Goal: Task Accomplishment & Management: Complete application form

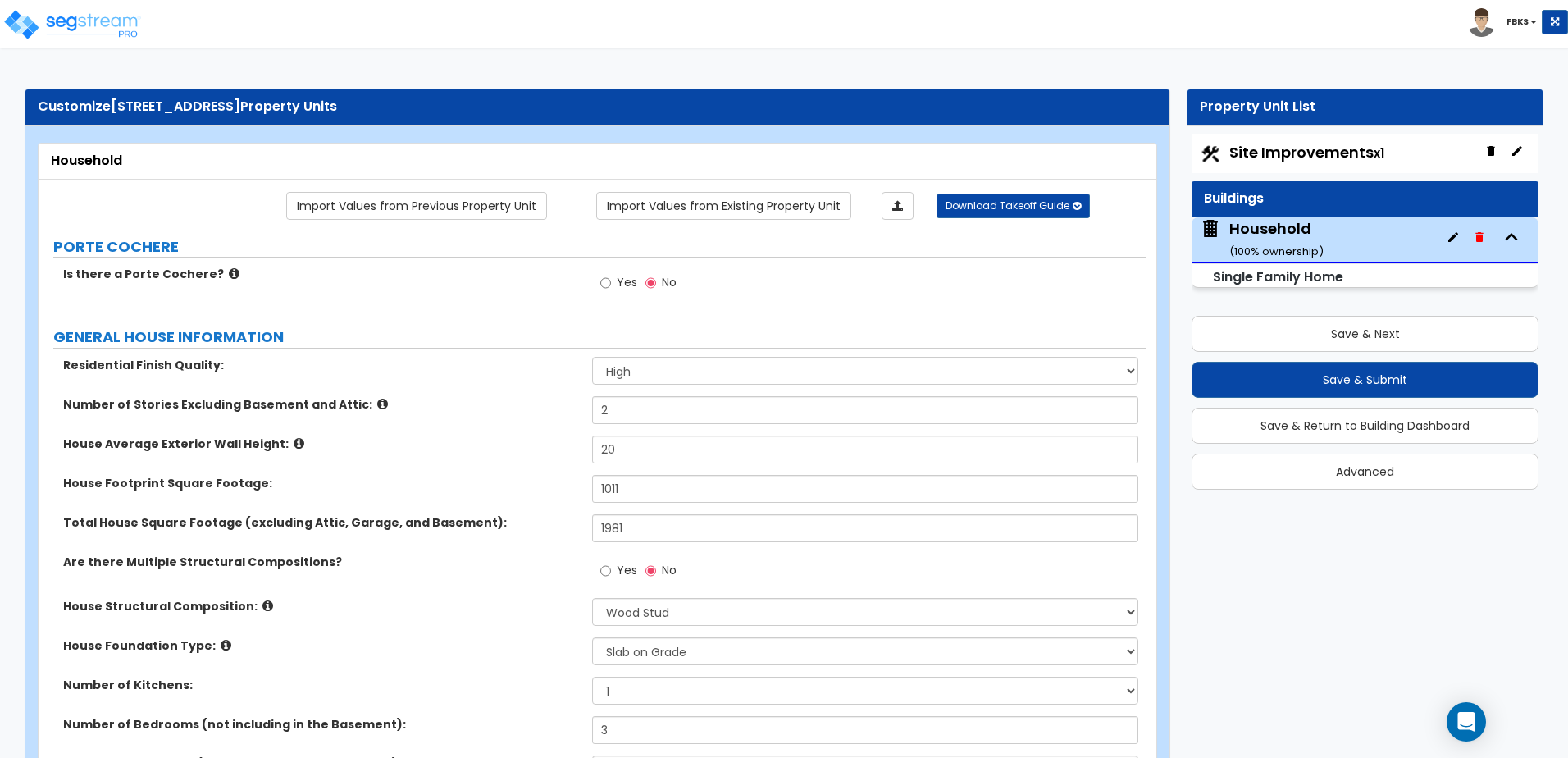
select select "2"
select select "7"
select select "3"
select select "2"
select select "1"
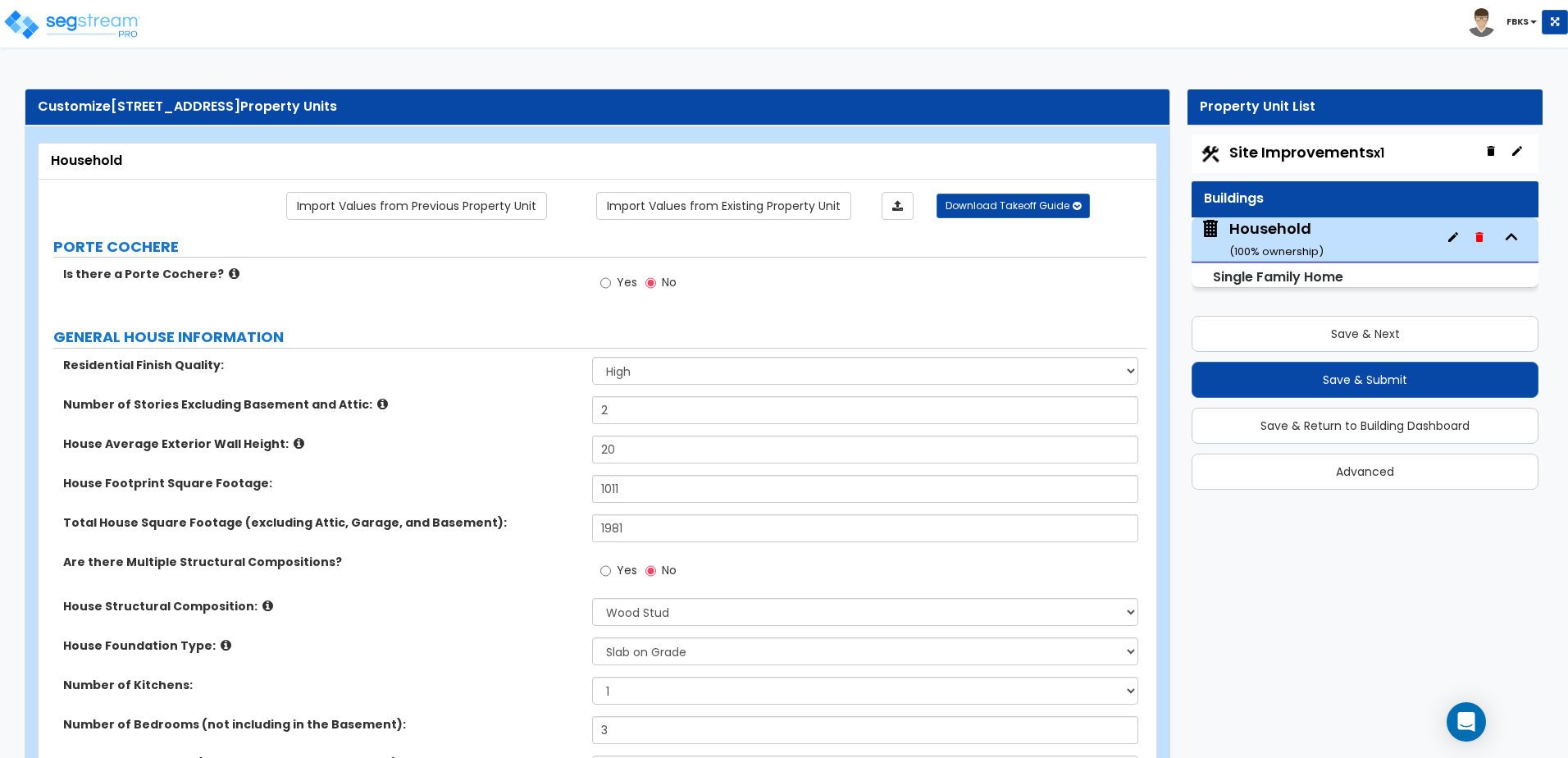
select select "2"
select select "5"
select select "1"
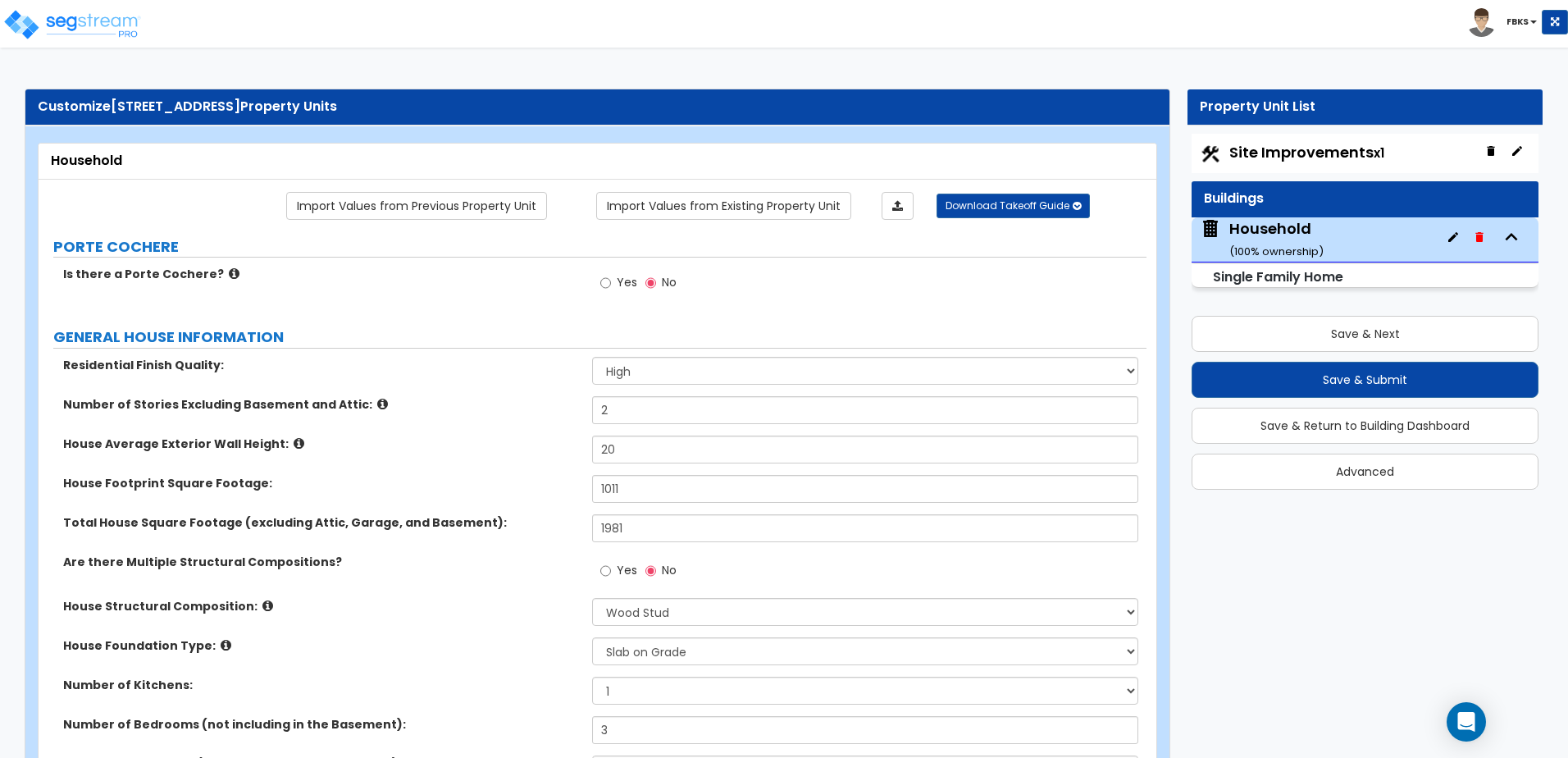
select select "1"
select select "5"
select select "1"
select select "3"
select select "2"
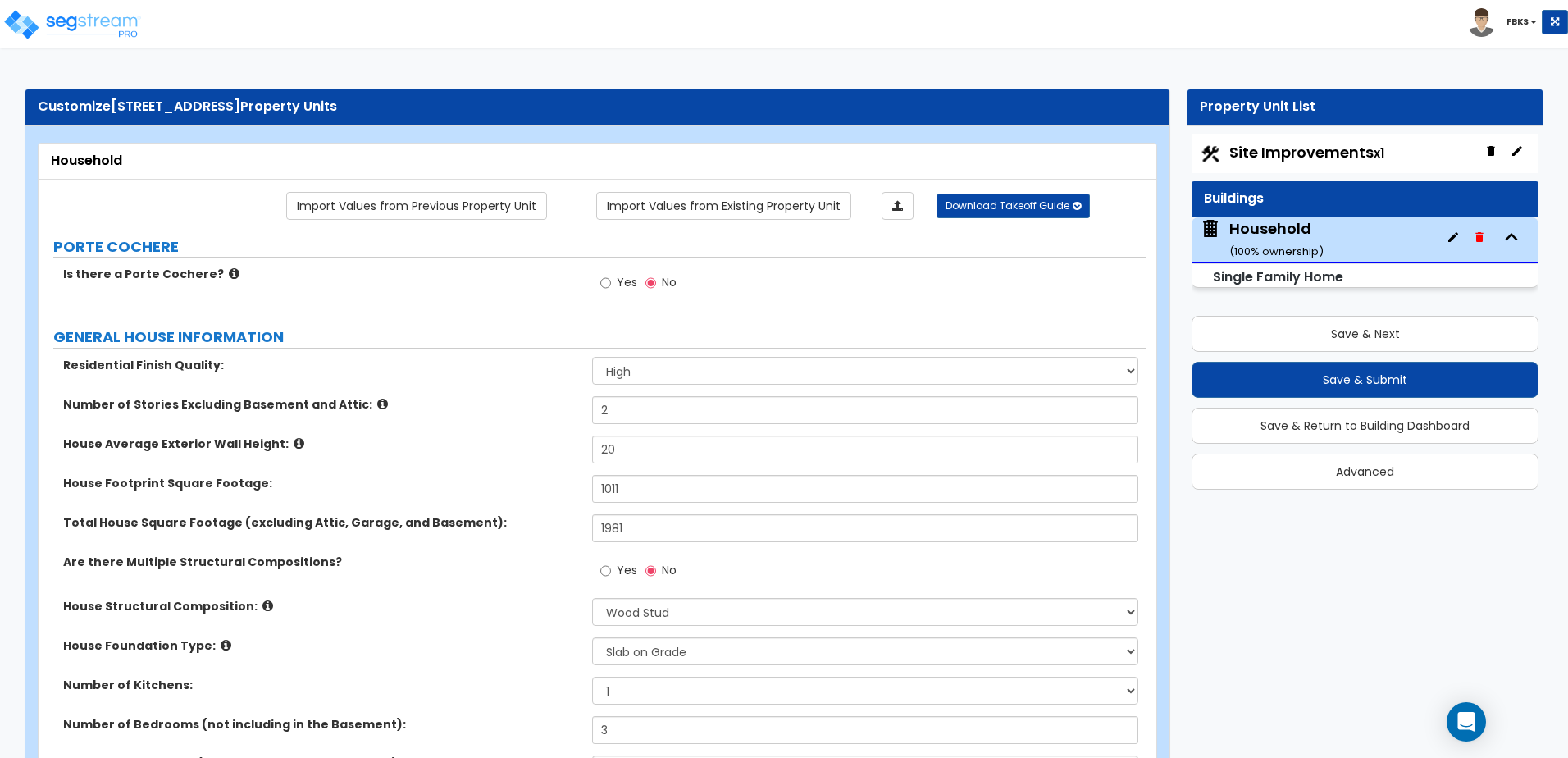
select select "1"
select select "2"
select select "1"
select select "7"
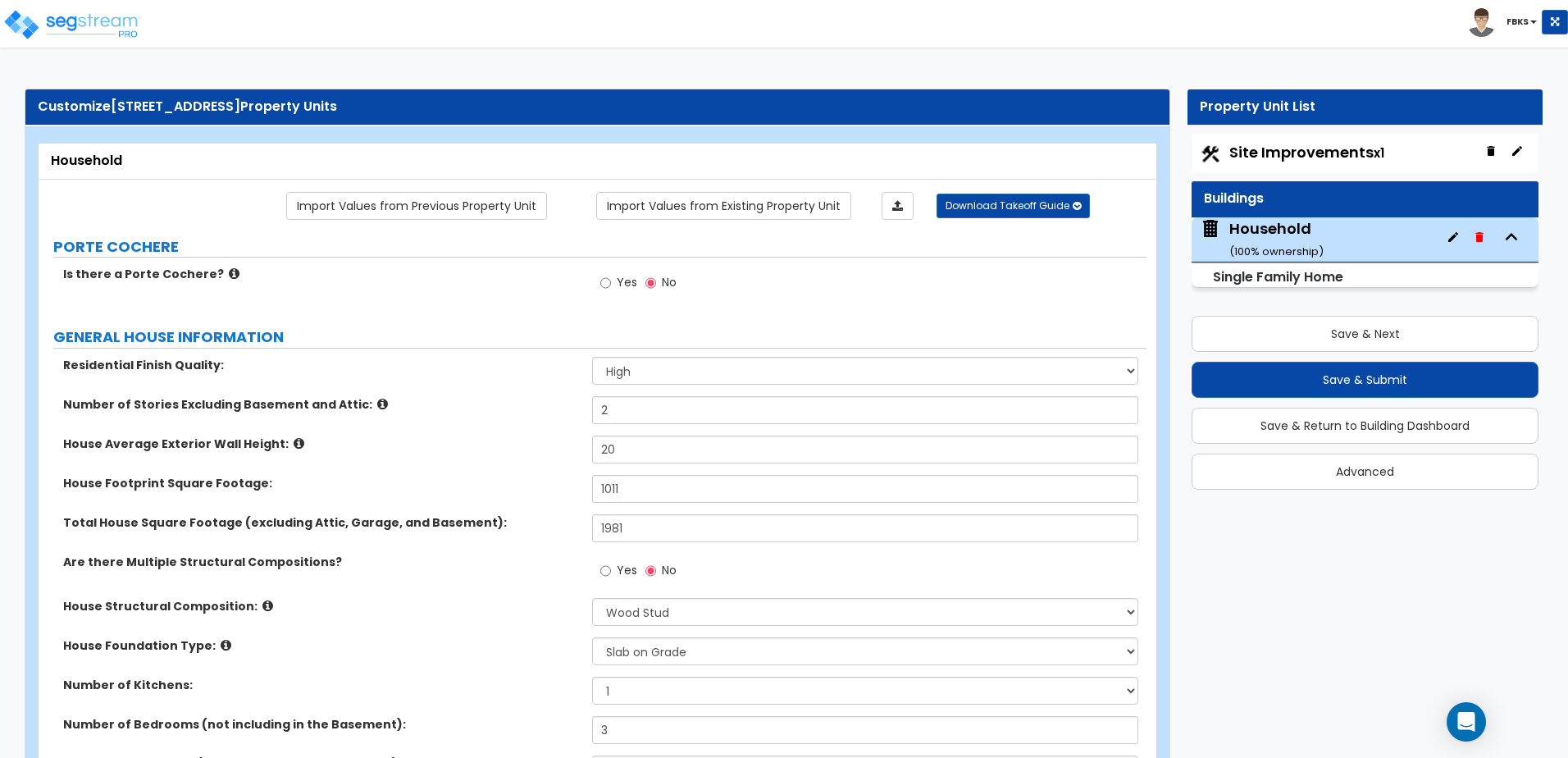
select select "5"
select select "7"
select select "5"
select select "1"
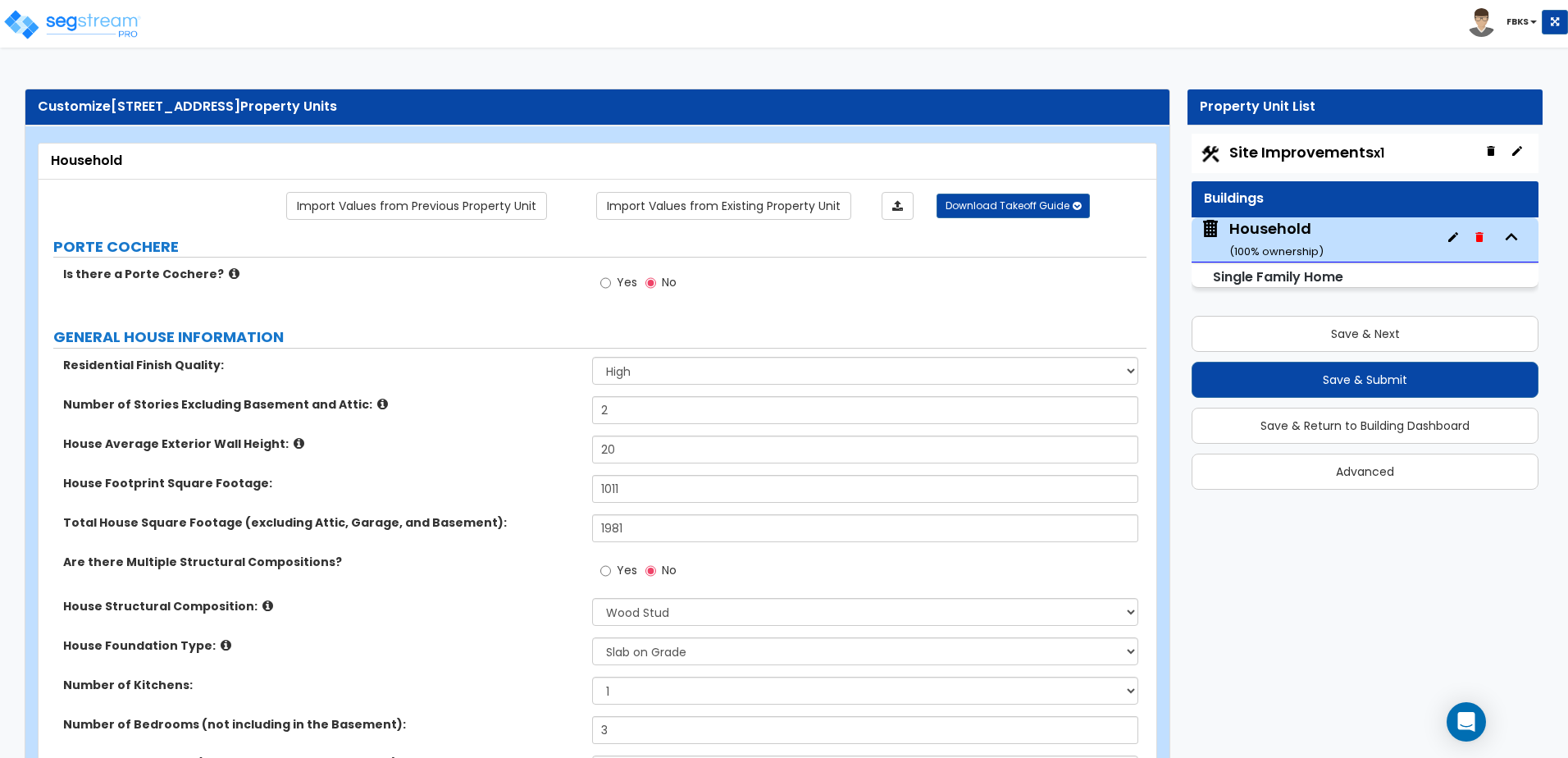
select select "1"
select select "3"
select select "2"
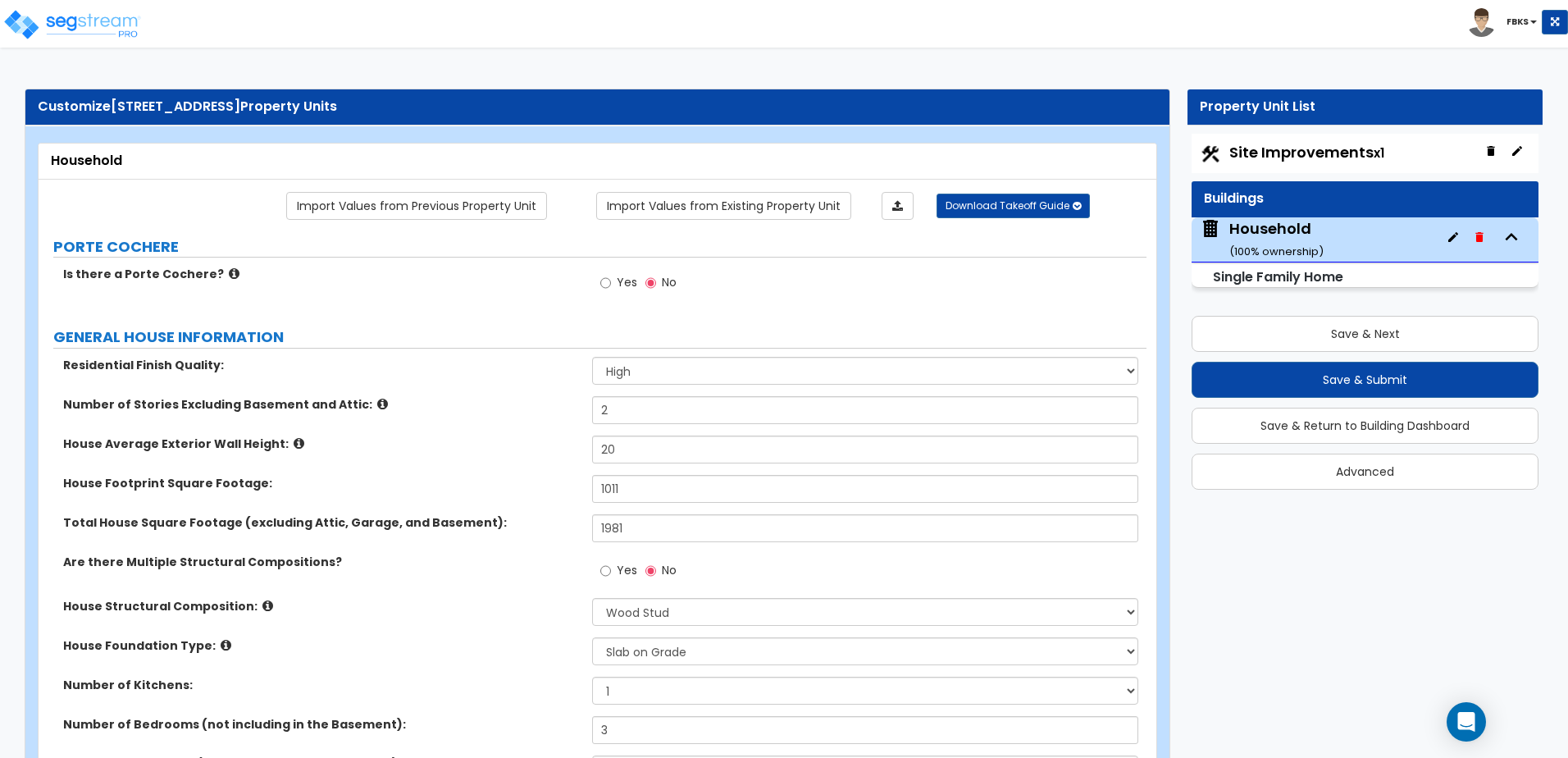
select select "3"
select select "4"
select select "1"
select select "2"
select select "1"
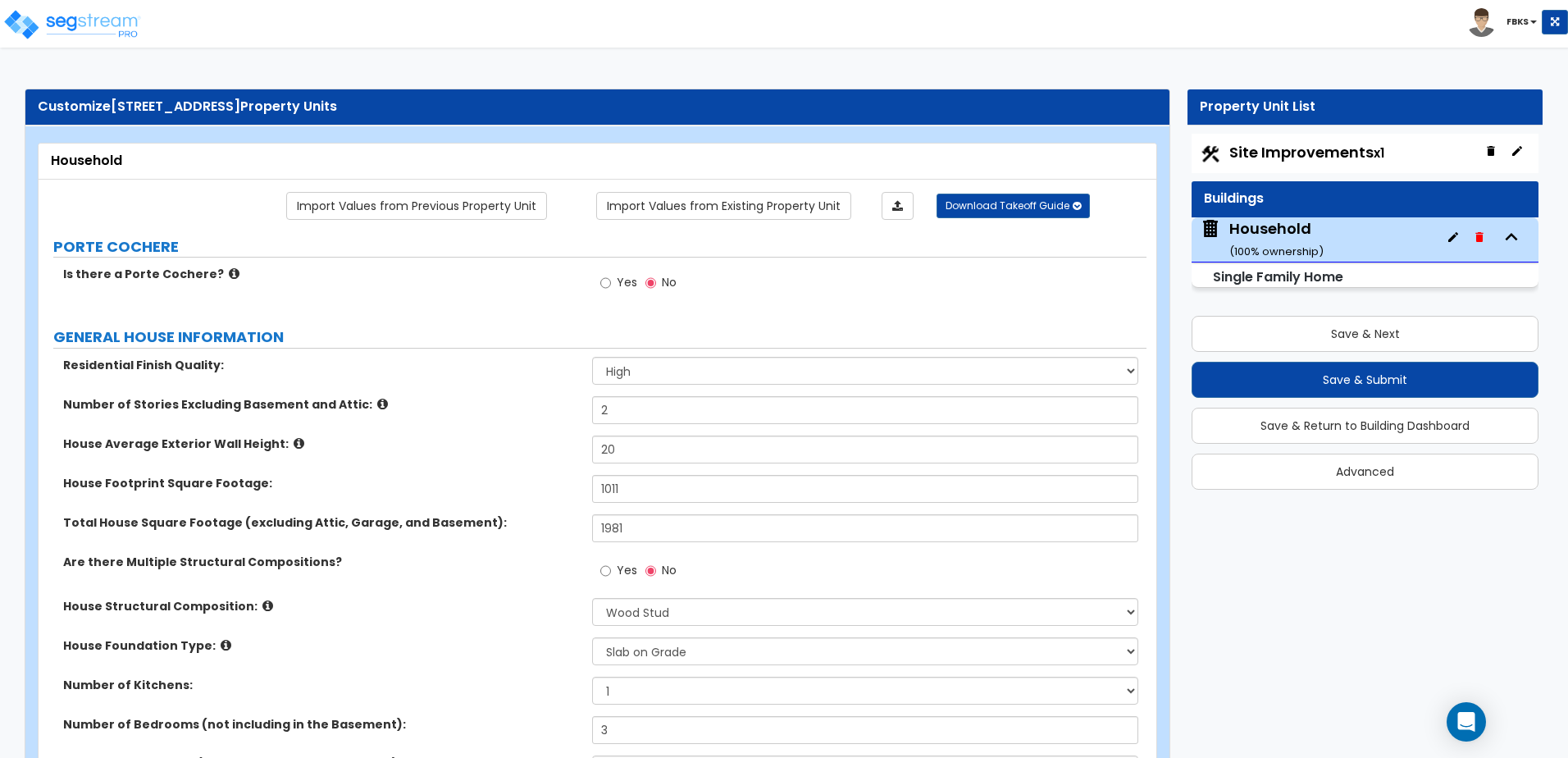
select select "3"
select select "4"
select select "1"
select select "2"
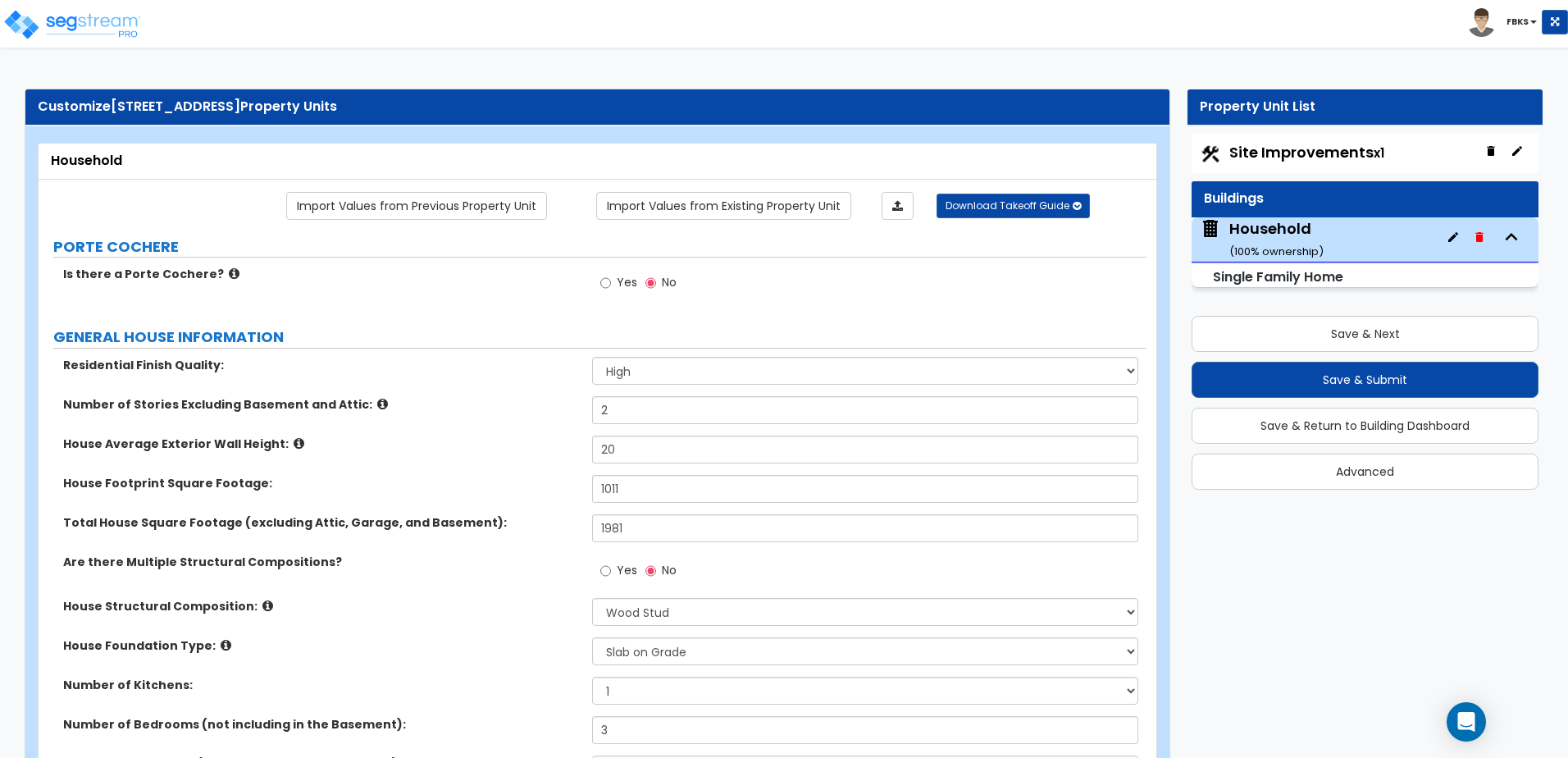
select select "3"
select select "2"
select select "1"
select select "4"
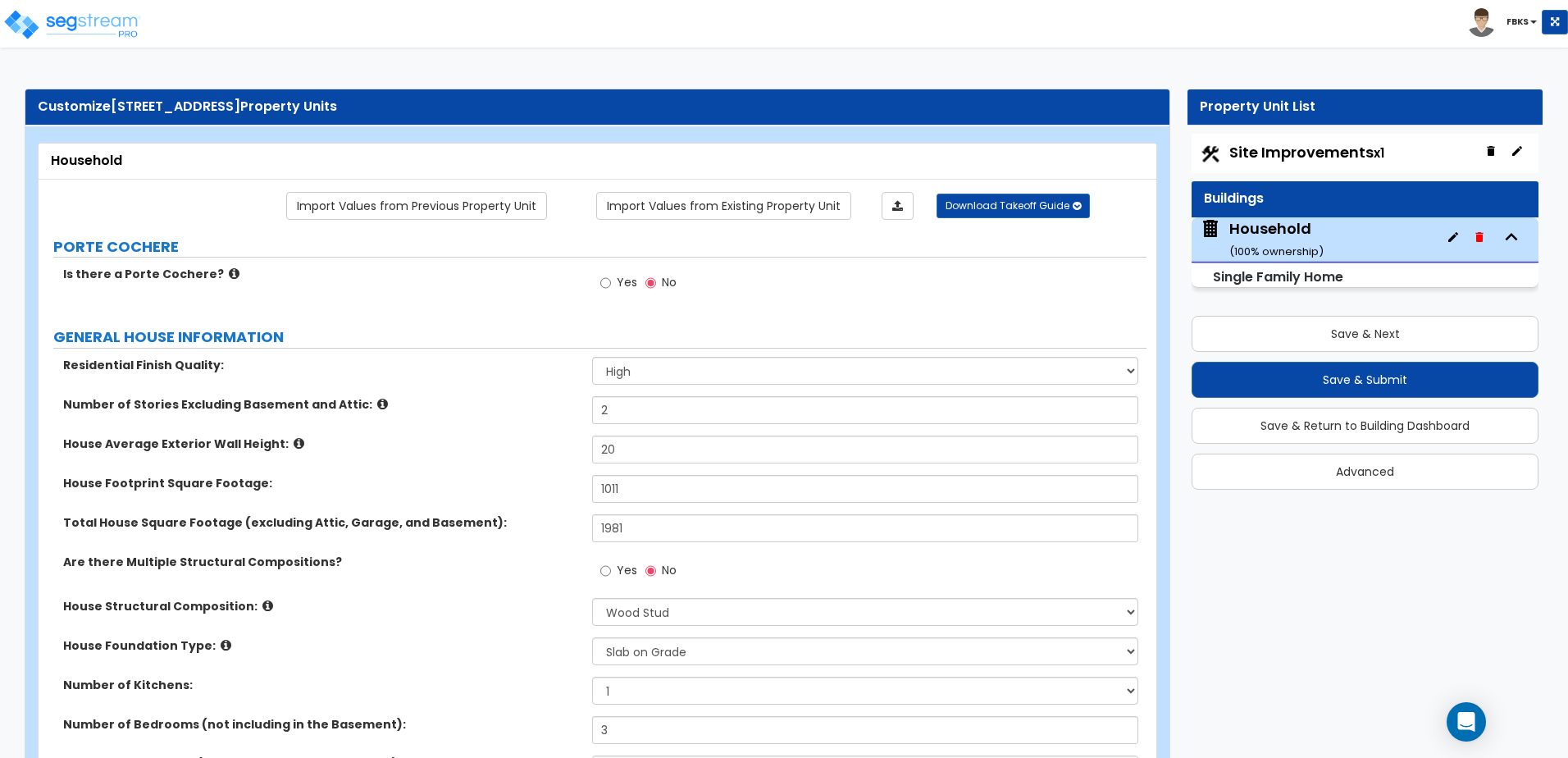
select select "6"
select select "1"
select select "2"
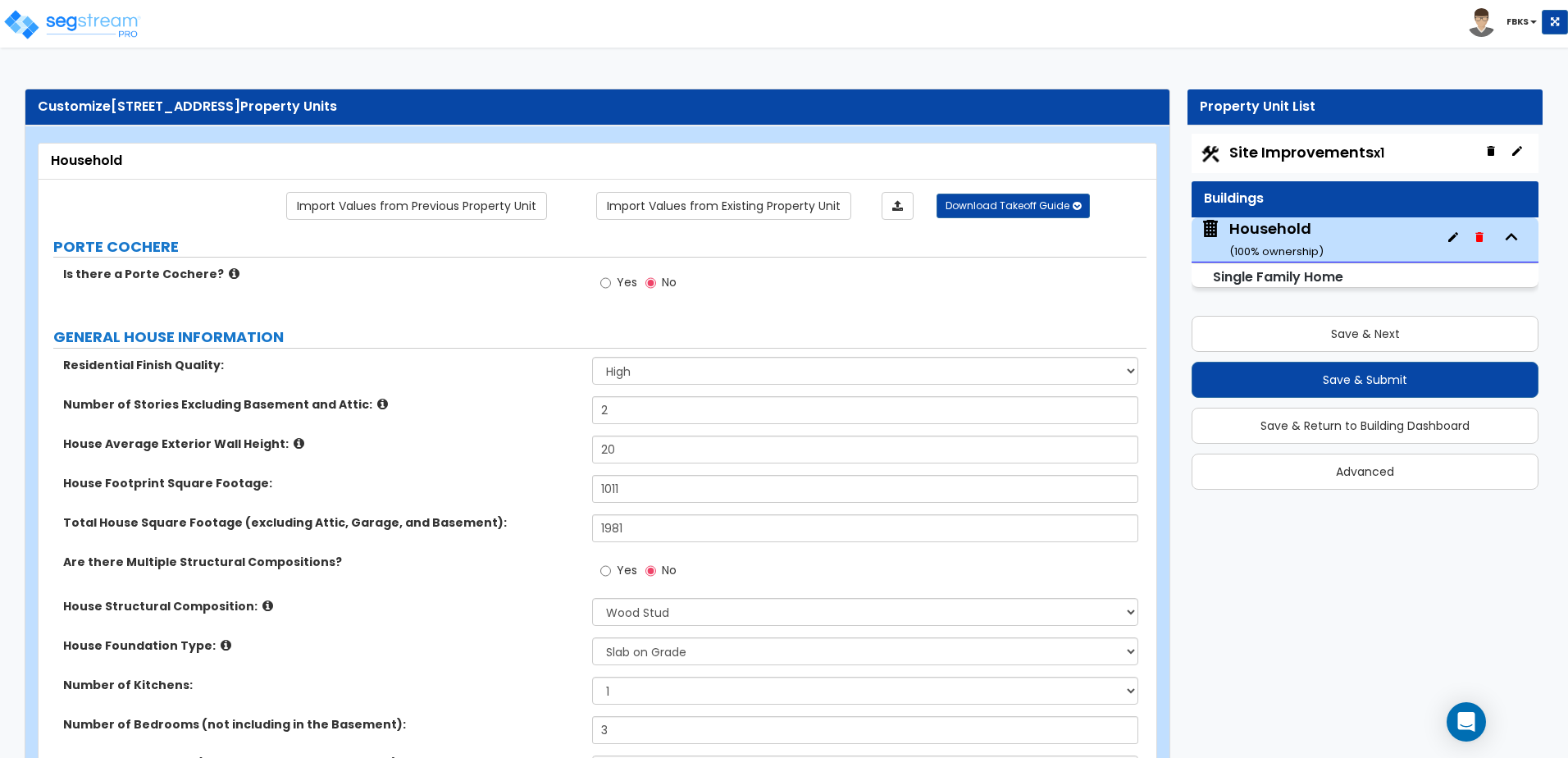
select select "2"
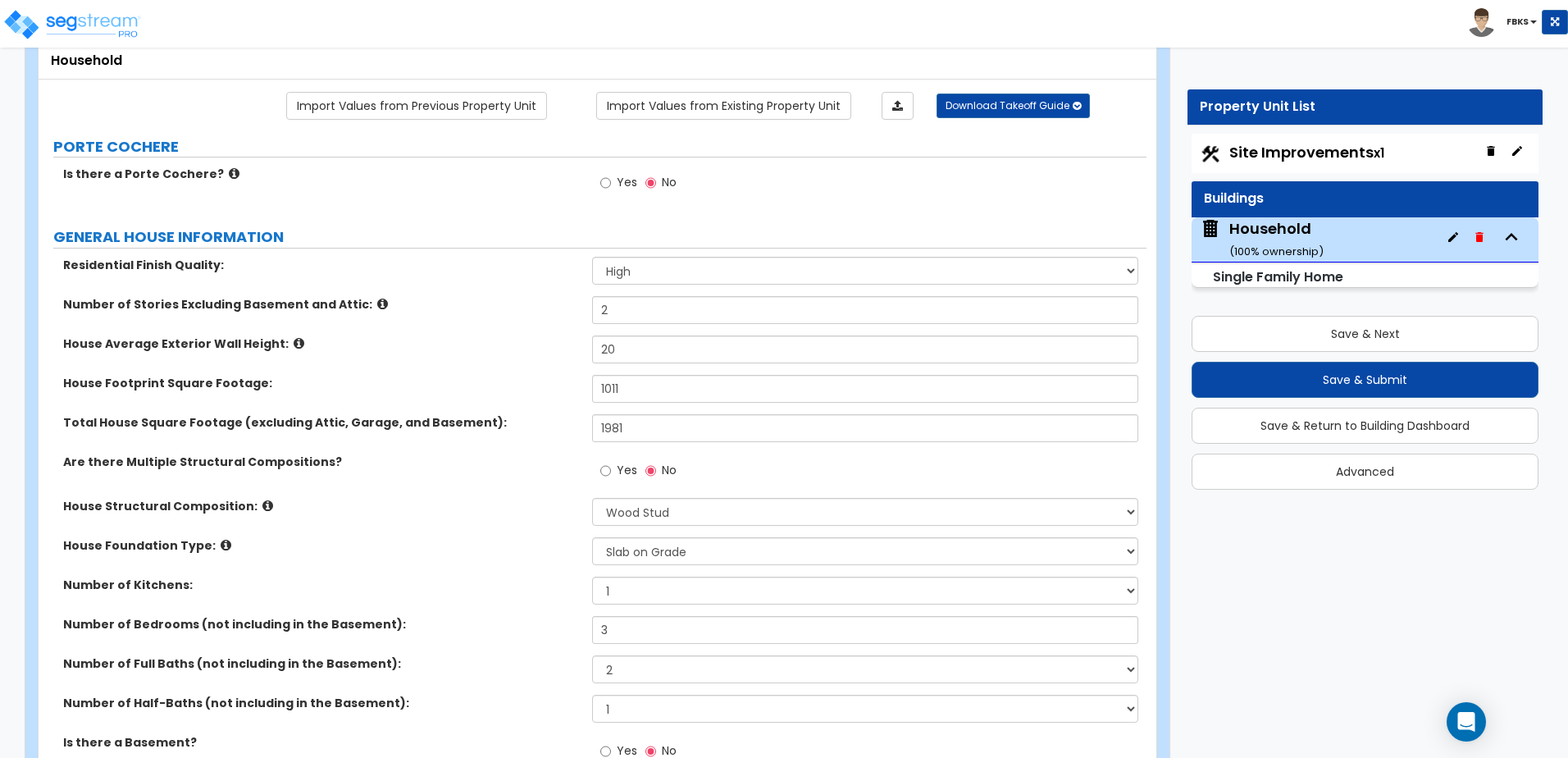
click at [1261, 138] on div "Site Improvements x1" at bounding box center [1365, 153] width 347 height 39
click at [1258, 150] on span "Site Improvements x1" at bounding box center [1307, 152] width 155 height 21
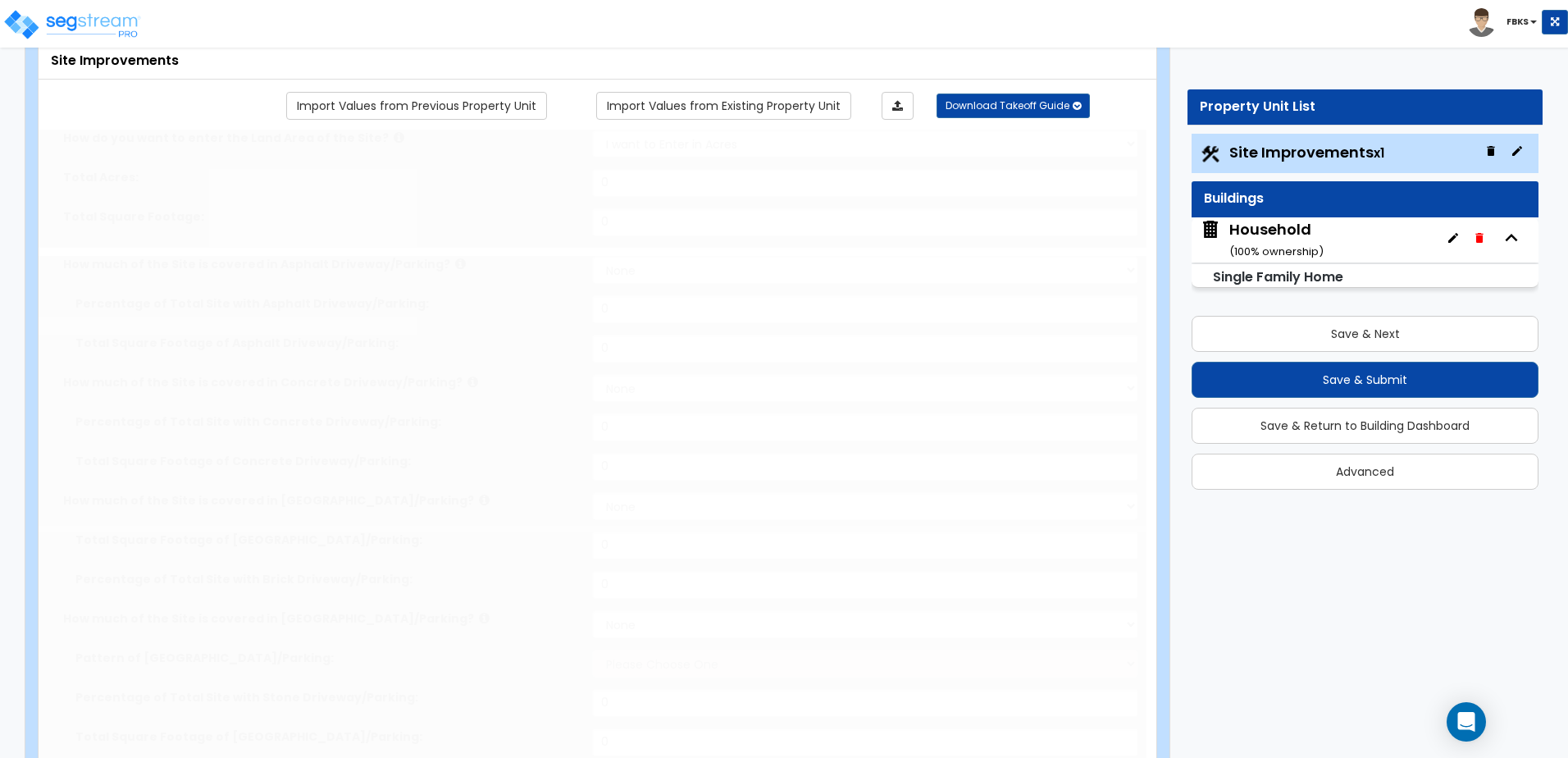
select select "2"
type input "3372"
select select "2"
type input "611"
radio input "true"
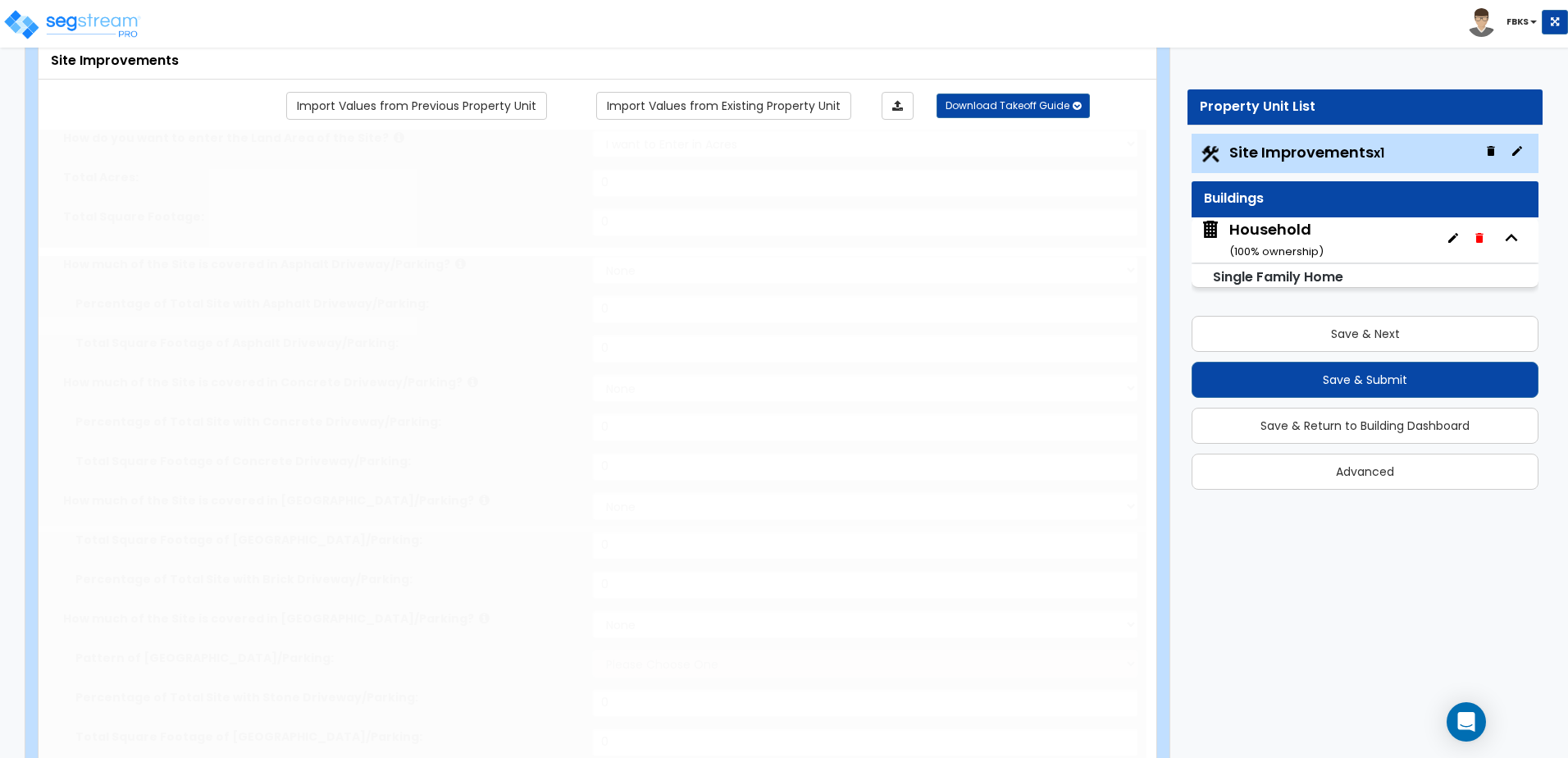
select select "1"
type input "88"
radio input "true"
select select "2"
type input "47"
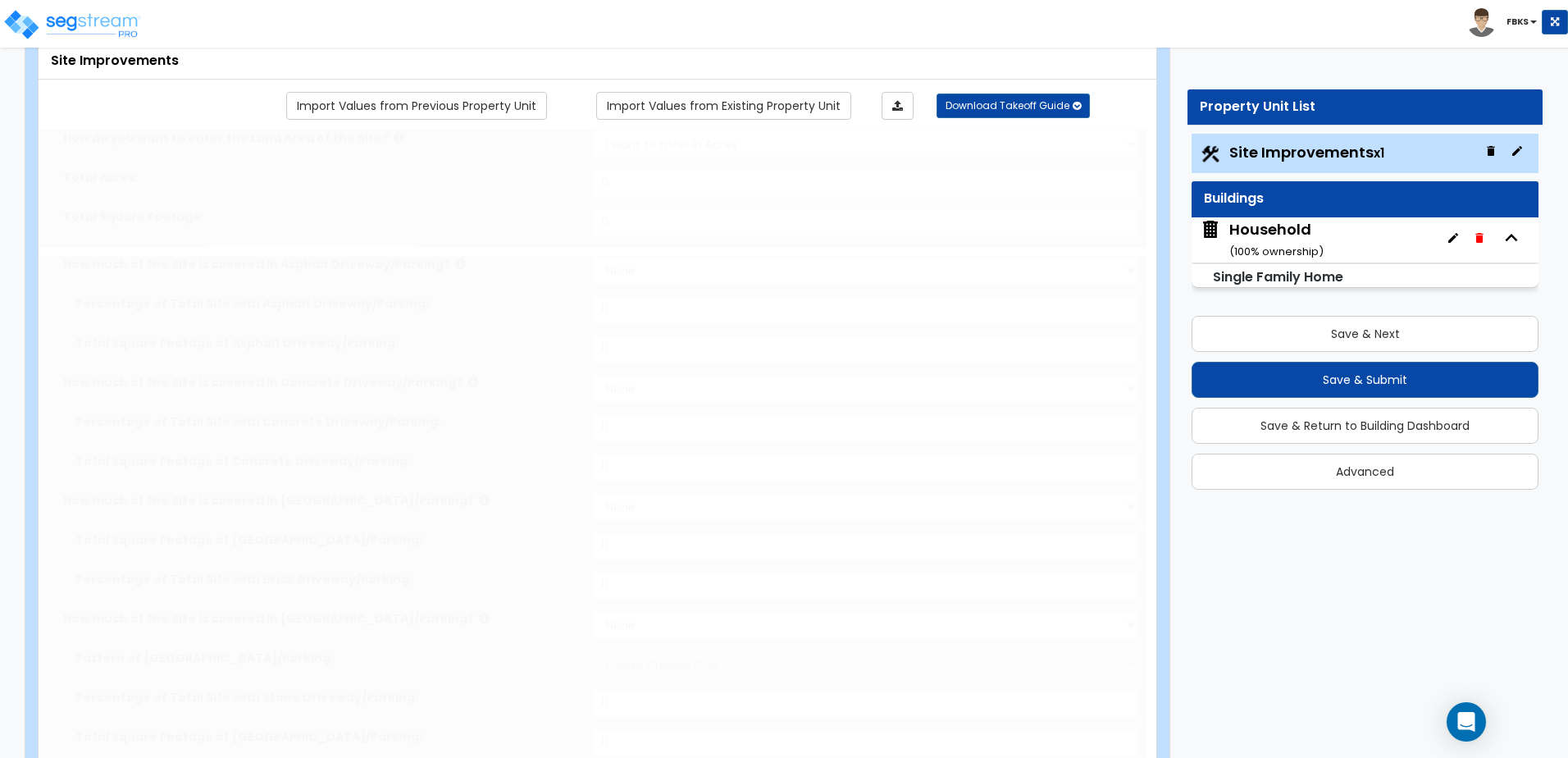
select select "1"
radio input "true"
select select "1"
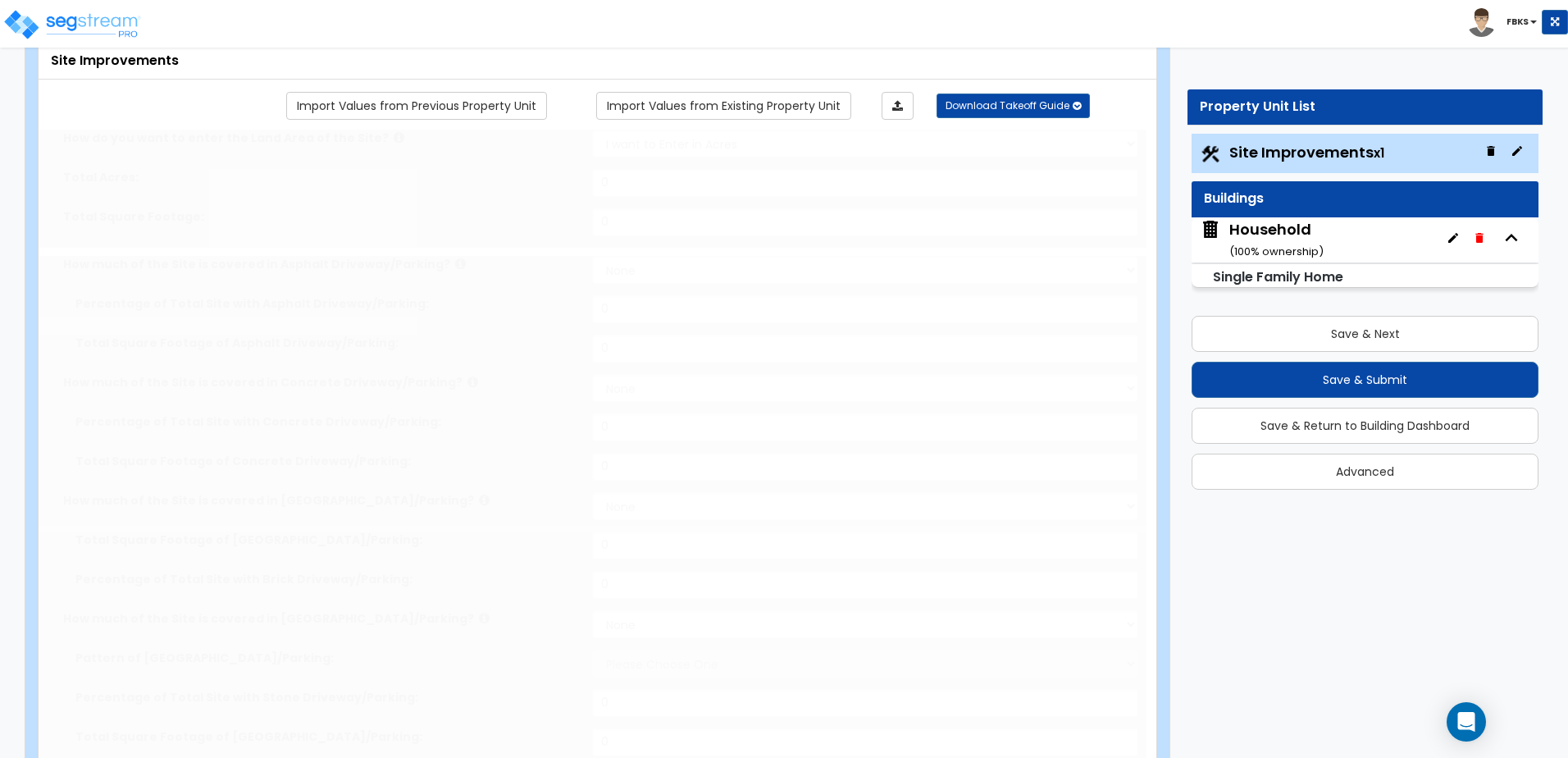
select select "1"
type input "88"
select select "1"
radio input "true"
select select "1"
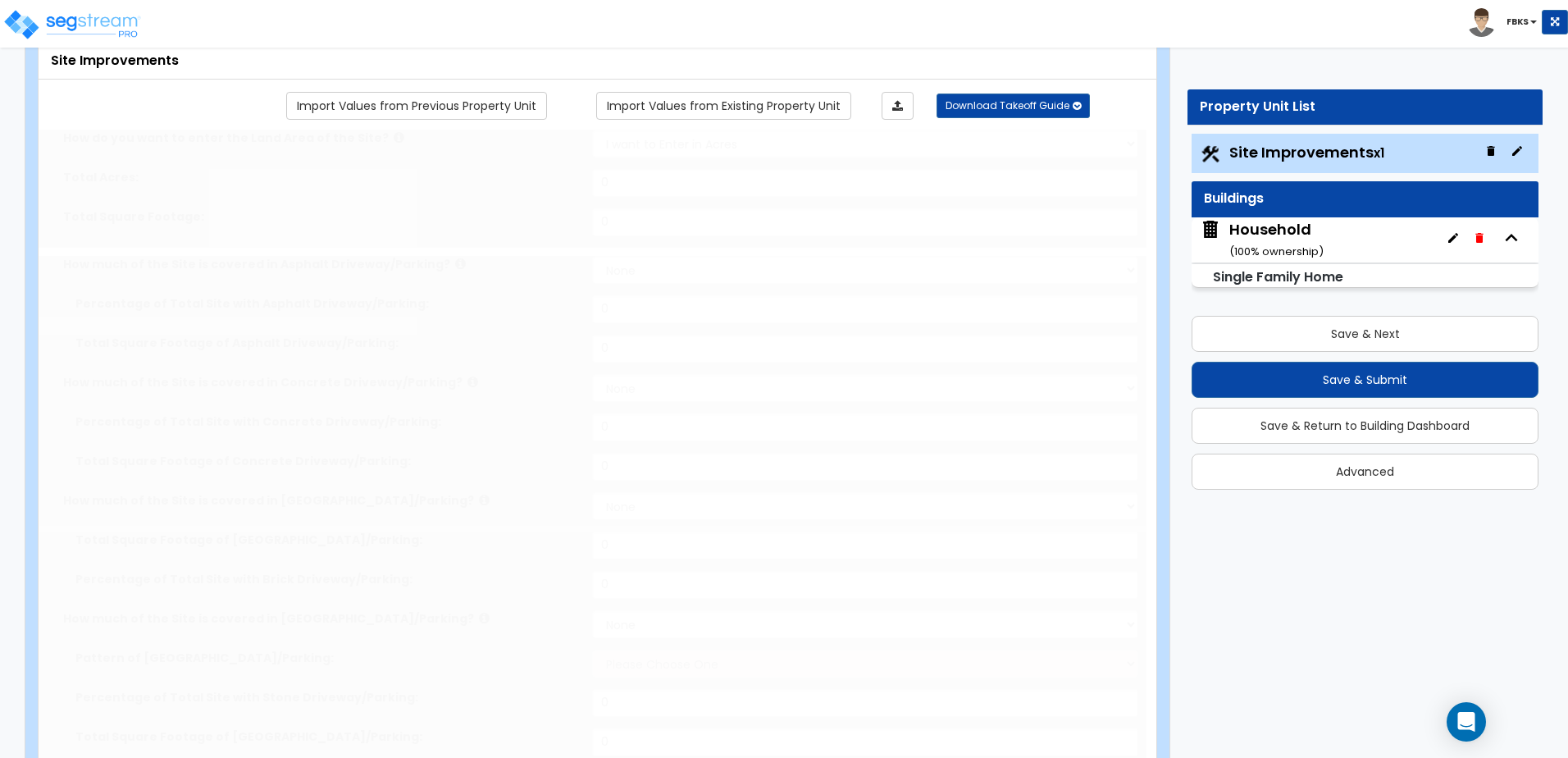
select select "1"
type input "1"
radio input "true"
type input "132"
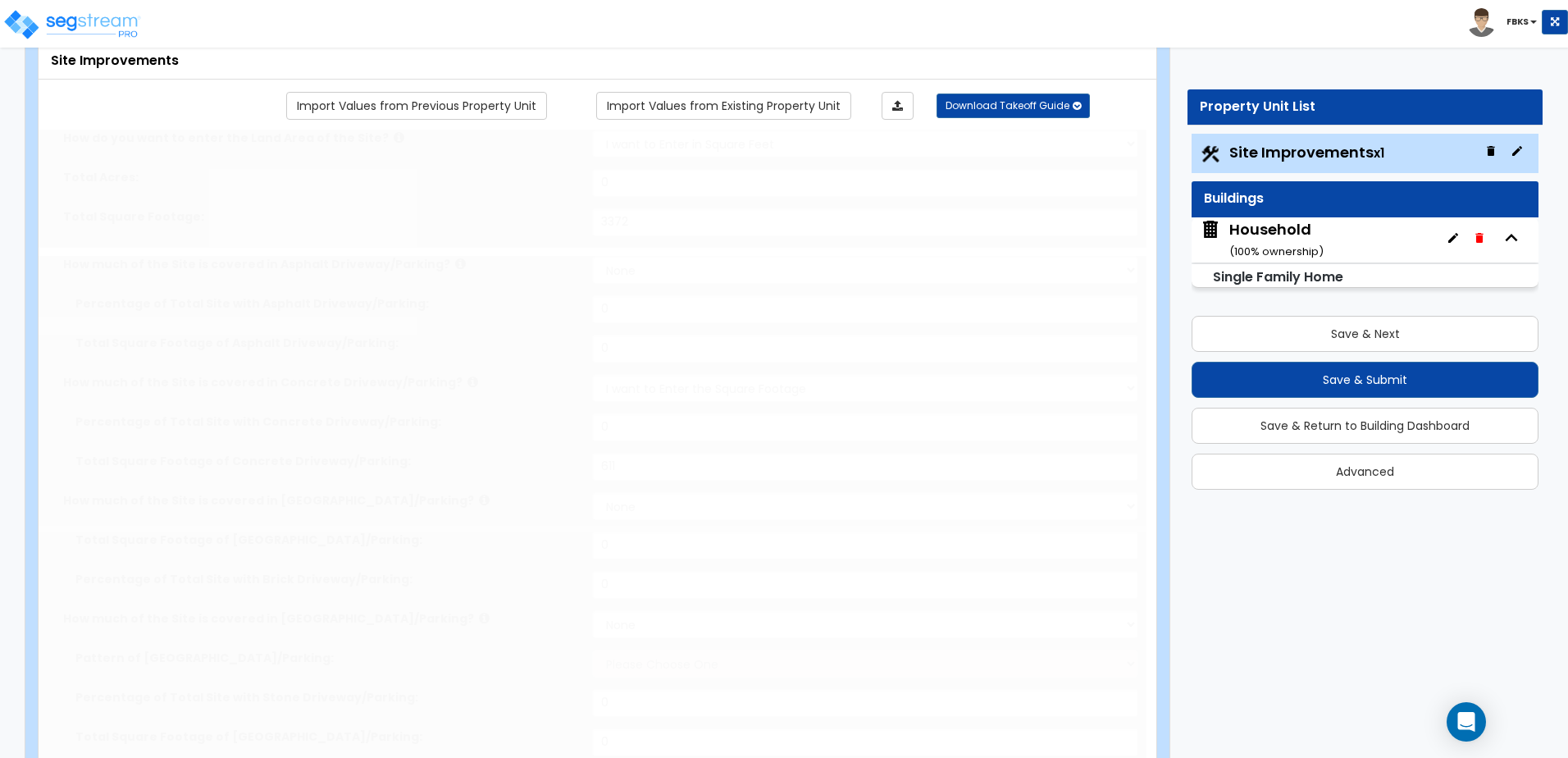
radio input "true"
type input "6"
type input "20"
radio input "true"
select select "1"
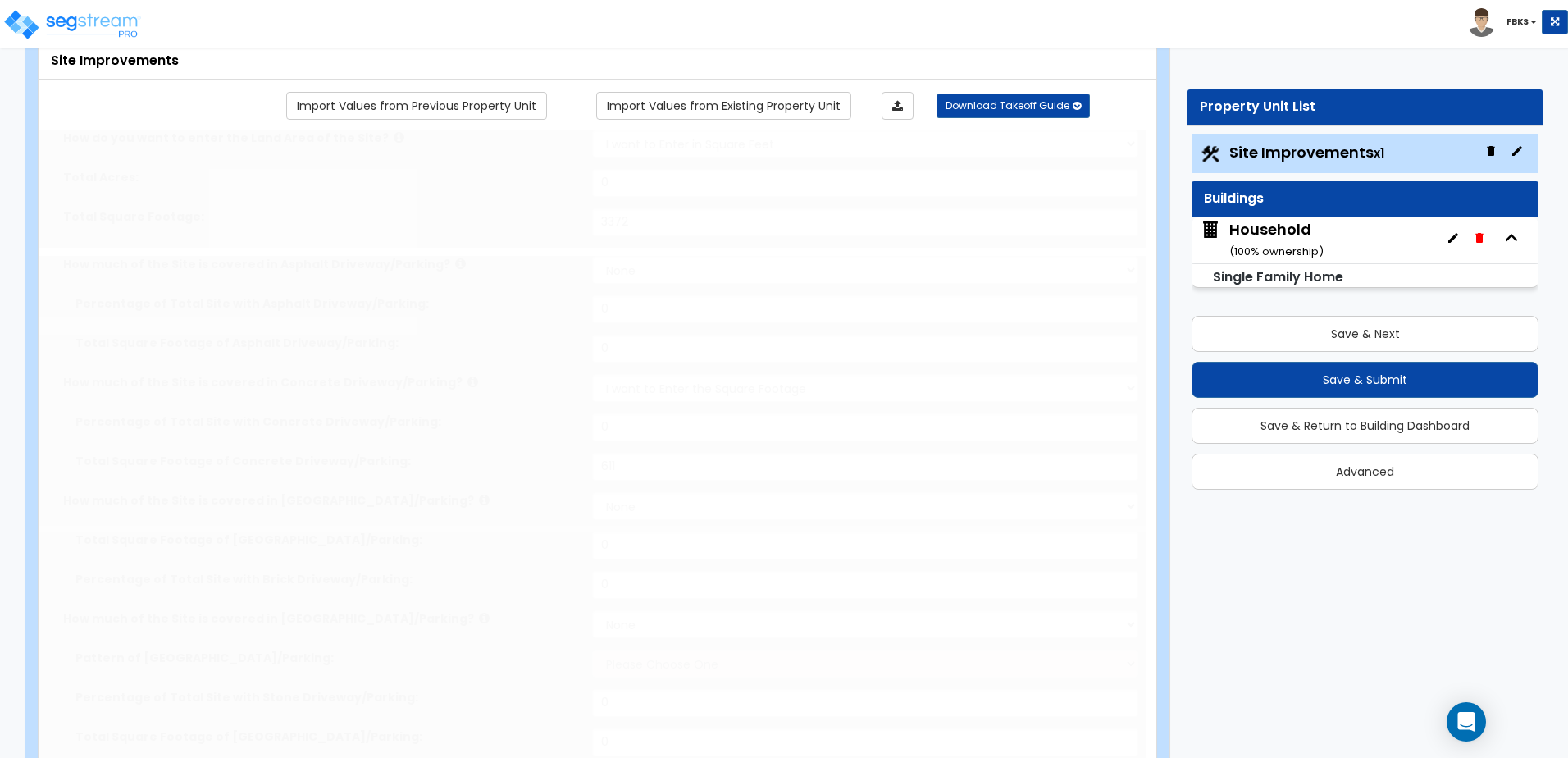
select select "9"
type input "2"
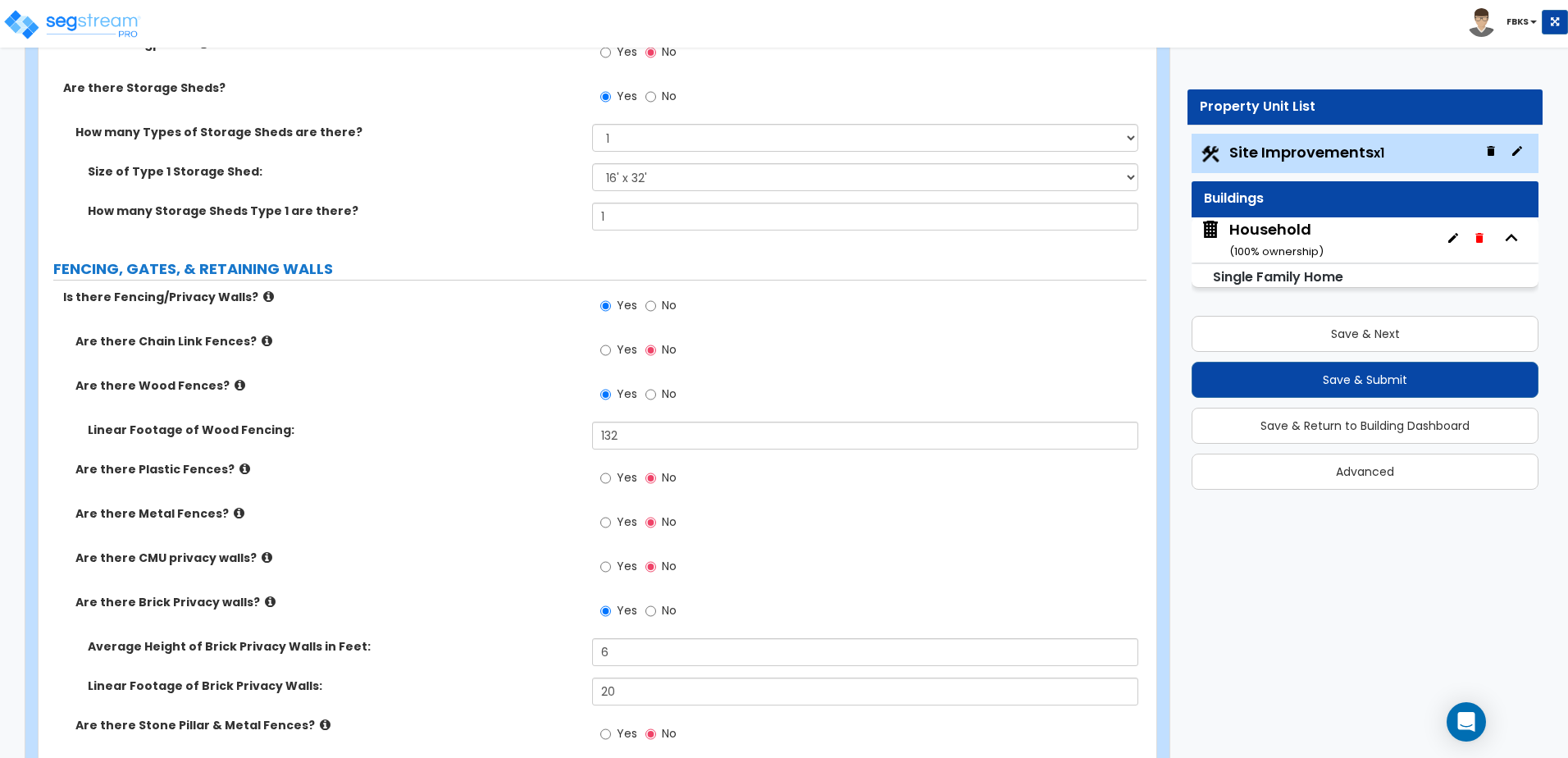
scroll to position [2215, 0]
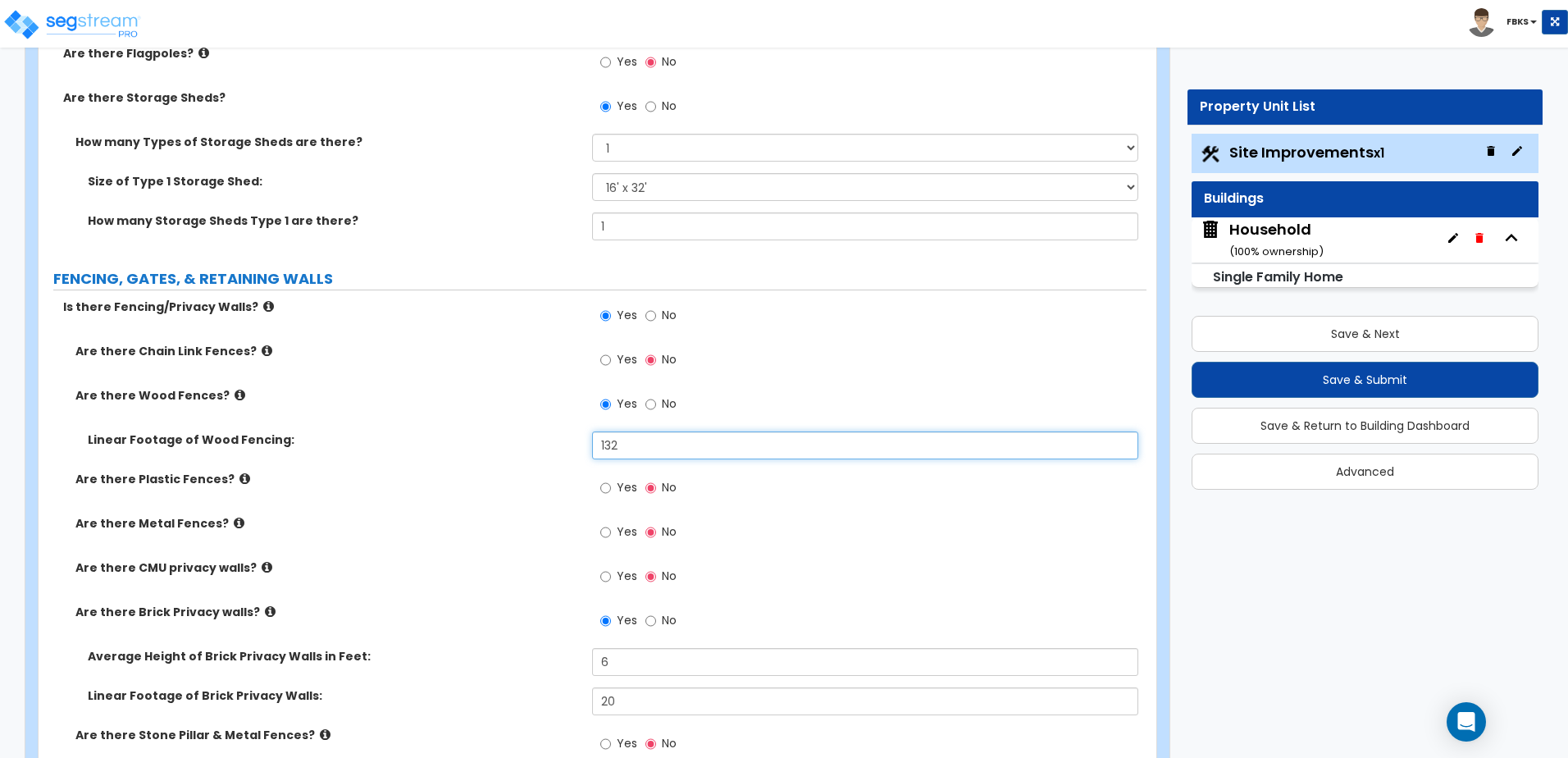
drag, startPoint x: 634, startPoint y: 442, endPoint x: 534, endPoint y: 429, distance: 100.8
click at [534, 430] on div "Are there Chain Link Fences? Yes No Are there Wood Fences? Yes No Linear Footag…" at bounding box center [592, 623] width 1083 height 561
type input "130"
drag, startPoint x: 633, startPoint y: 656, endPoint x: 489, endPoint y: 675, distance: 145.2
click at [492, 676] on div "Average Height of Brick Privacy Walls in Feet: 6" at bounding box center [592, 667] width 1108 height 39
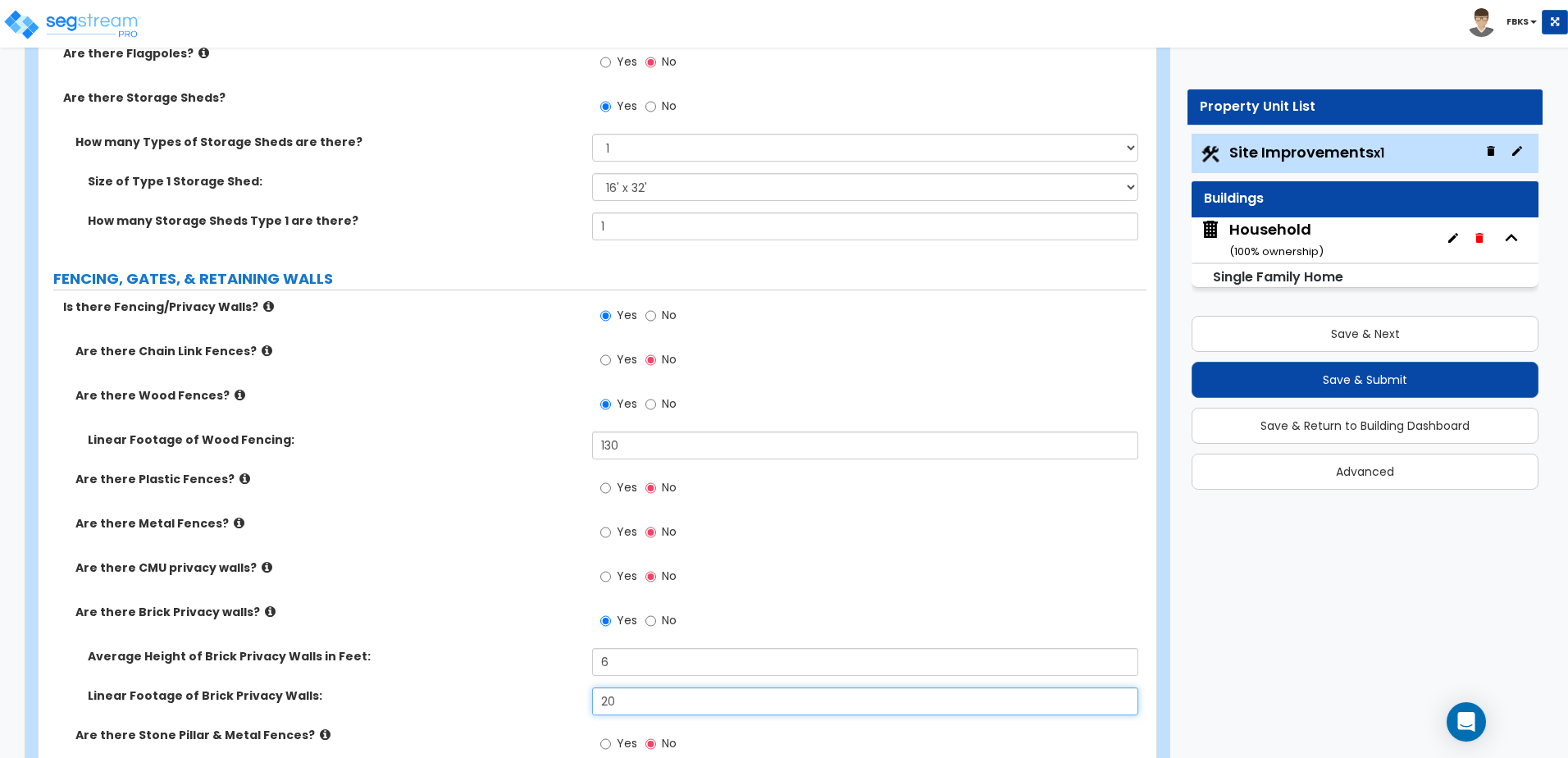
drag, startPoint x: 630, startPoint y: 697, endPoint x: 482, endPoint y: 695, distance: 148.0
click at [482, 695] on div "Linear Footage of Brick Privacy Walls: 20" at bounding box center [592, 706] width 1108 height 39
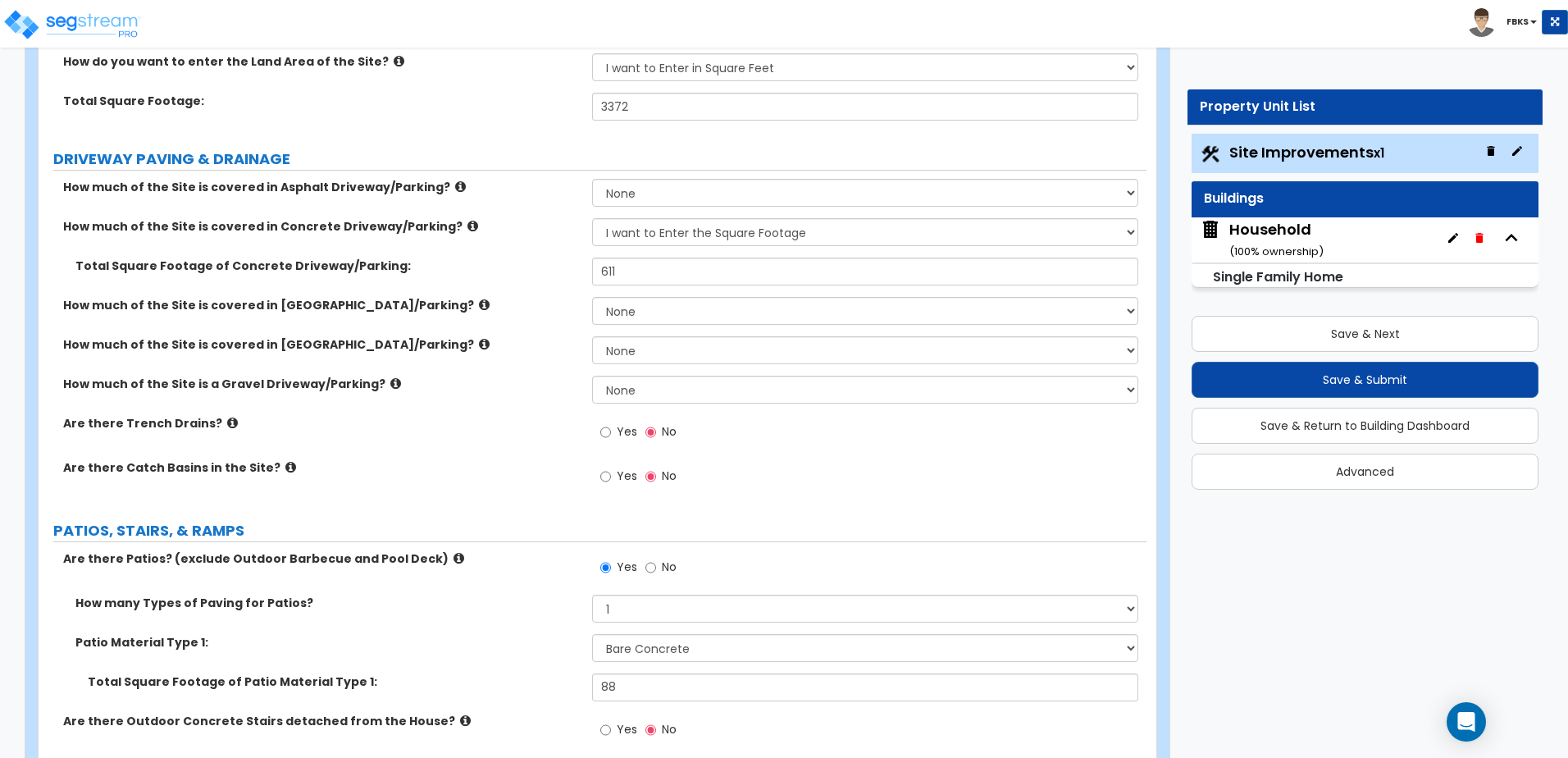
scroll to position [0, 0]
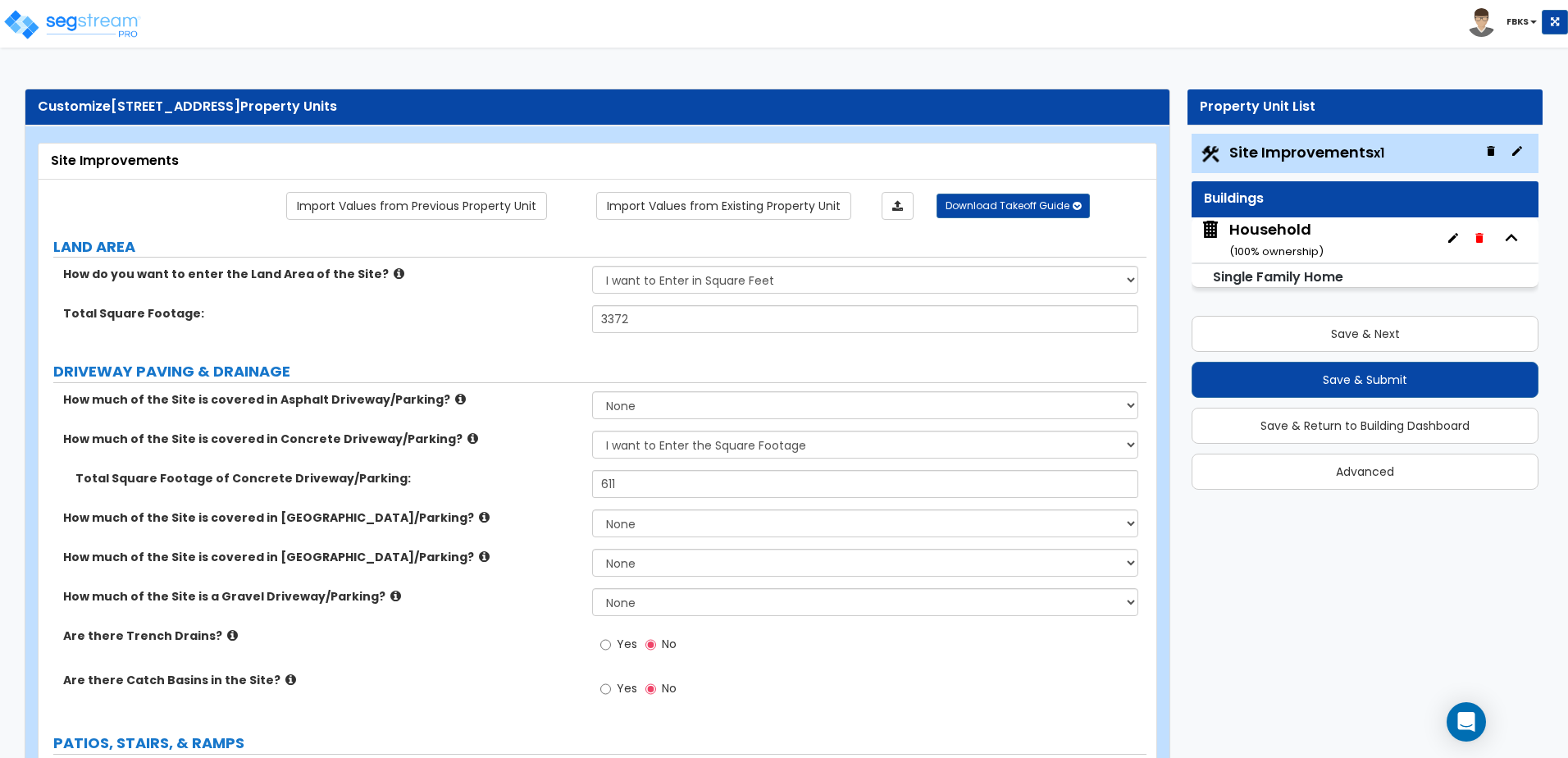
type input "14"
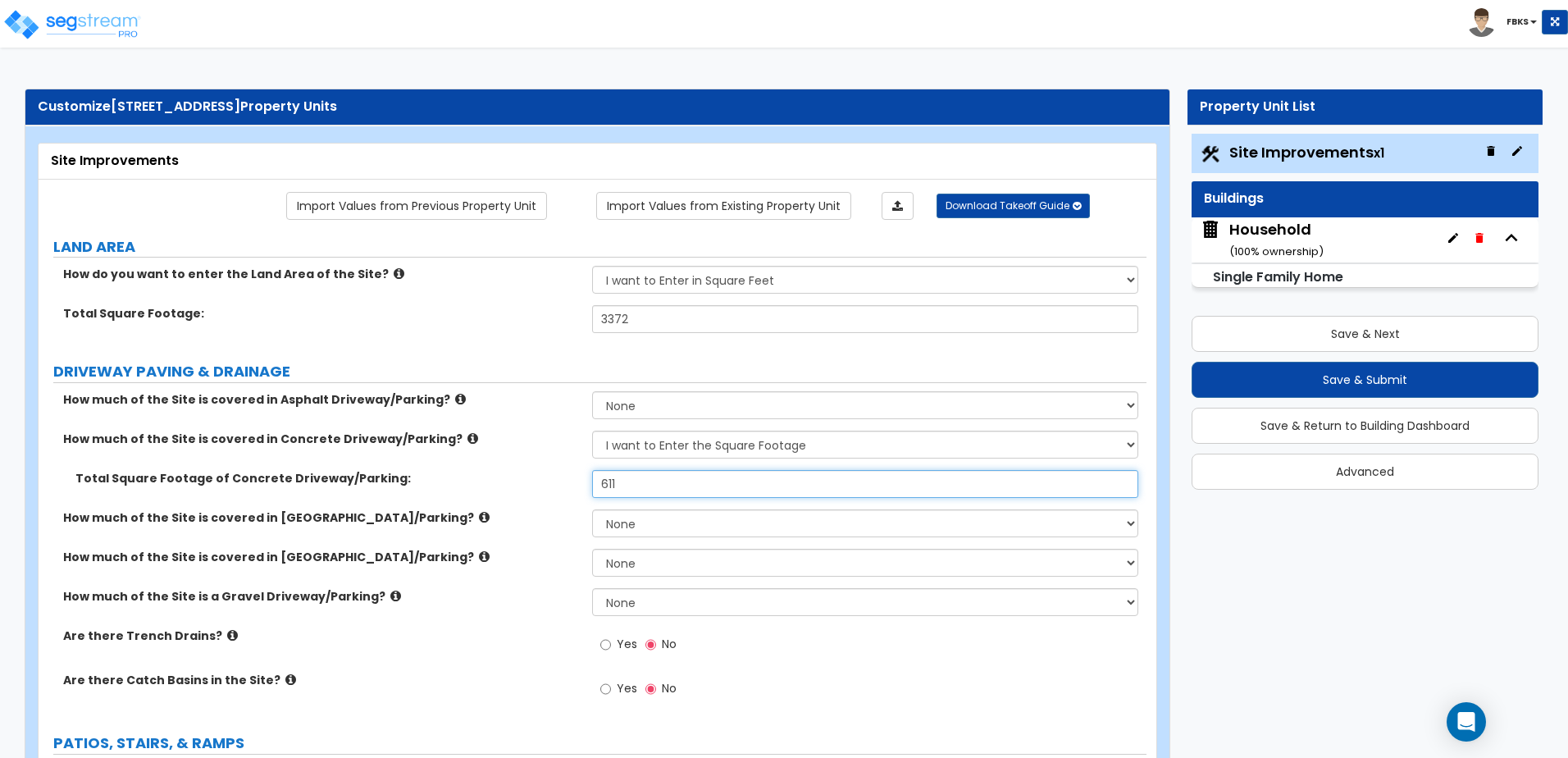
drag, startPoint x: 636, startPoint y: 483, endPoint x: 510, endPoint y: 480, distance: 126.0
click at [510, 480] on div "Total Square Footage of Concrete Driveway/Parking: 611" at bounding box center [592, 489] width 1108 height 39
type input "1,400"
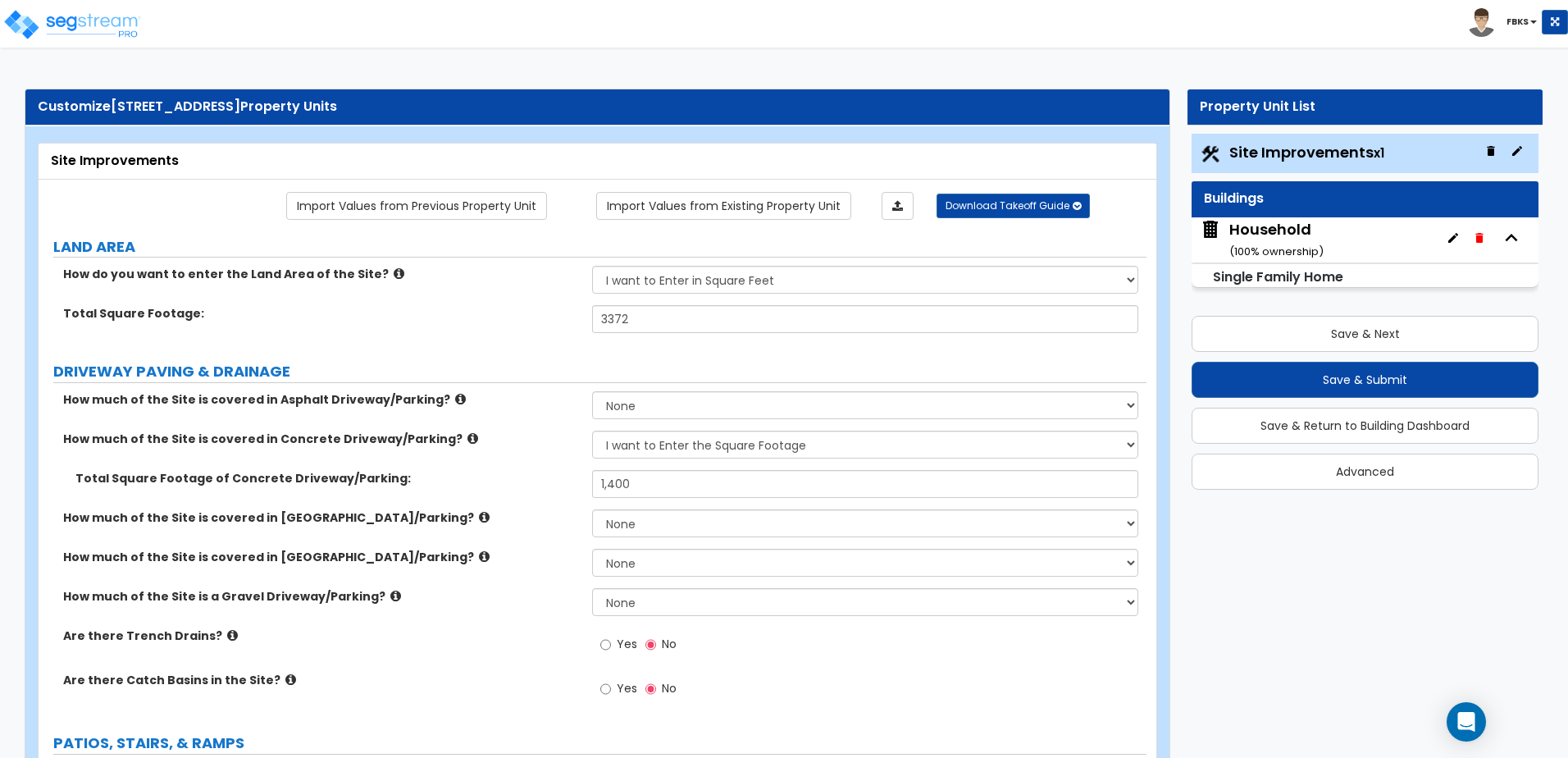
click at [301, 539] on div "How much of the Site is covered in Brick Driveway/Parking? None I want to Enter…" at bounding box center [592, 529] width 1108 height 39
click at [227, 637] on icon at bounding box center [232, 635] width 11 height 13
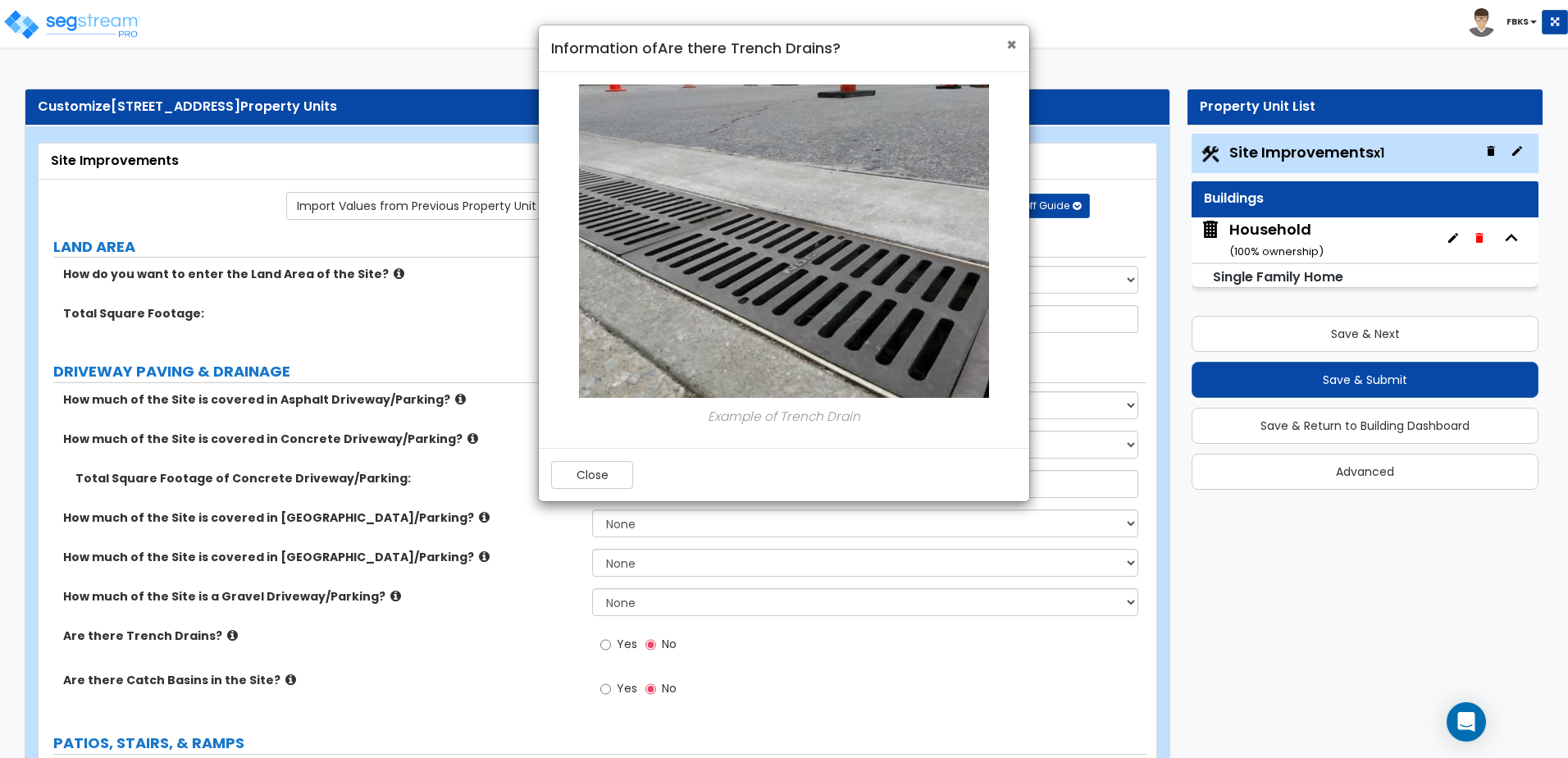
click at [1014, 44] on span "×" at bounding box center [1011, 44] width 11 height 24
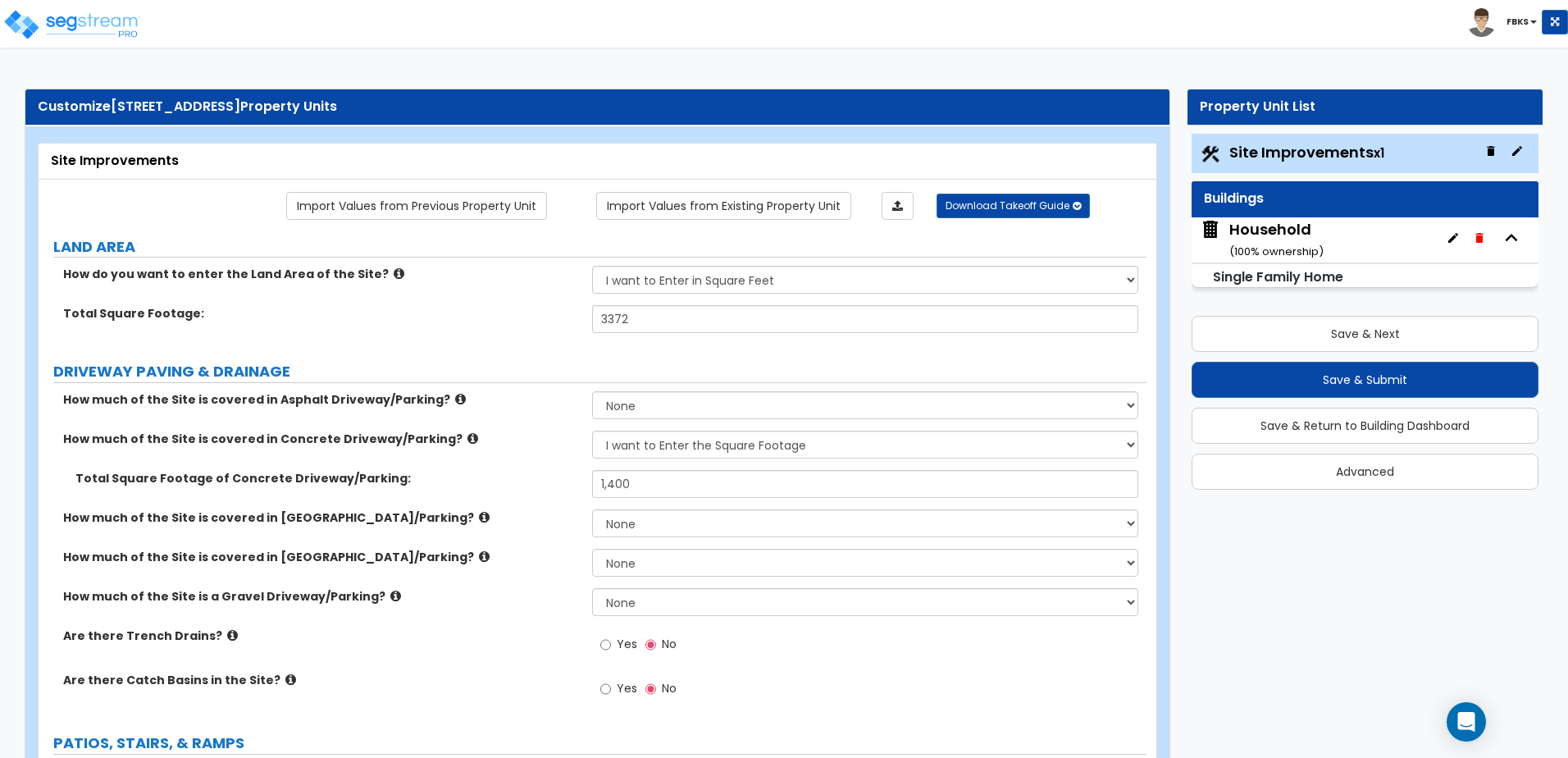
click at [285, 684] on icon at bounding box center [290, 680] width 11 height 13
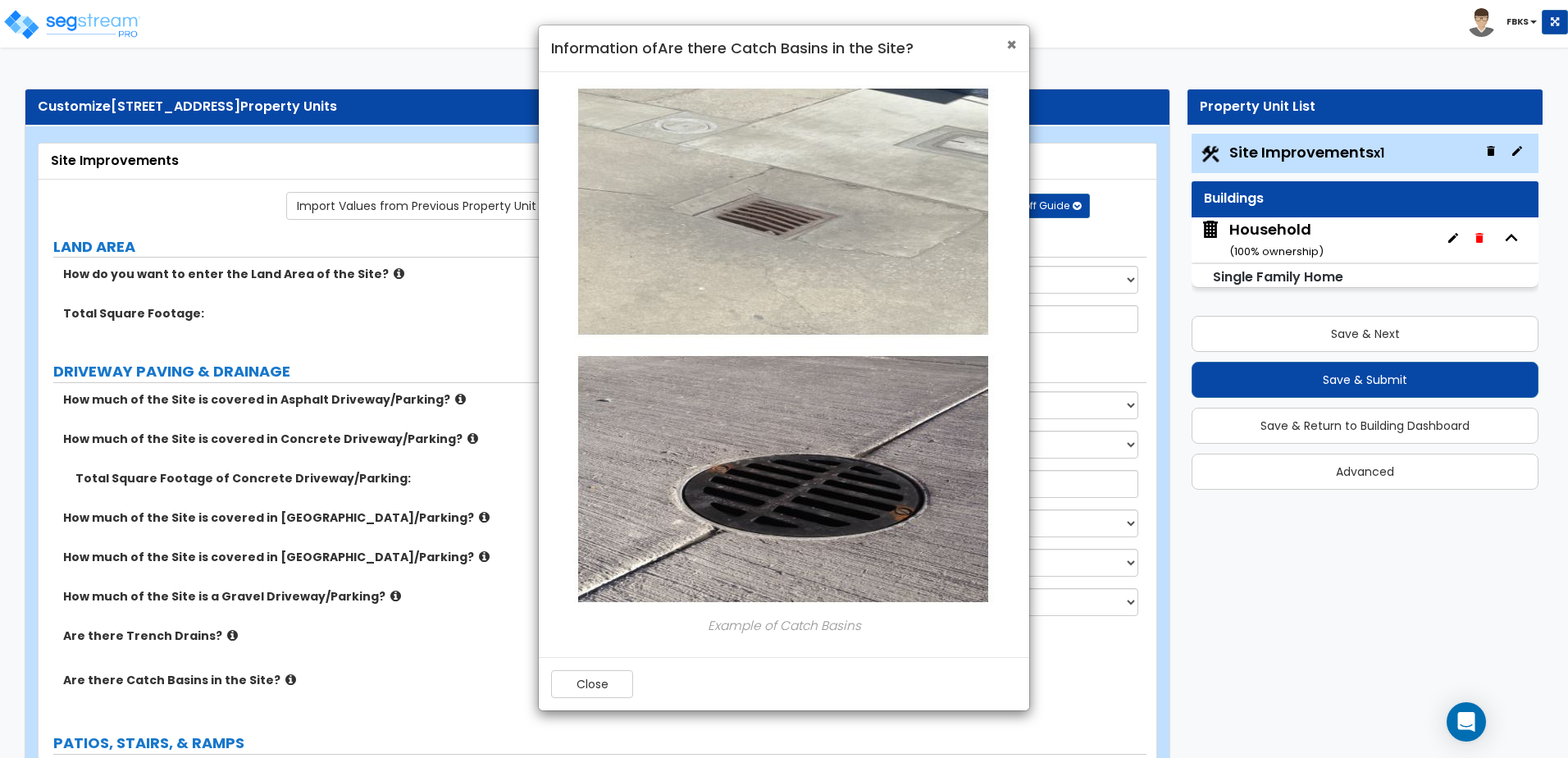
click at [1011, 45] on span "×" at bounding box center [1011, 44] width 11 height 24
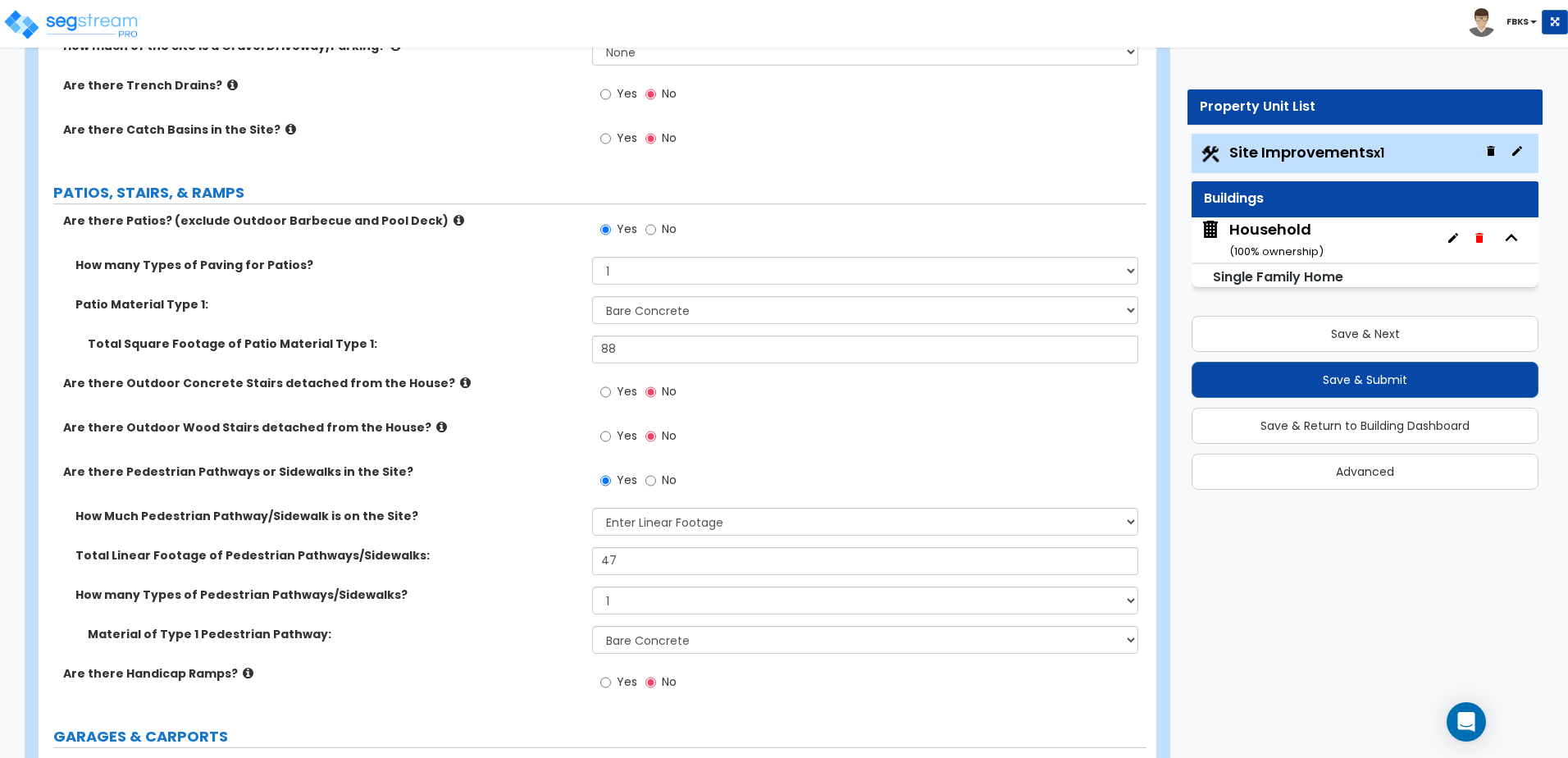
scroll to position [551, 0]
click at [622, 560] on input "47" at bounding box center [864, 560] width 545 height 28
type input "4"
type input "55"
click at [726, 314] on select "Please Choose One Bare Concrete Stamped Concrete Brick Pavers Stone Pavers Tile…" at bounding box center [864, 309] width 545 height 28
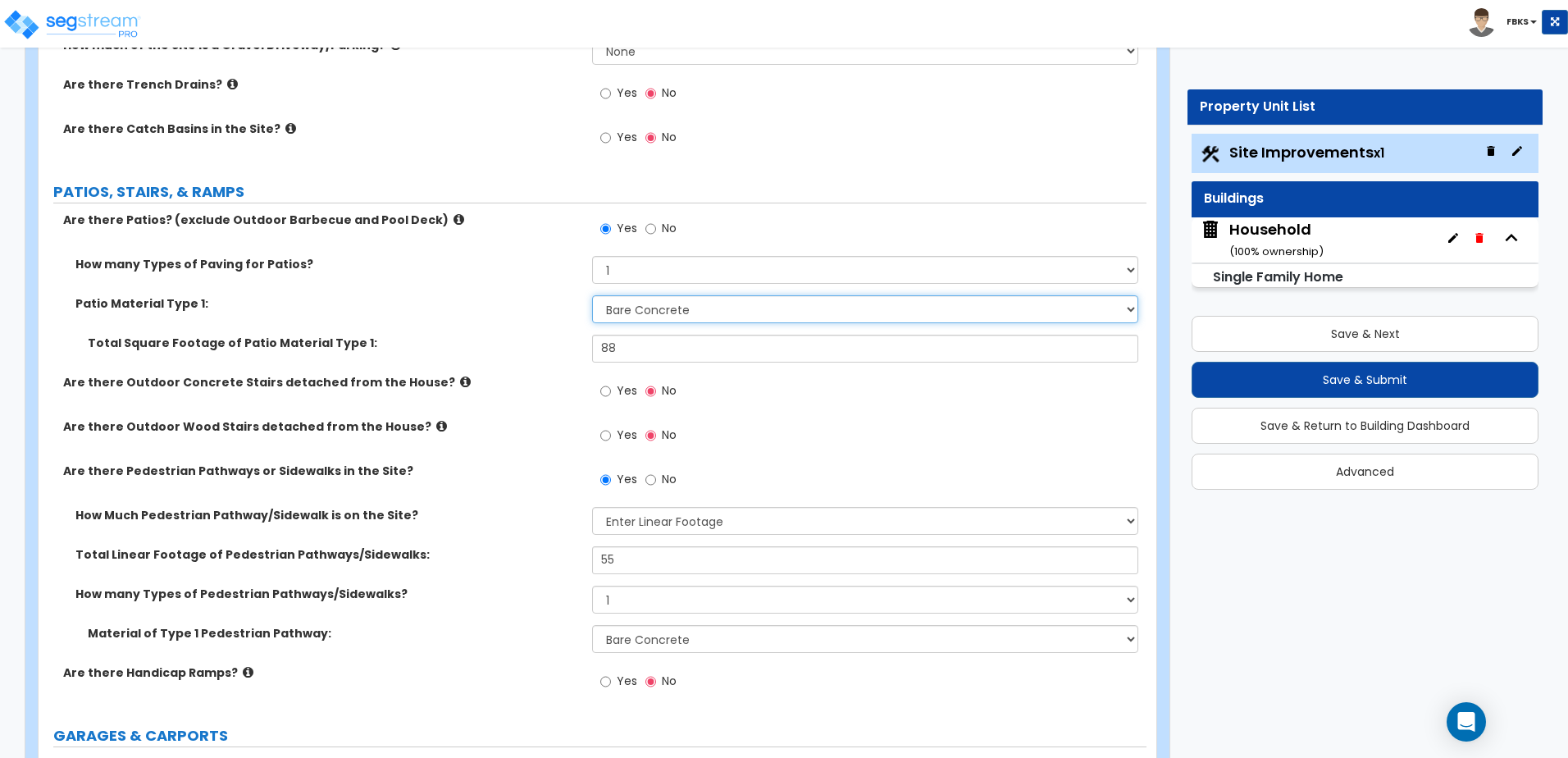
click at [726, 314] on select "Please Choose One Bare Concrete Stamped Concrete Brick Pavers Stone Pavers Tile…" at bounding box center [864, 309] width 545 height 28
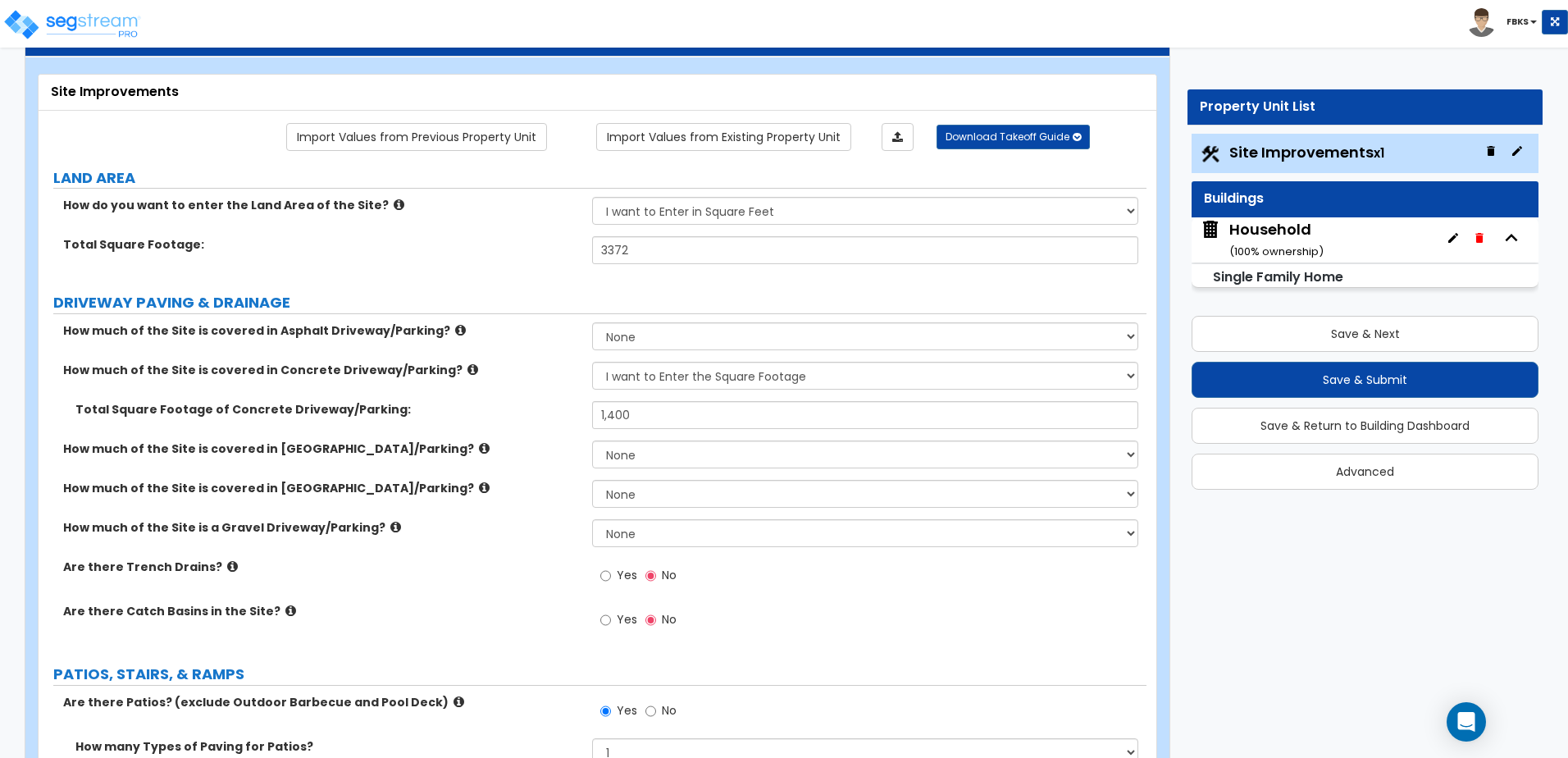
scroll to position [0, 0]
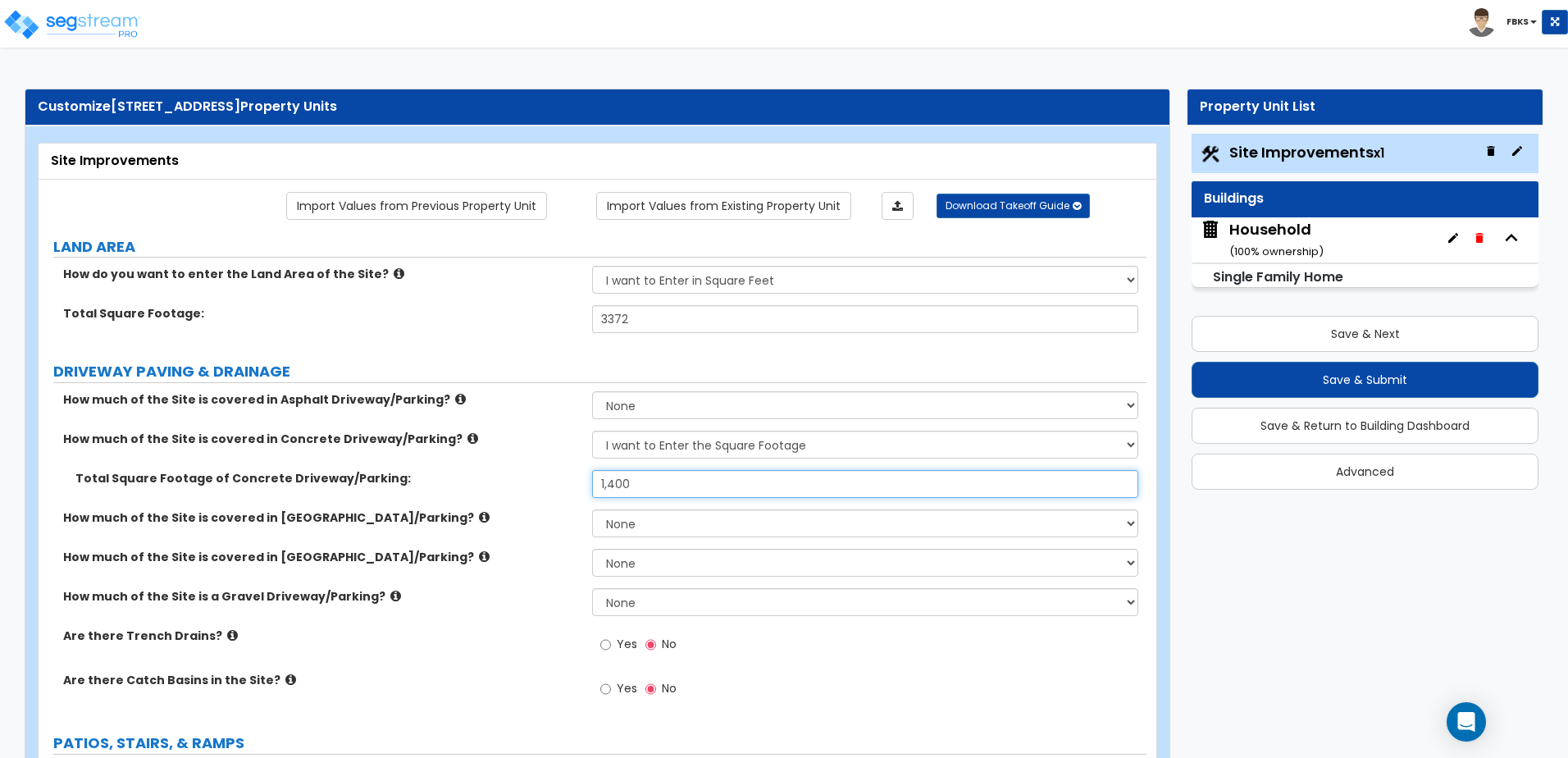
drag, startPoint x: 648, startPoint y: 471, endPoint x: 498, endPoint y: 466, distance: 150.1
click at [498, 466] on div "How much of the Site is covered in Asphalt Driveway/Parking? None I want to Ent…" at bounding box center [592, 554] width 1083 height 325
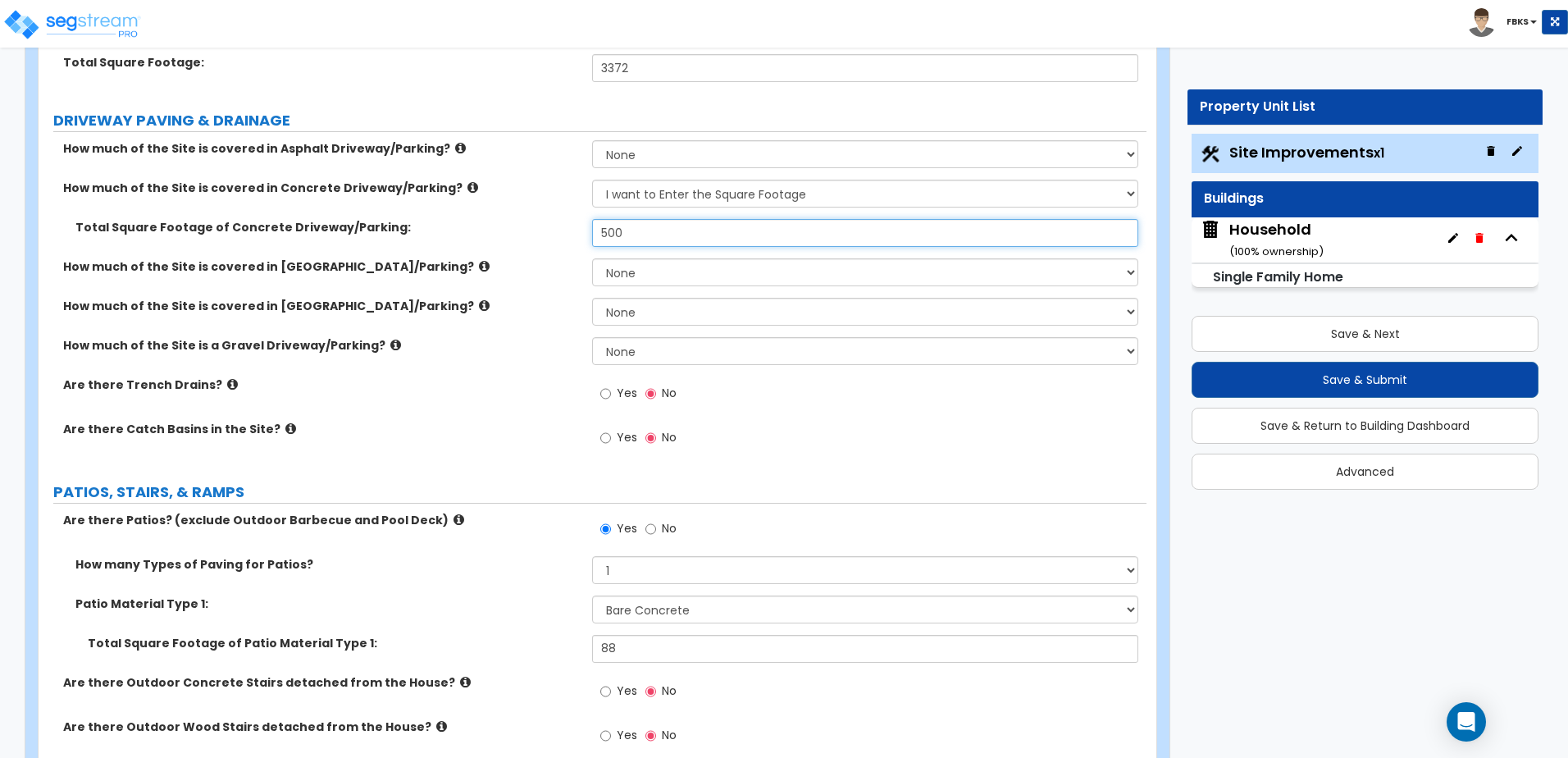
scroll to position [255, 0]
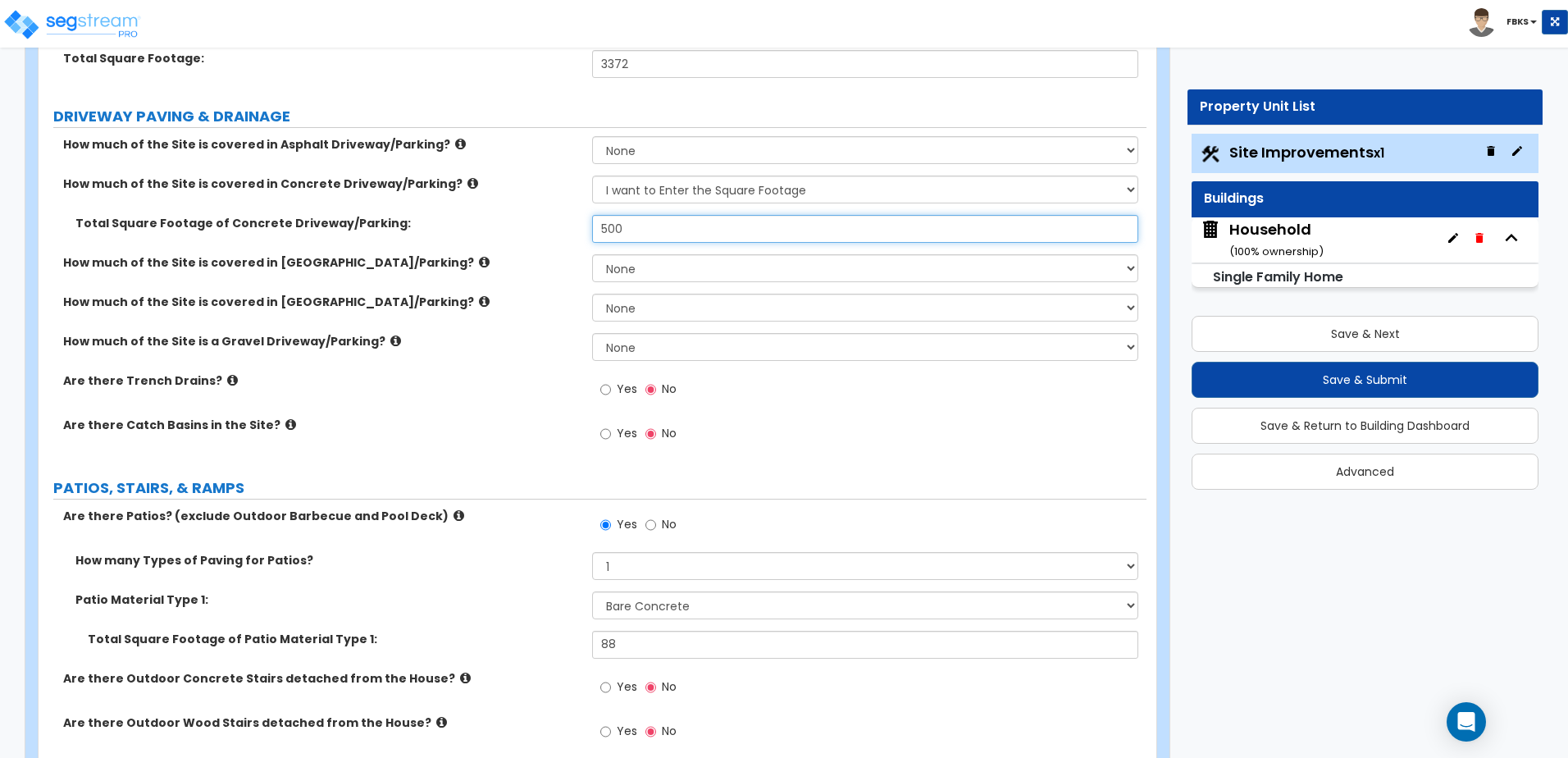
type input "500"
drag, startPoint x: 653, startPoint y: 640, endPoint x: 544, endPoint y: 628, distance: 109.7
click at [544, 628] on div "How many Types of Paving for Patios? 1 2 3 4 Patio Material Type 1: Please Choo…" at bounding box center [592, 611] width 1083 height 118
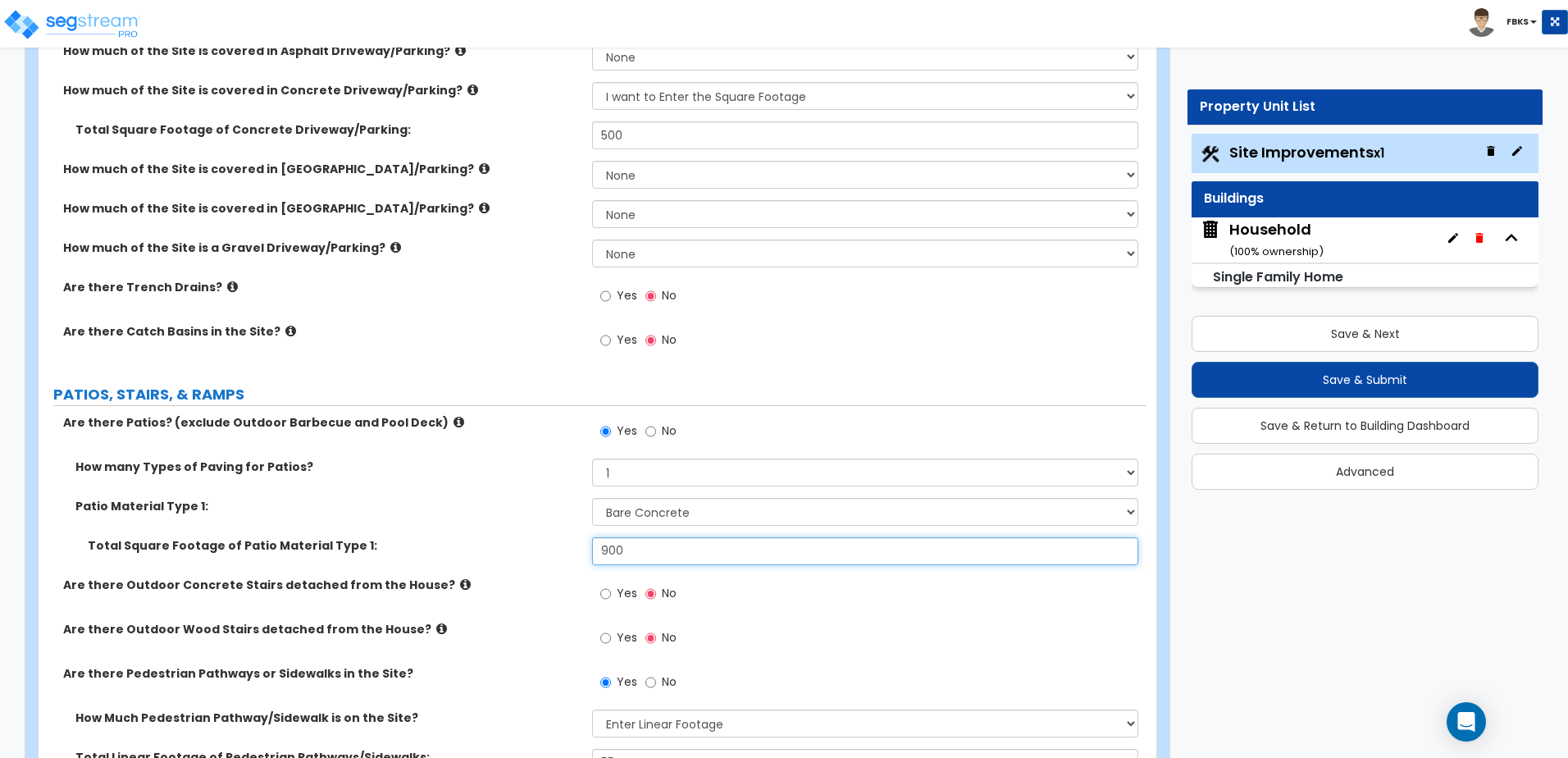
scroll to position [350, 0]
type input "900"
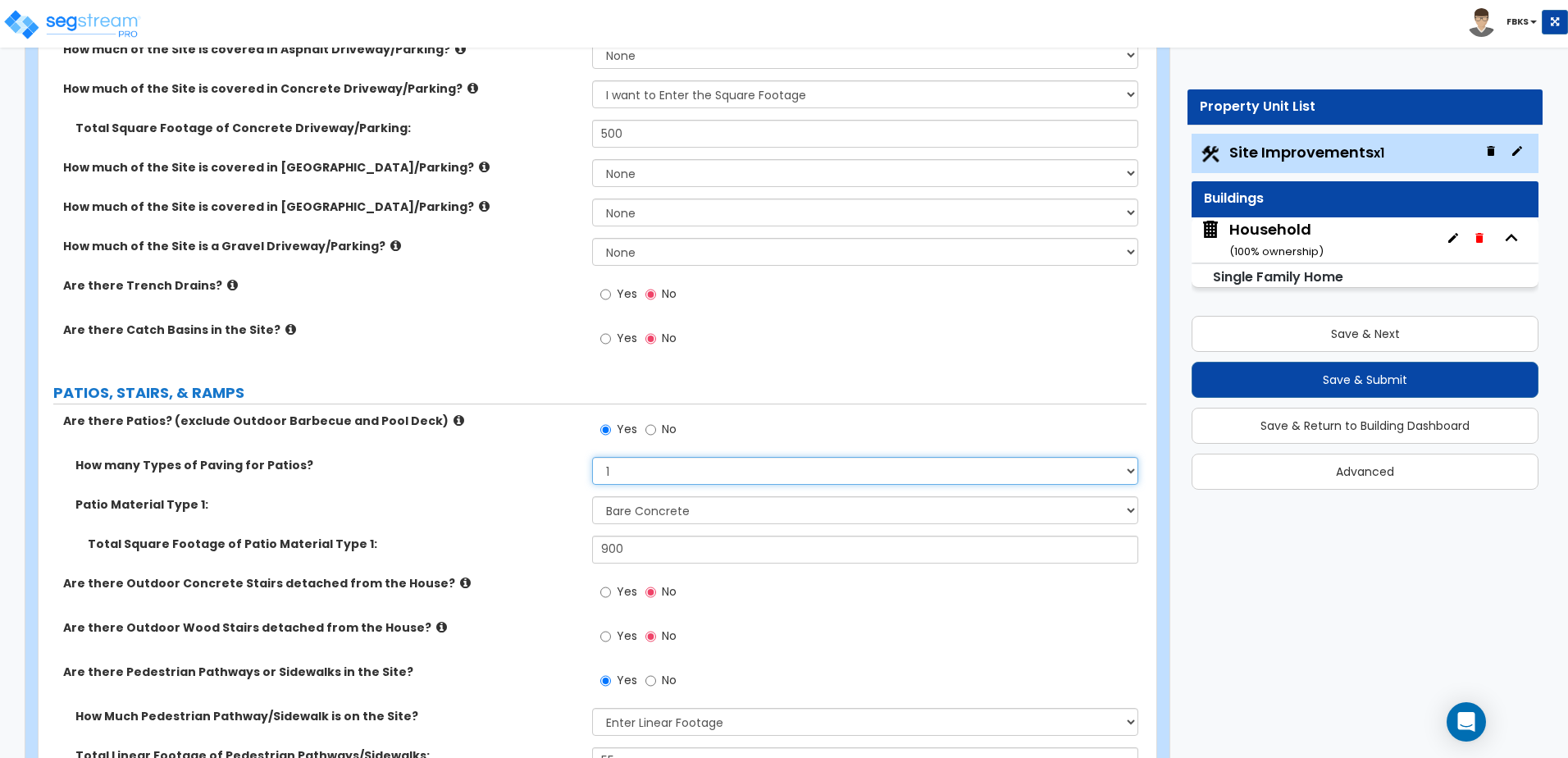
click at [647, 460] on select "1 2 3 4" at bounding box center [864, 470] width 545 height 28
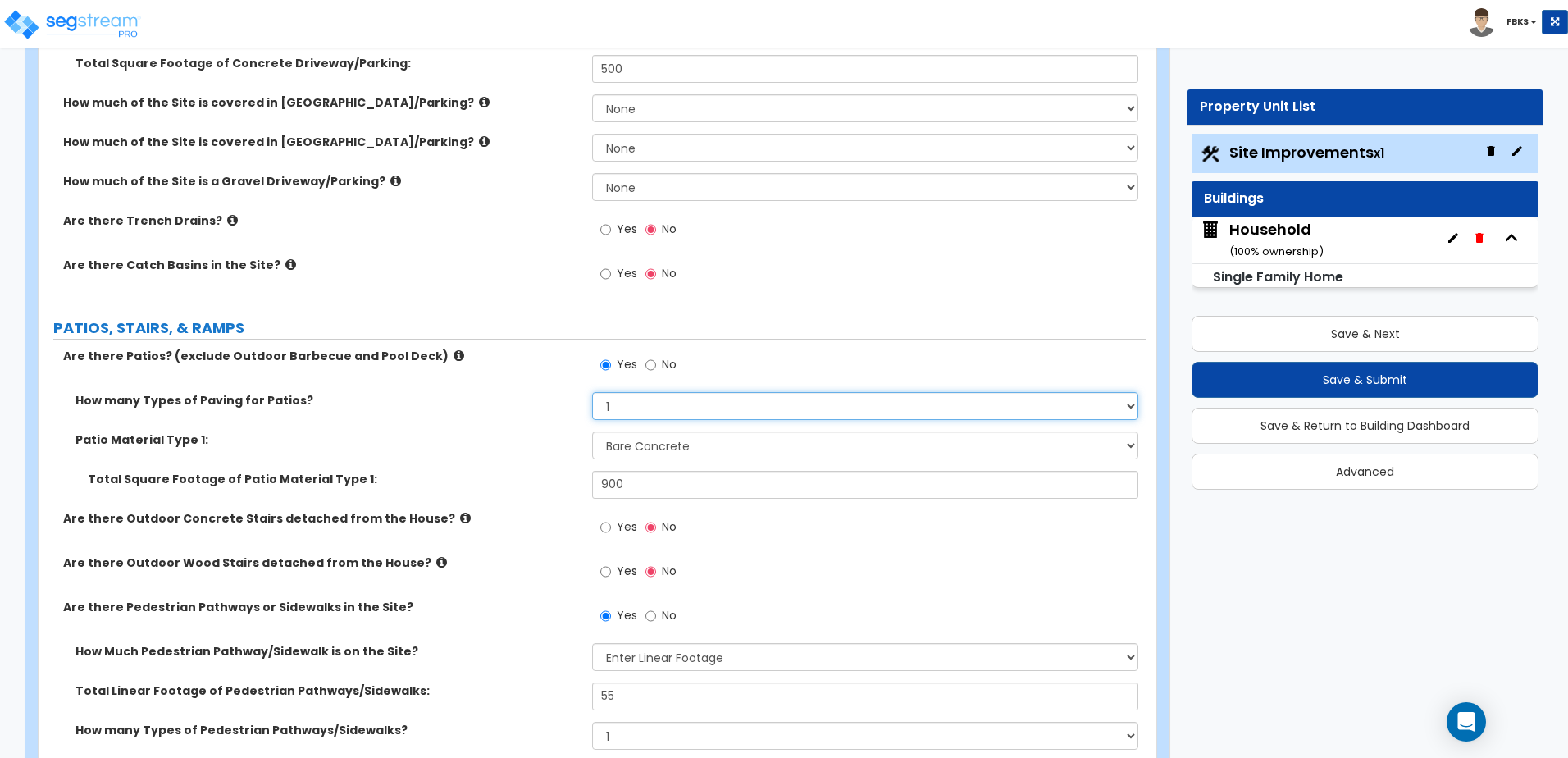
scroll to position [419, 0]
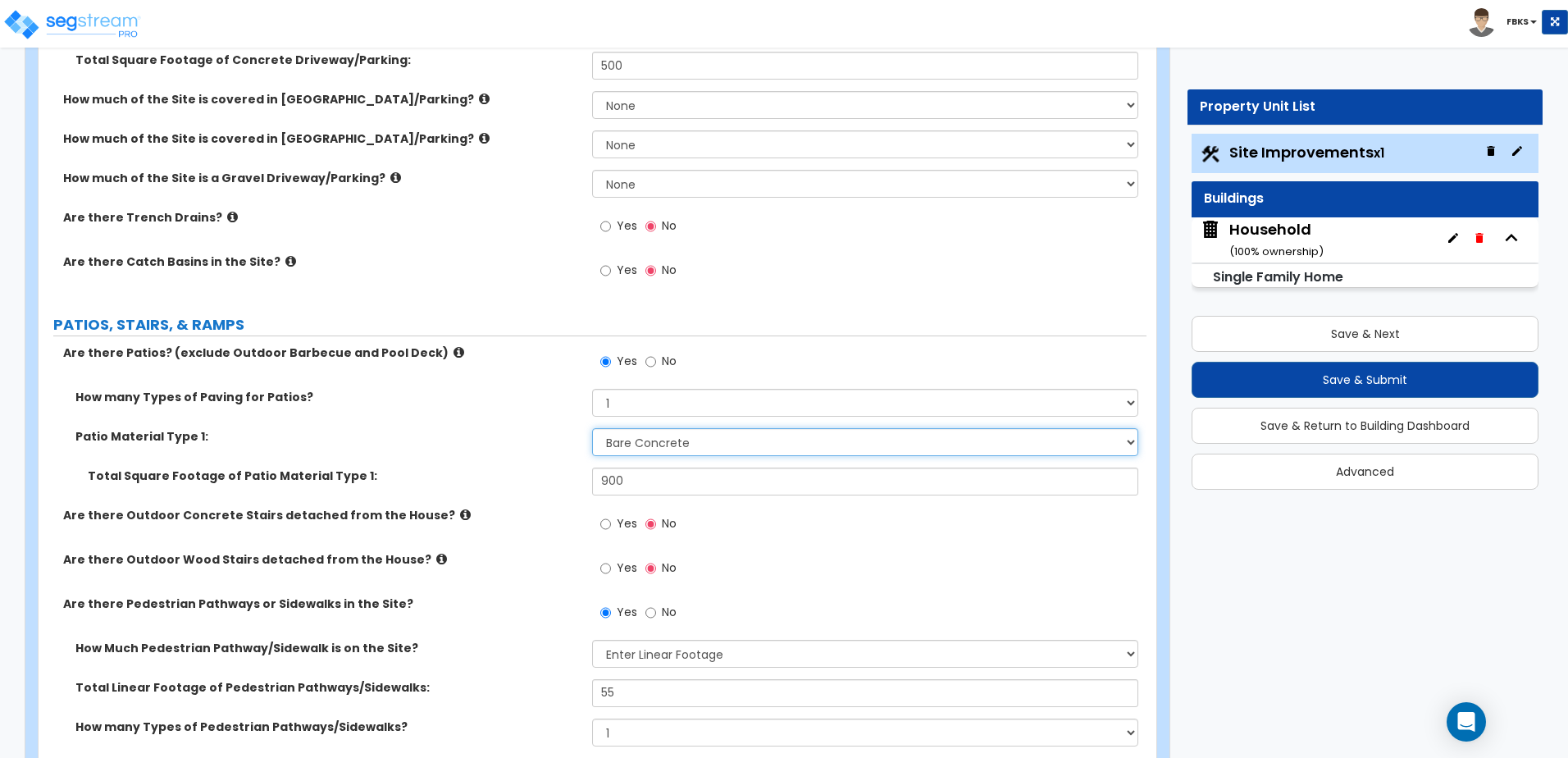
click at [659, 446] on select "Please Choose One Bare Concrete Stamped Concrete Brick Pavers Stone Pavers Tile…" at bounding box center [864, 441] width 545 height 28
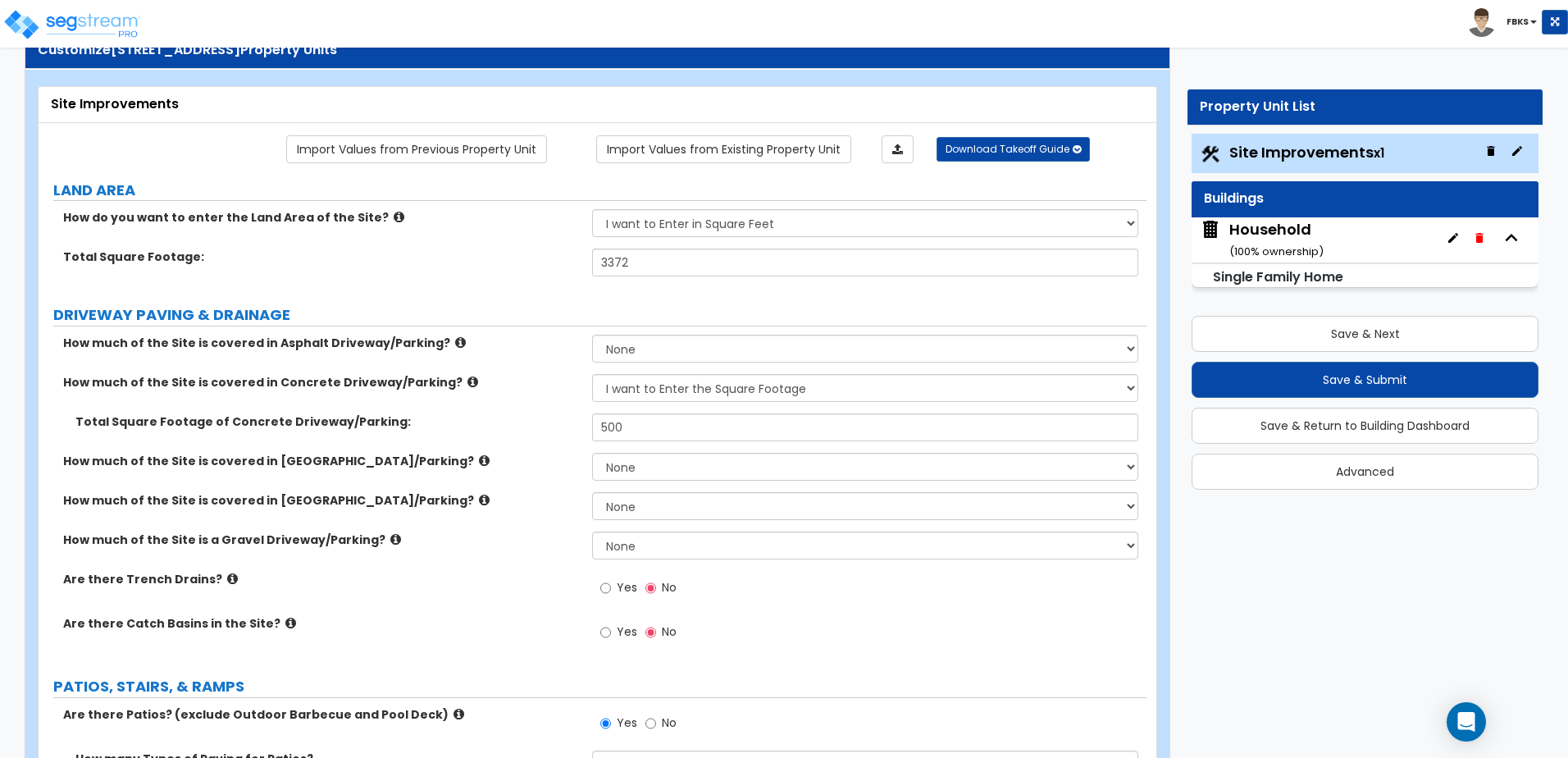
scroll to position [0, 0]
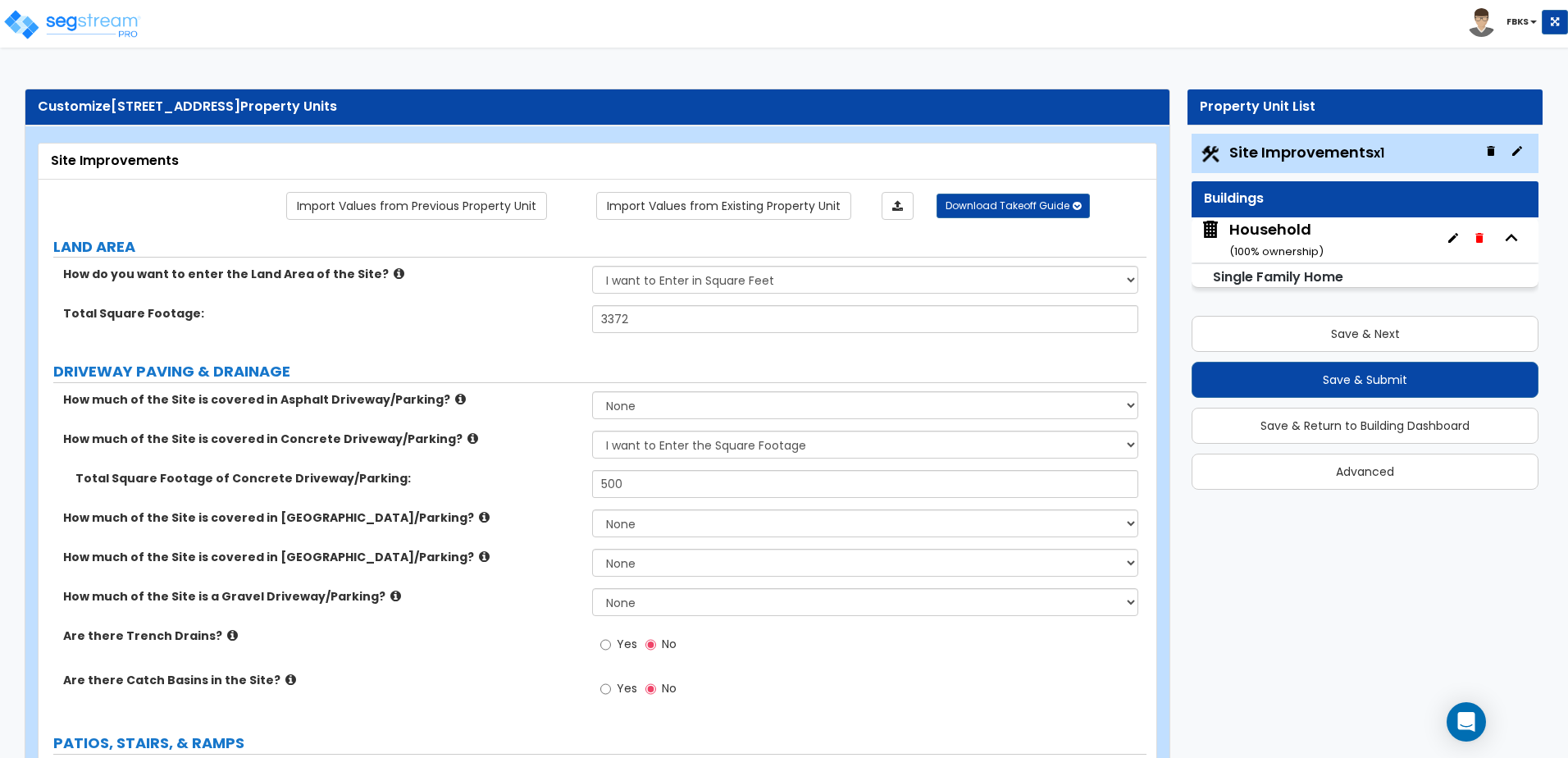
click at [1273, 226] on div "Household ( 100 % ownership)" at bounding box center [1276, 240] width 94 height 42
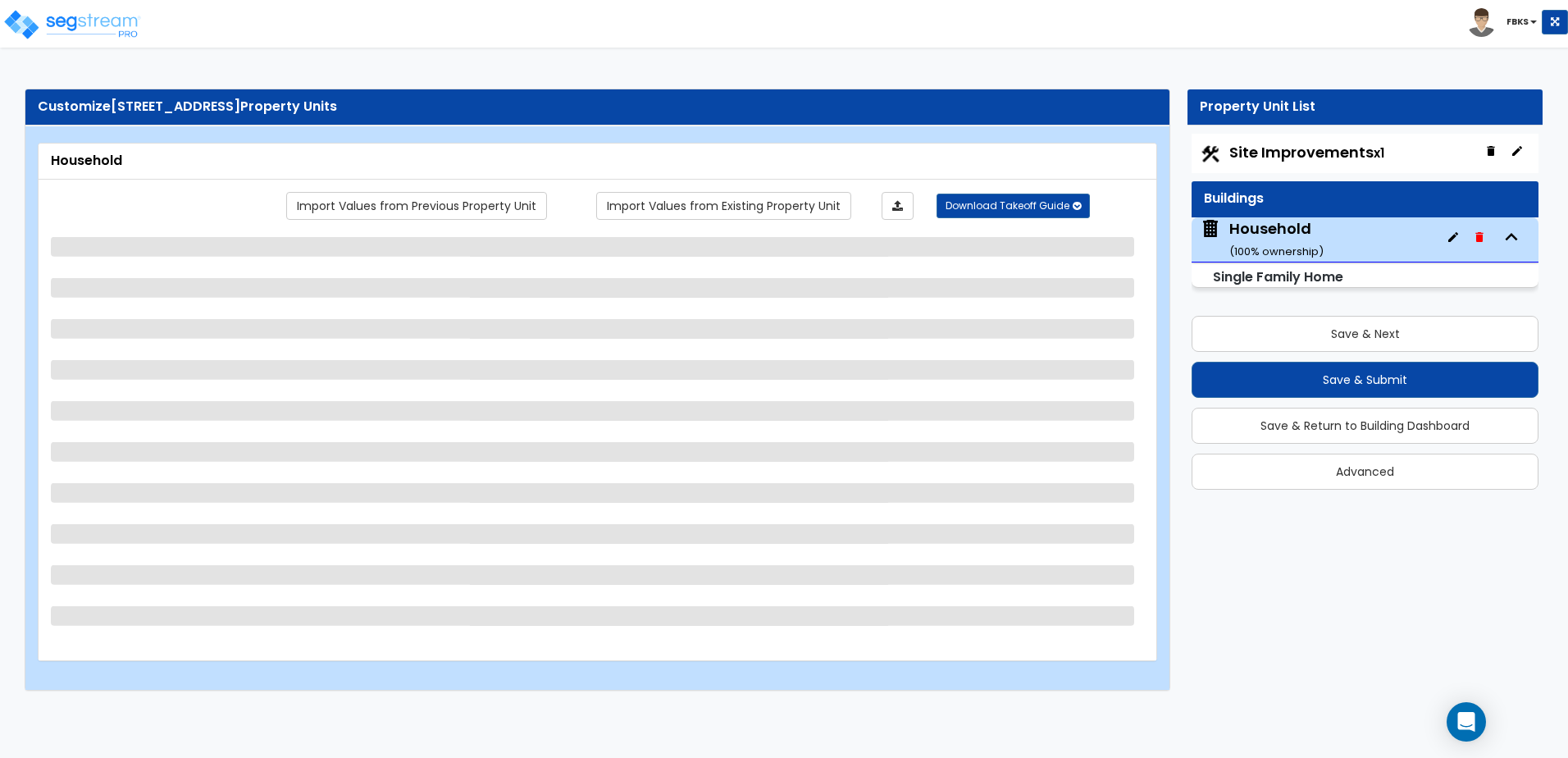
select select "2"
select select "7"
select select "3"
select select "2"
select select "1"
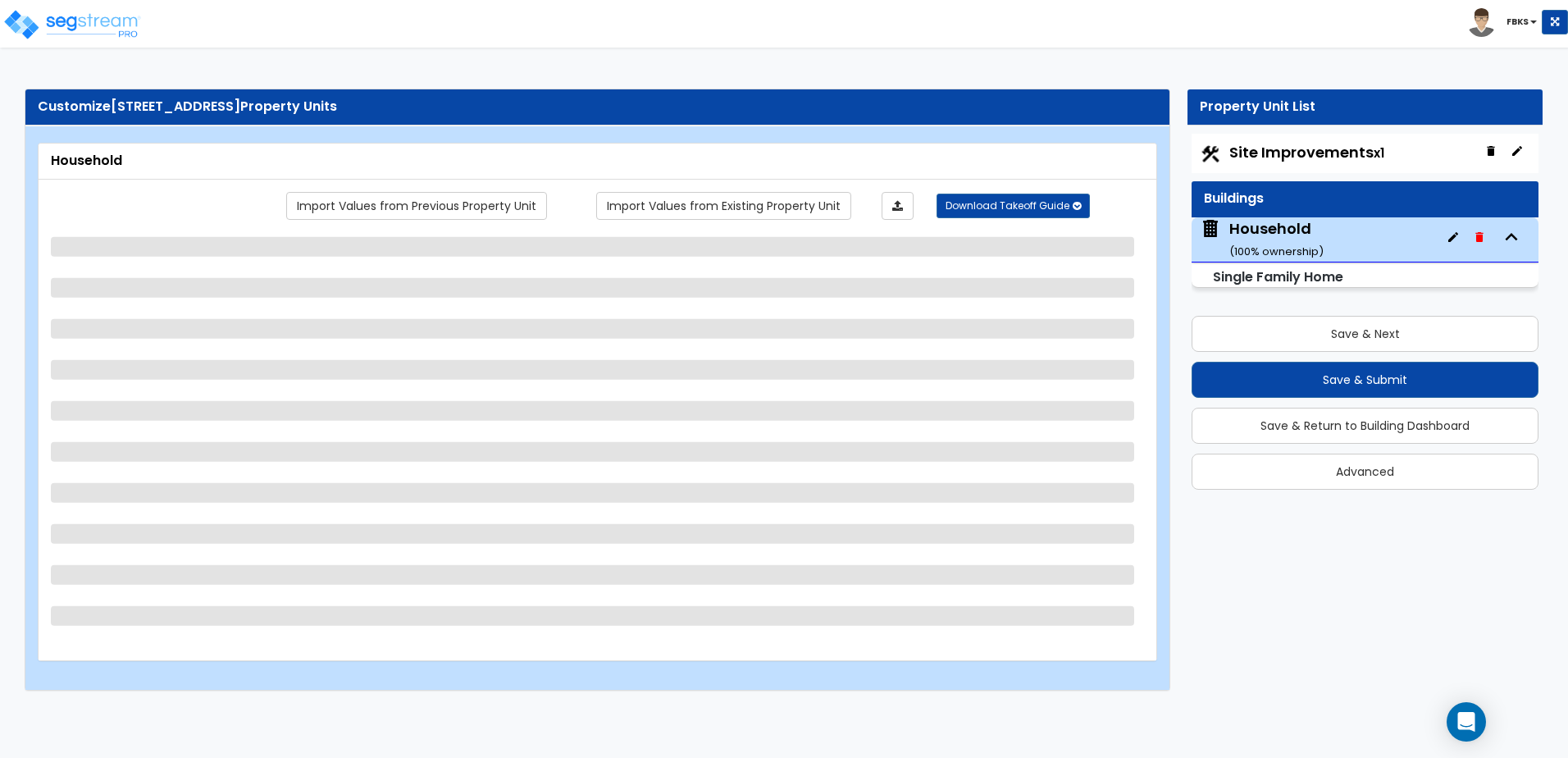
select select "2"
select select "5"
select select "1"
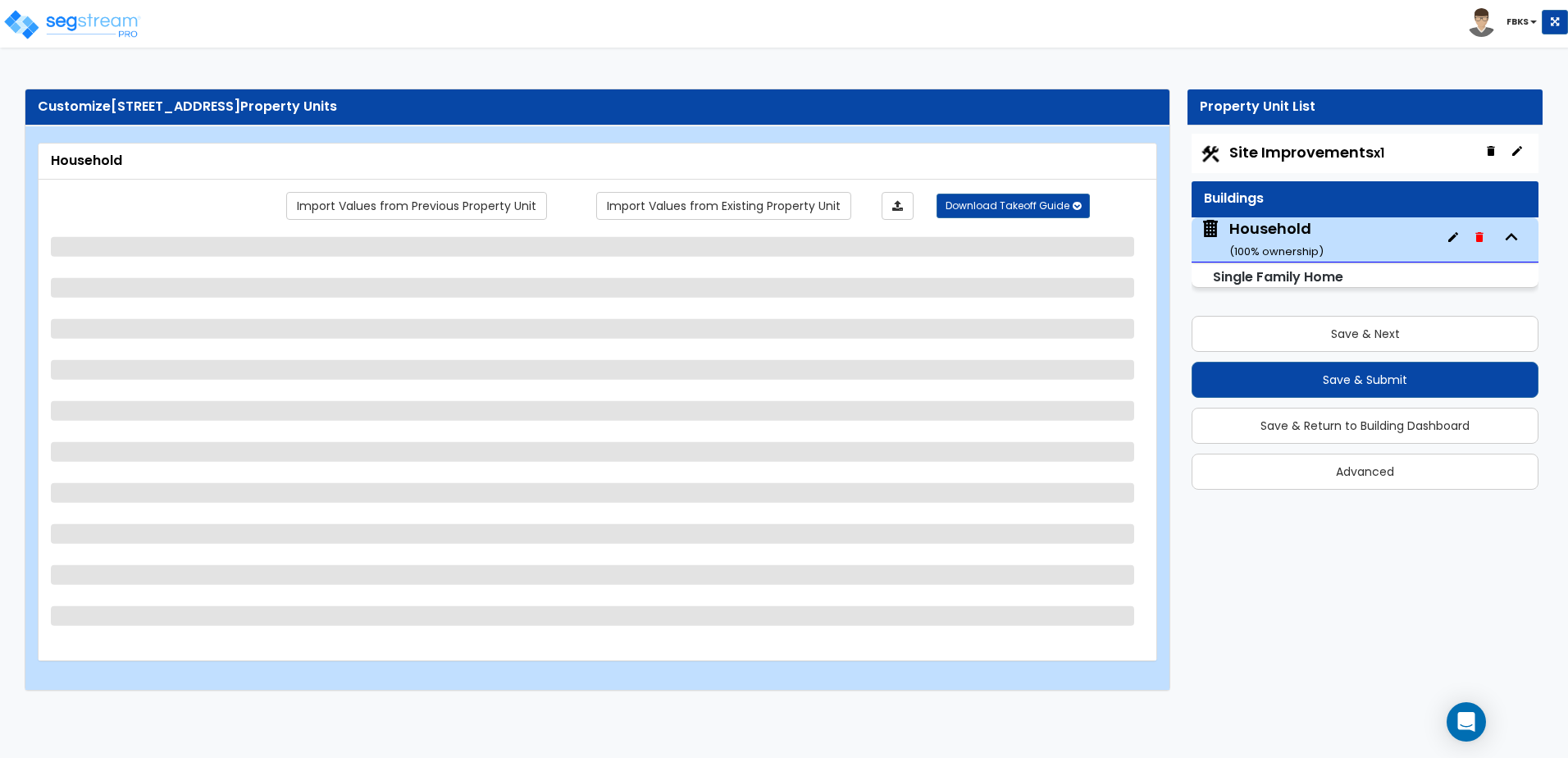
select select "1"
select select "5"
select select "1"
select select "3"
select select "2"
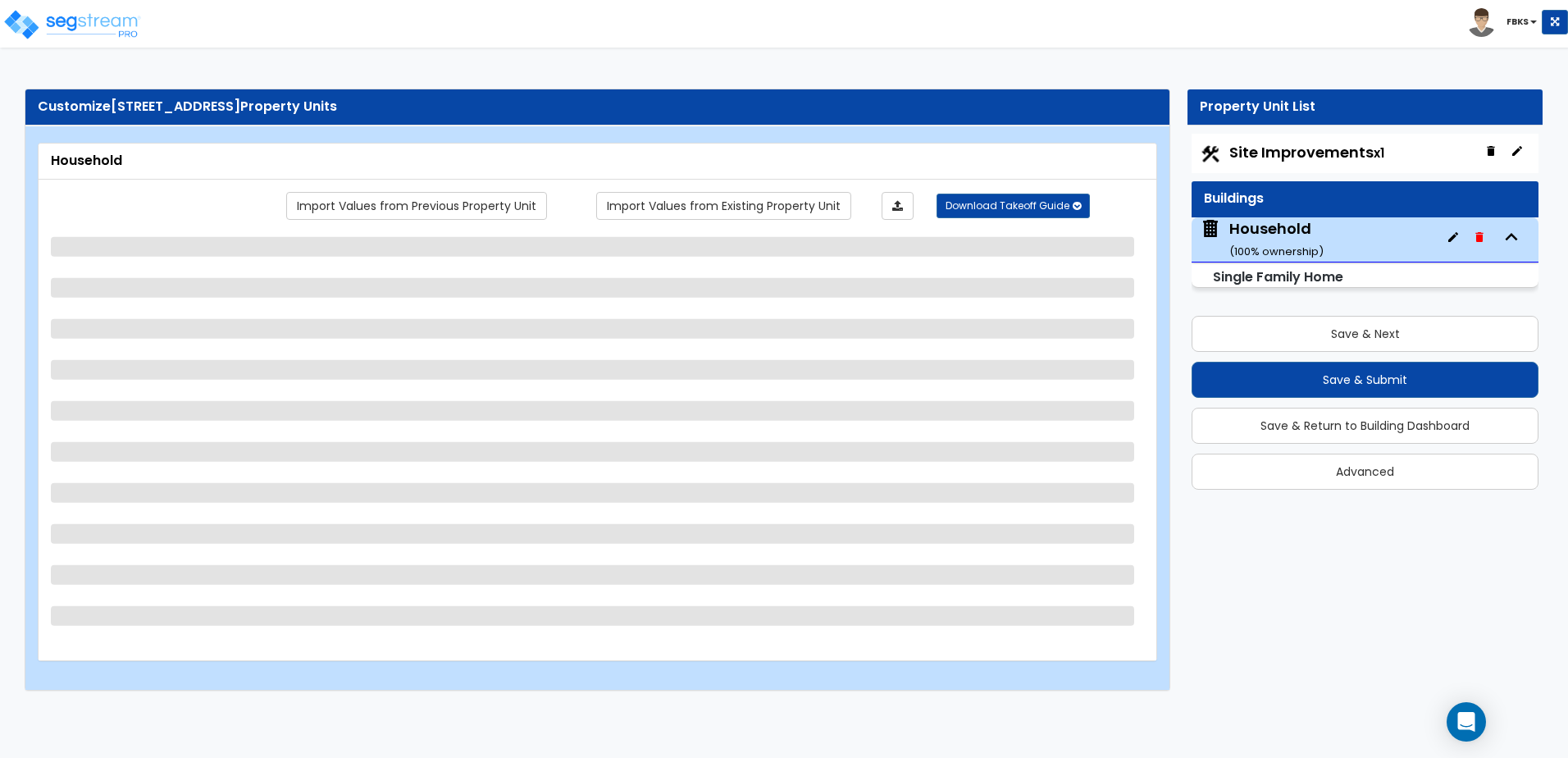
select select "1"
select select "7"
select select "5"
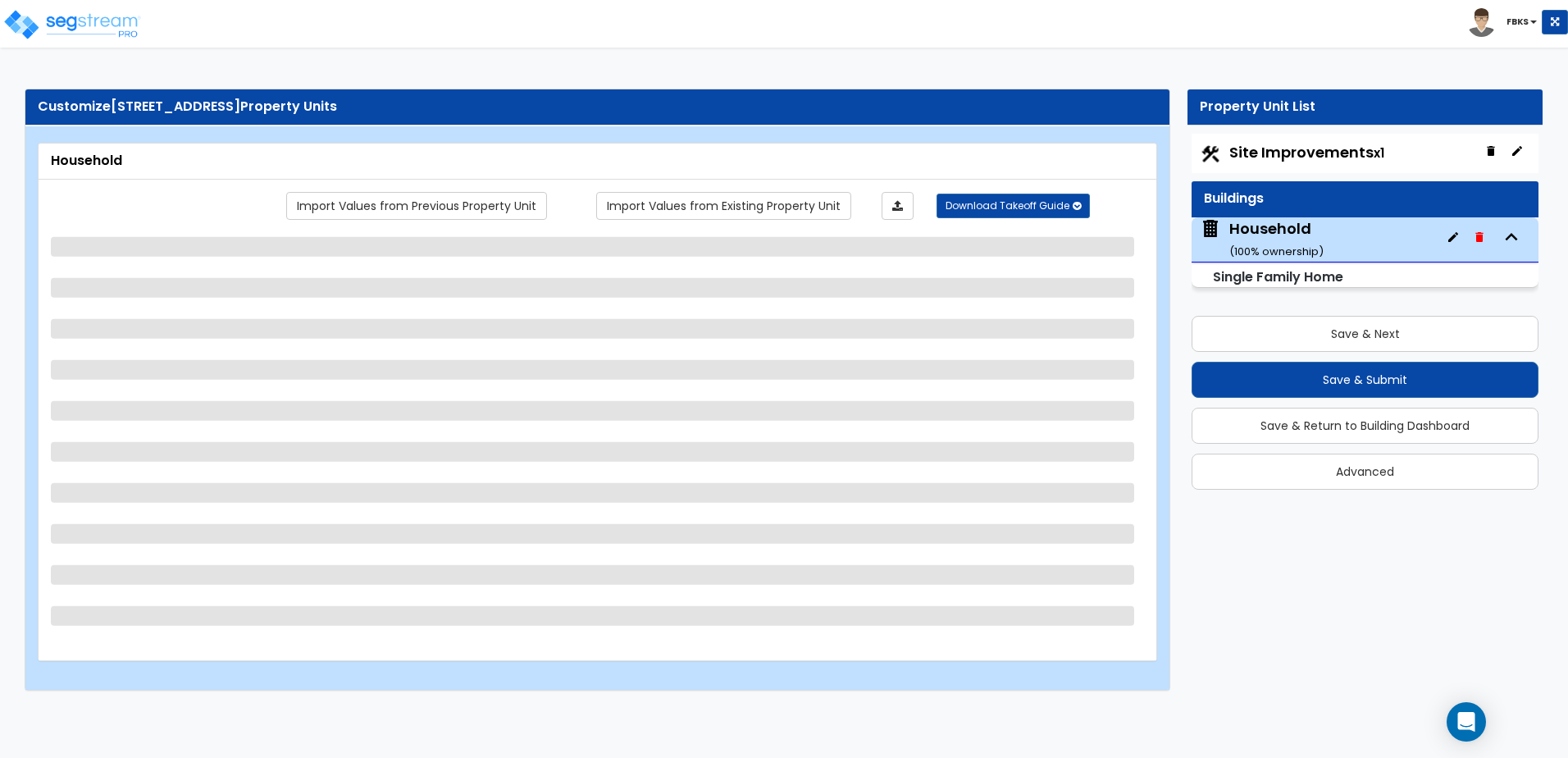
select select "7"
select select "5"
select select "1"
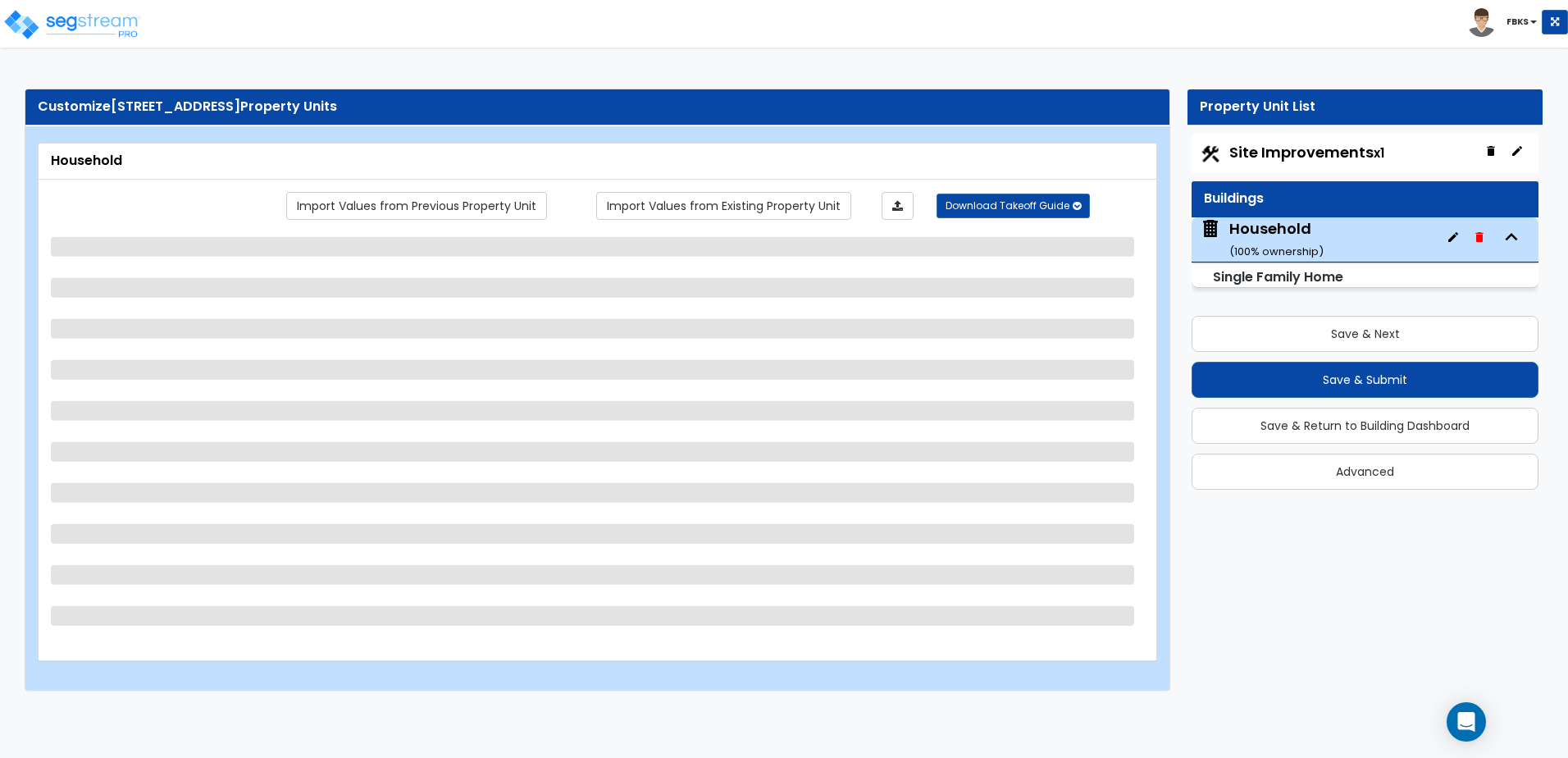
select select "1"
select select "3"
select select "2"
select select "3"
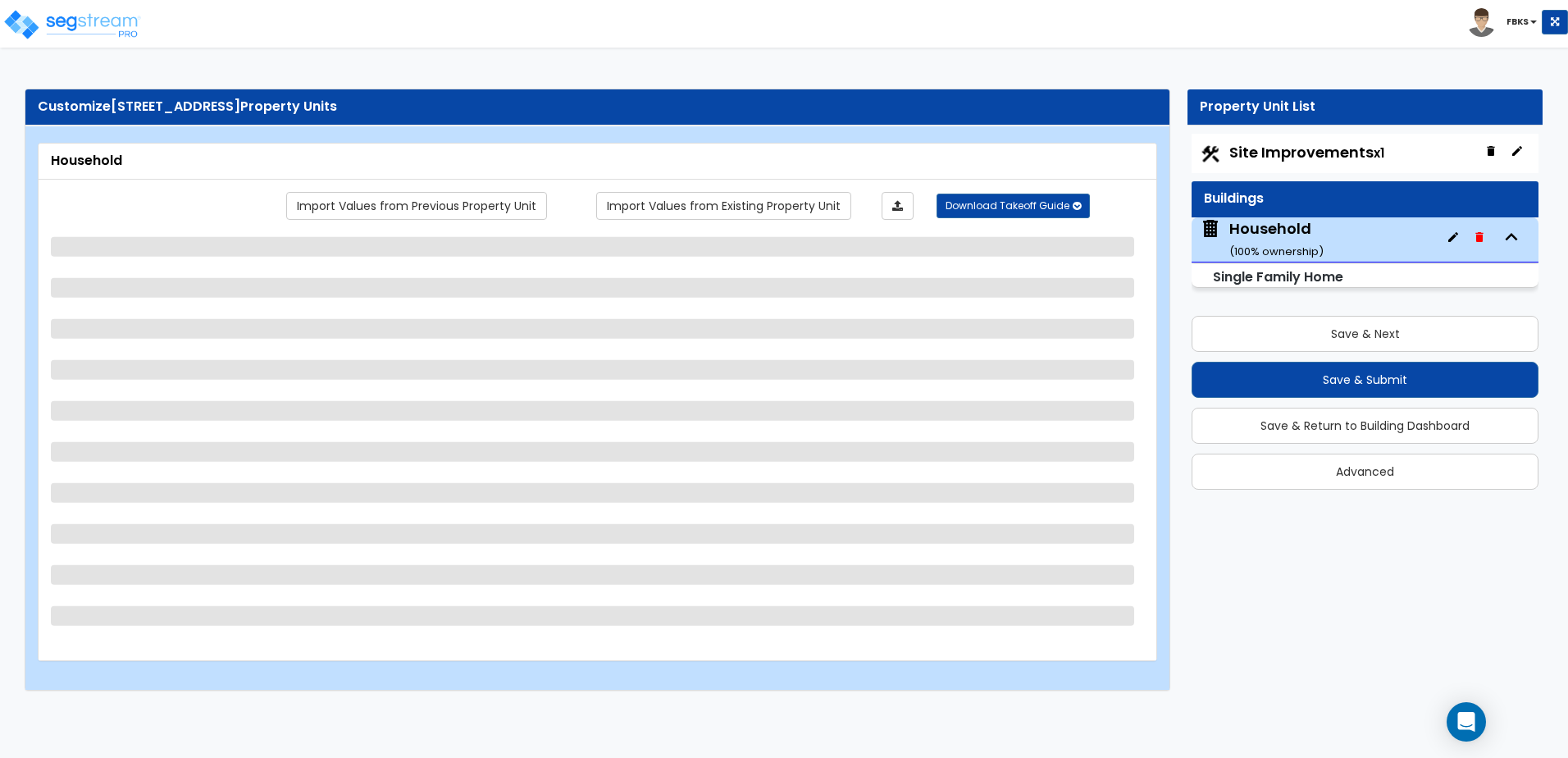
select select "4"
select select "1"
select select "2"
select select "1"
select select "3"
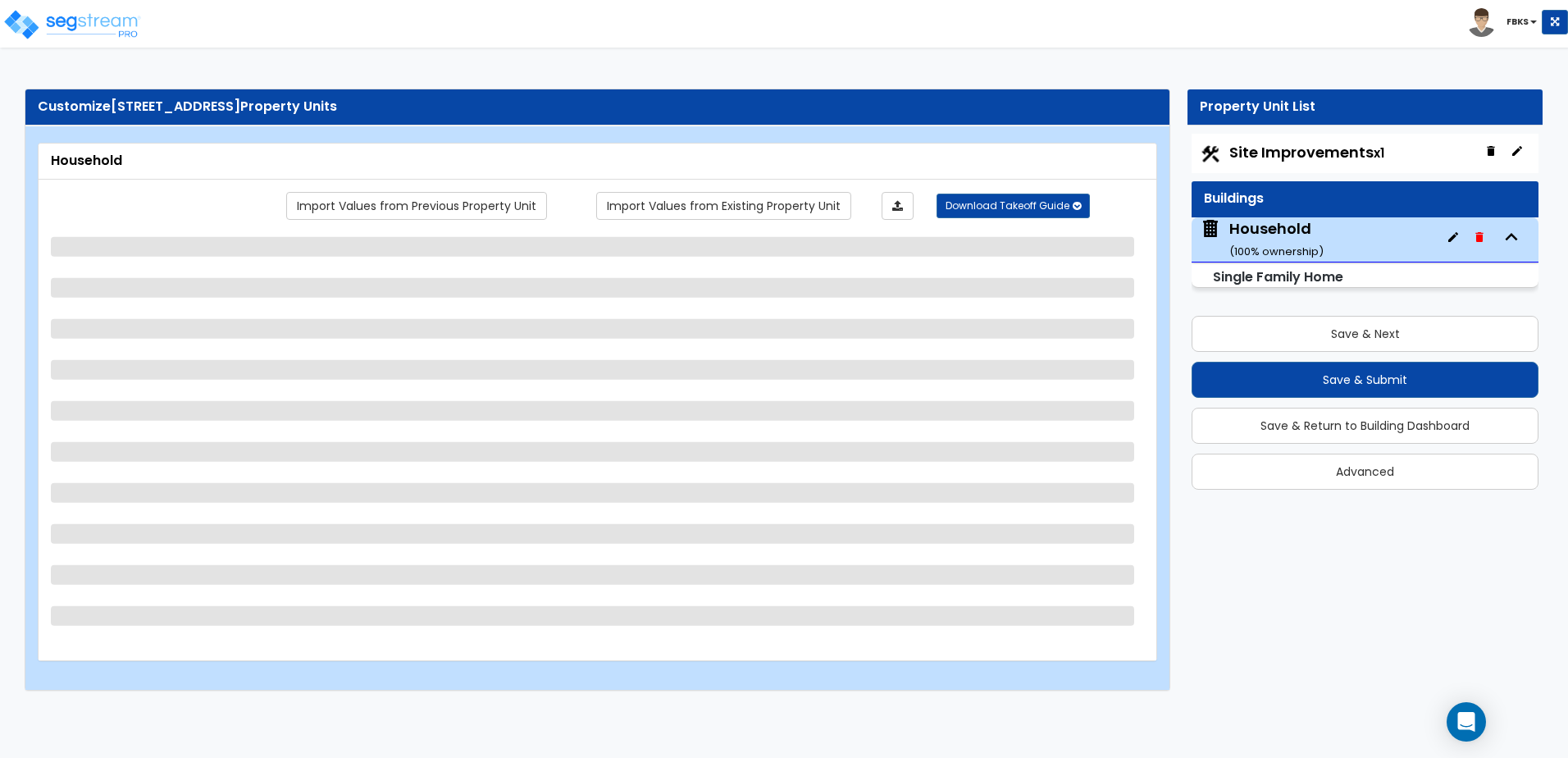
select select "4"
select select "1"
select select "2"
select select "3"
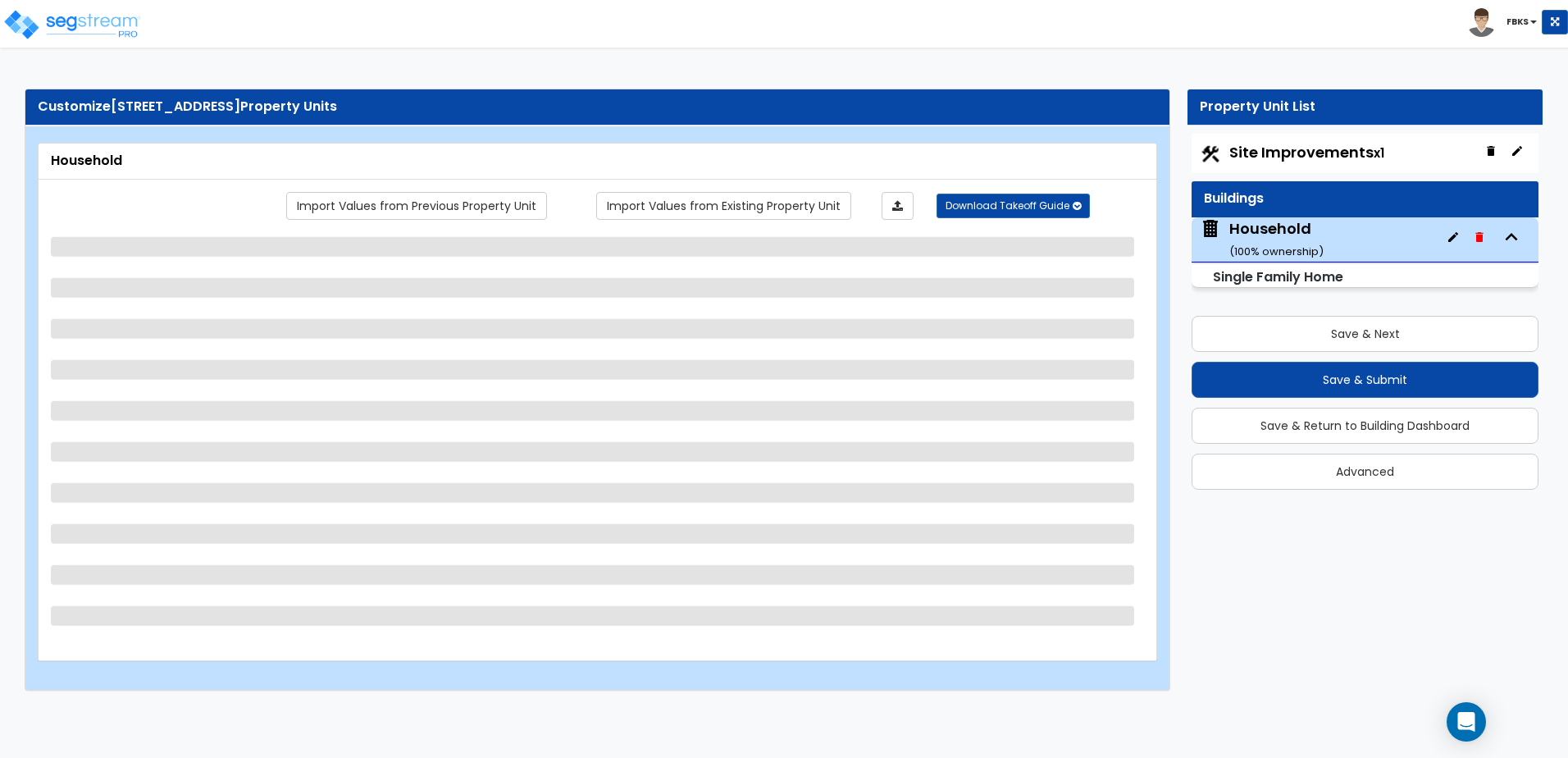
select select "2"
select select "1"
select select "4"
select select "6"
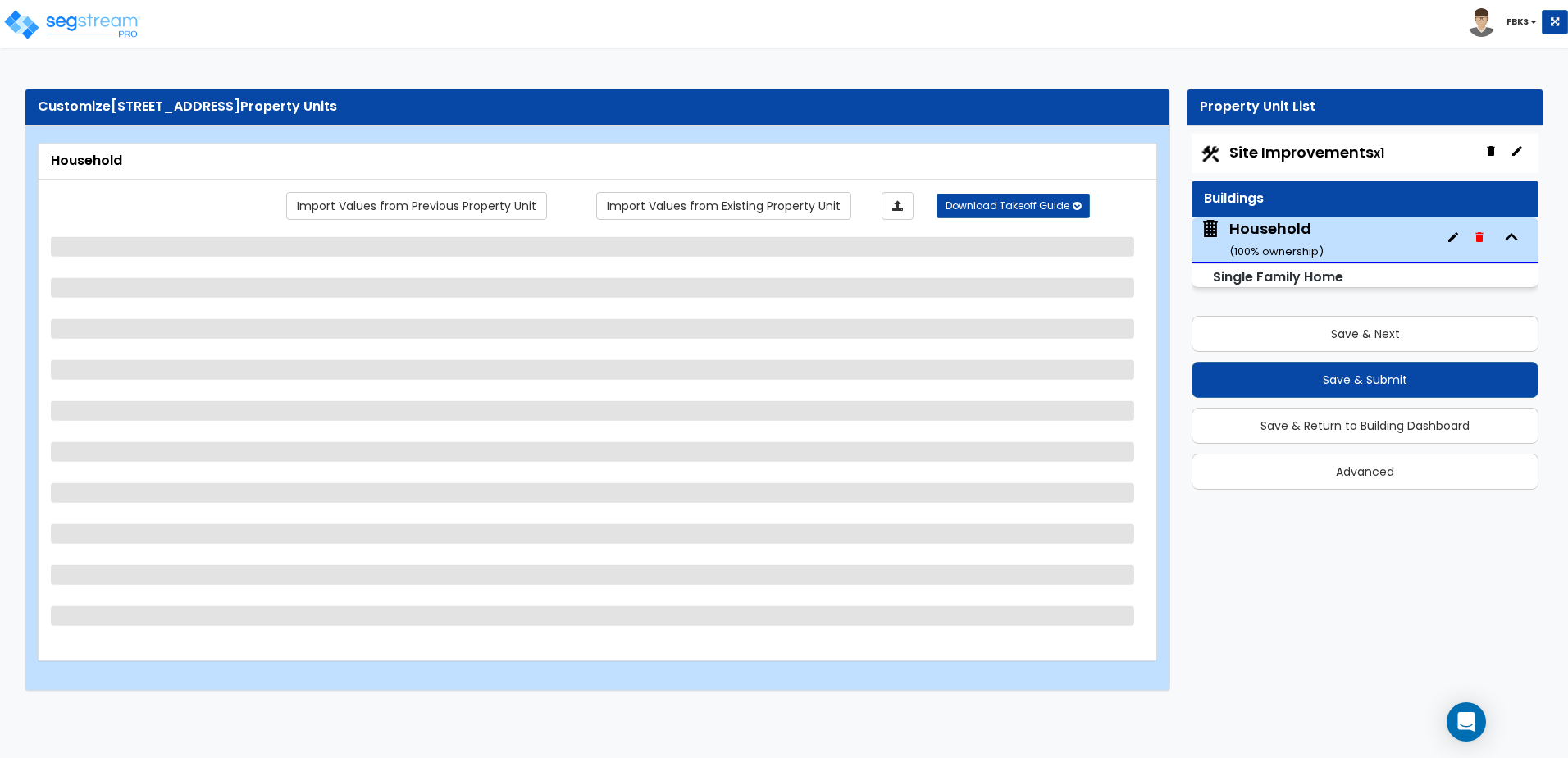
select select "1"
select select "2"
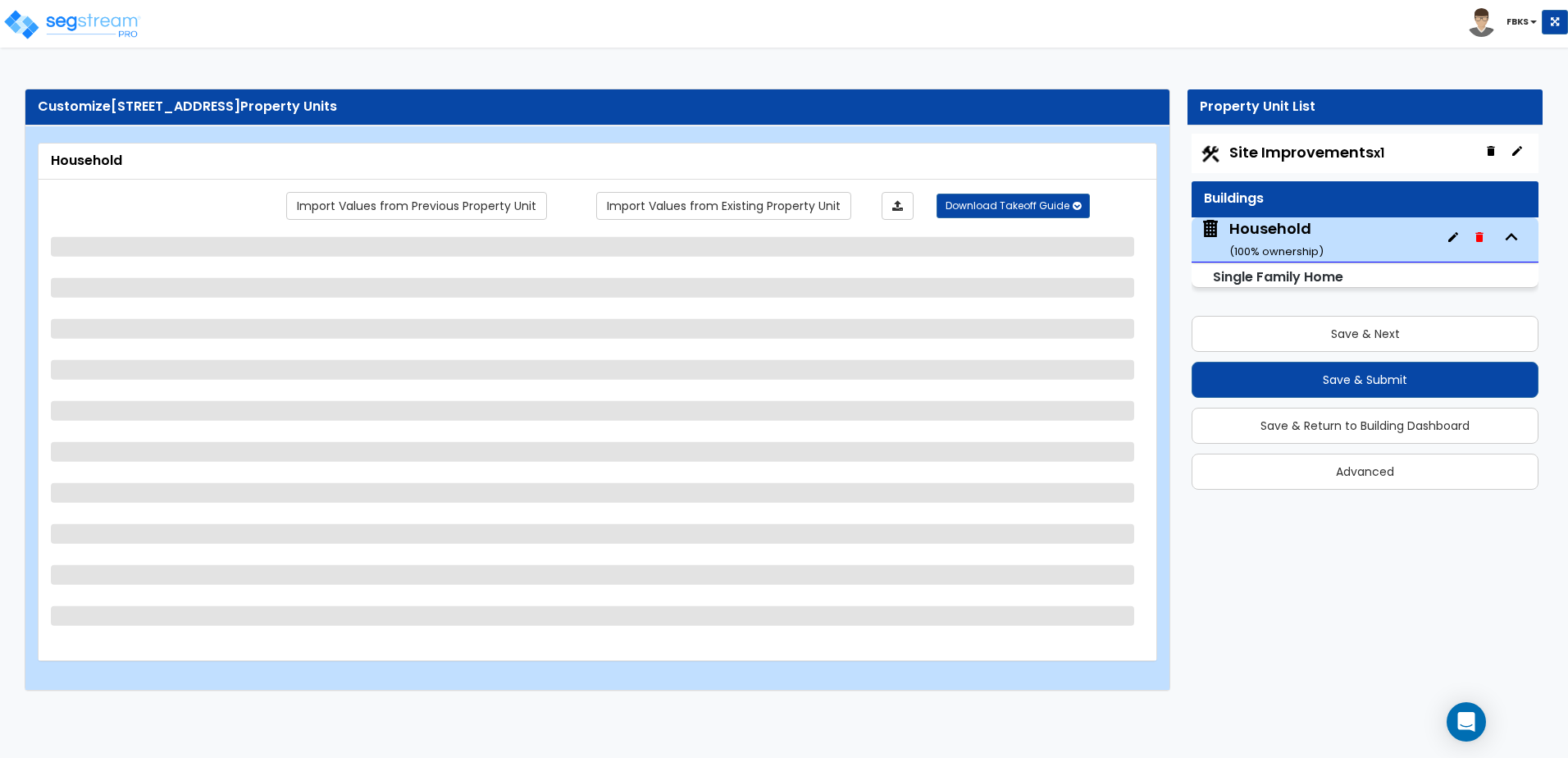
select select "2"
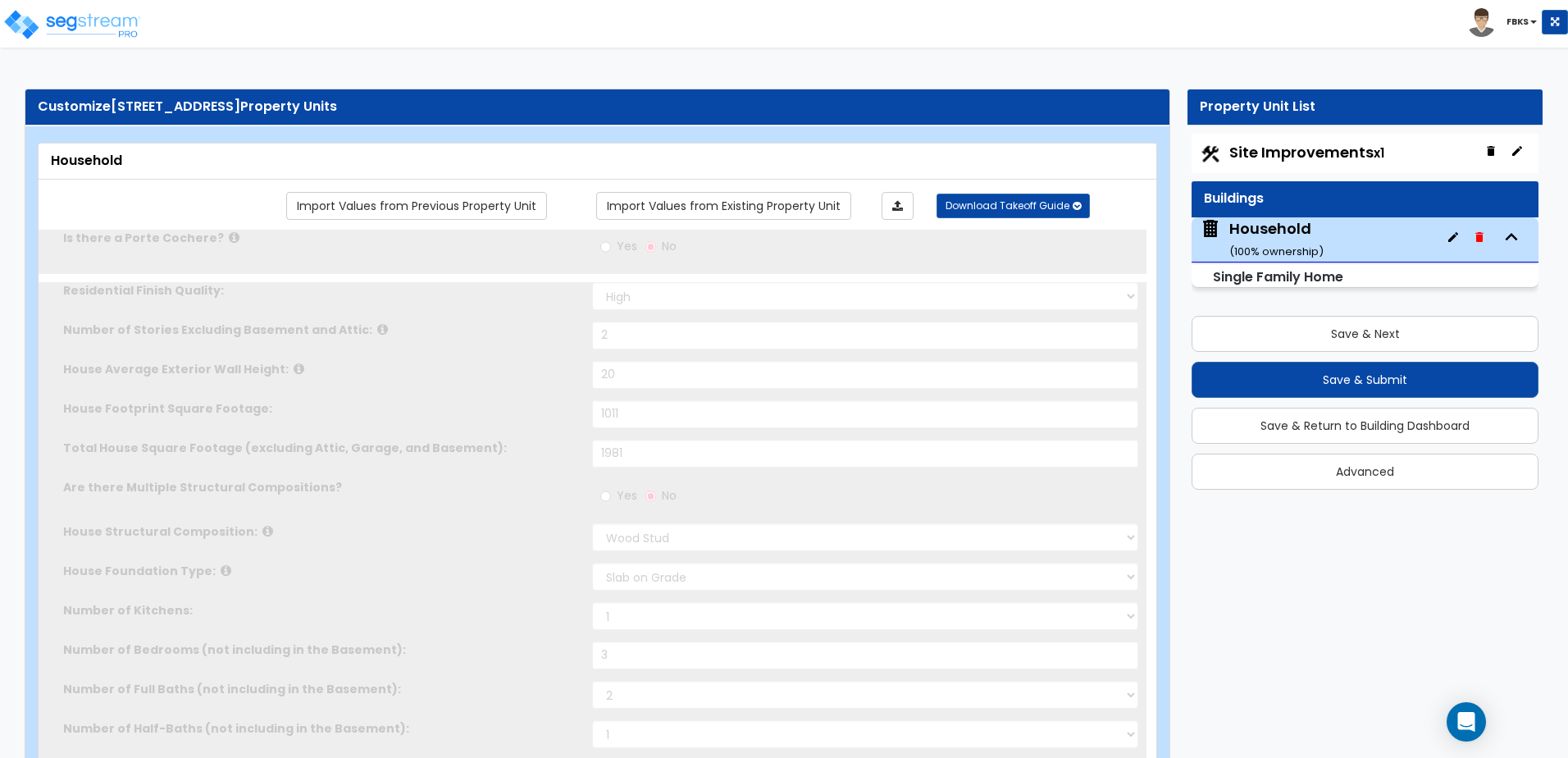
type input "2"
type input "1"
select select "2"
type input "7"
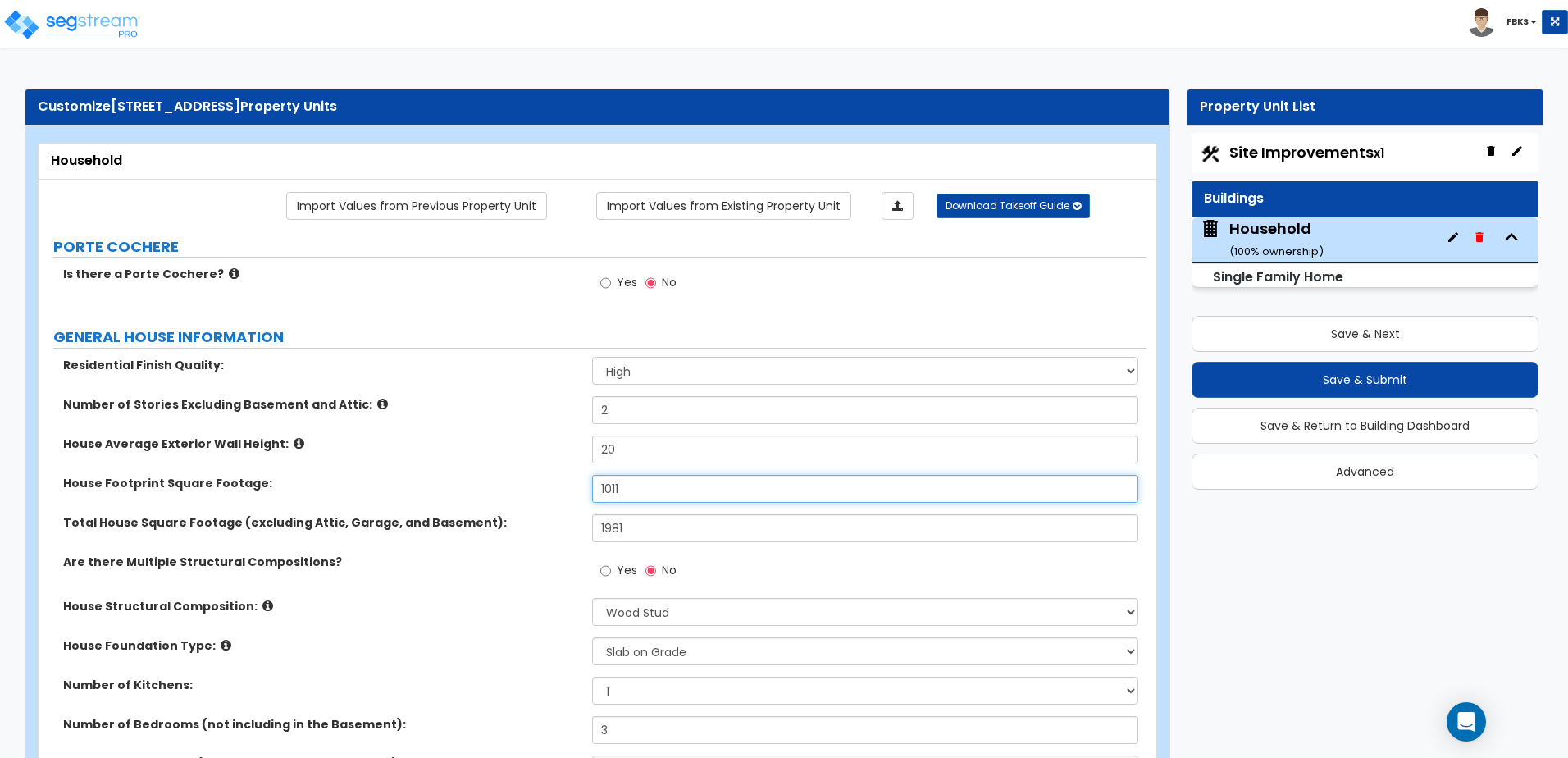
drag, startPoint x: 640, startPoint y: 490, endPoint x: 535, endPoint y: 459, distance: 109.5
click at [532, 471] on div "Residential Finish Quality: Low Average High Number of Stories Excluding Baseme…" at bounding box center [592, 618] width 1083 height 522
type input "1,500"
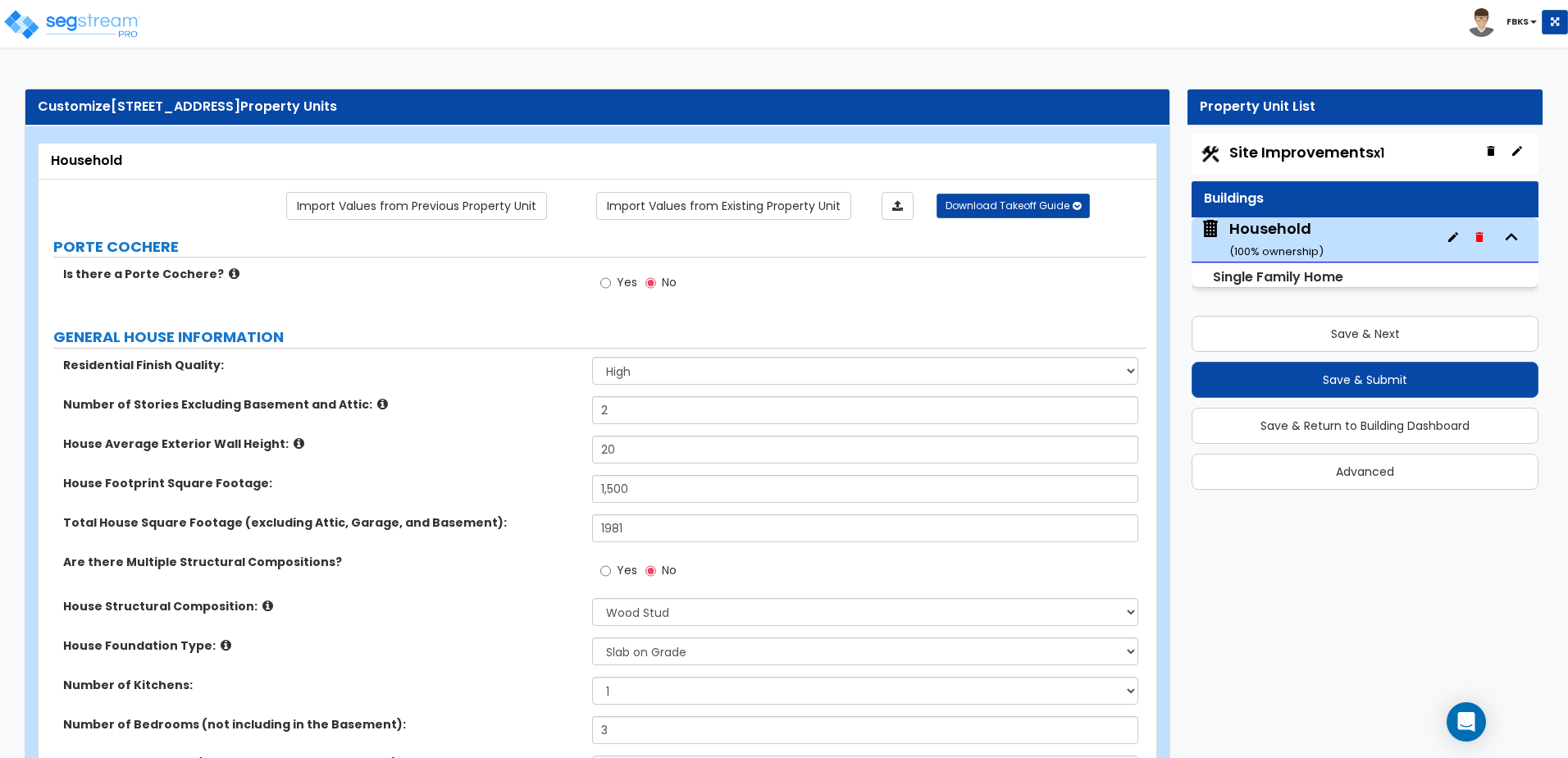
click at [493, 494] on div "House Footprint Square Footage: 1,500" at bounding box center [592, 494] width 1108 height 39
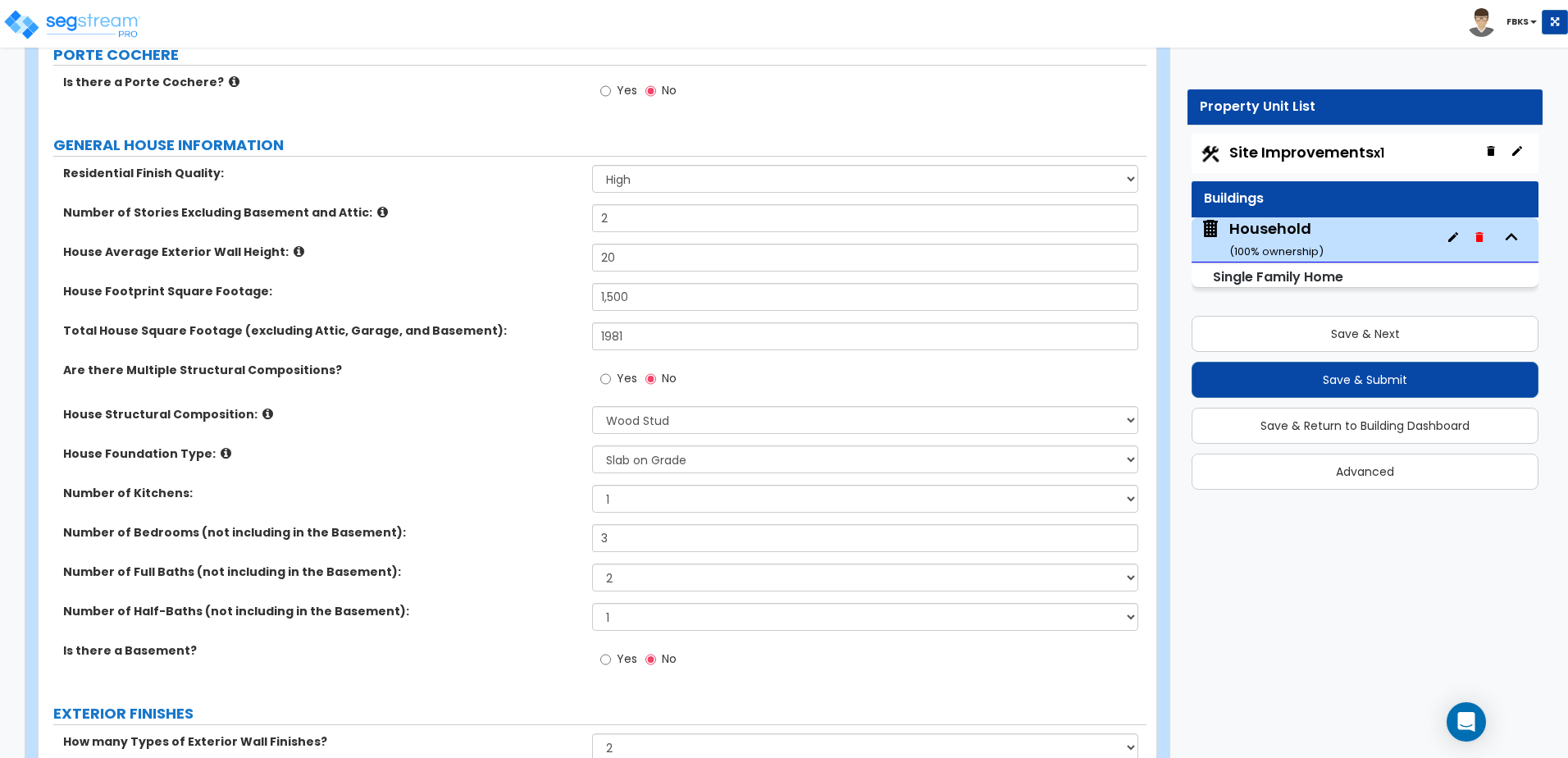
scroll to position [246, 0]
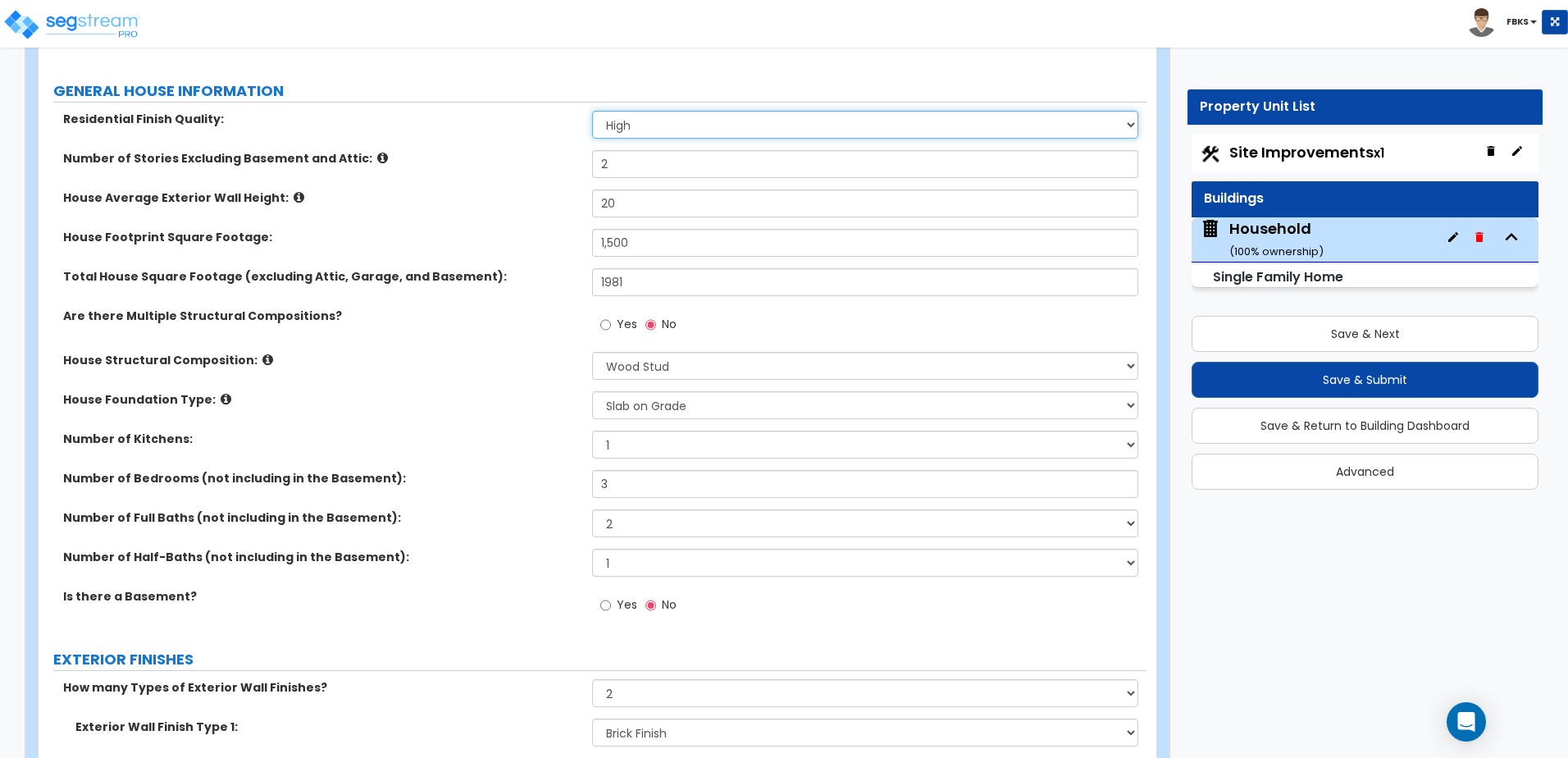
click at [684, 126] on select "Low Average High" at bounding box center [864, 124] width 545 height 28
select select "1"
click at [592, 111] on select "Low Average High" at bounding box center [864, 124] width 545 height 28
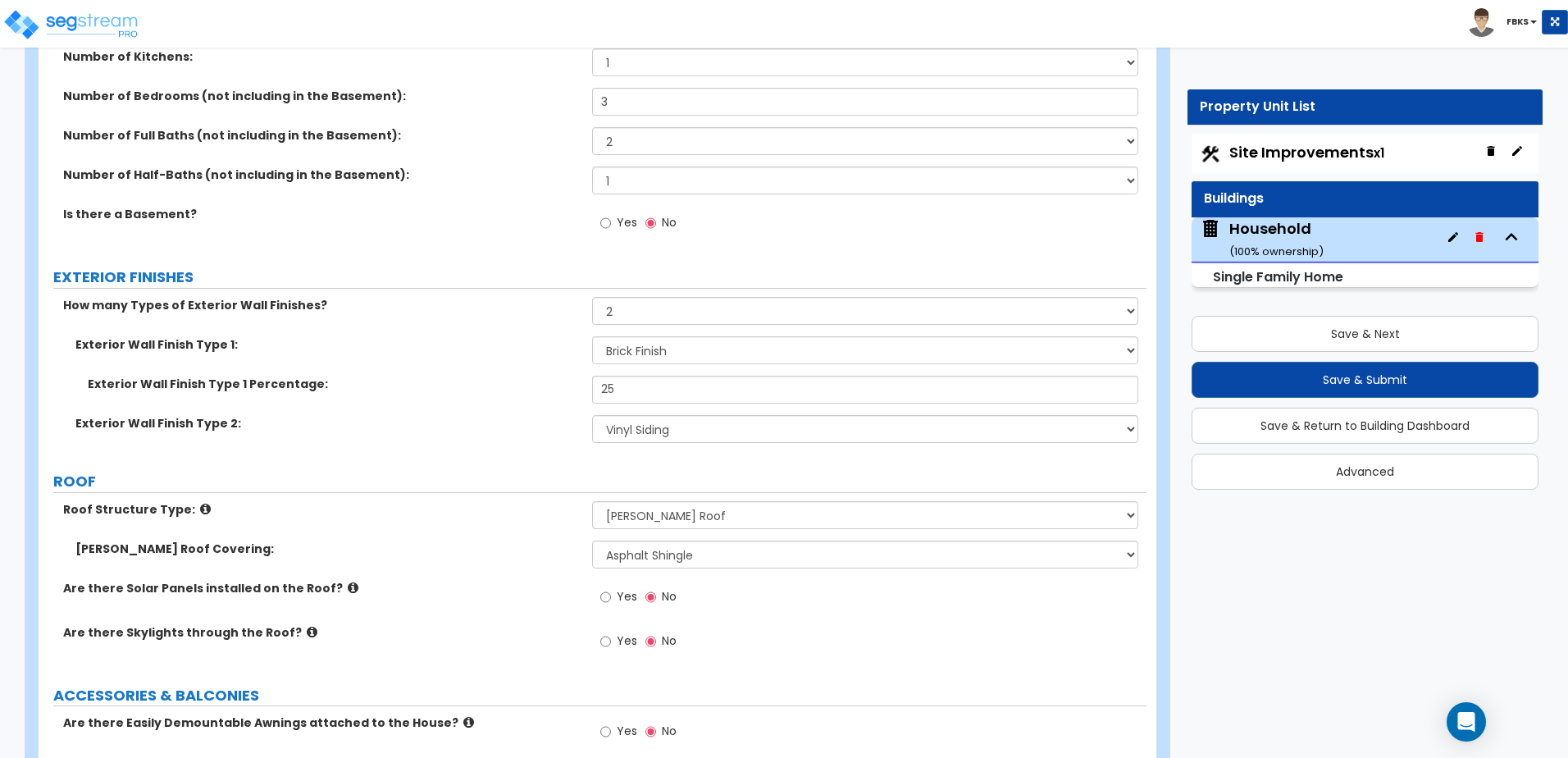
scroll to position [656, 0]
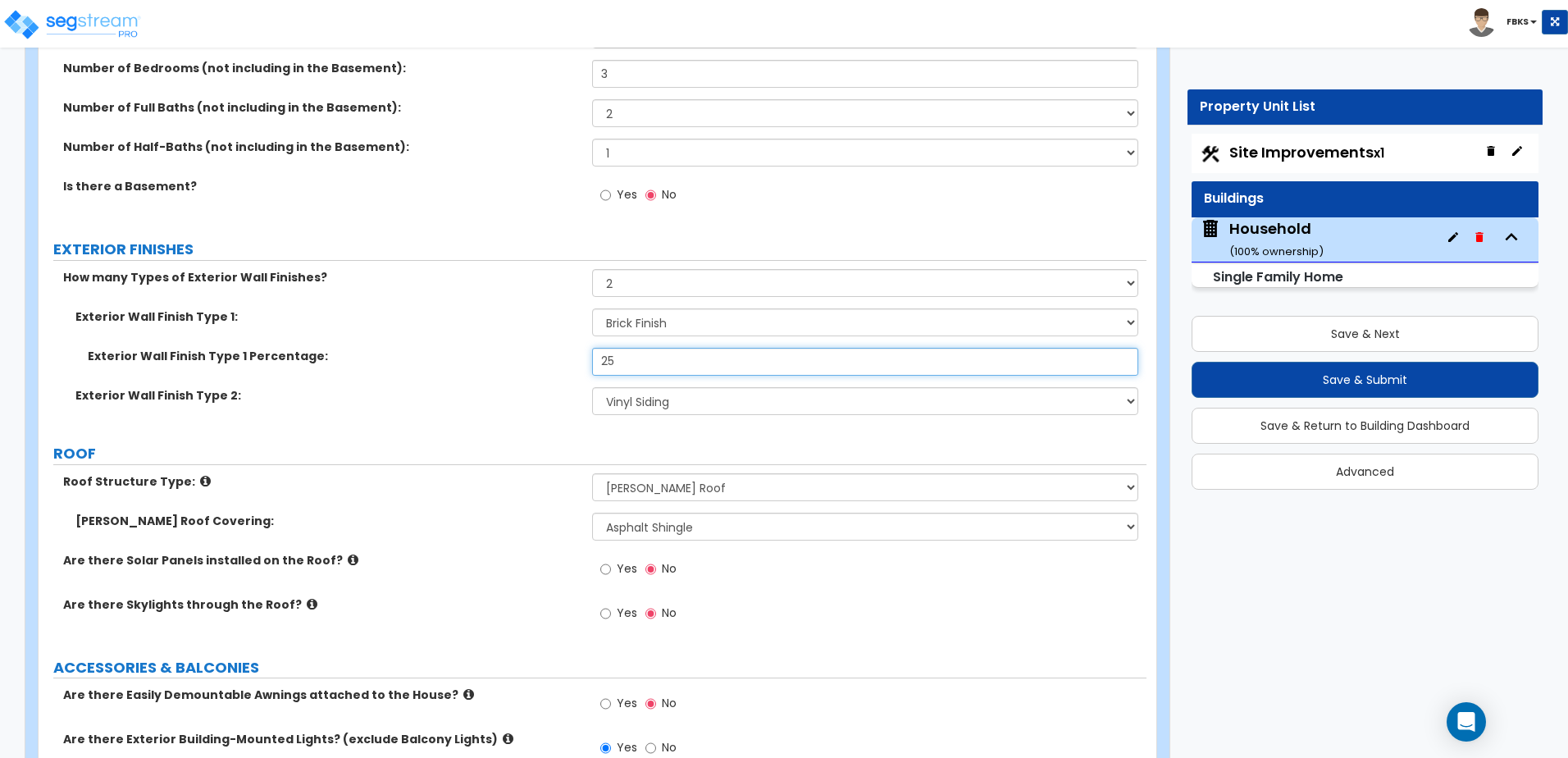
drag, startPoint x: 624, startPoint y: 364, endPoint x: 578, endPoint y: 346, distance: 49.4
click at [578, 346] on div "Exterior Wall Finish Type 1: Please Choose One No Finish/Shared Wall No Wall Br…" at bounding box center [592, 368] width 1083 height 118
type input "30"
click at [505, 395] on label "Exterior Wall Finish Type 2:" at bounding box center [327, 395] width 504 height 17
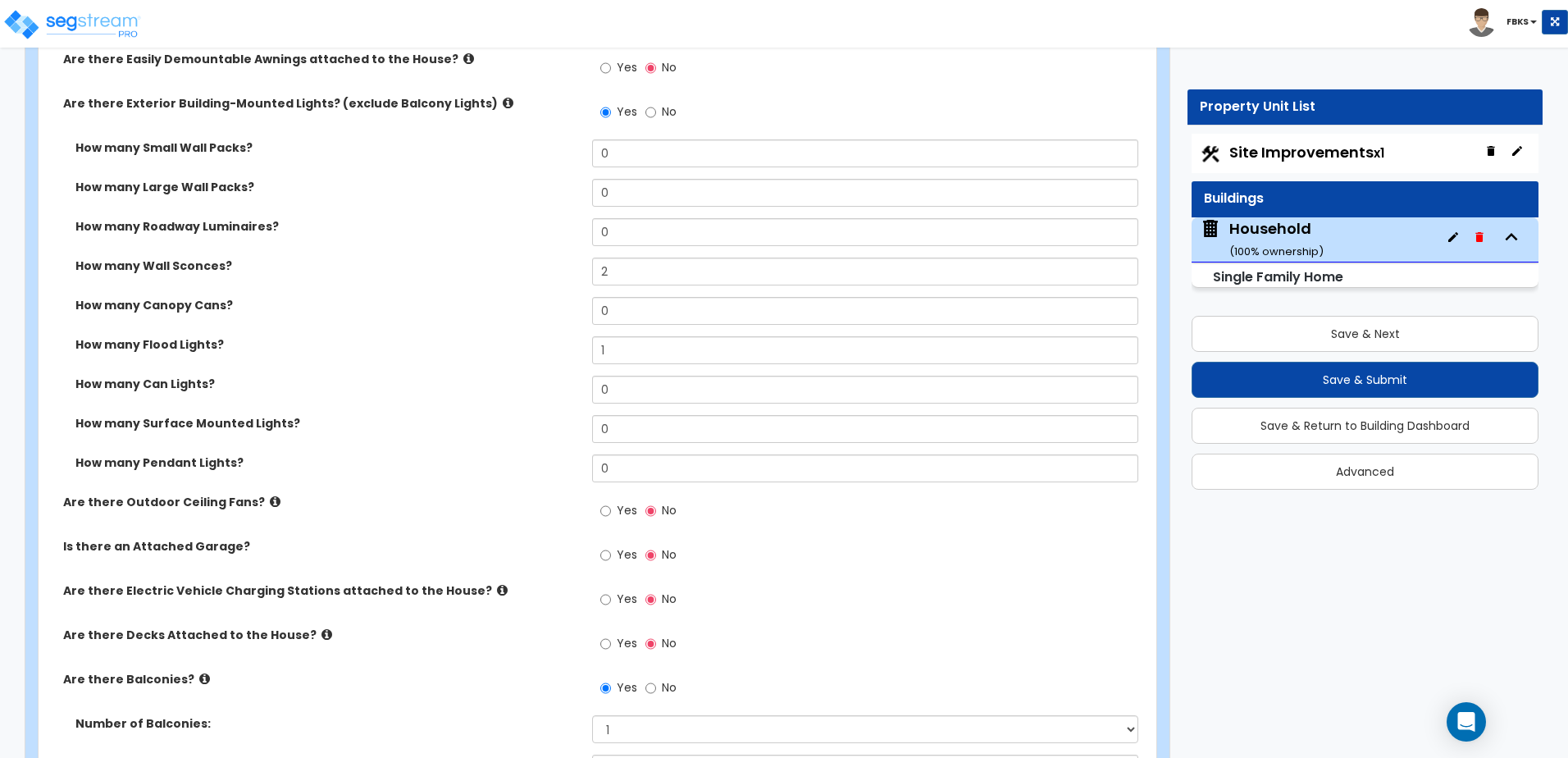
scroll to position [1313, 0]
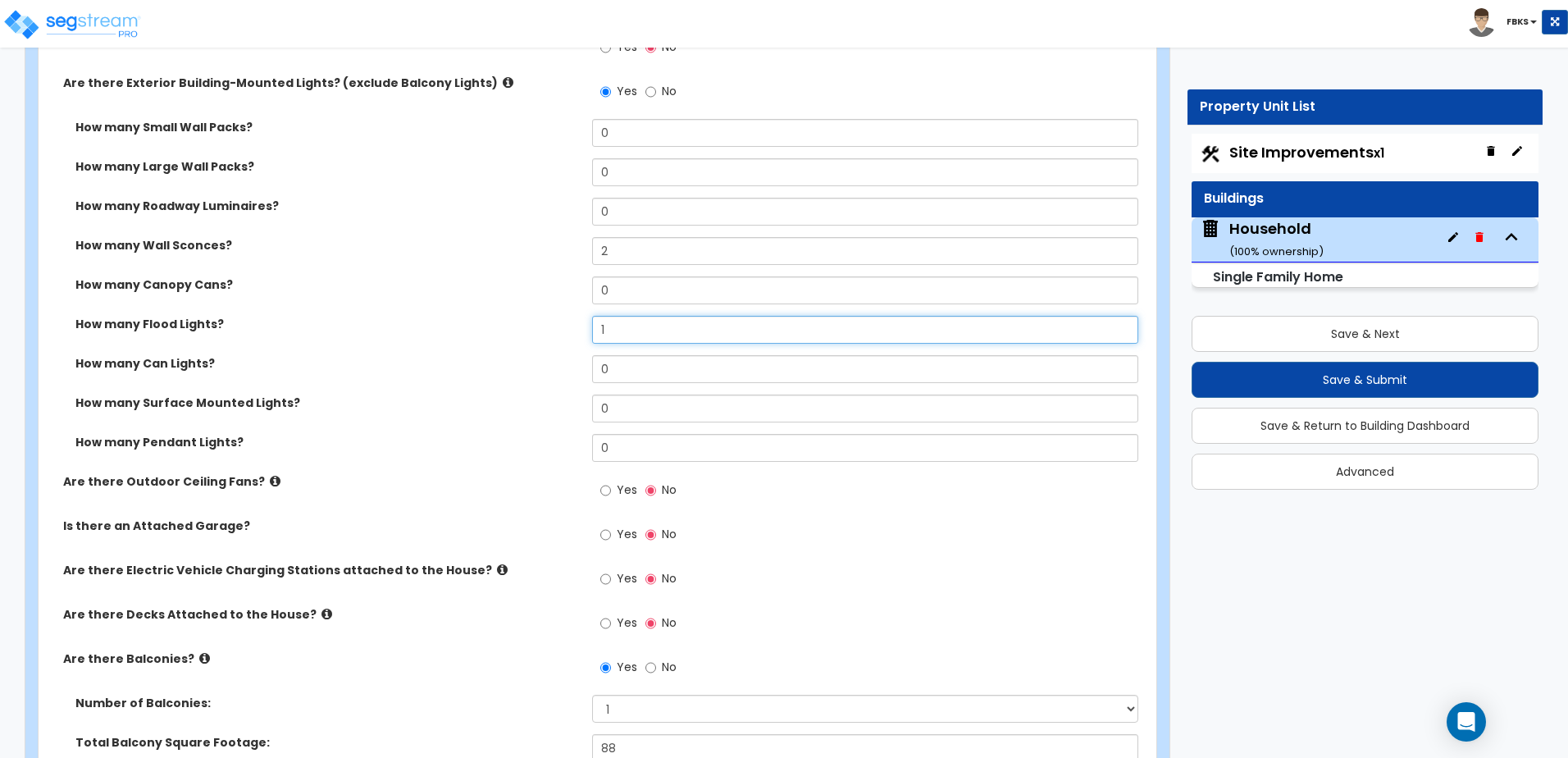
drag, startPoint x: 620, startPoint y: 330, endPoint x: 543, endPoint y: 299, distance: 83.0
click at [543, 299] on div "How many Small Wall Packs? 0 How many Large Wall Packs? 0 How many Roadway Lumi…" at bounding box center [592, 296] width 1083 height 354
type input "2"
drag, startPoint x: 688, startPoint y: 248, endPoint x: 489, endPoint y: 259, distance: 199.3
click at [489, 259] on div "How many Wall Sconces? 2" at bounding box center [592, 256] width 1108 height 39
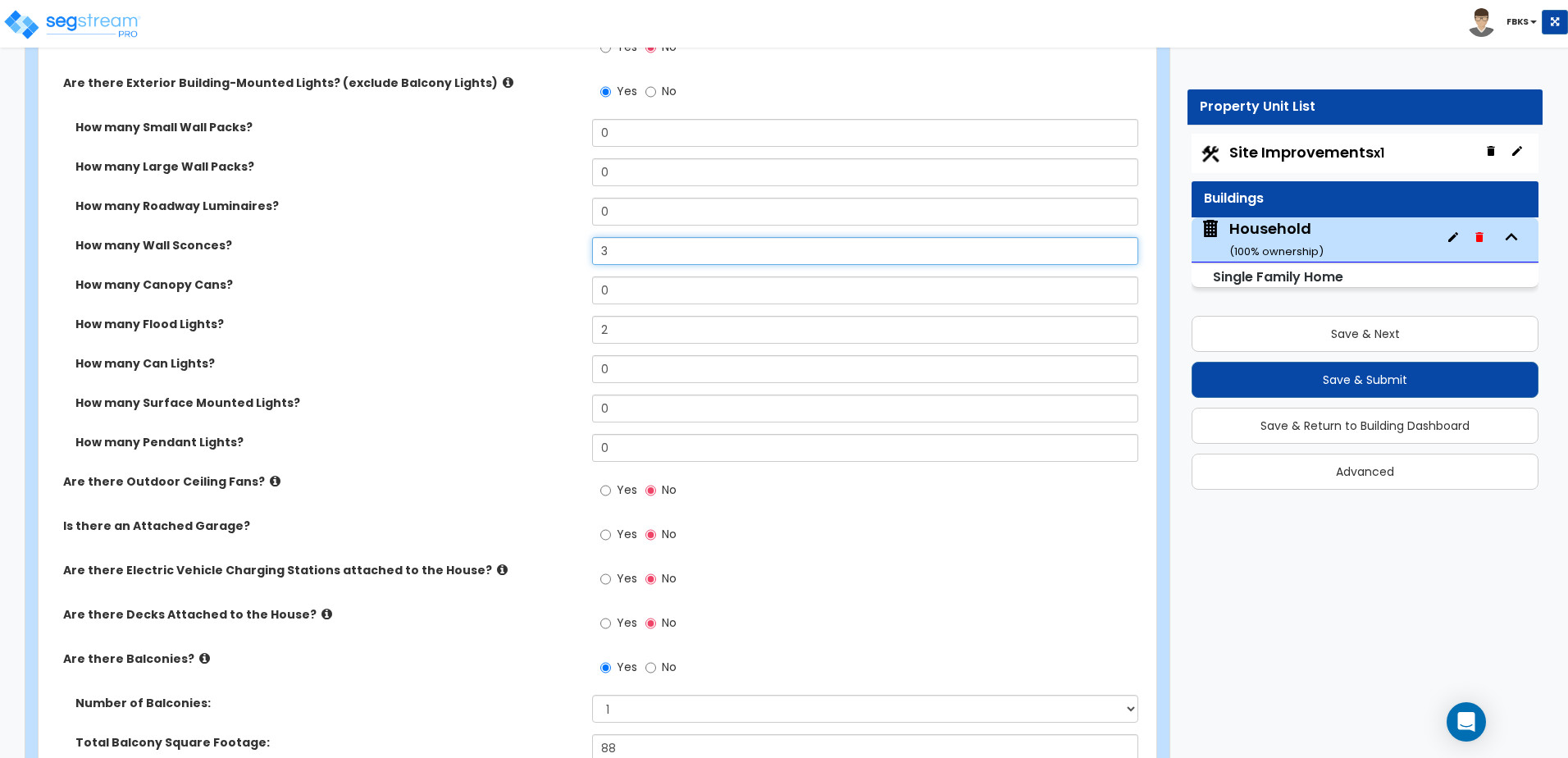
type input "3"
click at [322, 614] on icon at bounding box center [327, 614] width 11 height 13
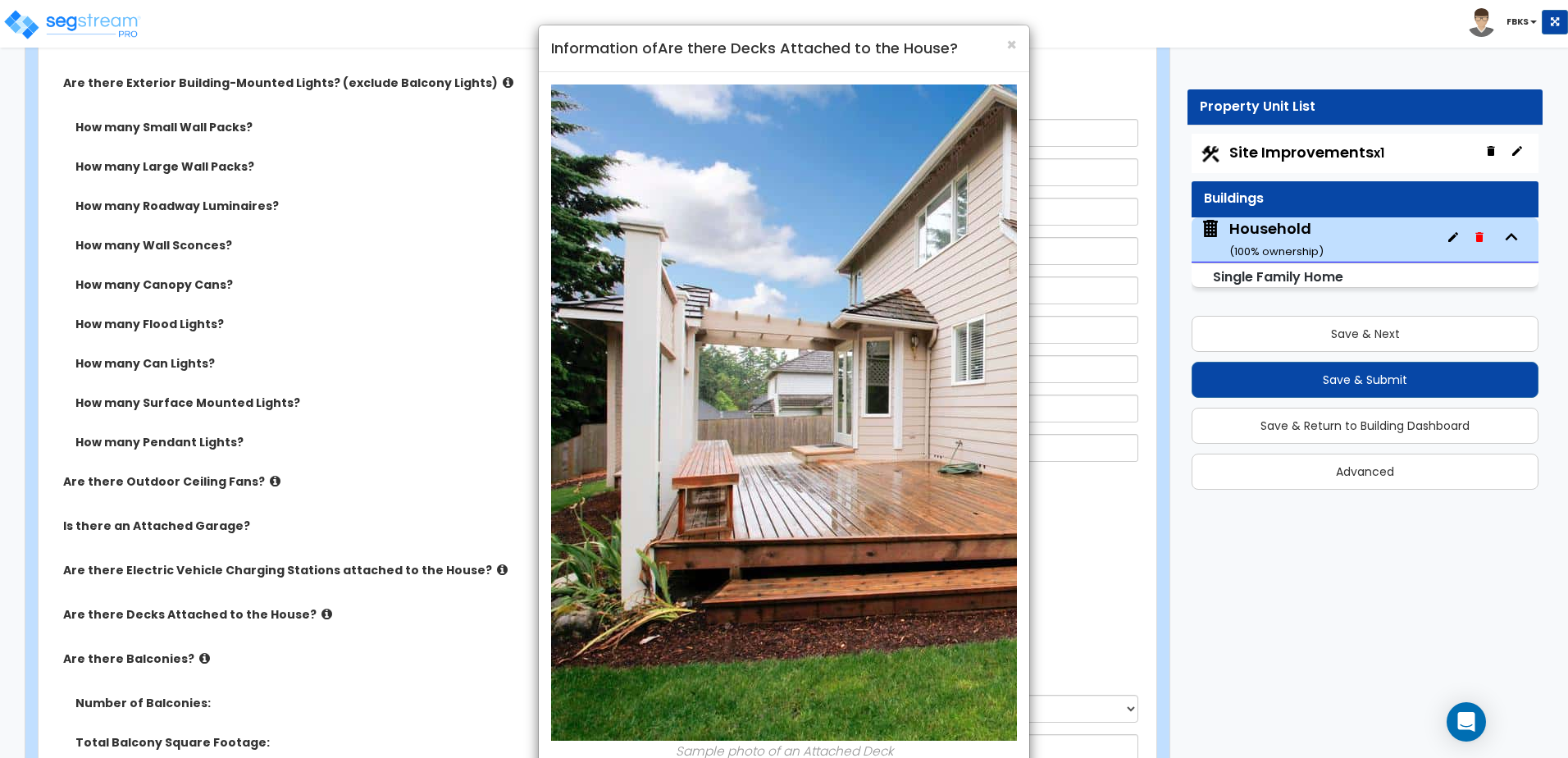
click at [303, 614] on div "× Information of Are there Decks Attached to the House? Sample photo of an Atta…" at bounding box center [784, 379] width 1568 height 758
click at [1008, 48] on span "×" at bounding box center [1011, 44] width 11 height 24
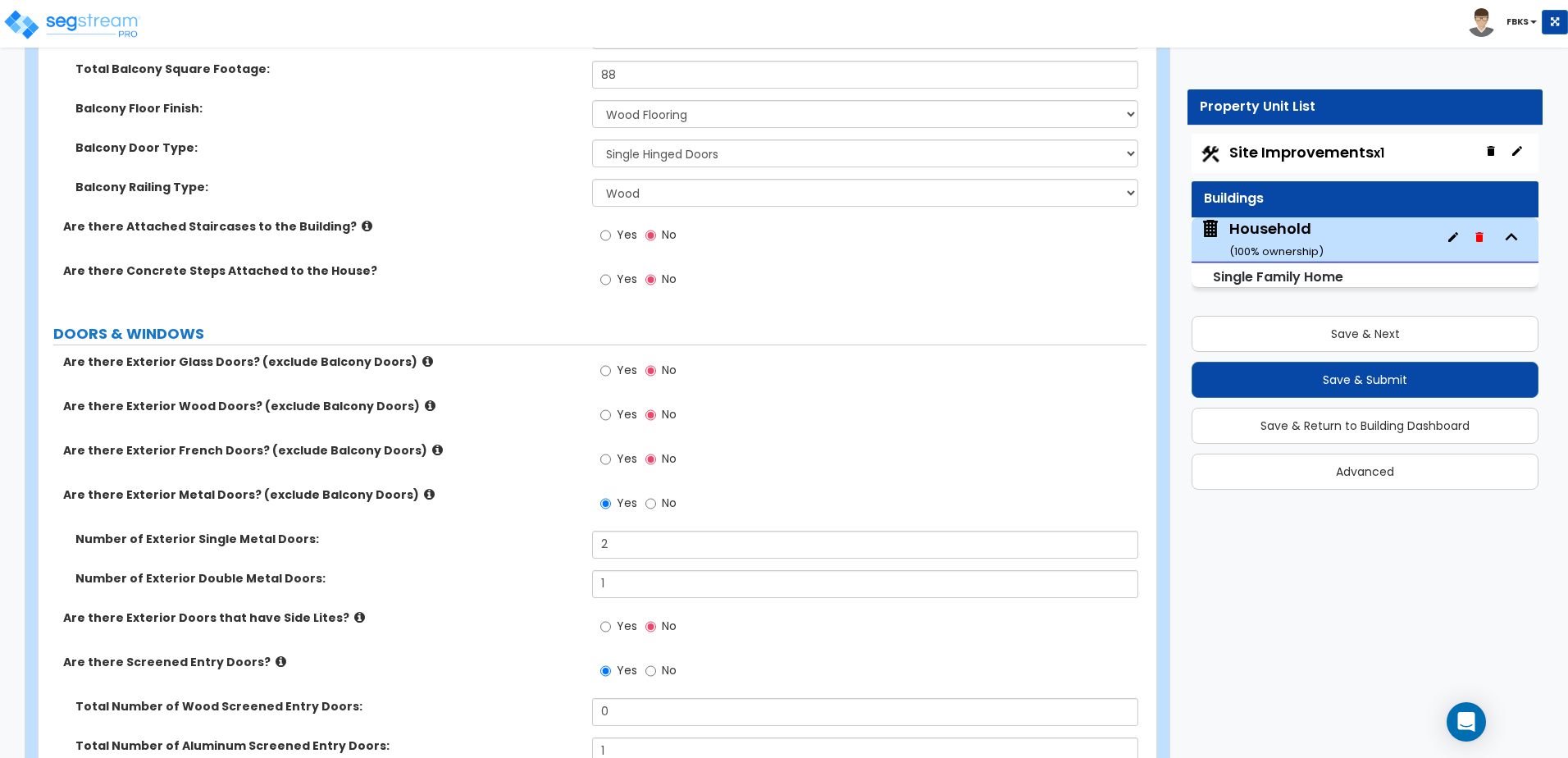
scroll to position [2051, 0]
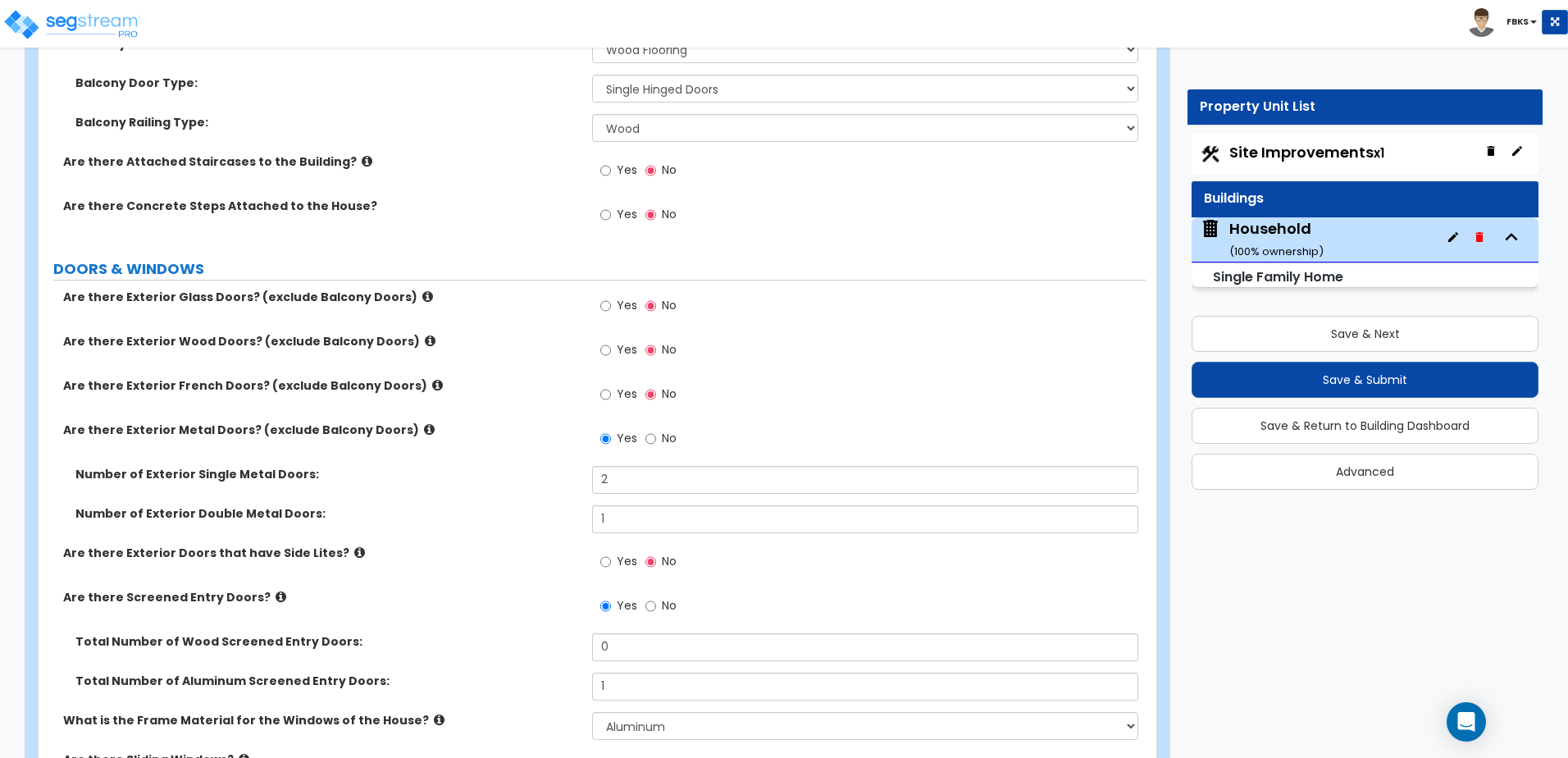
click at [423, 298] on icon at bounding box center [428, 296] width 11 height 13
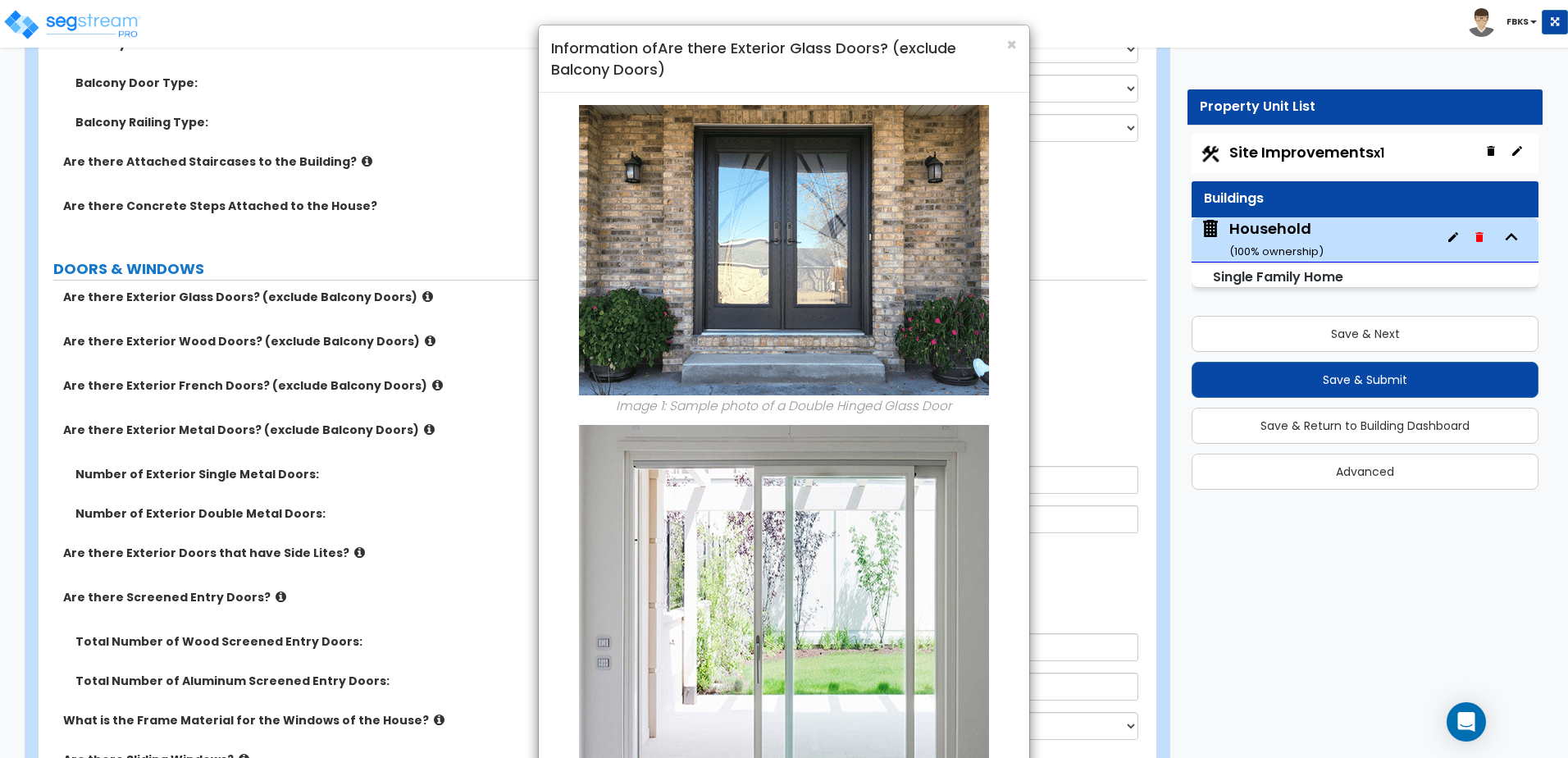
click at [401, 298] on div "× Information of Are there Exterior Glass Doors? (exclude Balcony Doors) Image …" at bounding box center [784, 379] width 1568 height 758
drag, startPoint x: 1008, startPoint y: 38, endPoint x: 599, endPoint y: 132, distance: 419.7
click at [1008, 38] on span "×" at bounding box center [1011, 44] width 11 height 24
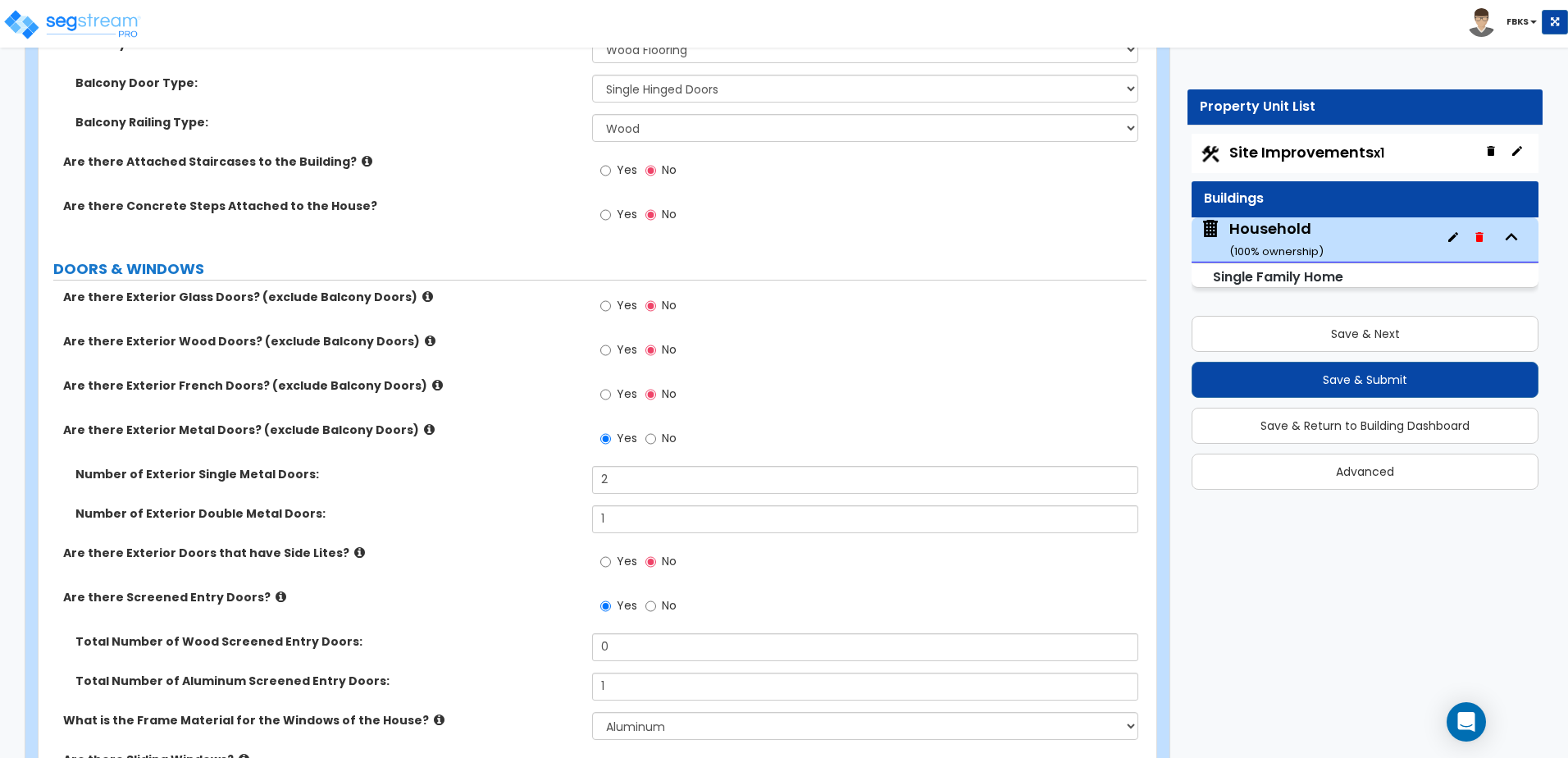
click at [423, 295] on icon at bounding box center [428, 296] width 11 height 13
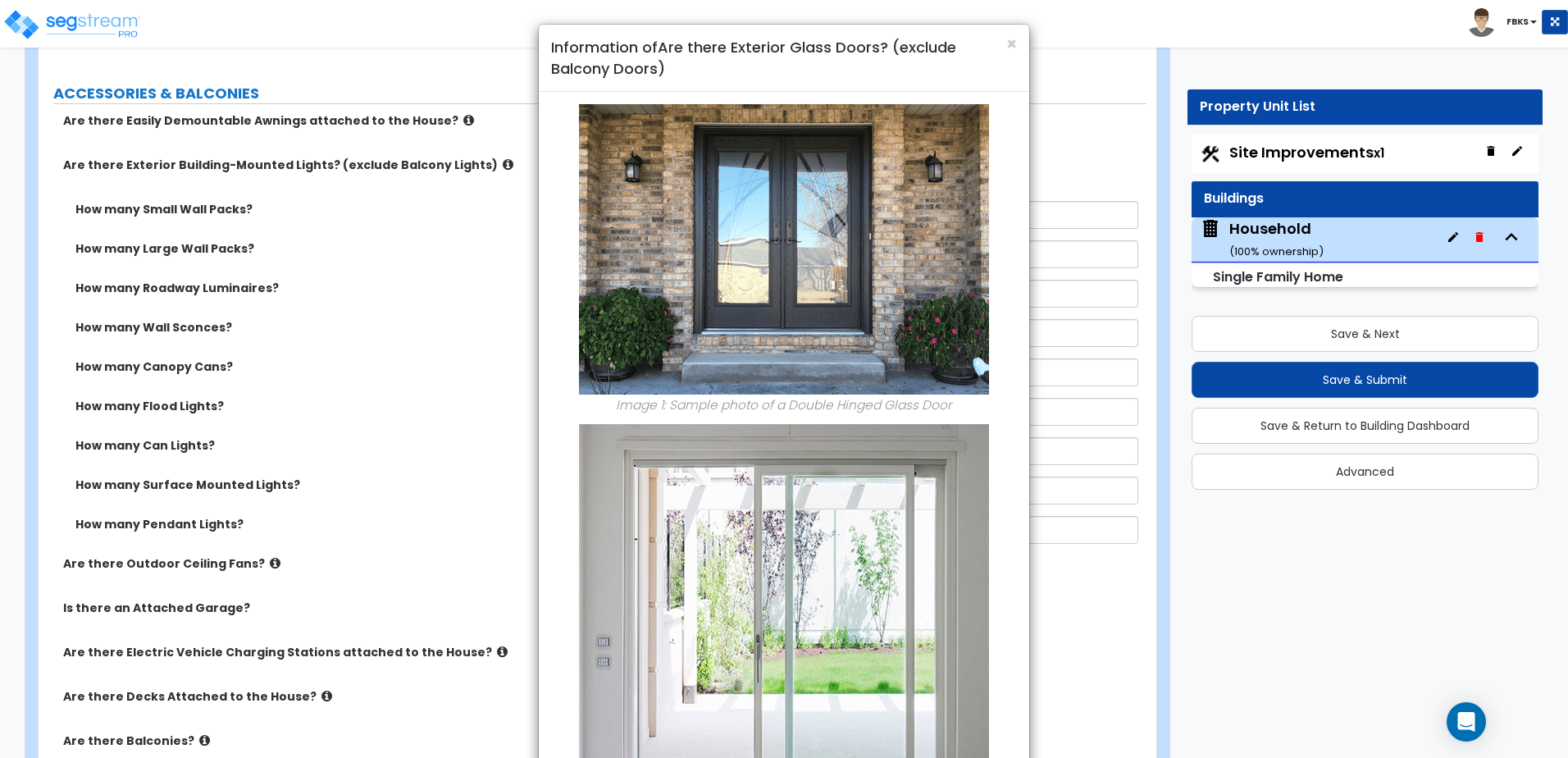
scroll to position [0, 0]
click at [1011, 48] on span "×" at bounding box center [1011, 44] width 11 height 24
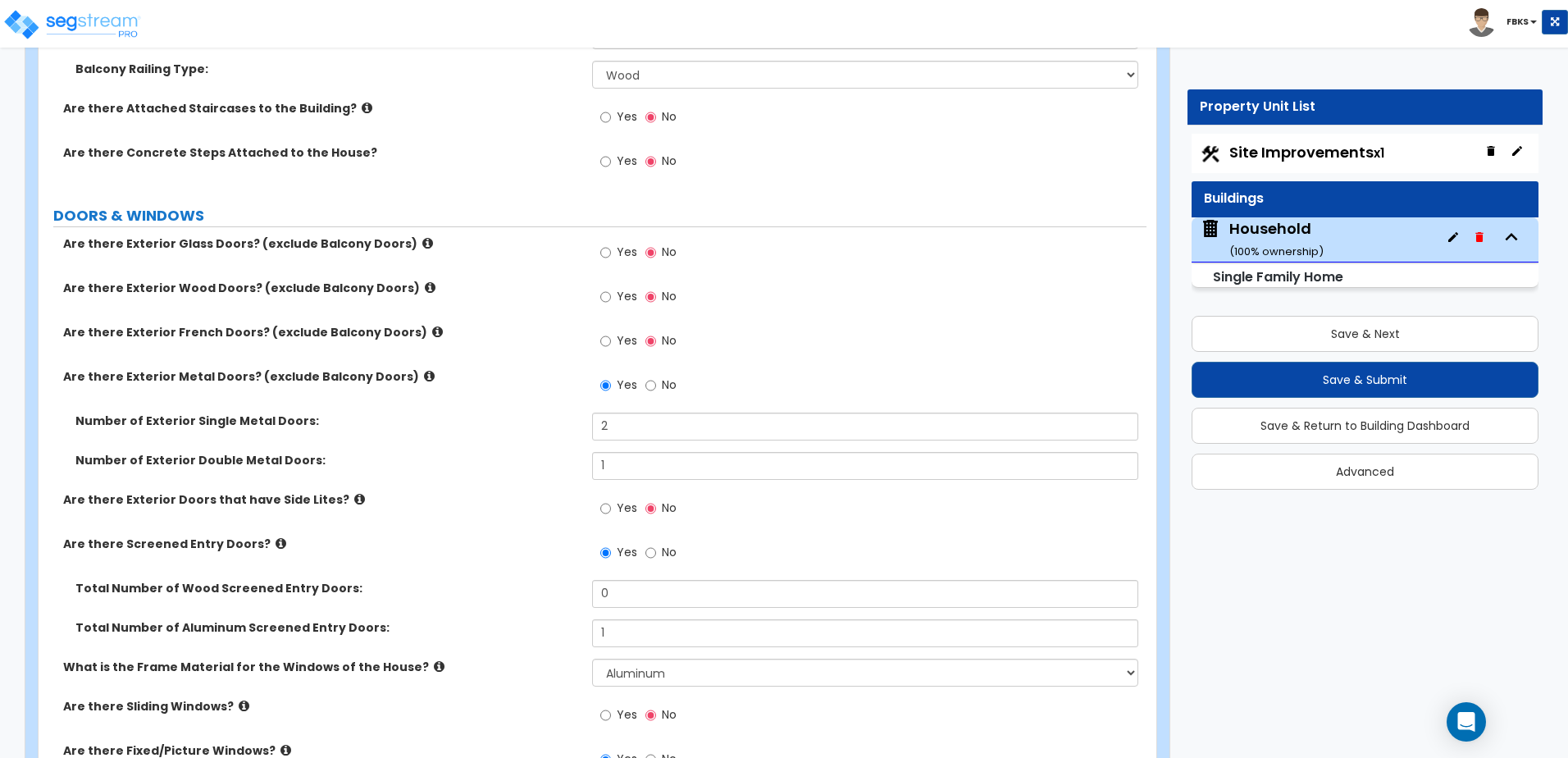
scroll to position [2133, 0]
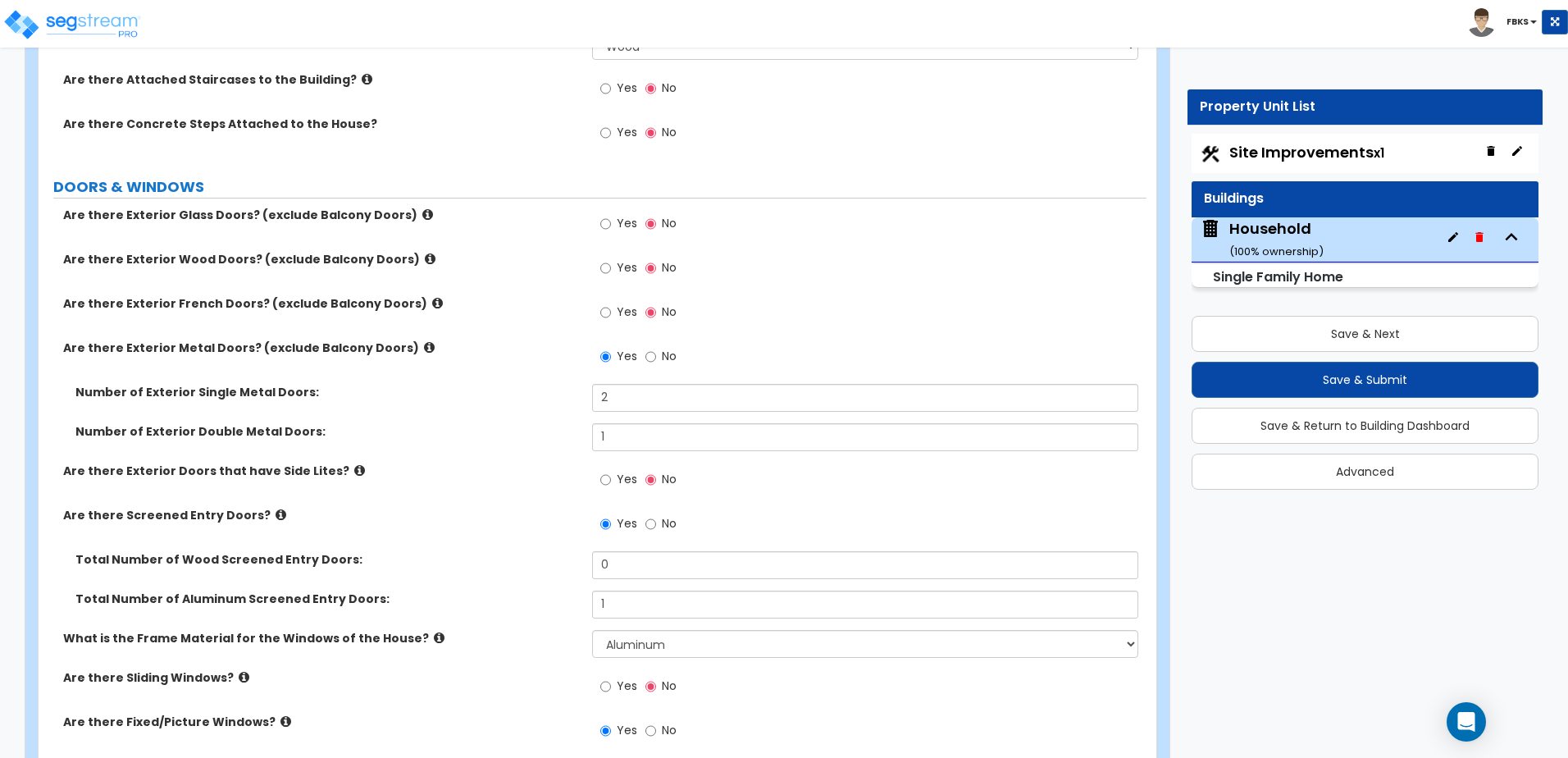
click at [354, 467] on icon at bounding box center [359, 470] width 11 height 13
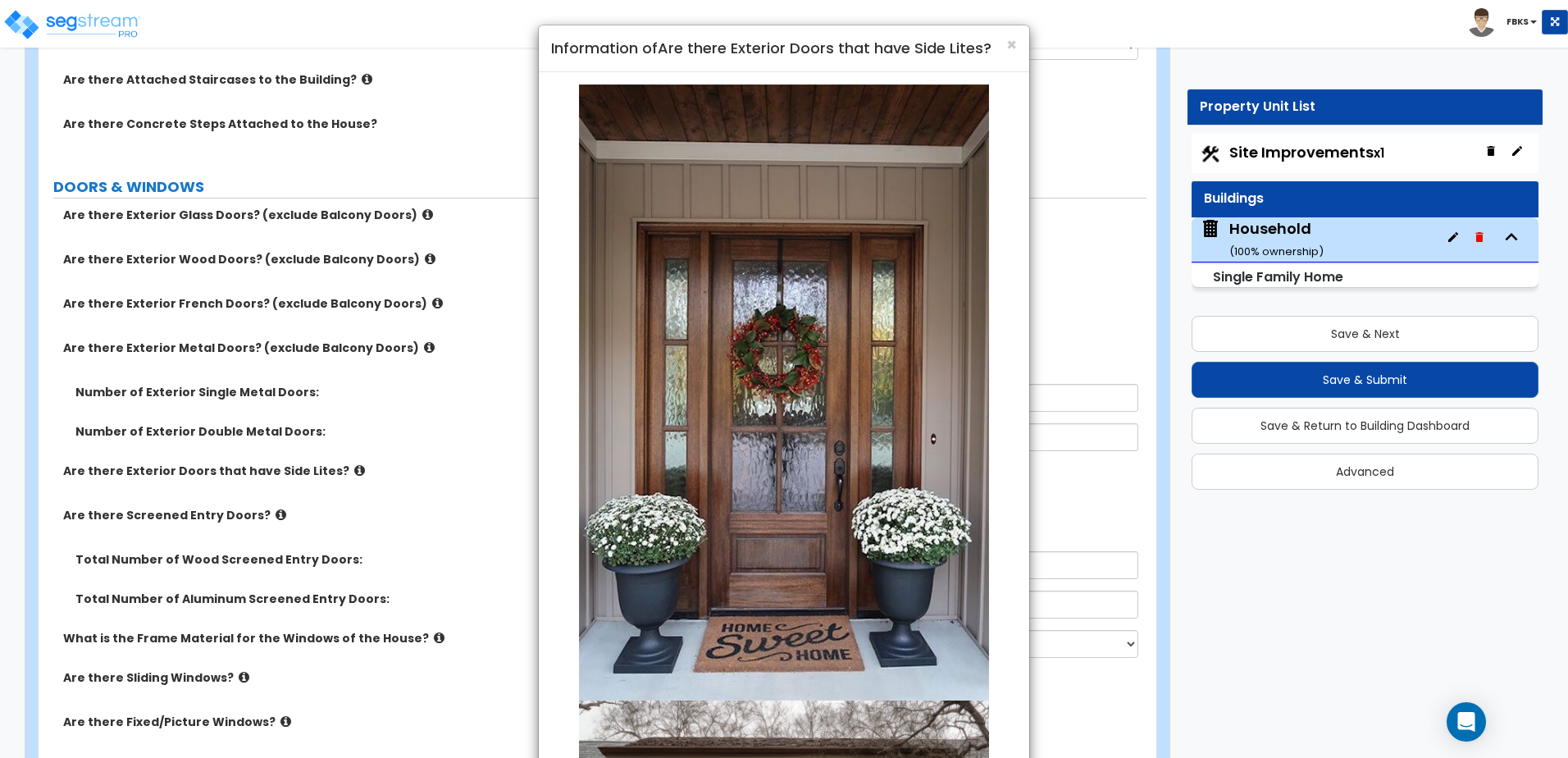
click at [335, 467] on div "× Information of Are there Exterior Doors that have Side Lites? Sample photos o…" at bounding box center [784, 379] width 1568 height 758
click at [1014, 43] on span "×" at bounding box center [1011, 44] width 11 height 24
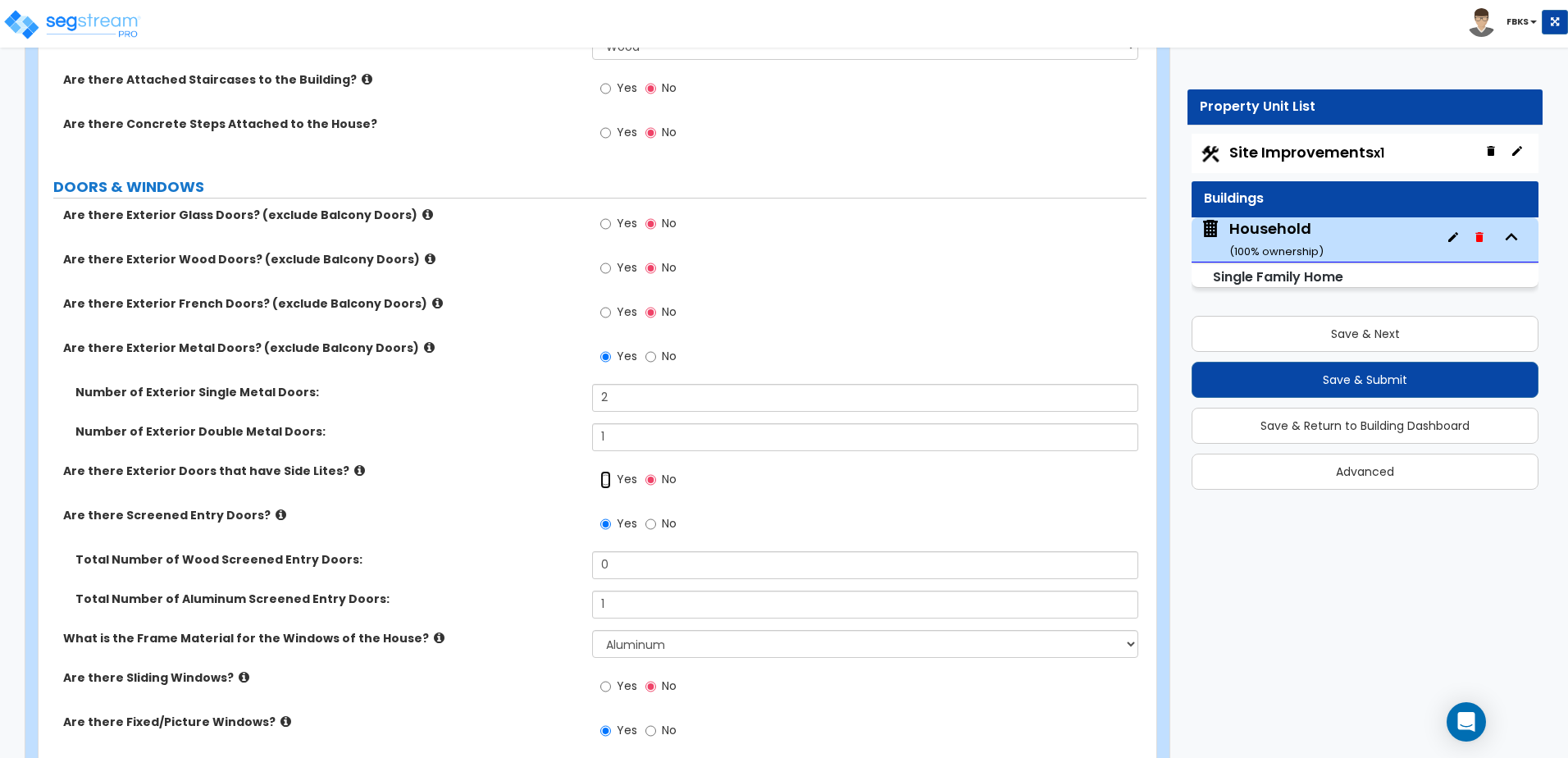
click at [606, 478] on input "Yes" at bounding box center [605, 480] width 11 height 18
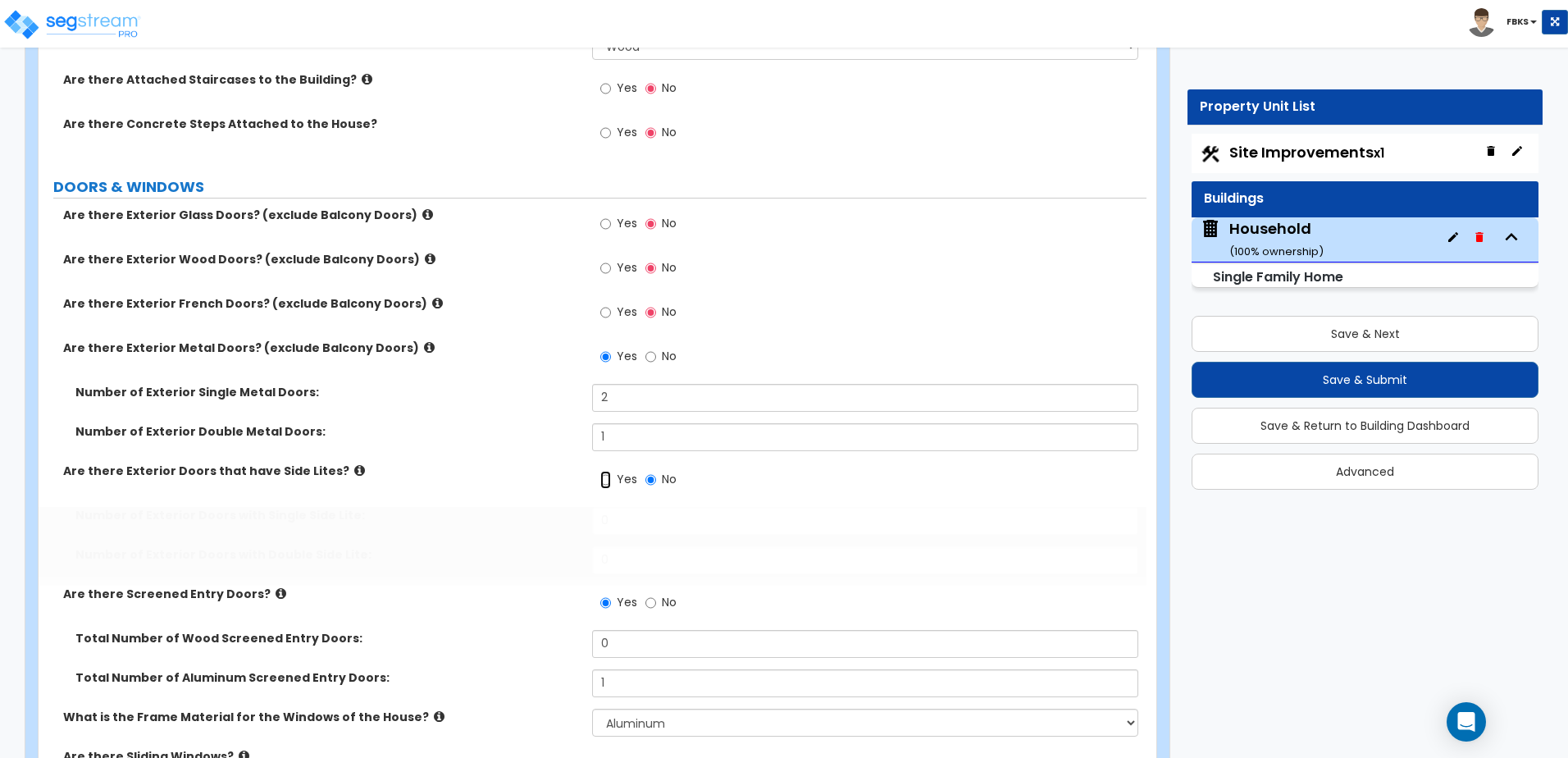
radio input "true"
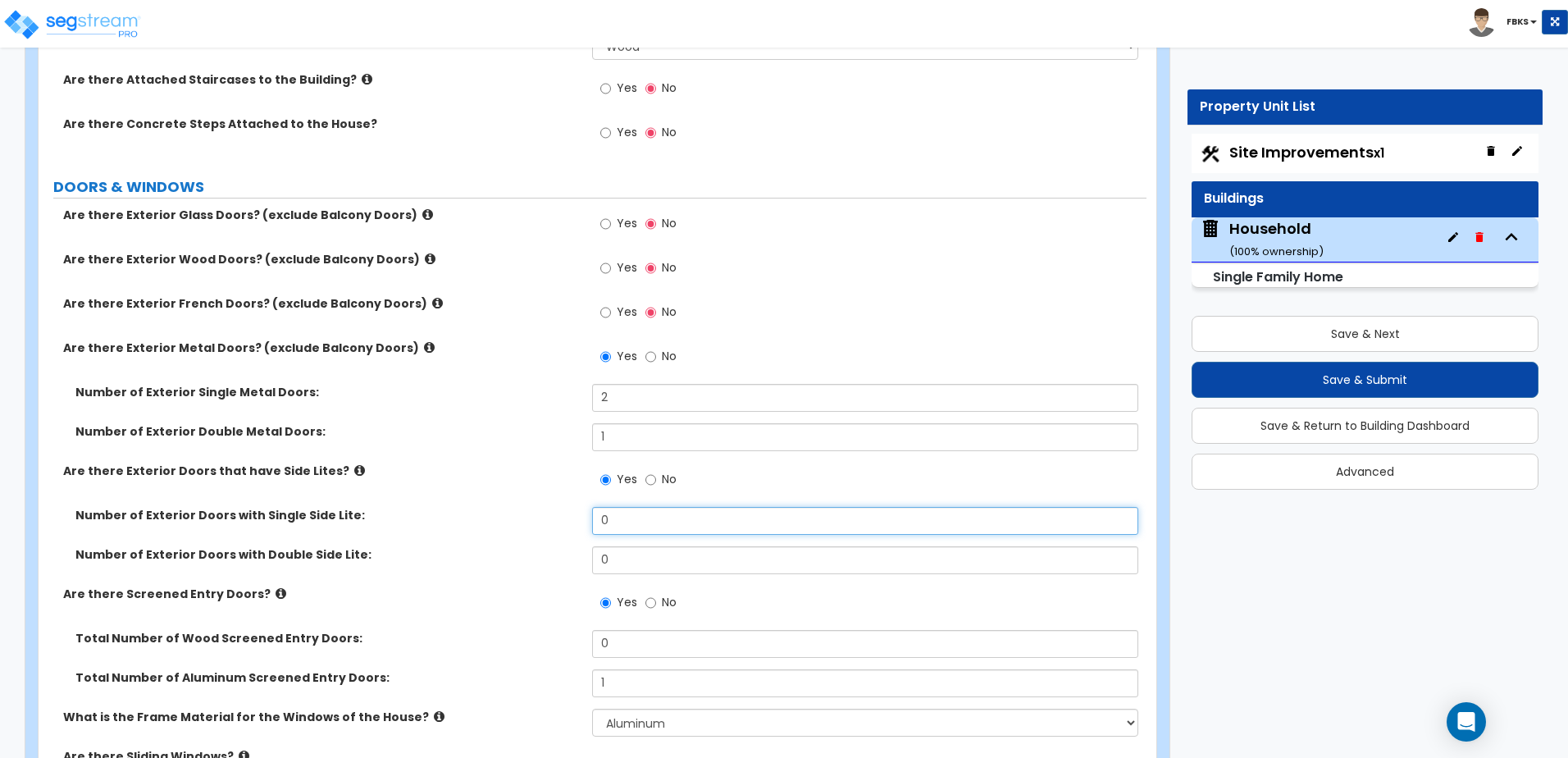
drag, startPoint x: 635, startPoint y: 519, endPoint x: 520, endPoint y: 496, distance: 117.3
click at [520, 496] on div "Are there Exterior Glass Doors? (exclude Balcony Doors) Yes No Are there Exteri…" at bounding box center [592, 650] width 1083 height 886
type input "1"
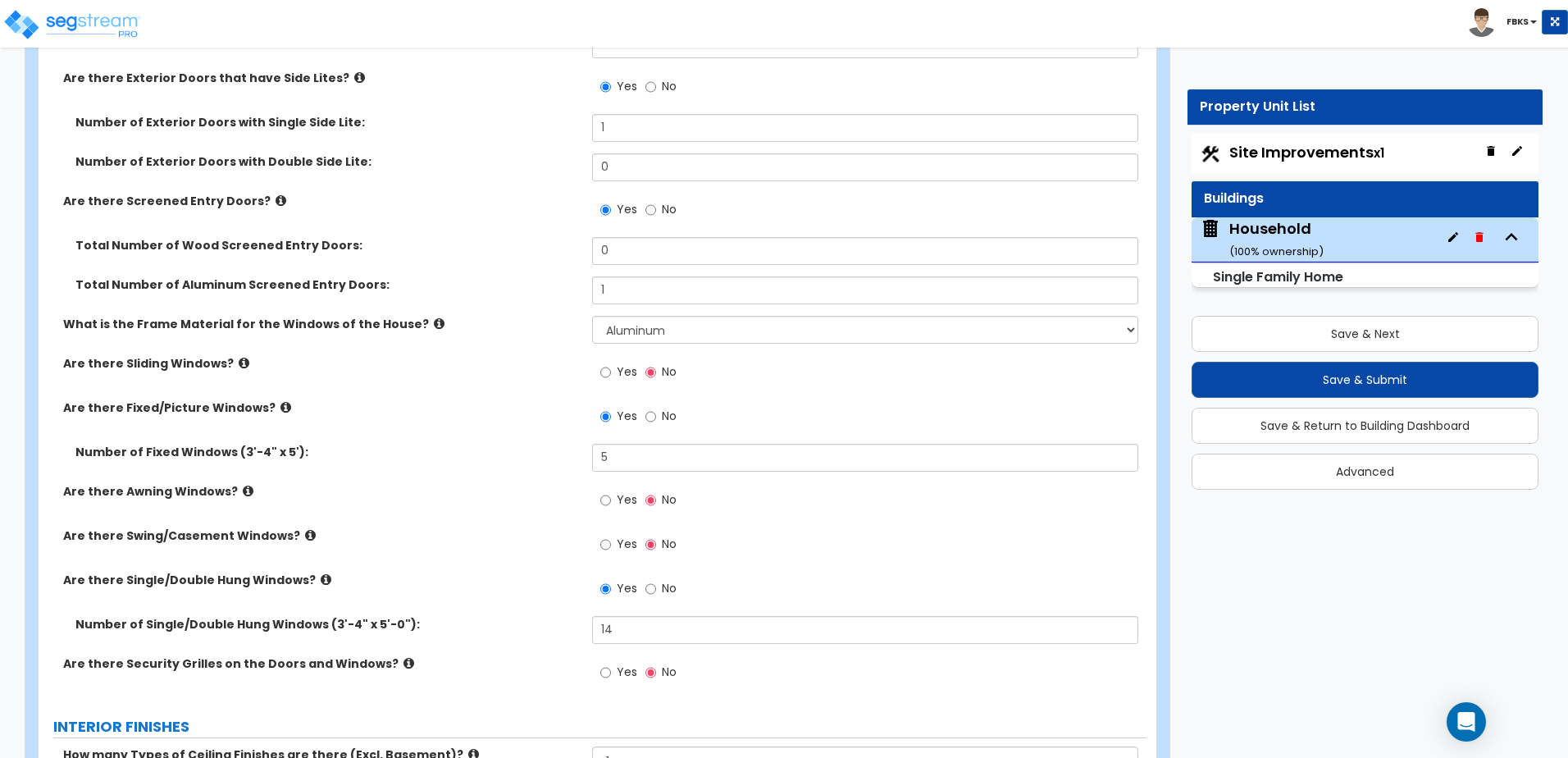
scroll to position [2543, 0]
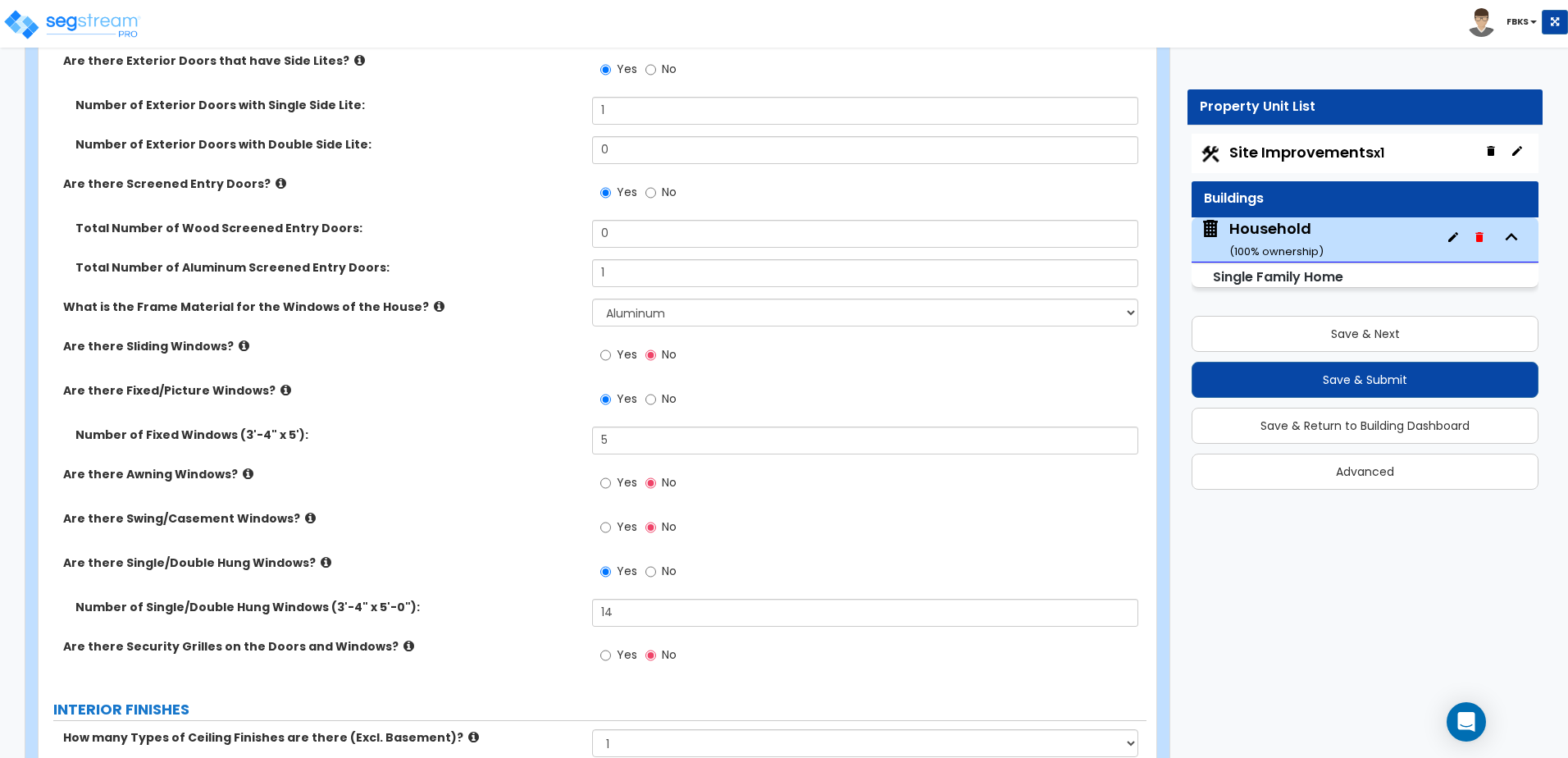
click at [238, 348] on icon at bounding box center [243, 345] width 11 height 13
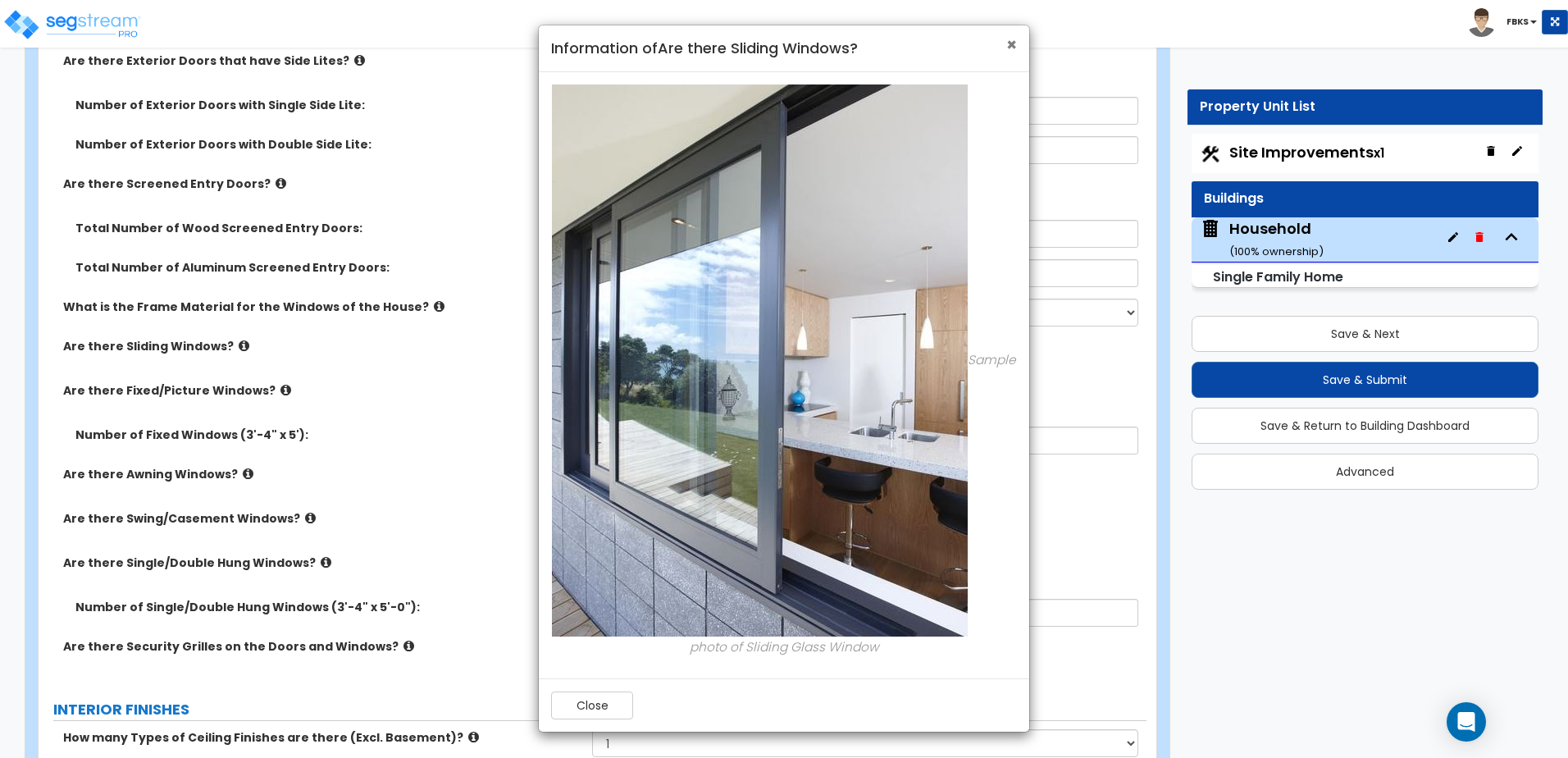
click at [1012, 48] on span "×" at bounding box center [1011, 44] width 11 height 24
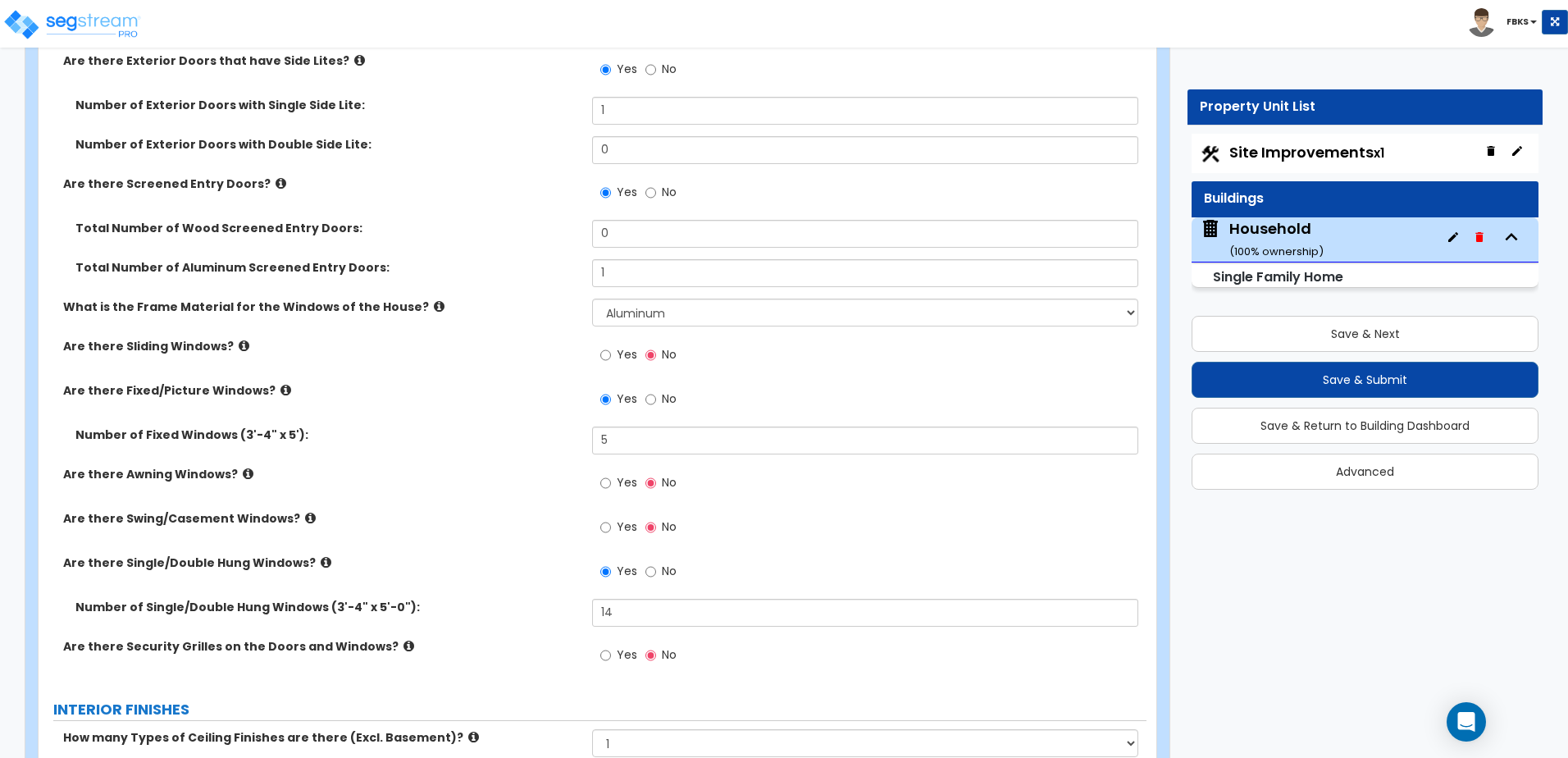
click at [243, 475] on icon at bounding box center [248, 474] width 11 height 13
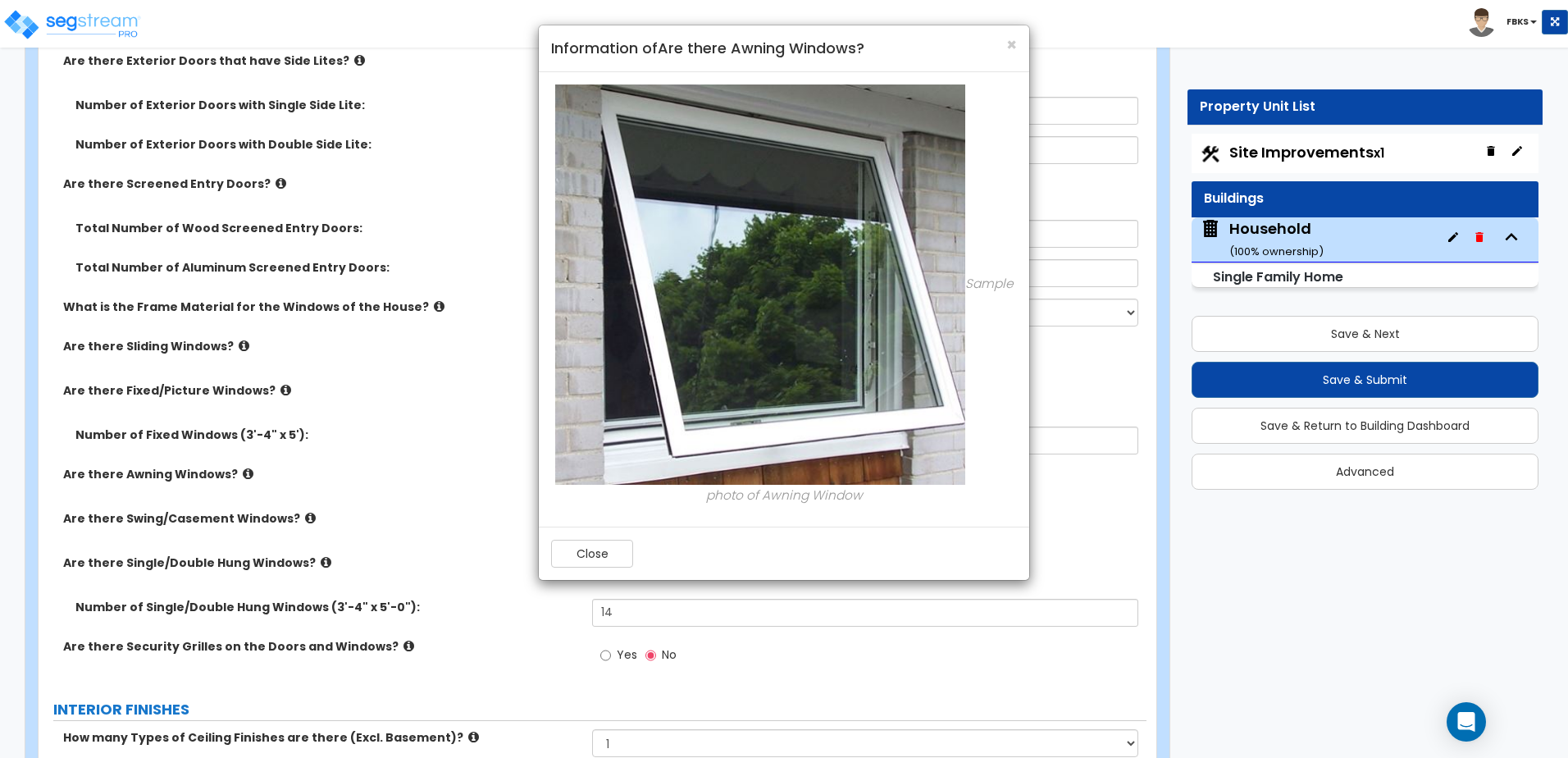
click at [240, 475] on div "× Information of Are there Awning Windows? Sample photo of Awning Window Close" at bounding box center [784, 379] width 1568 height 758
click at [1010, 48] on span "×" at bounding box center [1011, 44] width 11 height 24
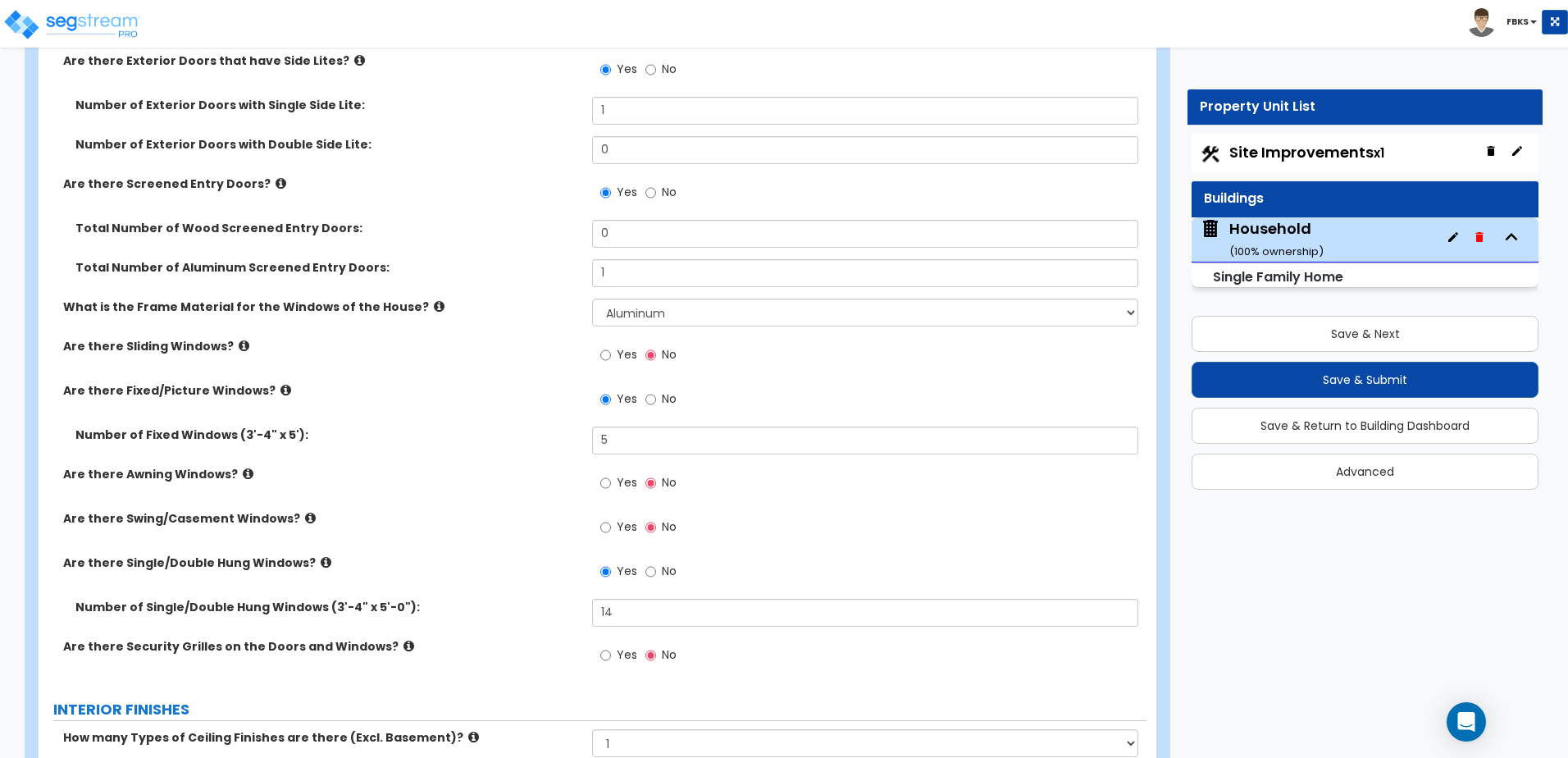
click at [403, 644] on icon at bounding box center [408, 645] width 11 height 13
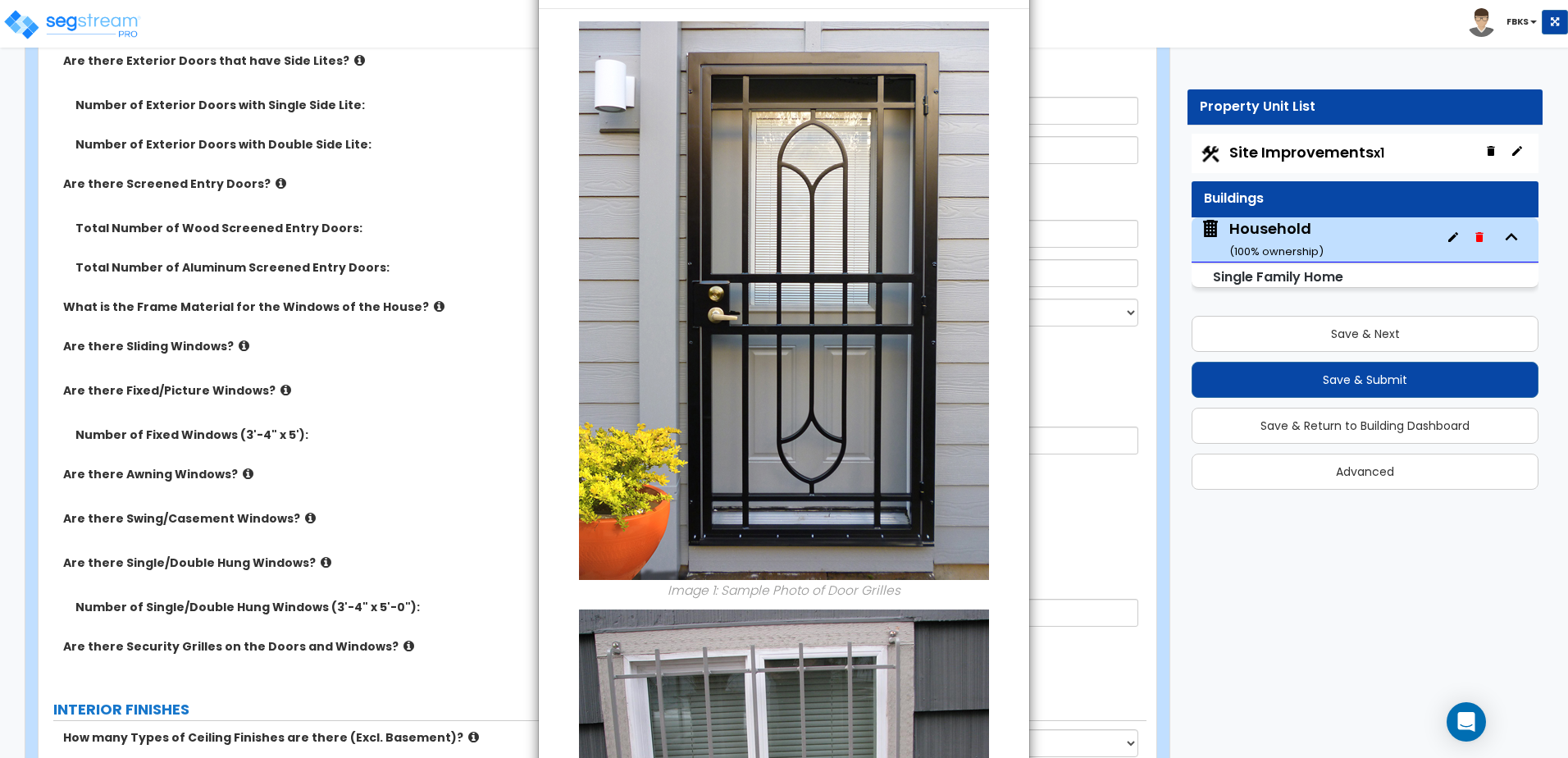
scroll to position [0, 0]
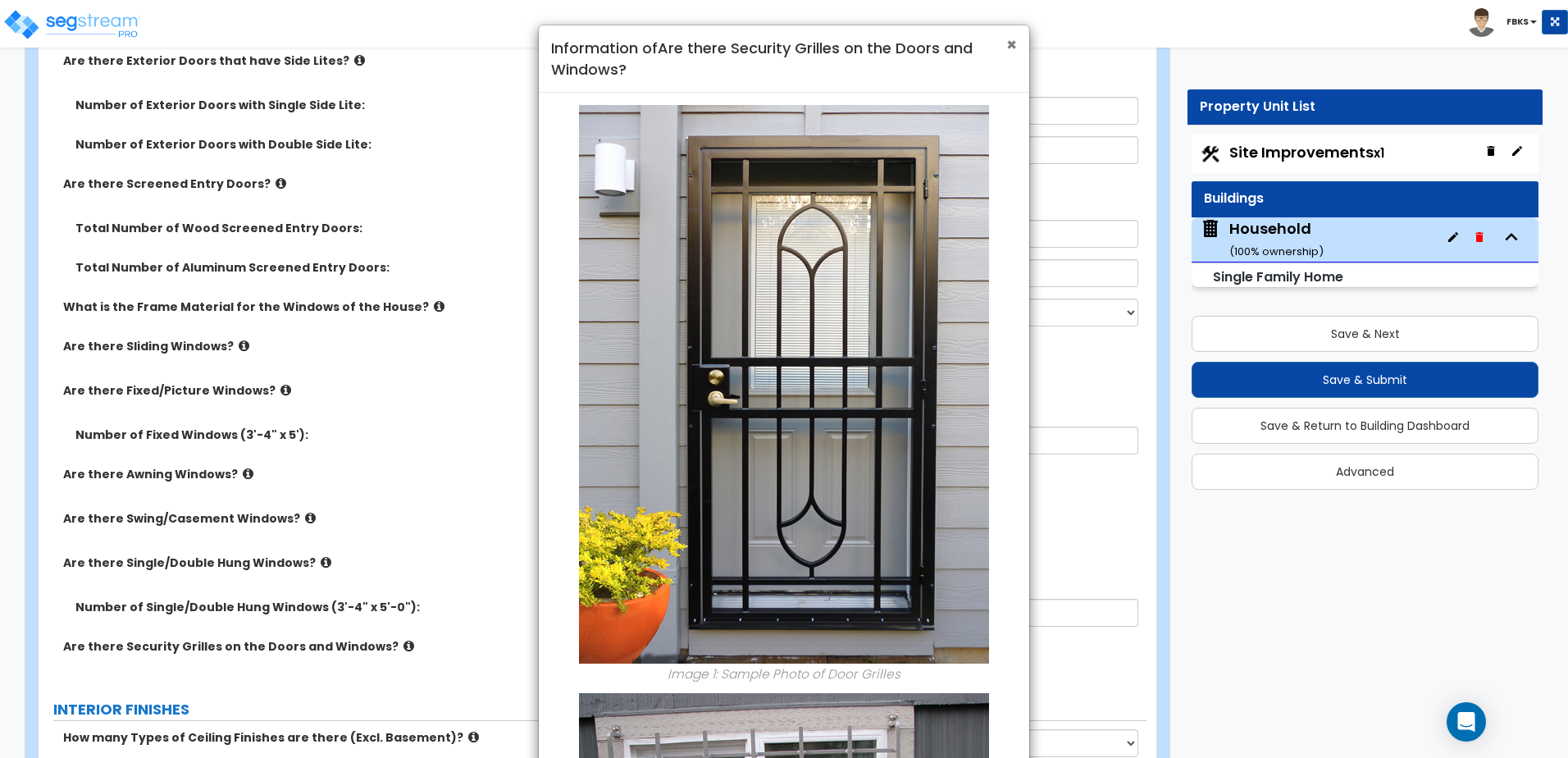
click at [1006, 41] on span "×" at bounding box center [1011, 44] width 11 height 24
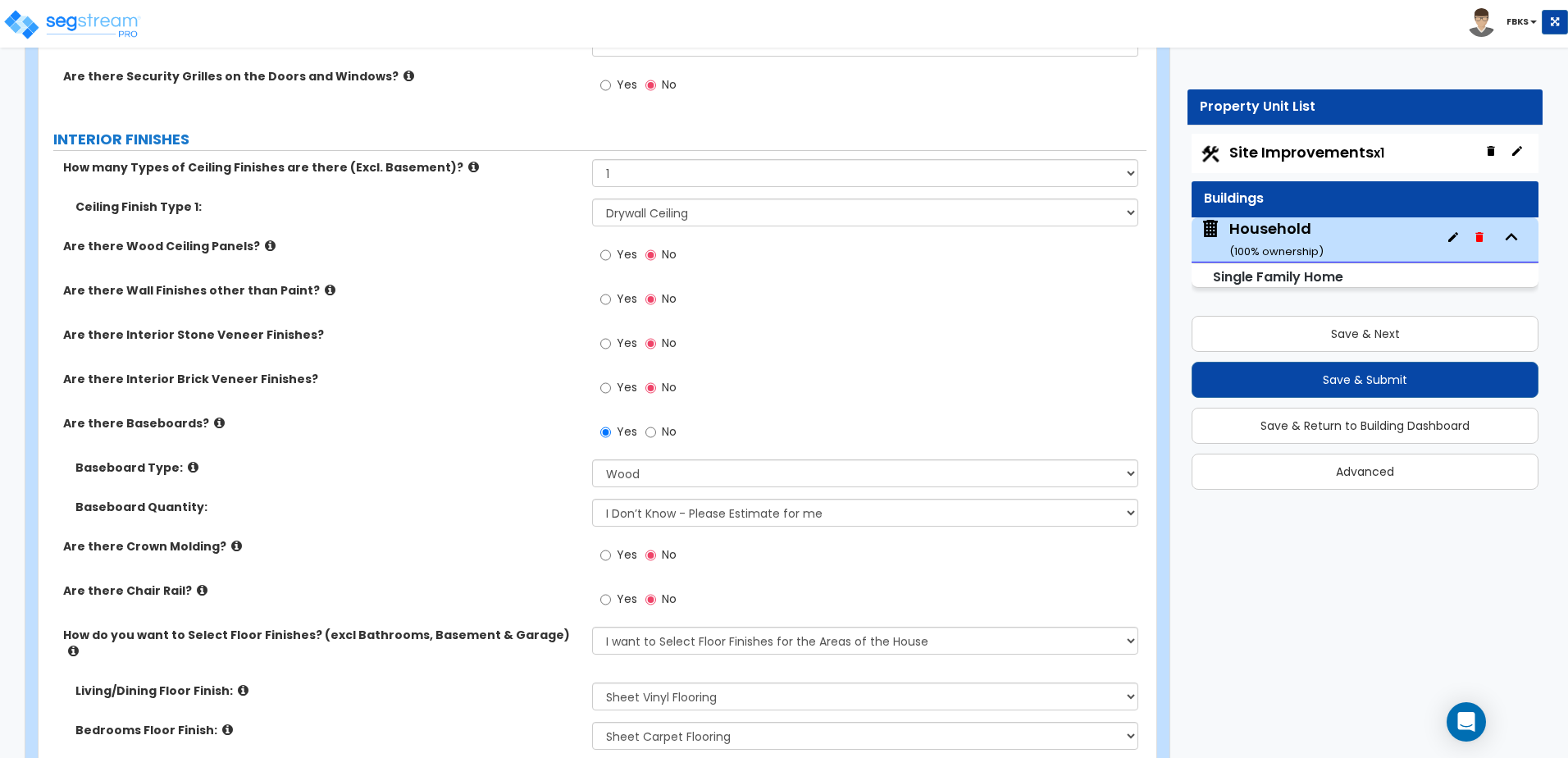
scroll to position [3117, 0]
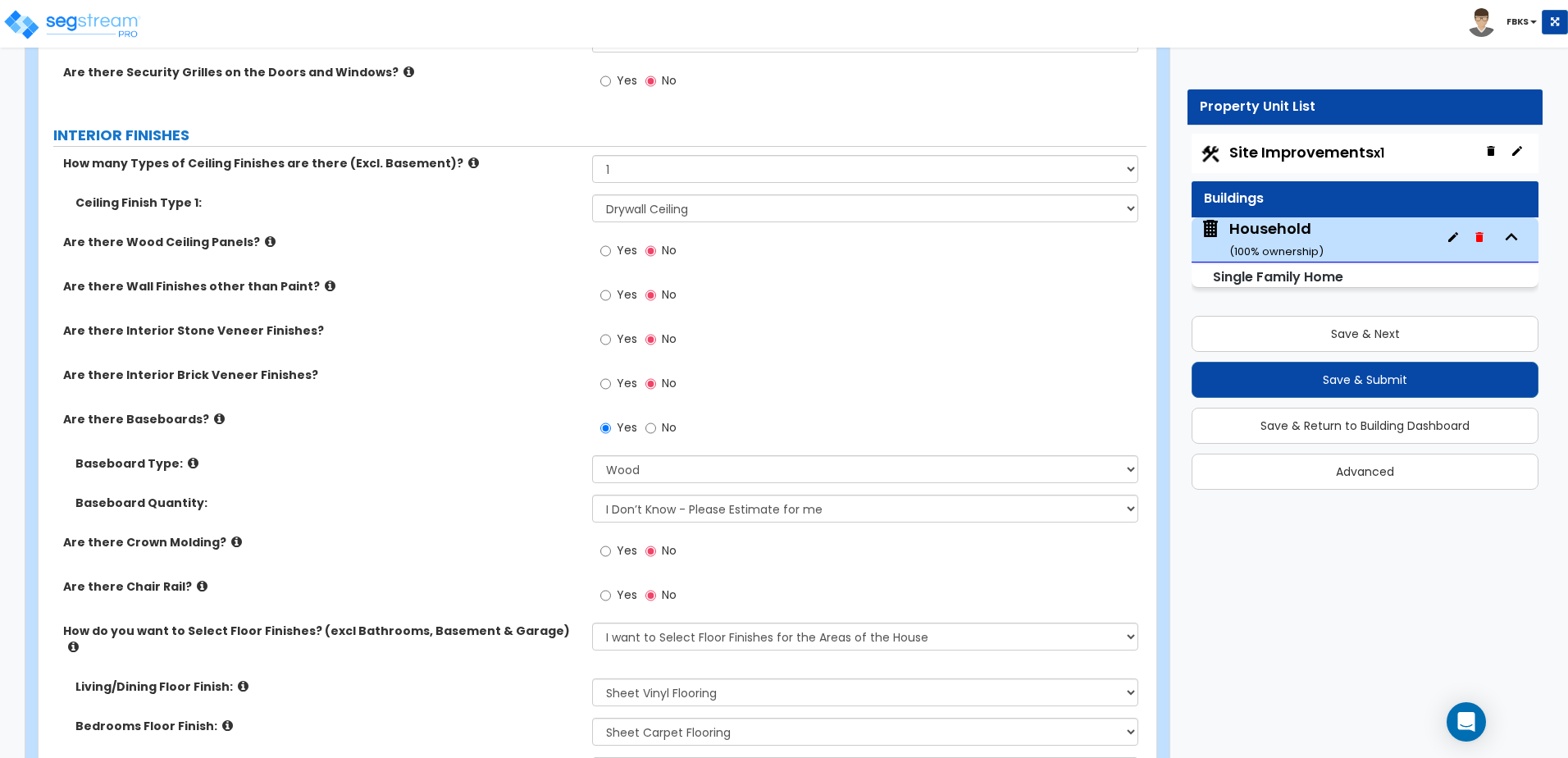
click at [231, 535] on icon at bounding box center [236, 541] width 11 height 13
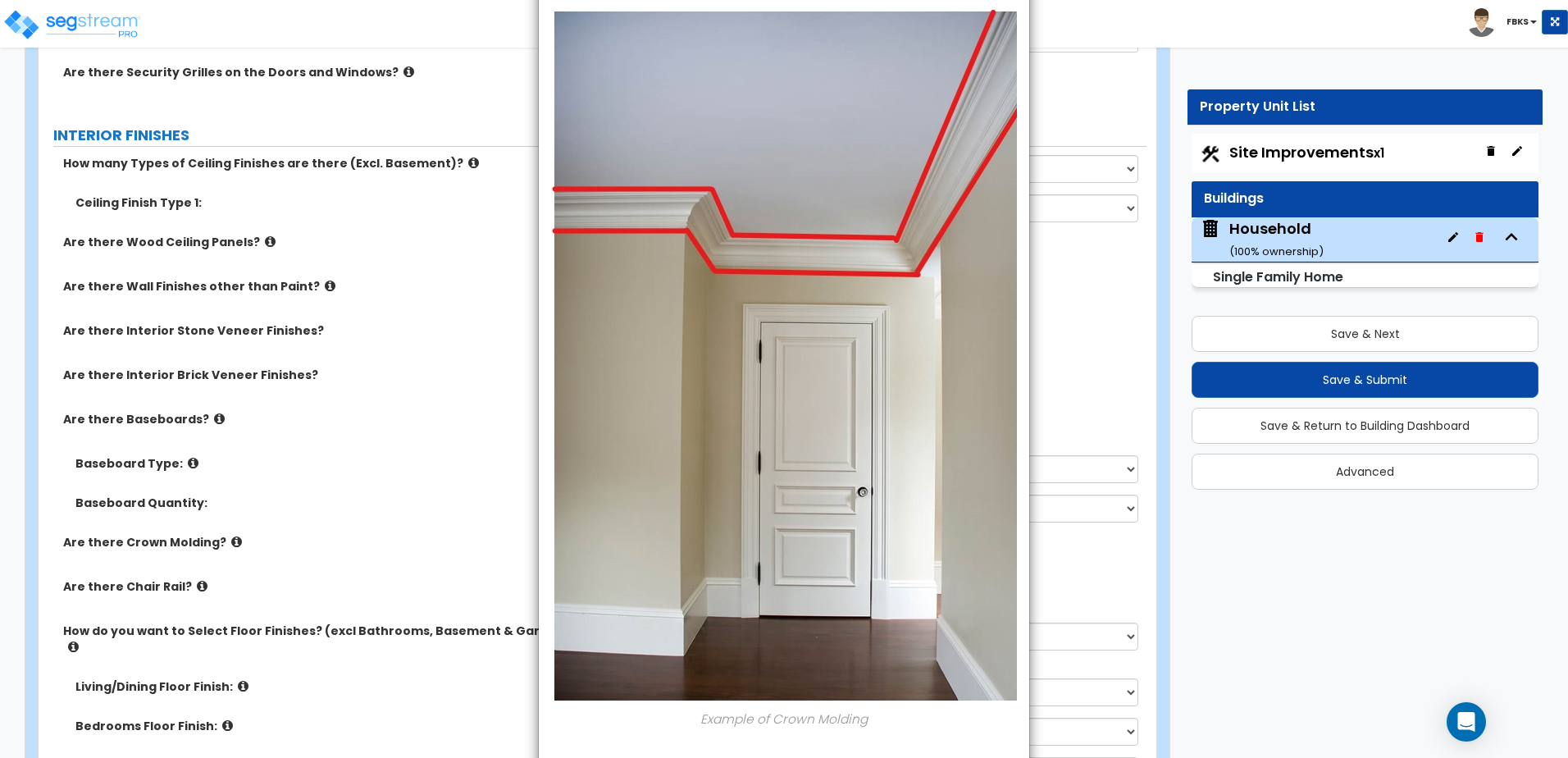
scroll to position [0, 0]
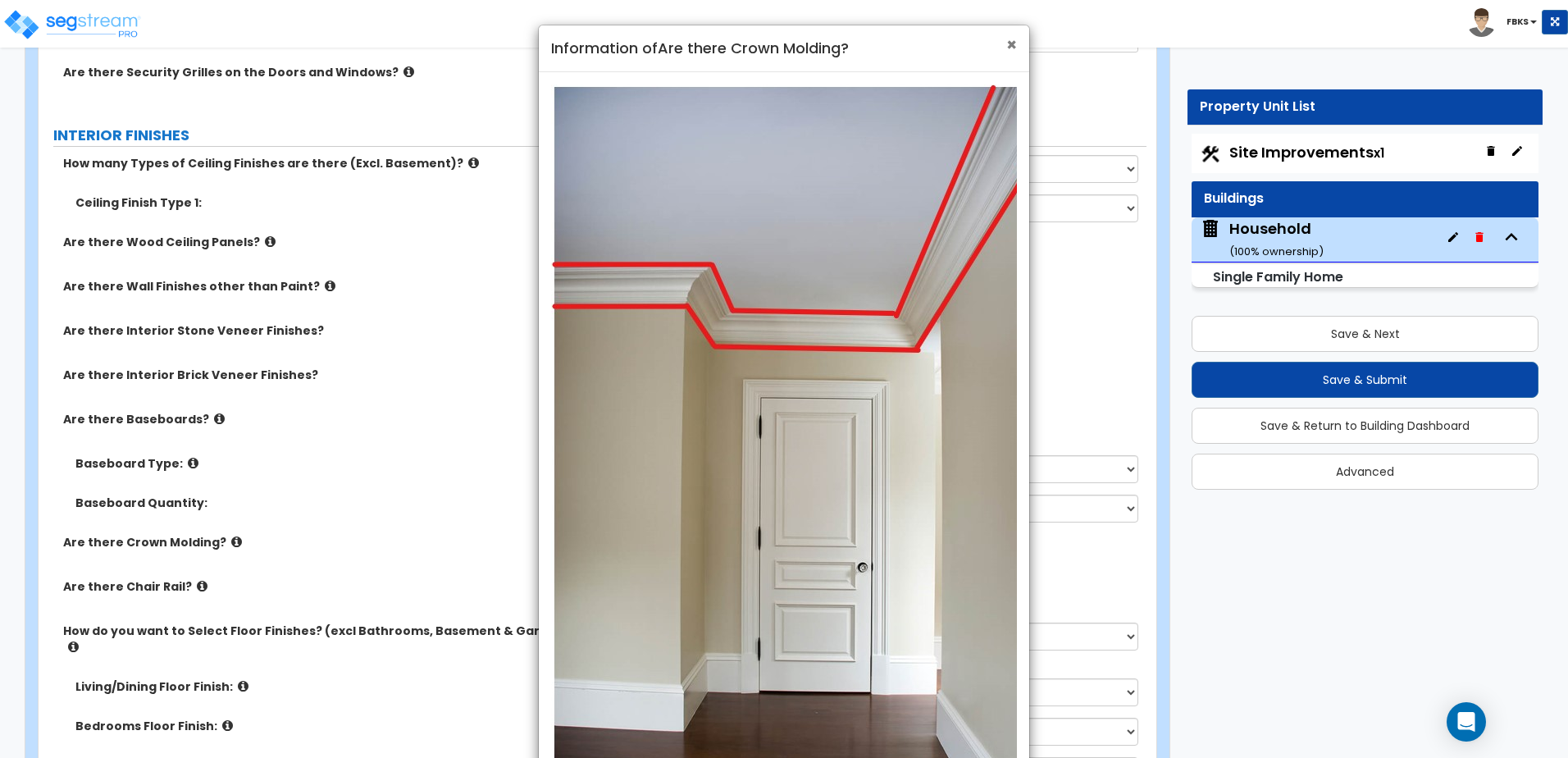
click at [1013, 41] on span "×" at bounding box center [1011, 44] width 11 height 24
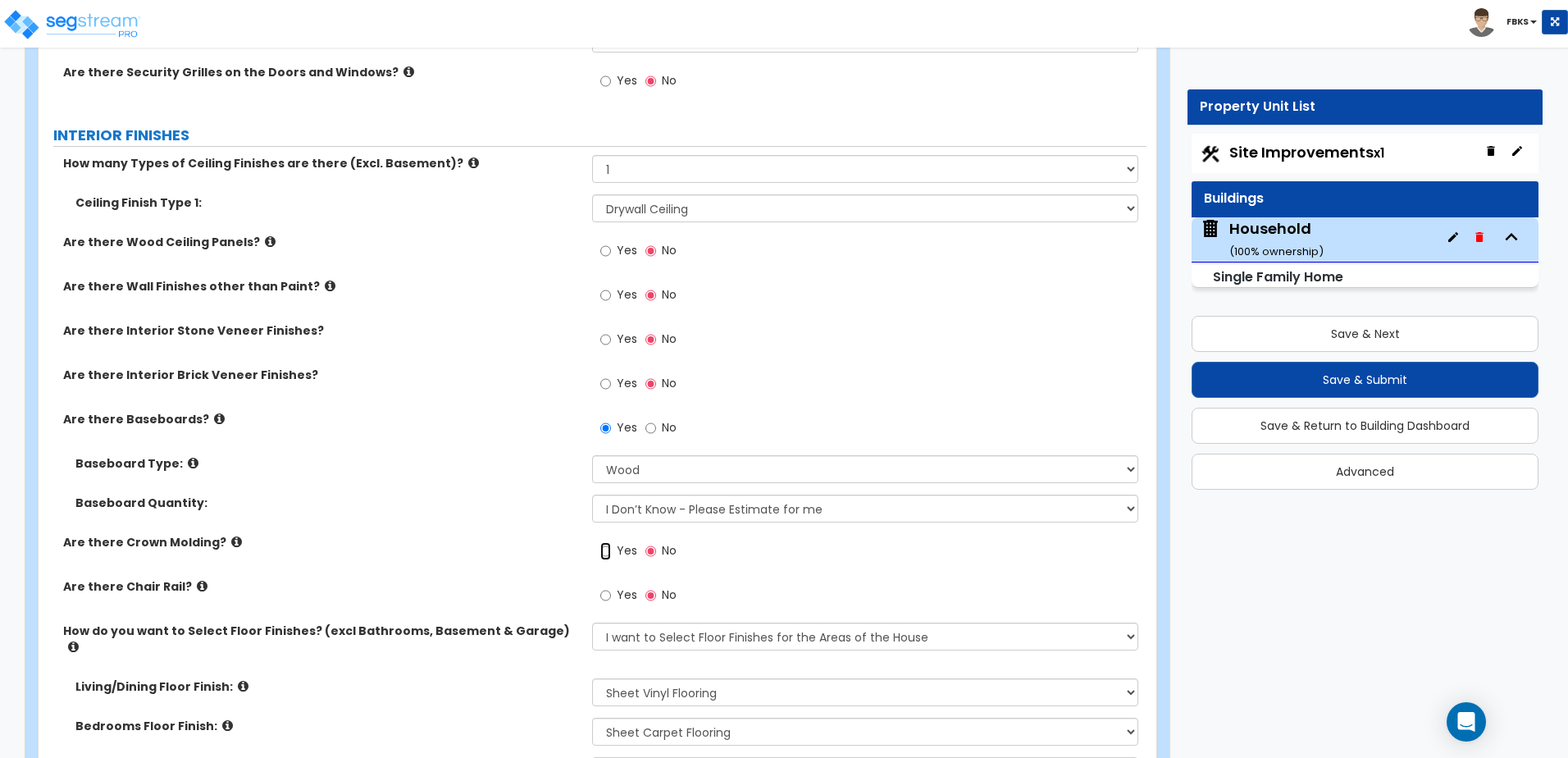
click at [603, 555] on input "Yes" at bounding box center [605, 551] width 11 height 18
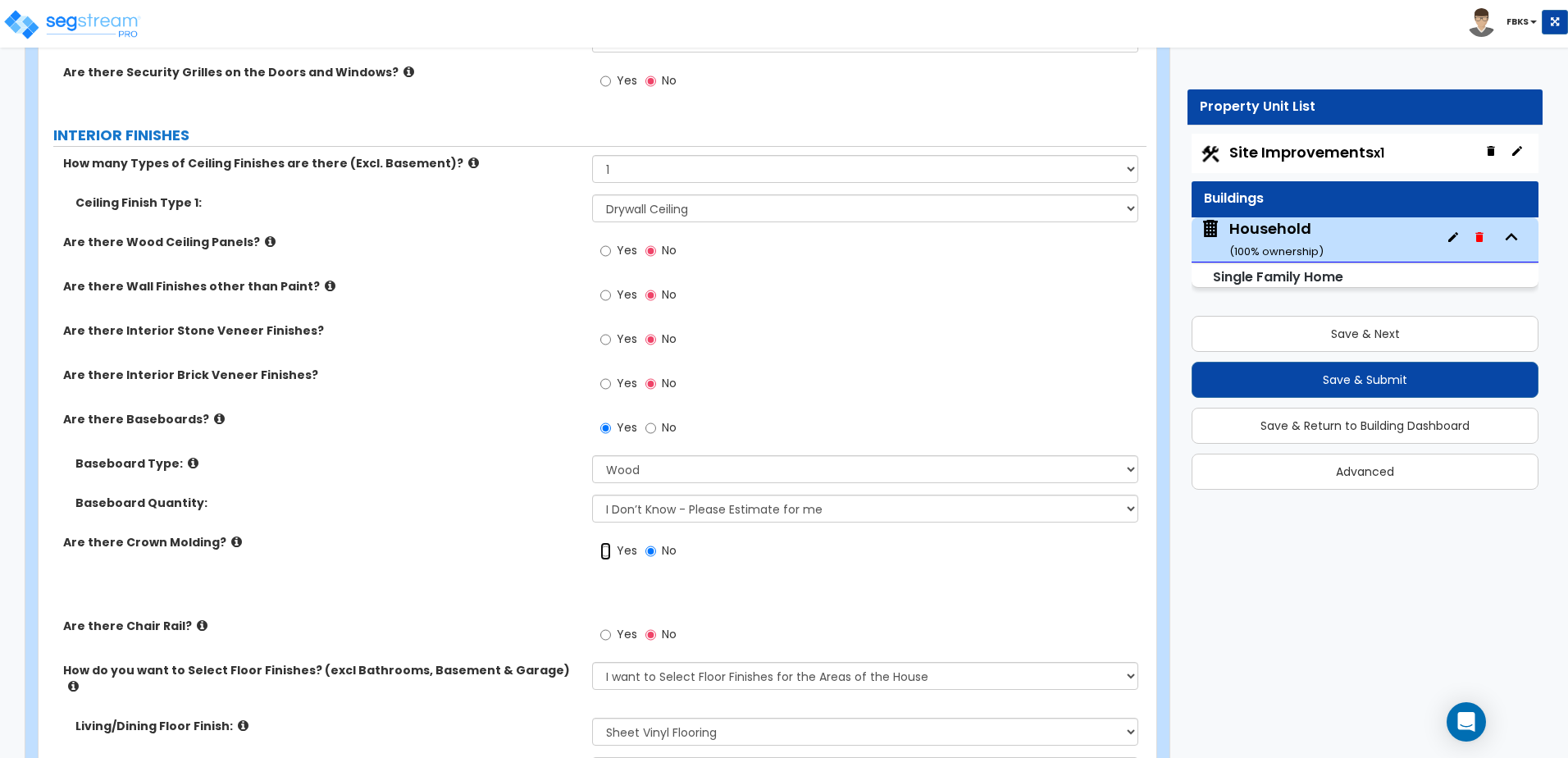
radio input "true"
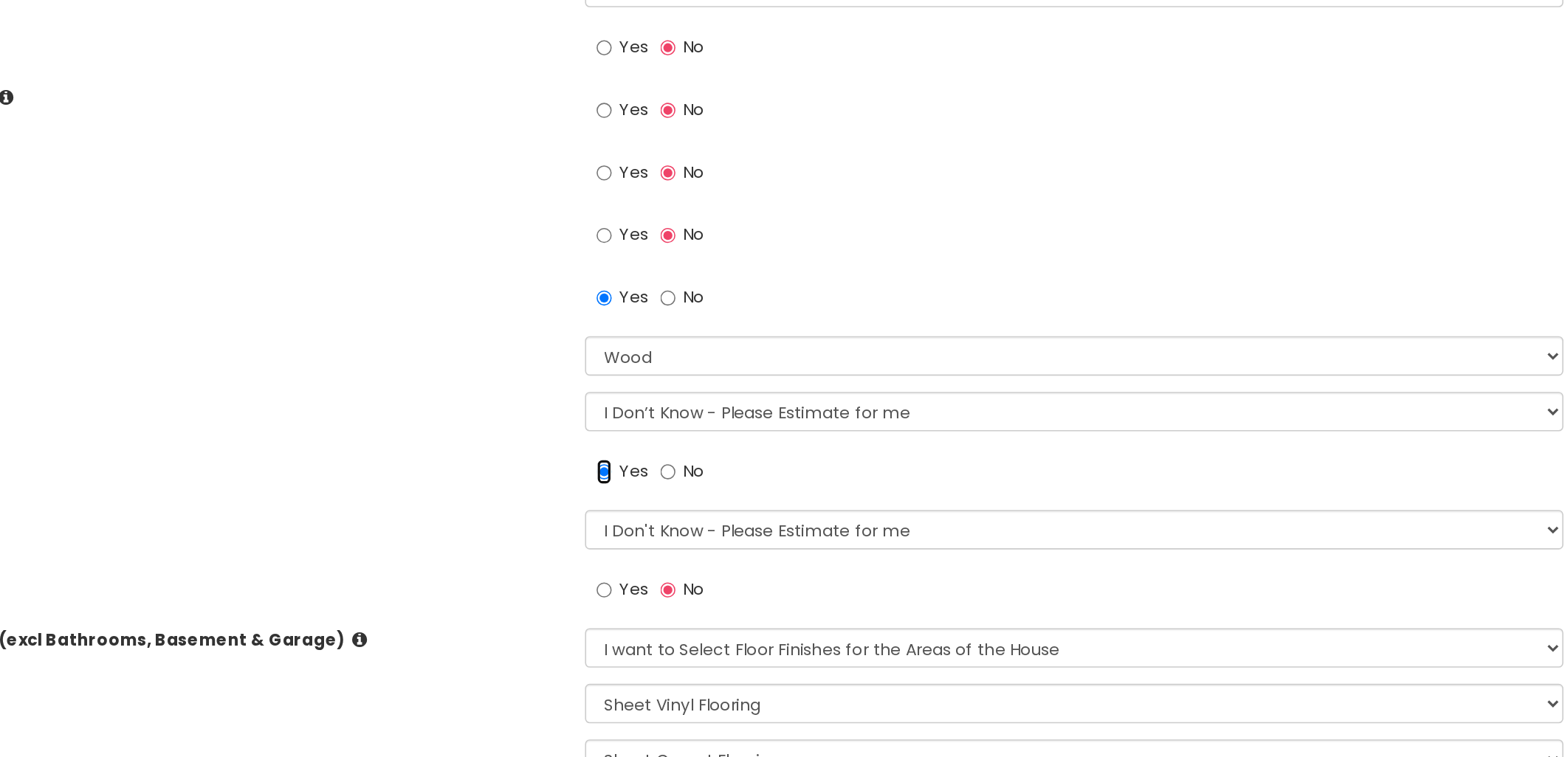
scroll to position [2806, 0]
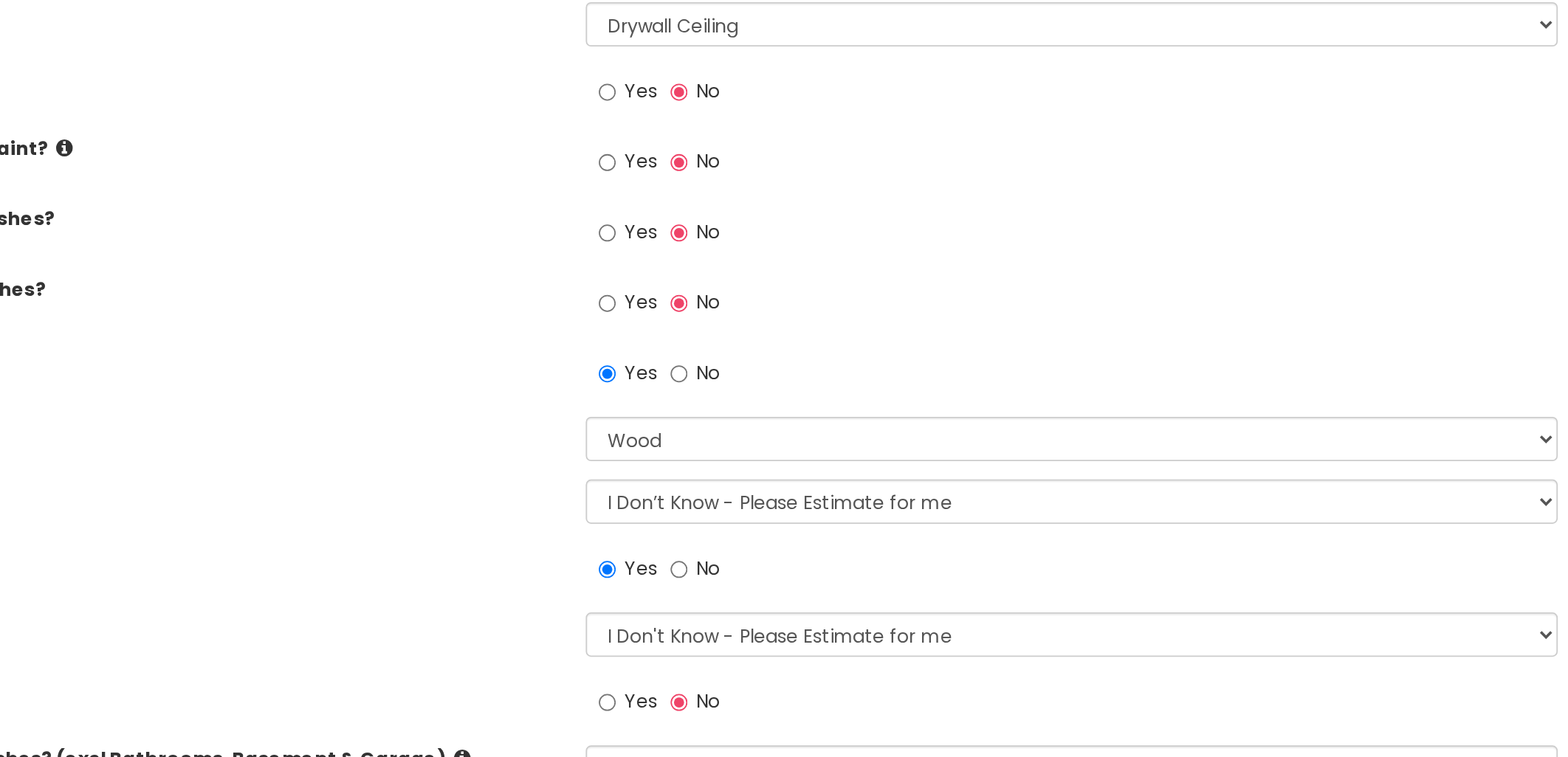
drag, startPoint x: 1025, startPoint y: 158, endPoint x: 344, endPoint y: 342, distance: 705.4
click at [344, 342] on div "Are there Interior Brick Veneer Finishes? Yes No" at bounding box center [591, 348] width 1115 height 40
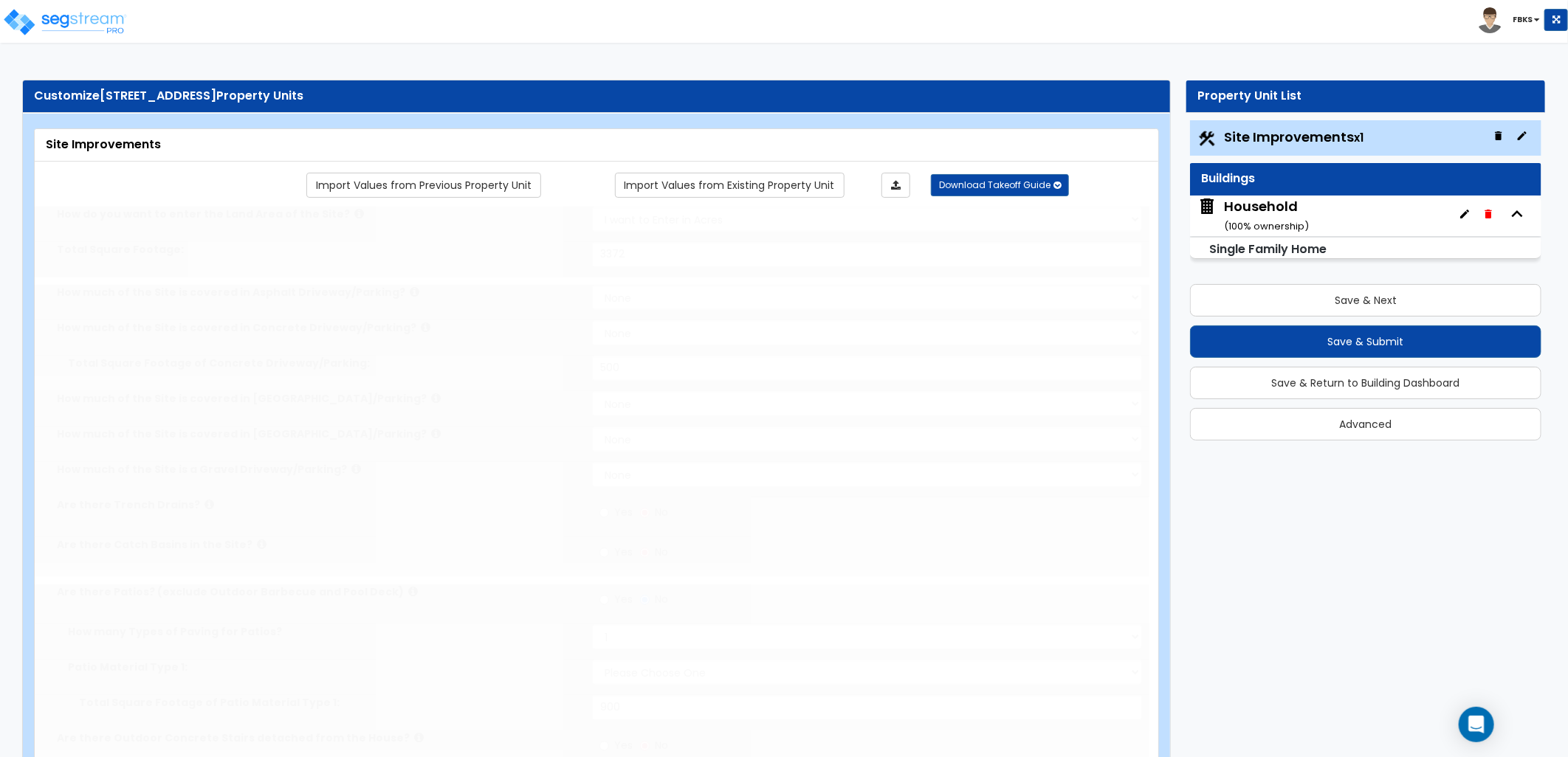
select select "2"
type input "3372"
select select "2"
type input "500"
radio input "true"
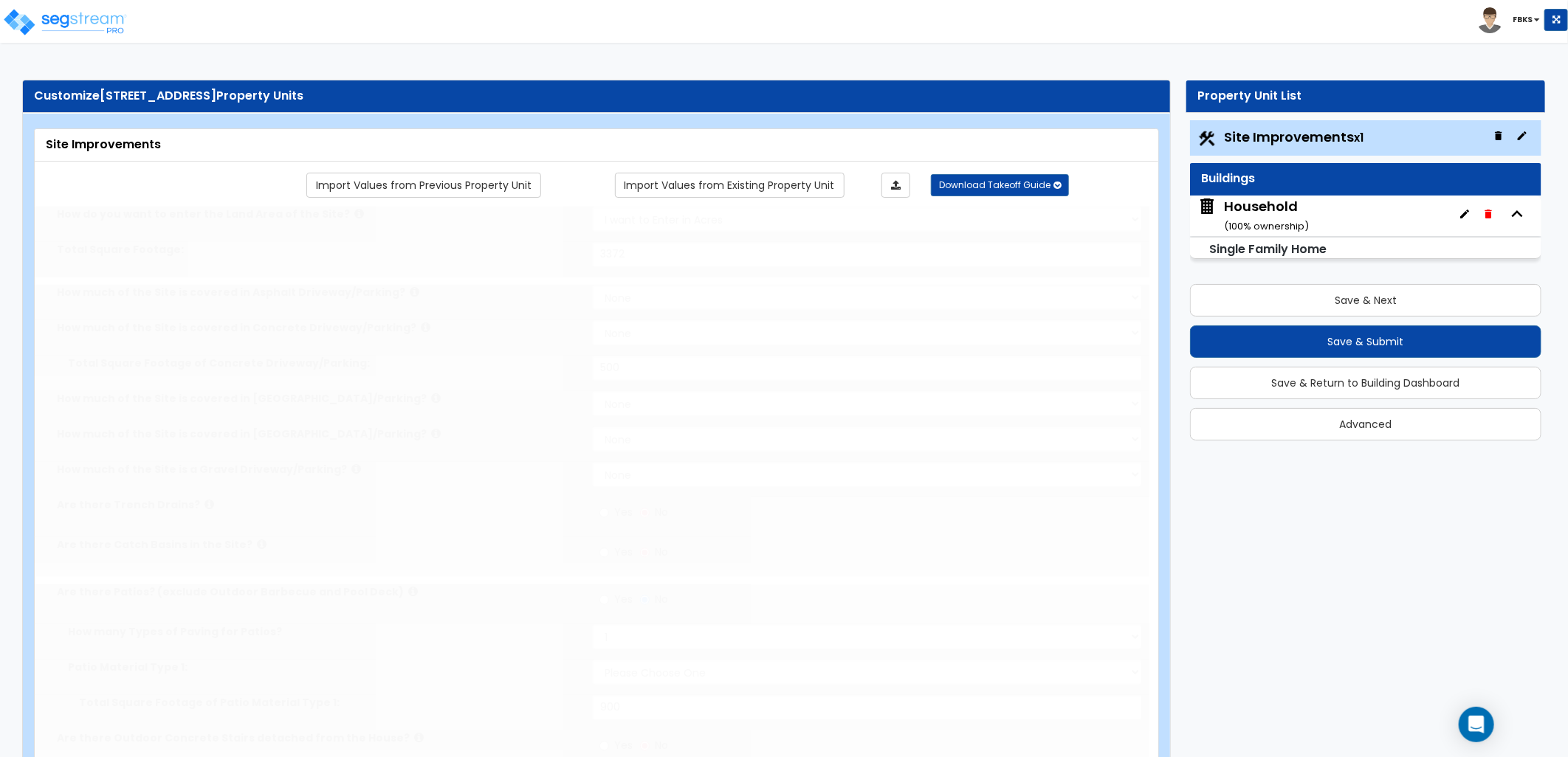
select select "1"
type input "900"
radio input "true"
select select "2"
type input "55"
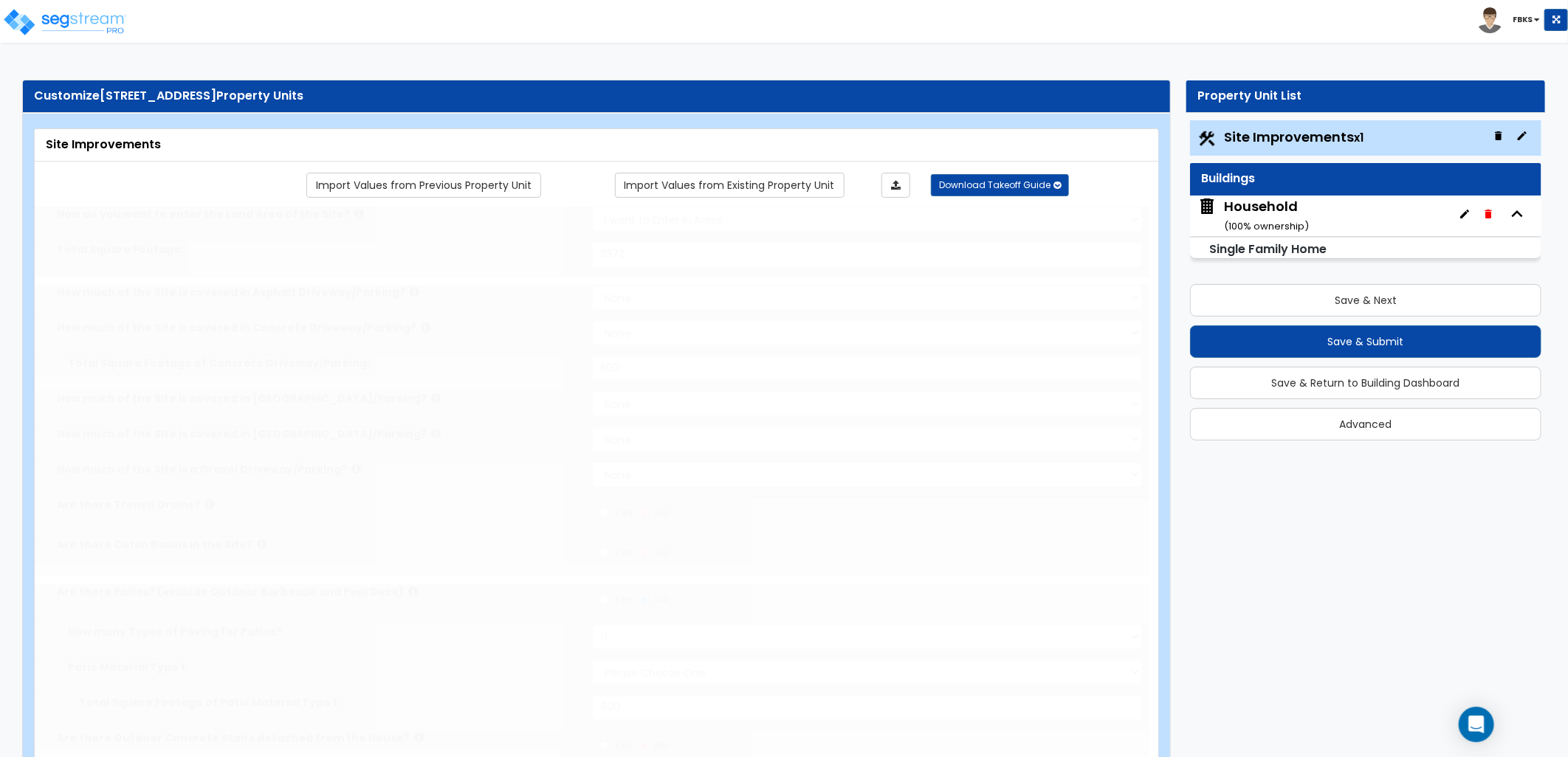
select select "1"
radio input "true"
select select "1"
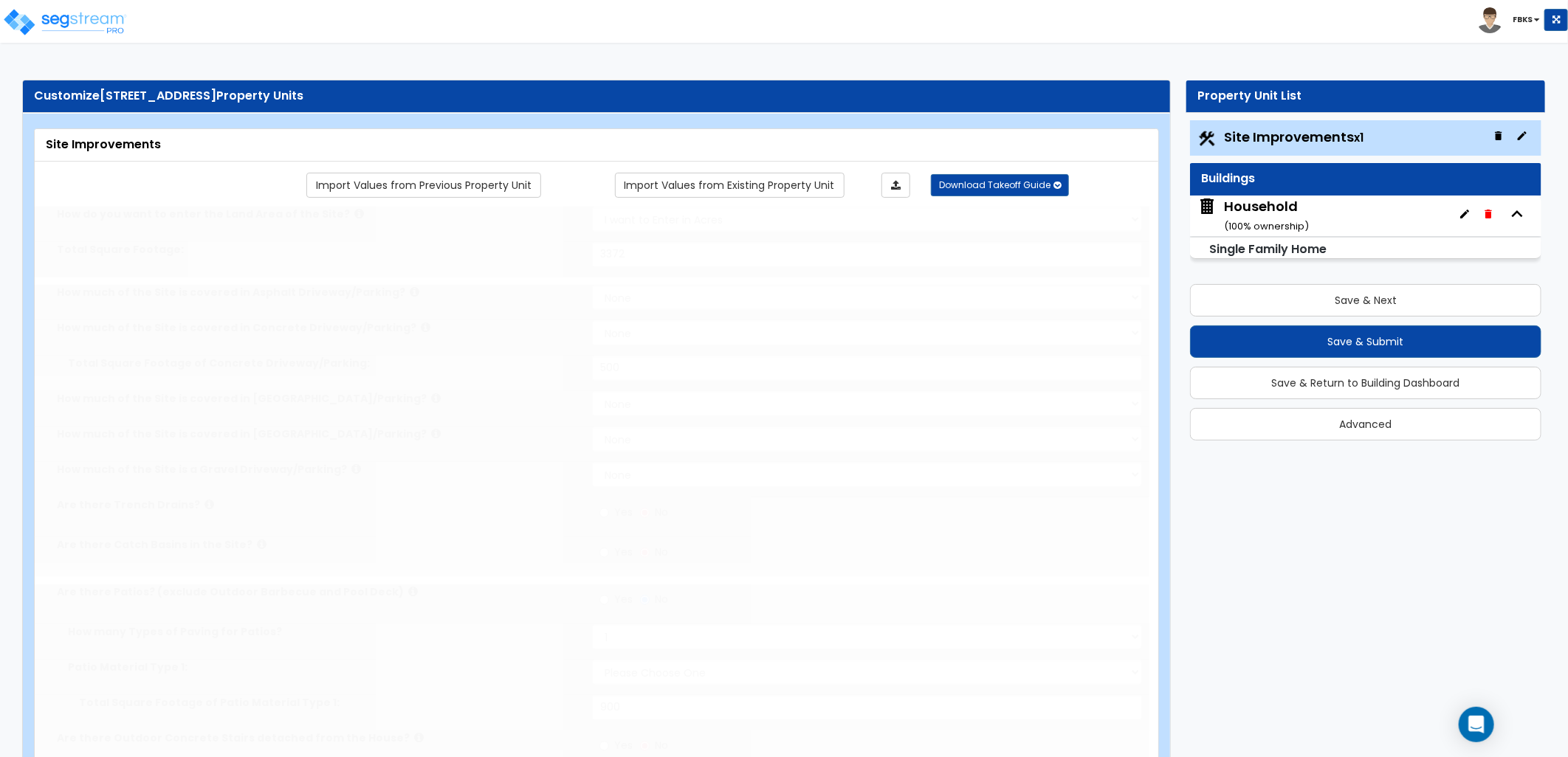
select select "1"
type input "88"
select select "1"
radio input "true"
select select "1"
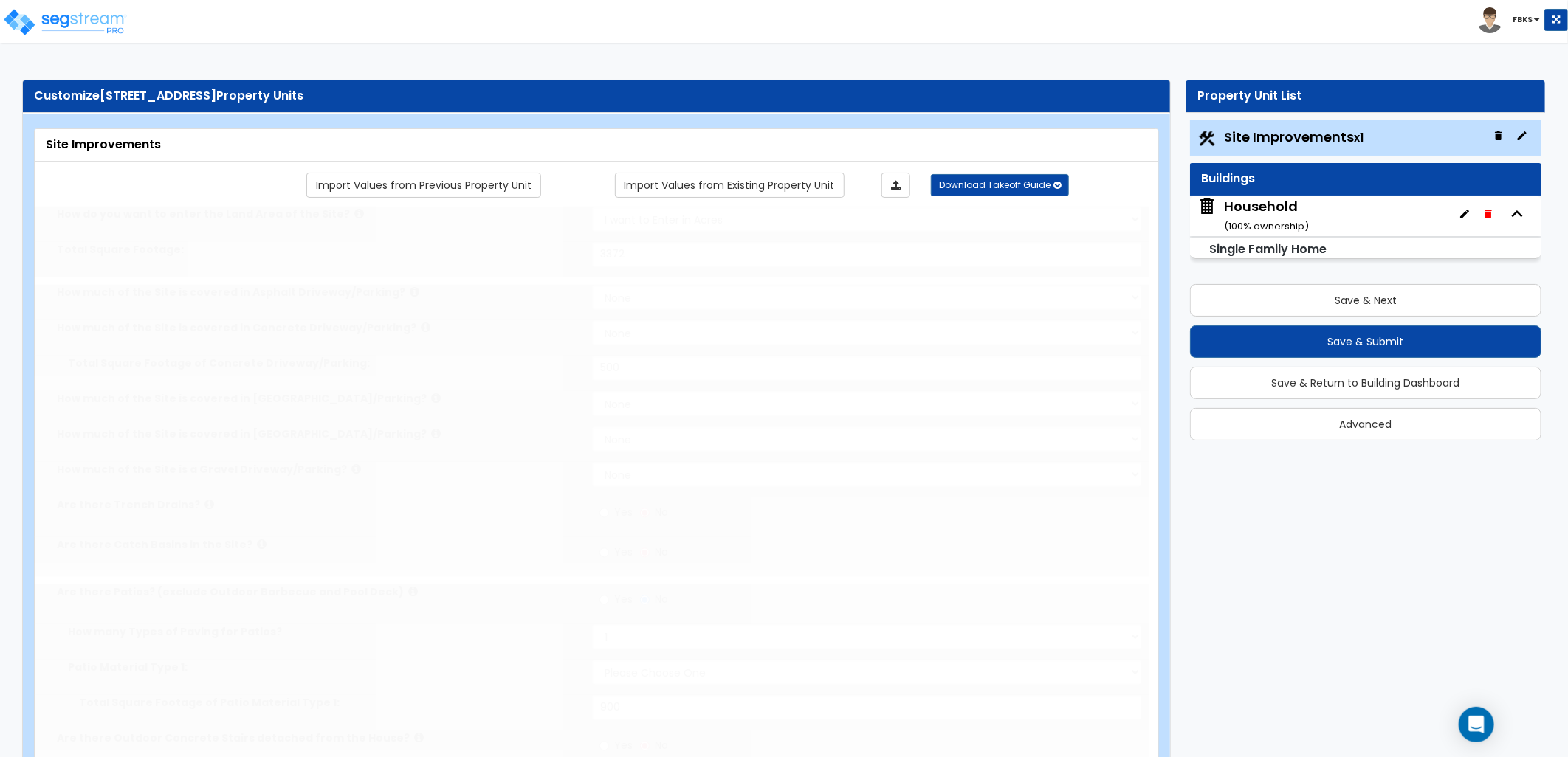
select select "1"
type input "1"
radio input "true"
type input "130"
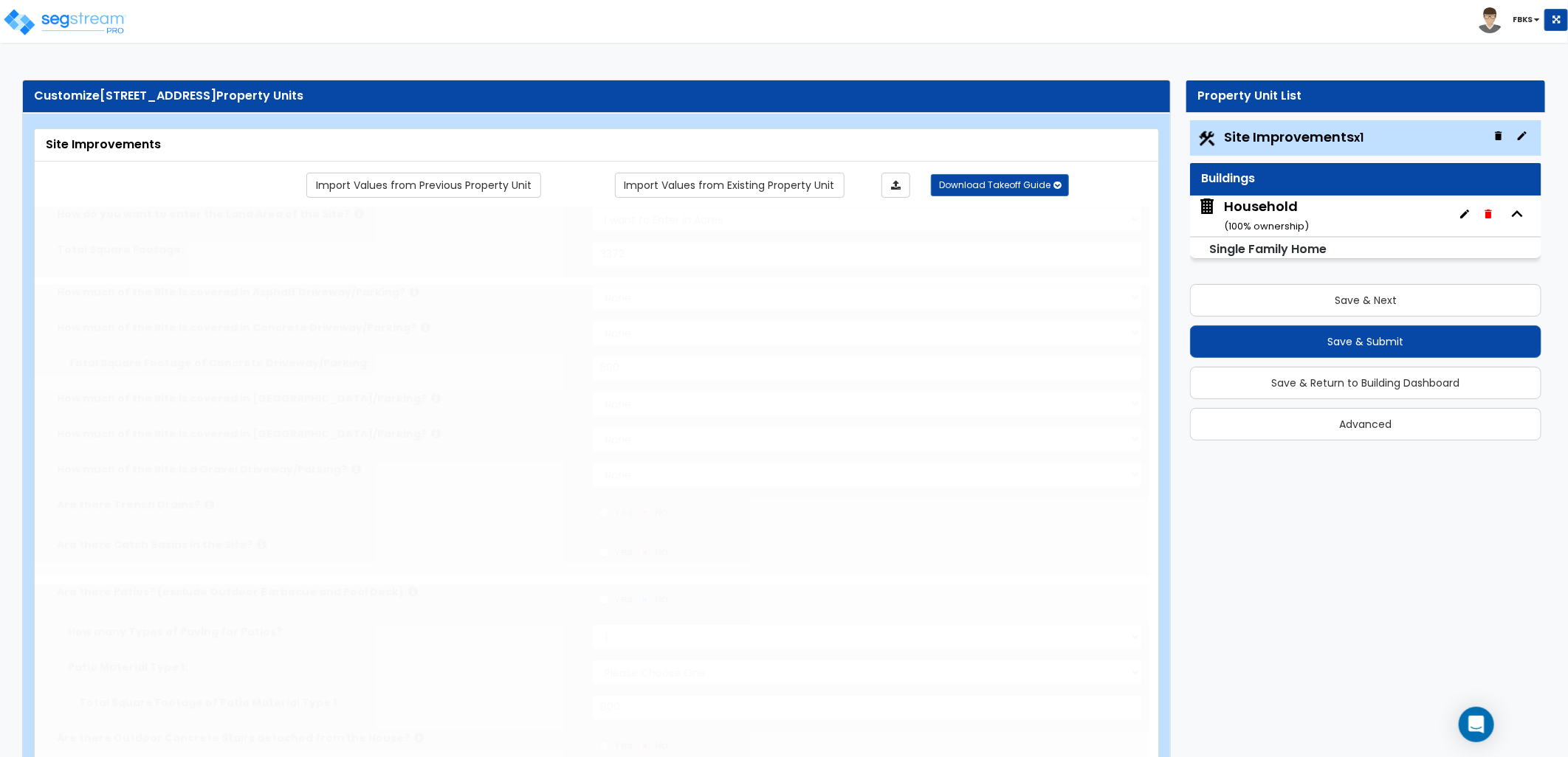
radio input "true"
type input "6"
type input "14"
radio input "true"
select select "1"
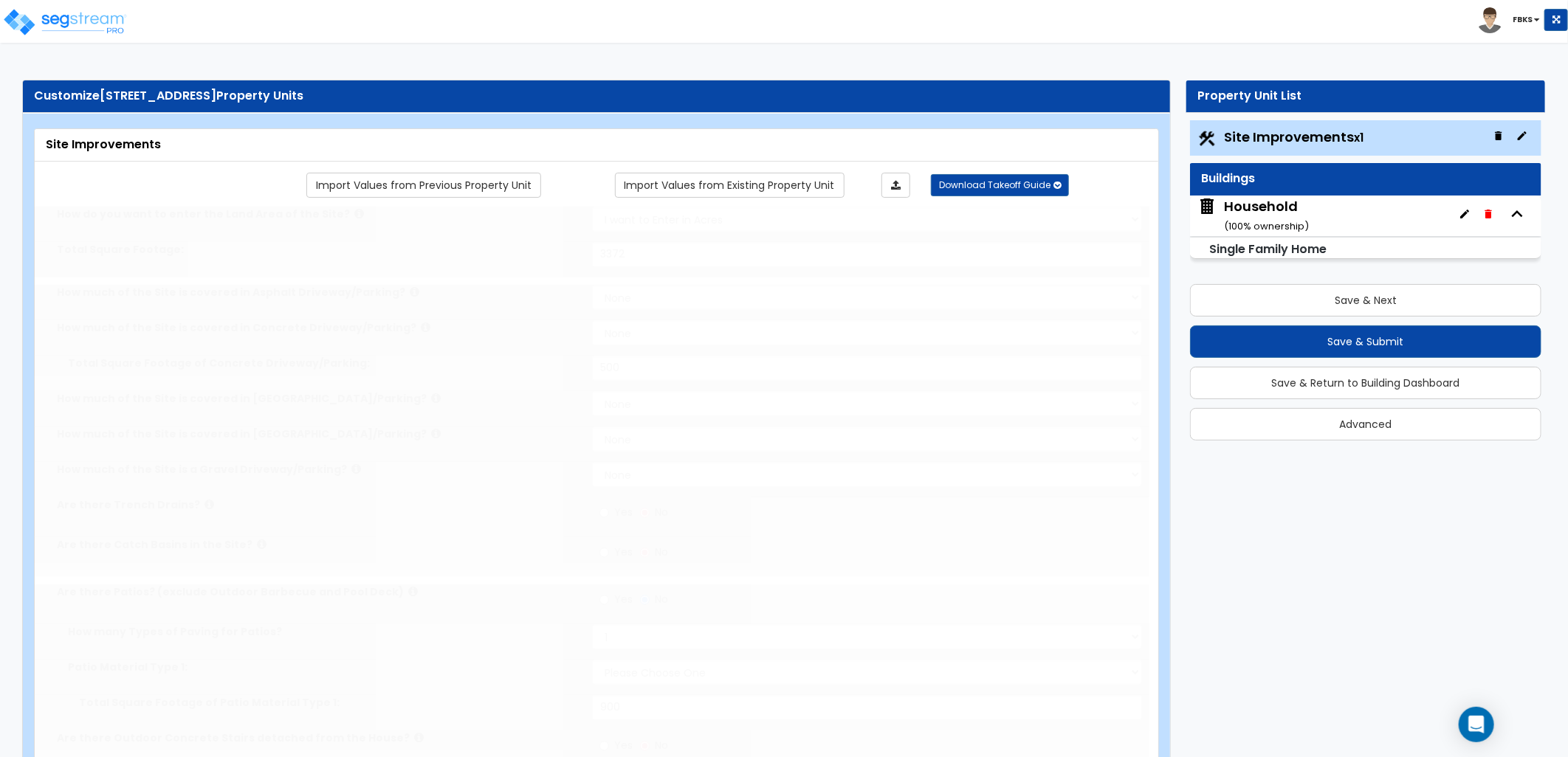
select select "9"
type input "2"
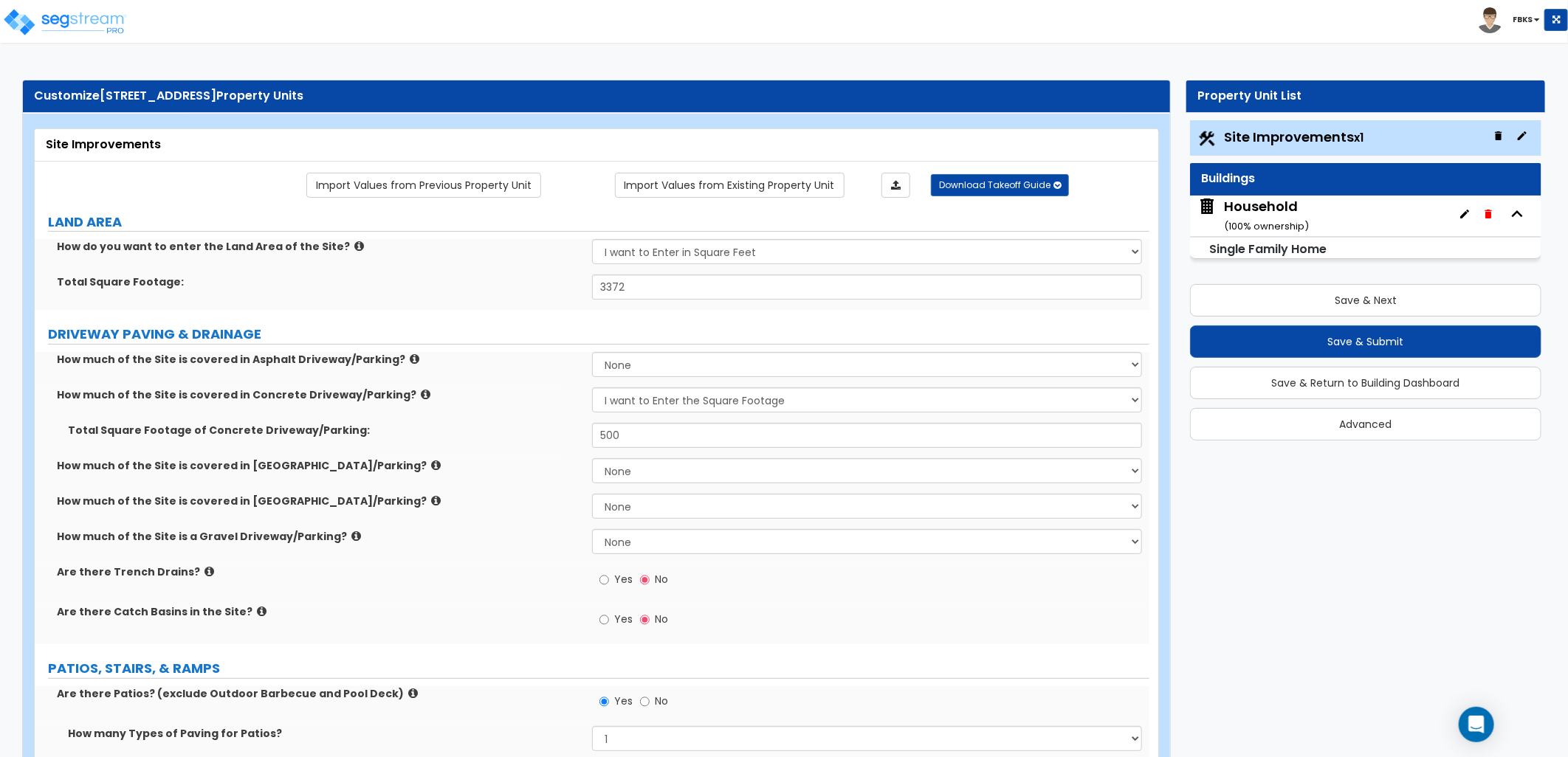
click at [1297, 212] on div "Household ( 100 % ownership)" at bounding box center [1266, 216] width 85 height 38
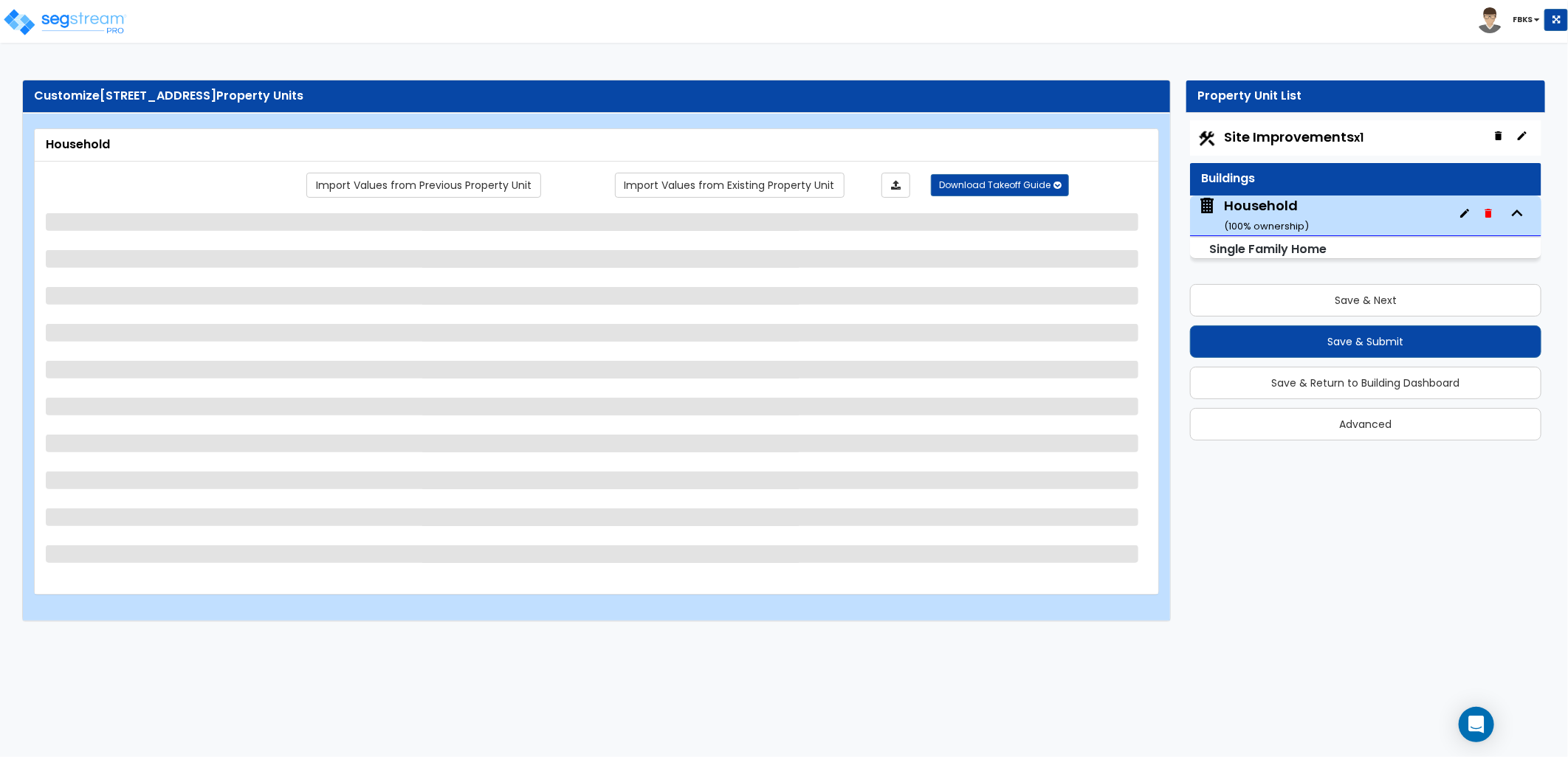
select select "2"
select select "7"
select select "3"
select select "2"
select select "1"
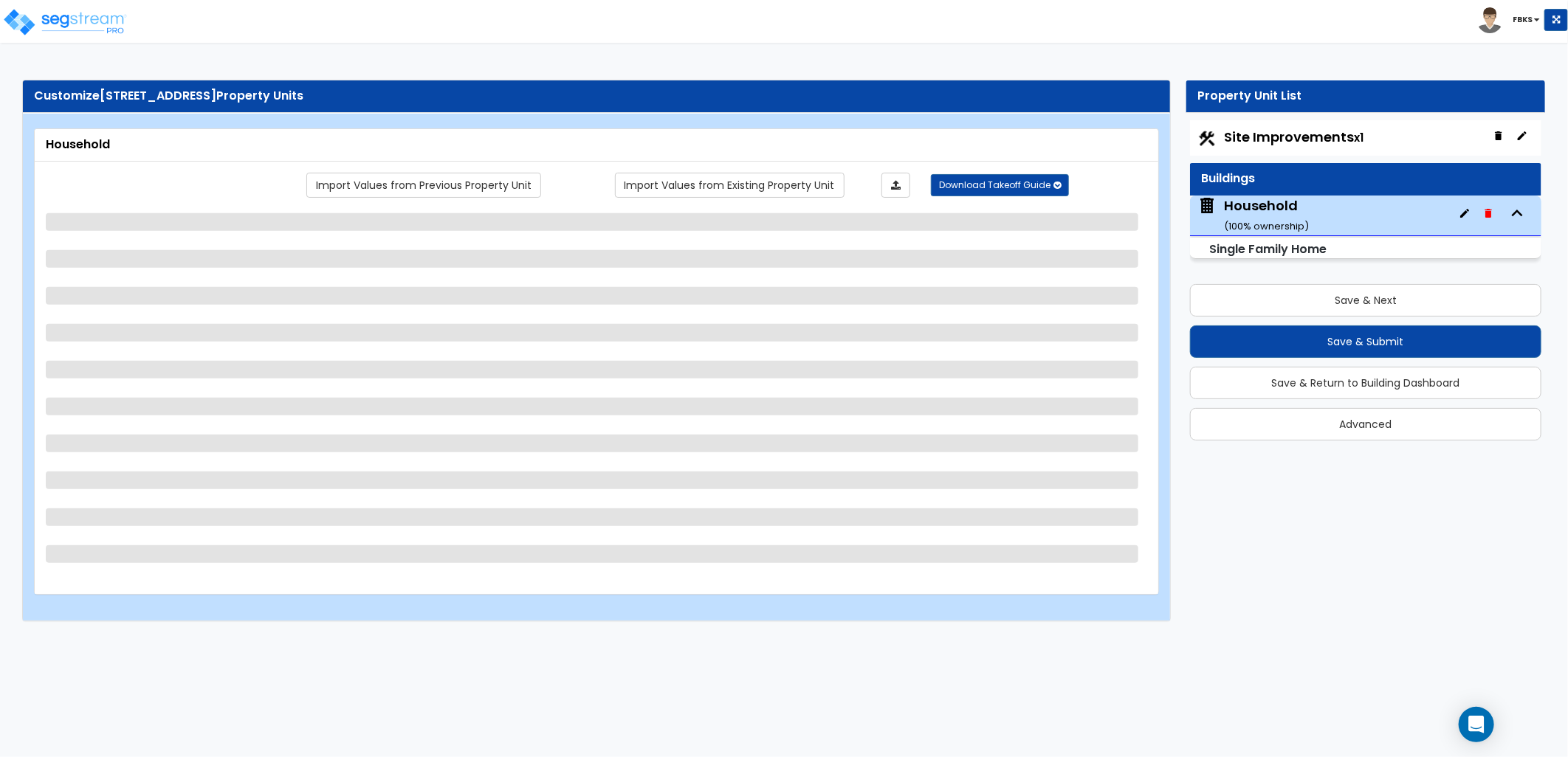
select select "2"
select select "5"
select select "1"
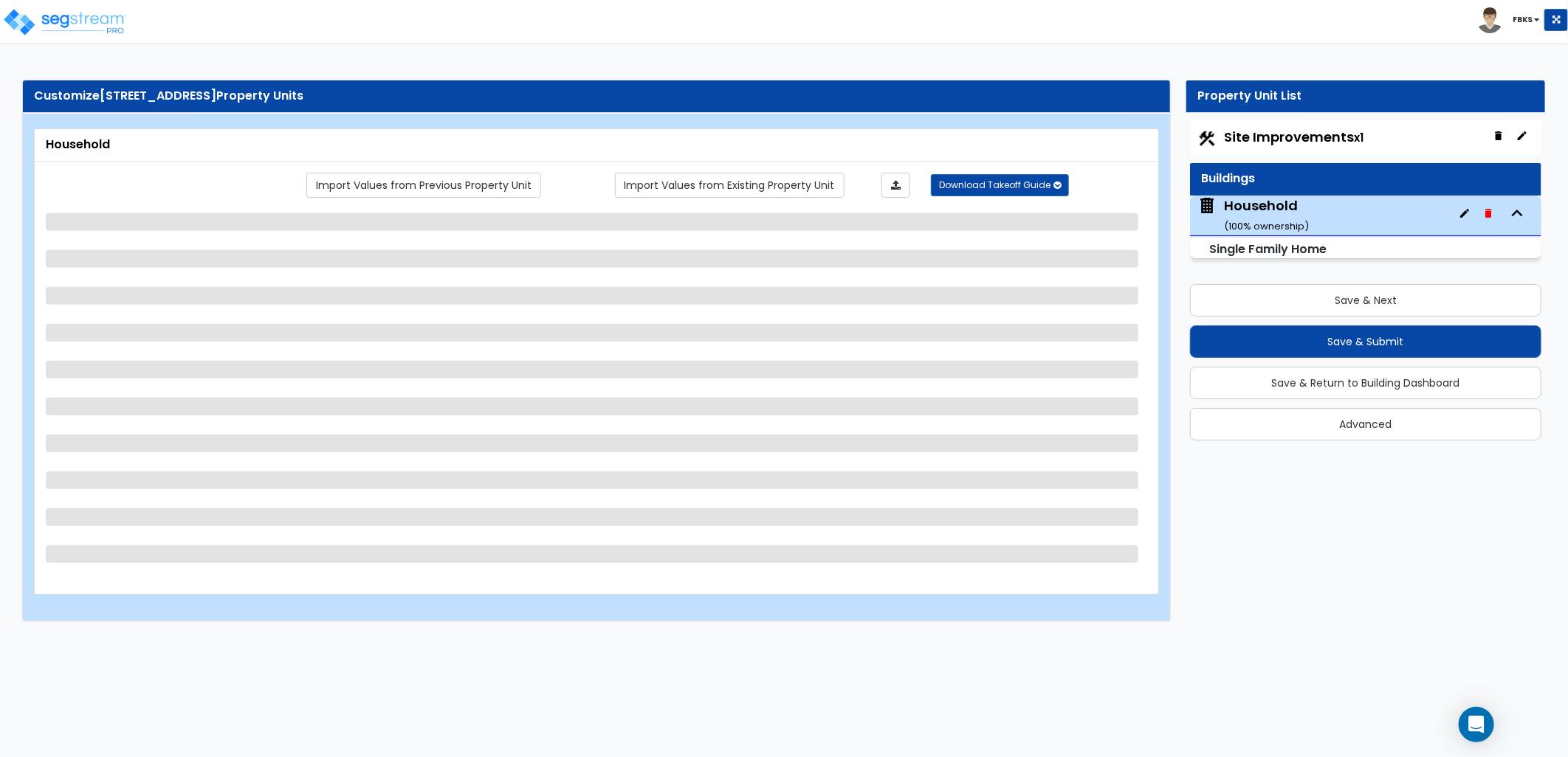
select select "1"
select select "5"
select select "1"
select select "3"
select select "2"
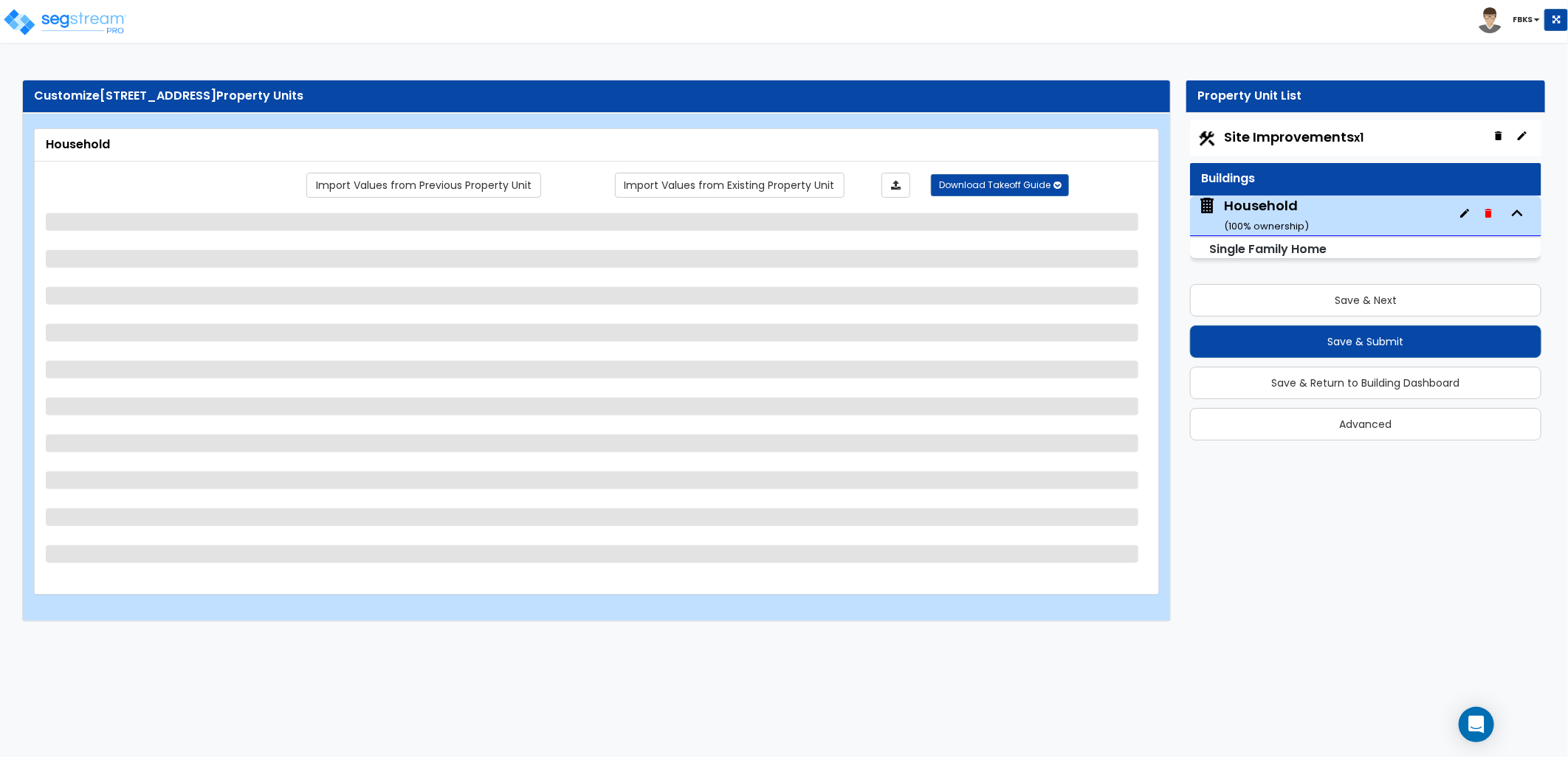
select select "1"
select select "7"
select select "5"
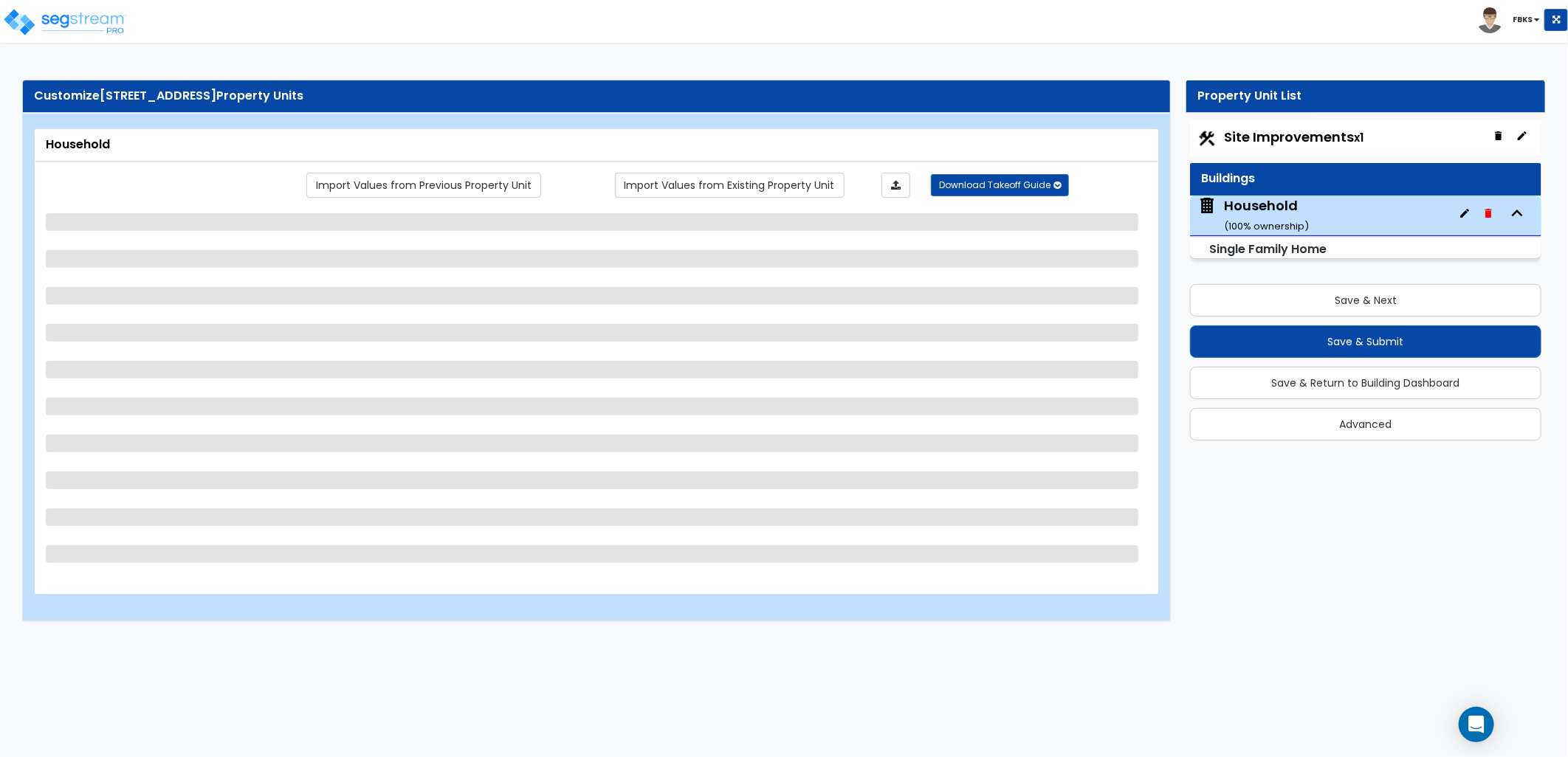
select select "7"
select select "5"
select select "1"
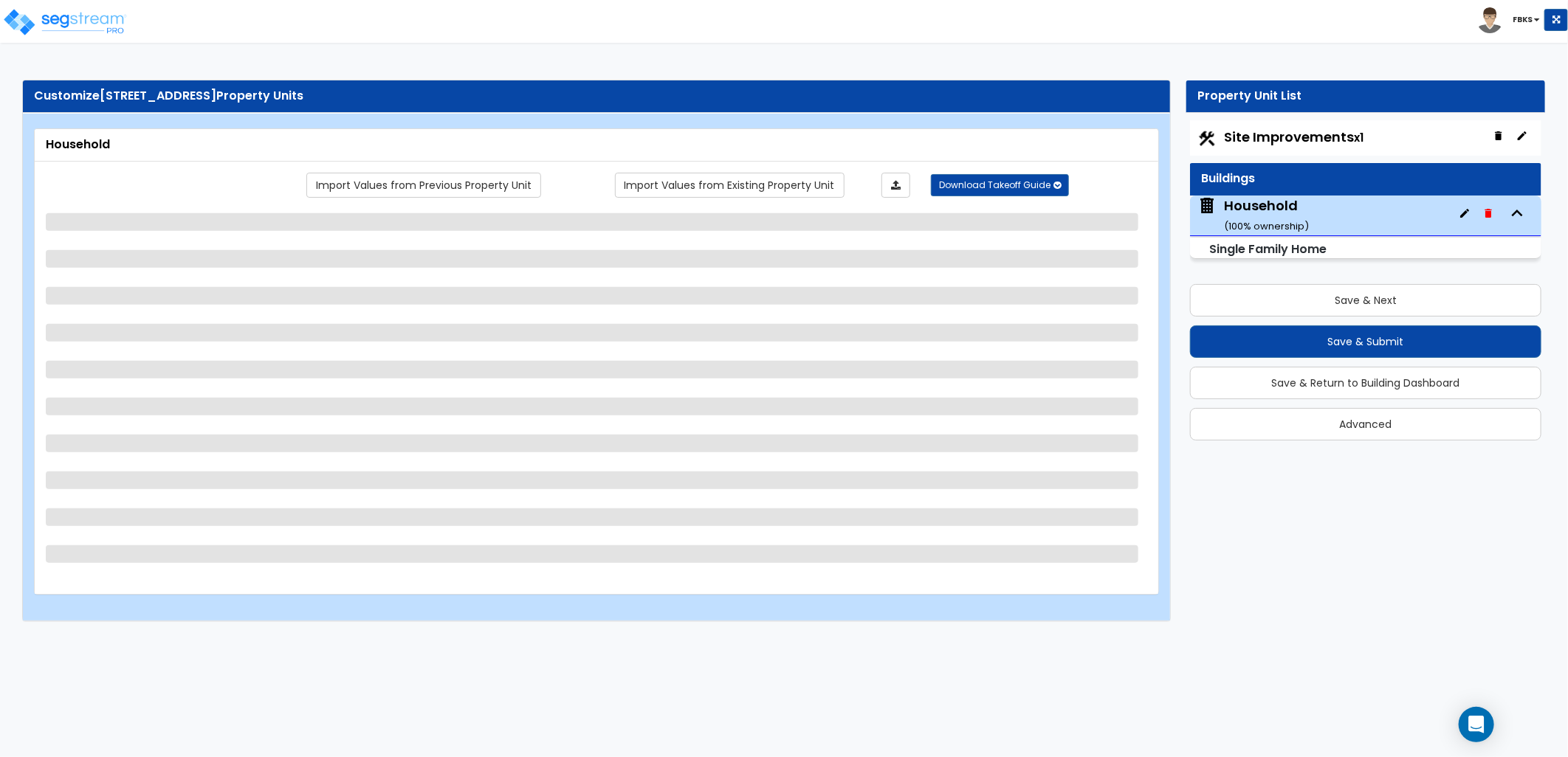
select select "1"
select select "3"
select select "2"
select select "3"
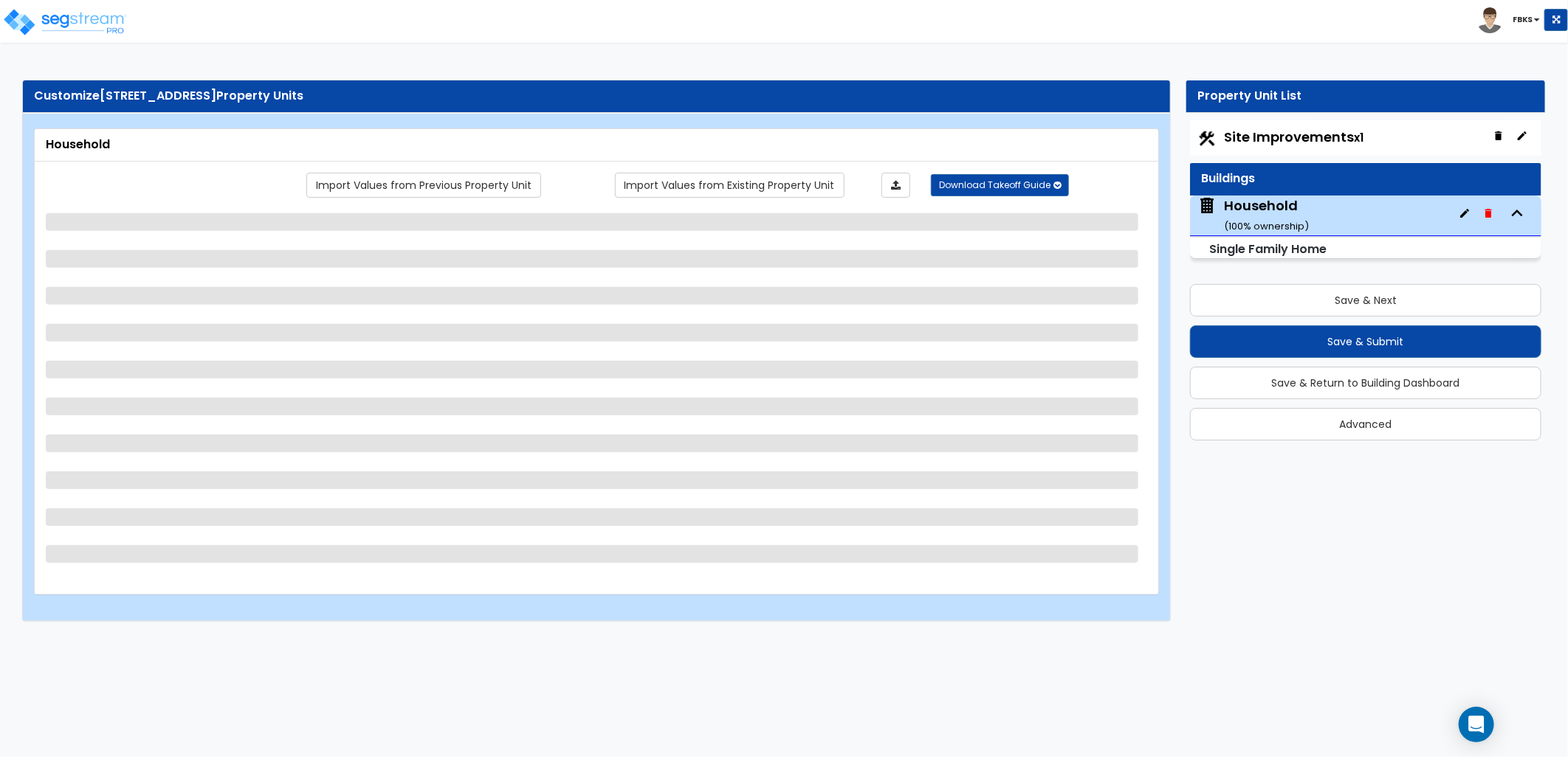
select select "4"
select select "1"
select select "2"
select select "1"
select select "3"
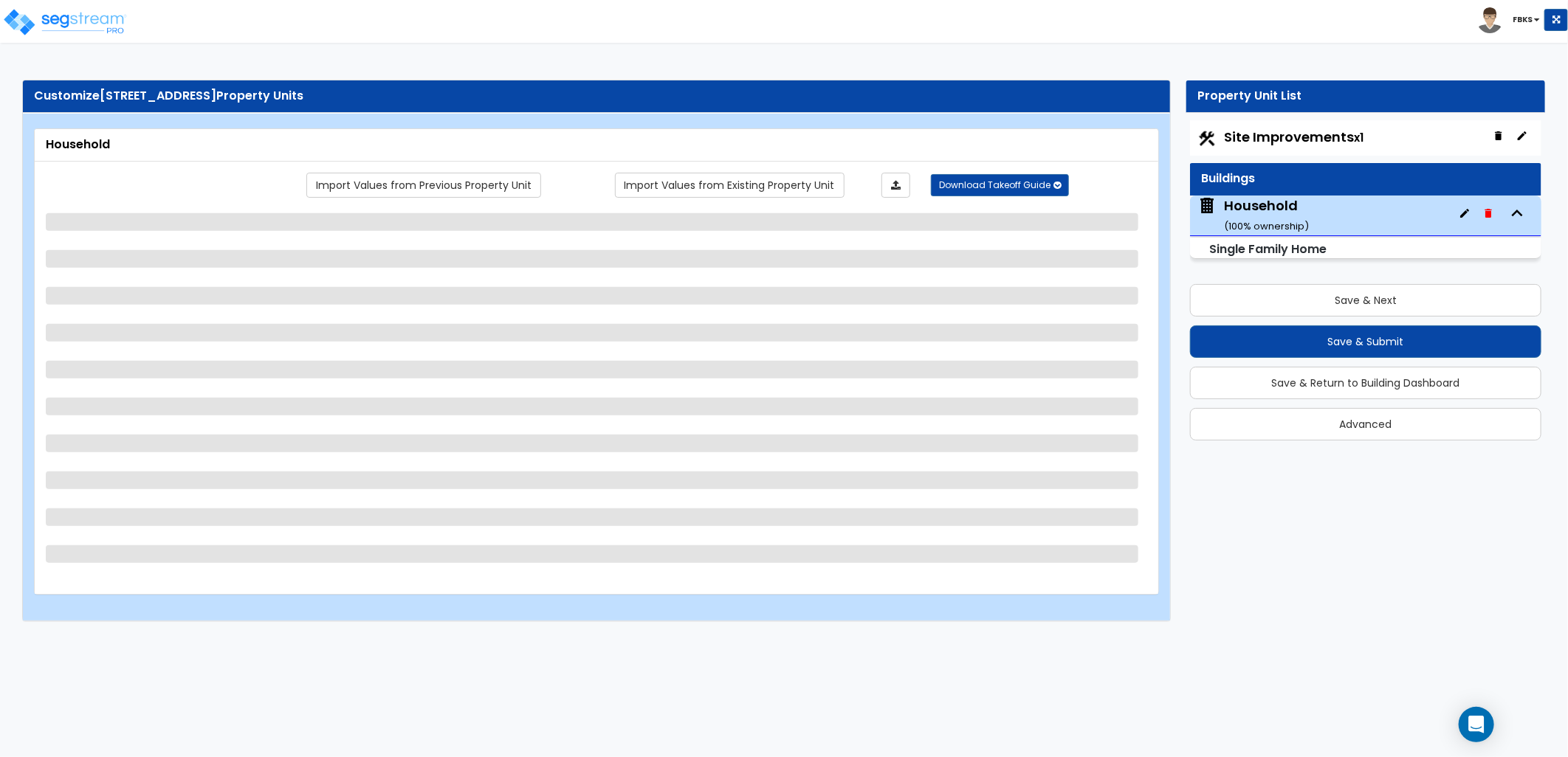
select select "4"
select select "1"
select select "2"
select select "3"
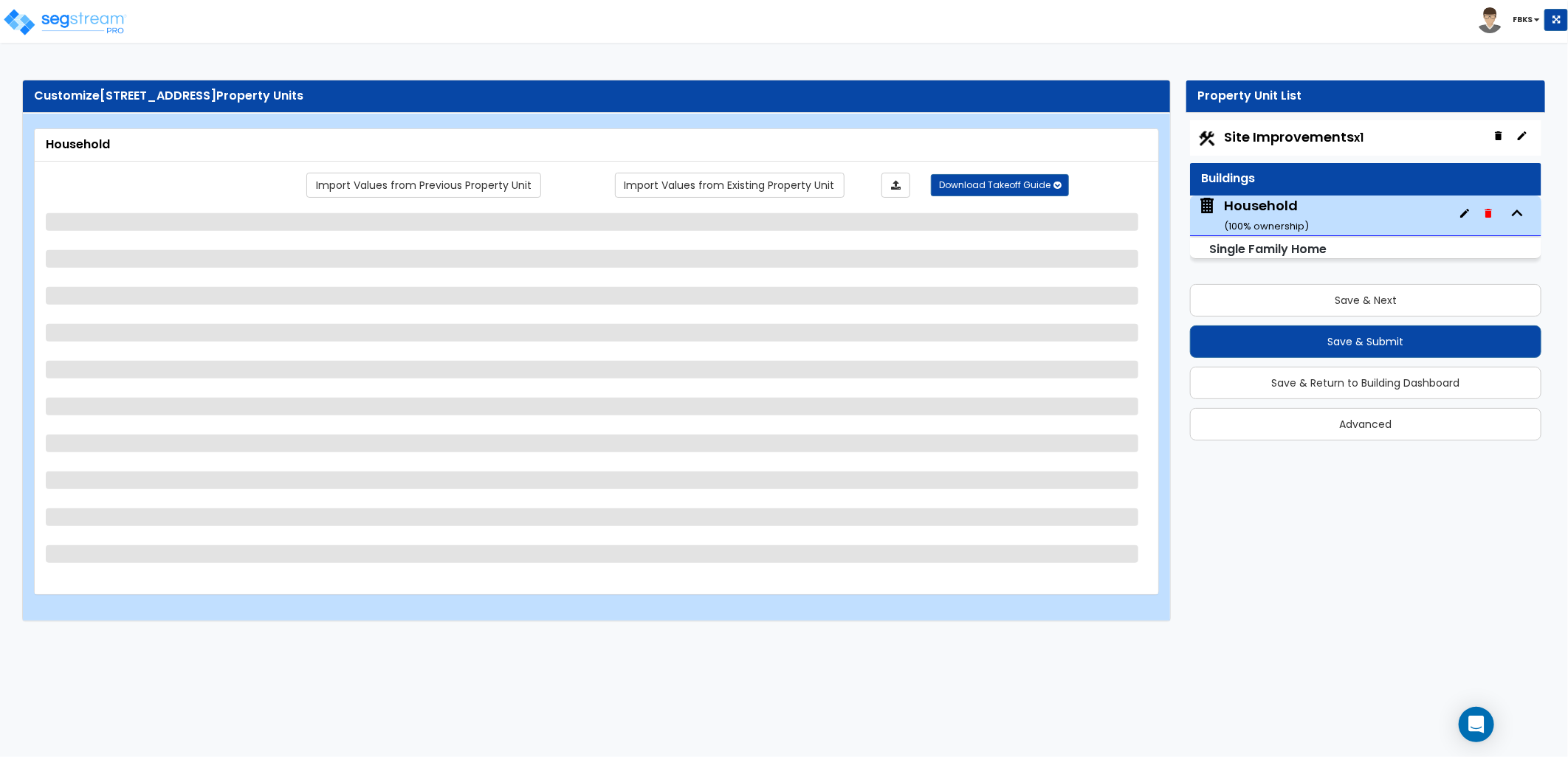
select select "2"
select select "1"
select select "4"
select select "6"
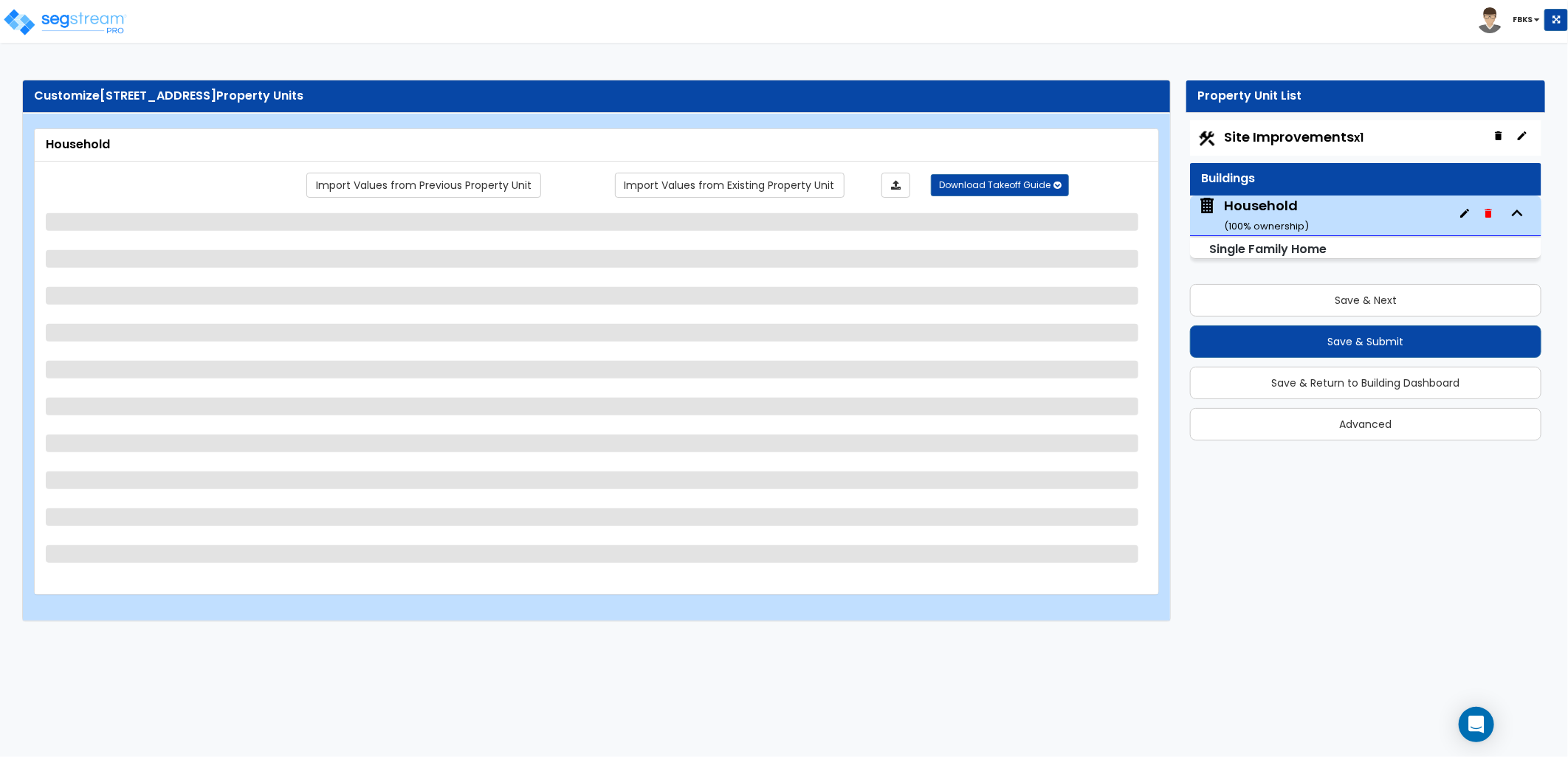
select select "1"
select select "2"
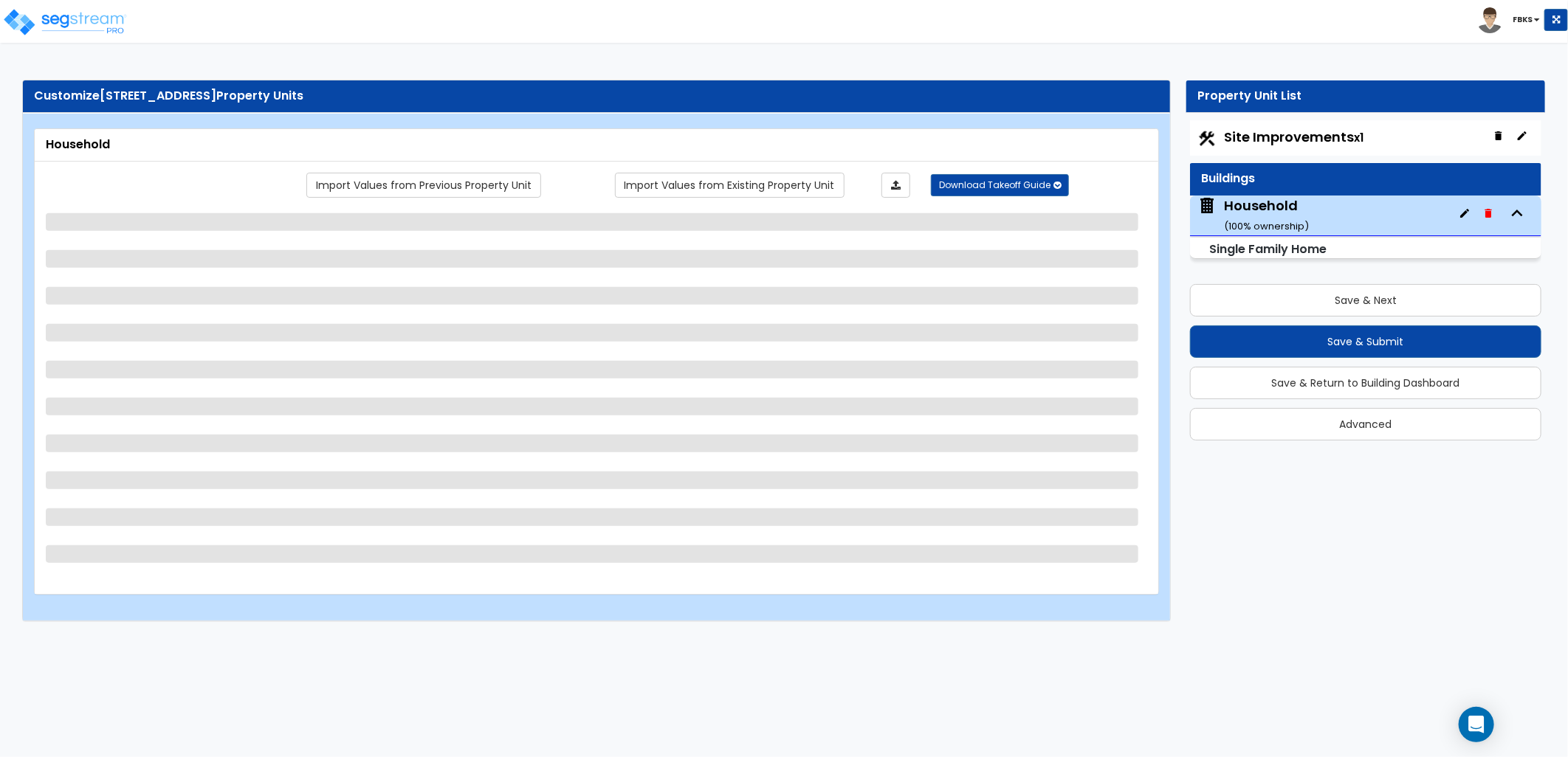
select select "2"
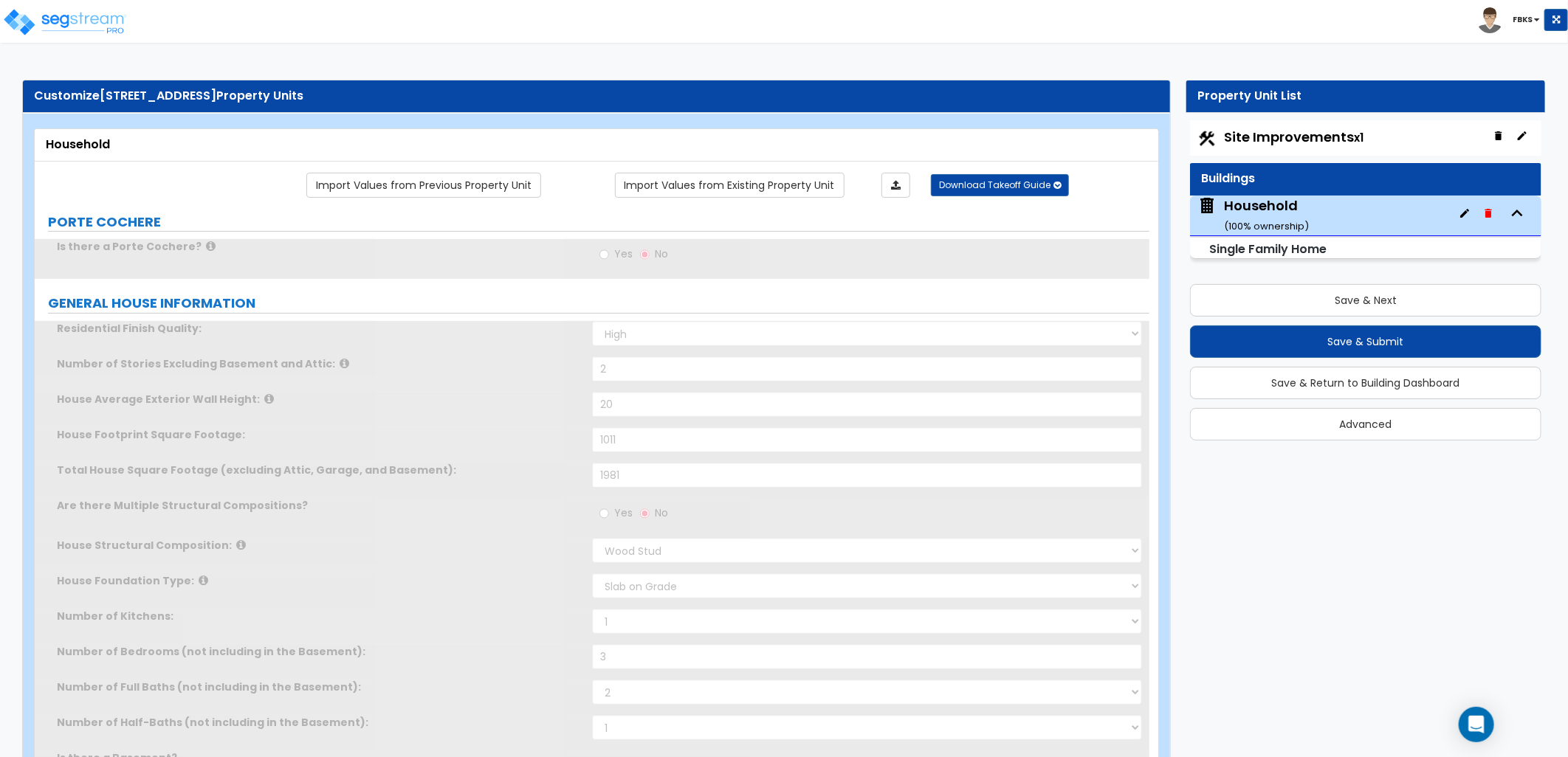
type input "2"
type input "1"
select select "2"
type input "7"
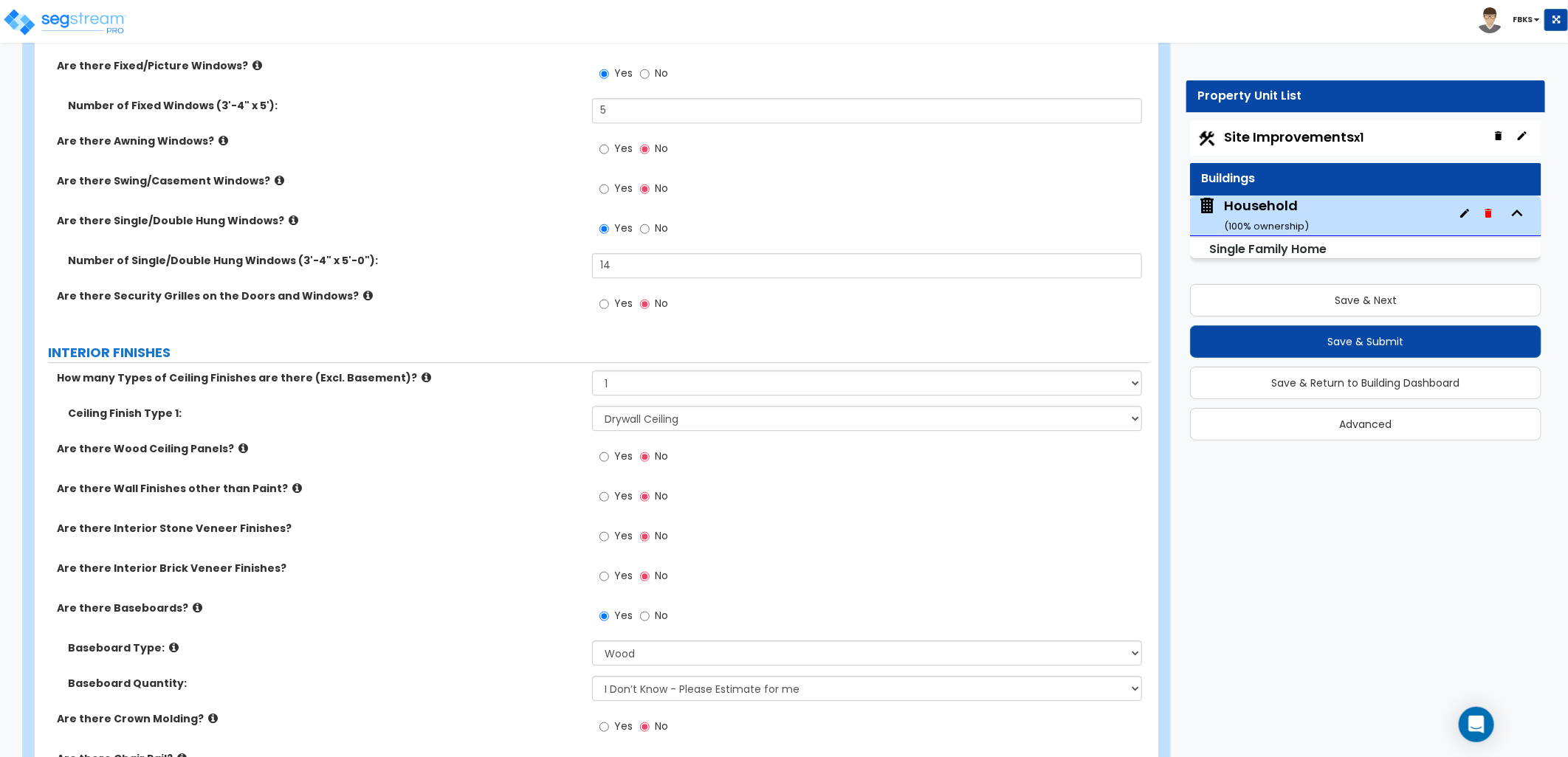
scroll to position [2542, 0]
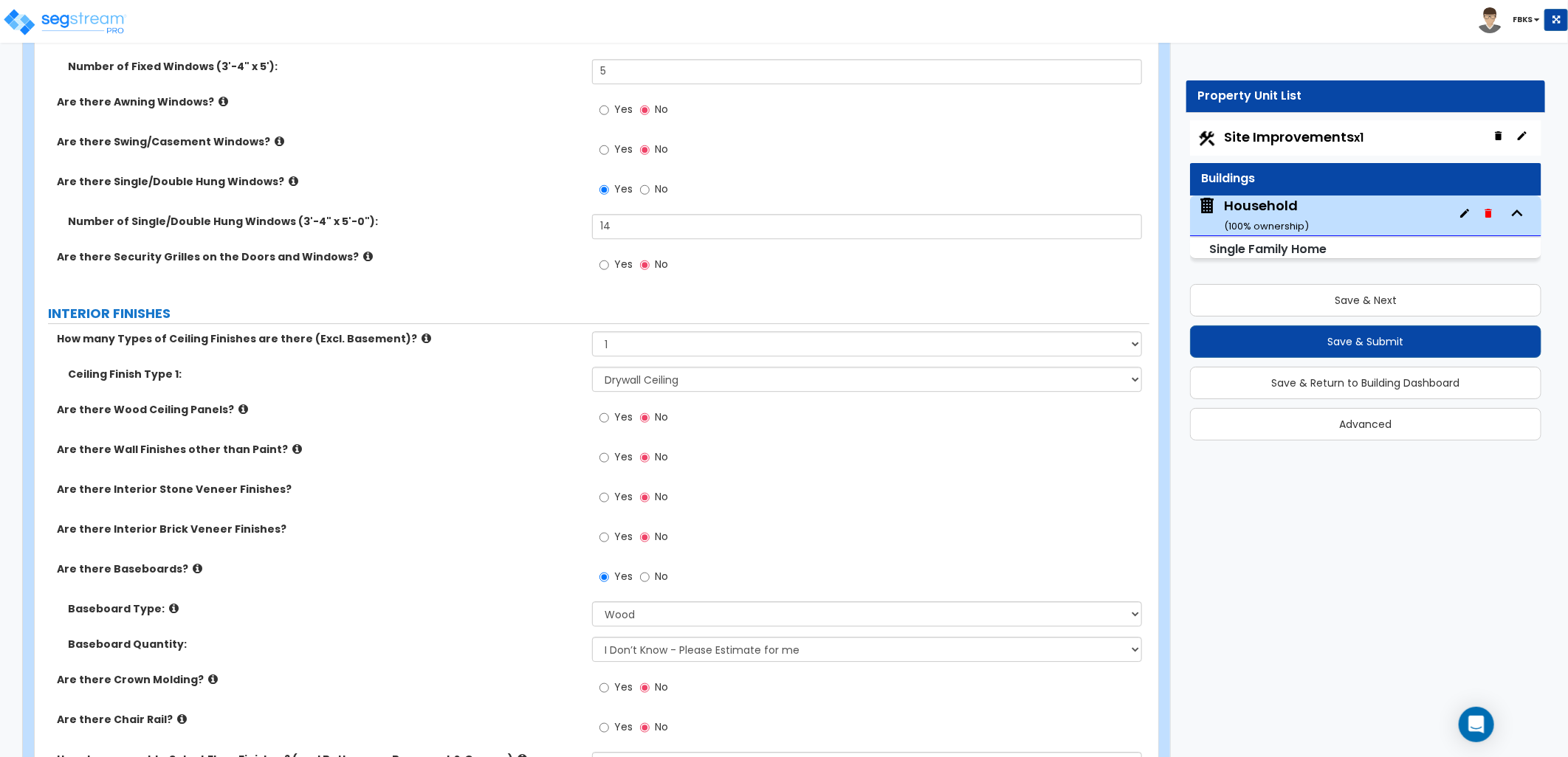
click at [239, 407] on icon at bounding box center [243, 409] width 10 height 11
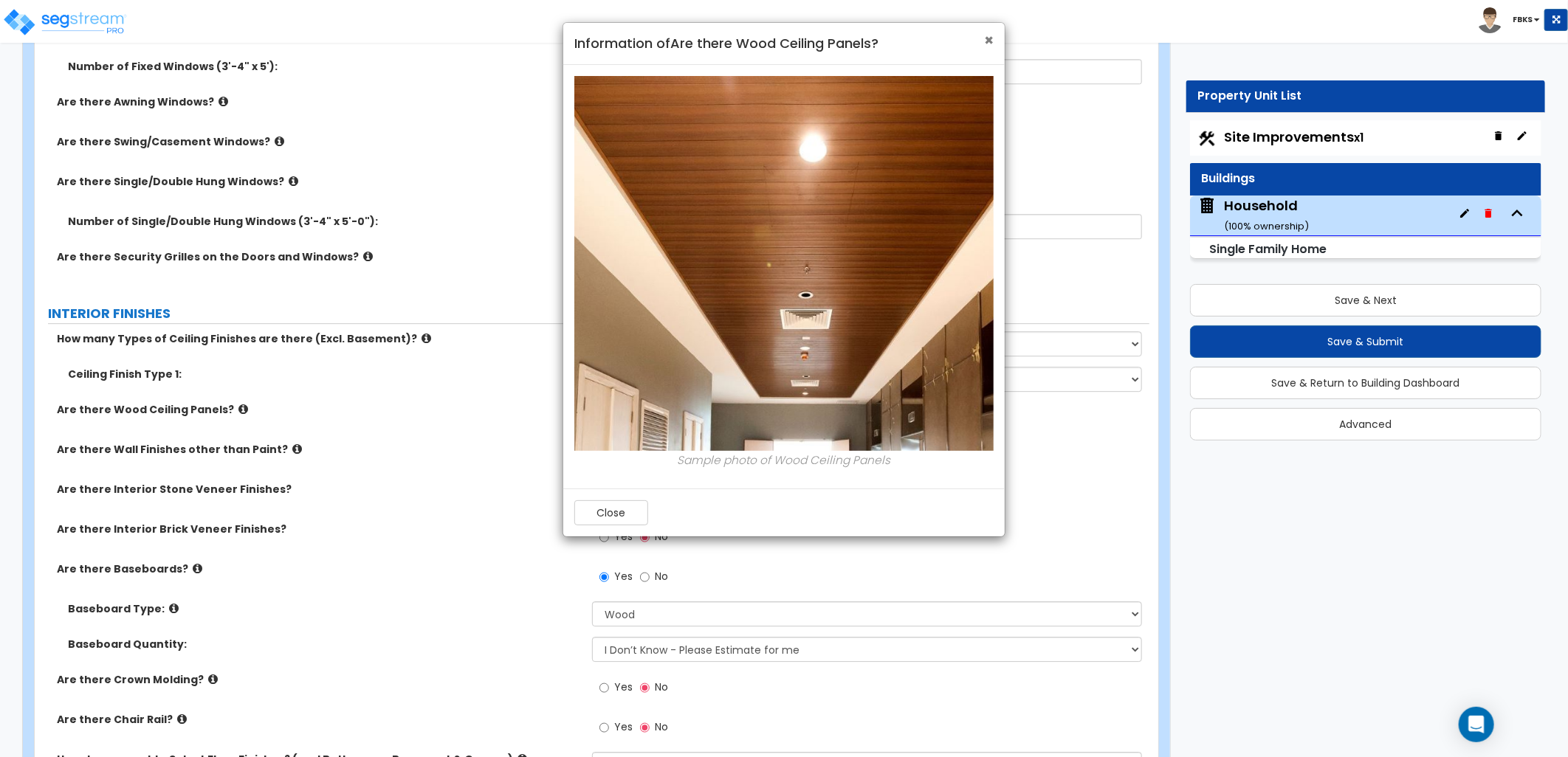
click at [989, 35] on span "×" at bounding box center [989, 40] width 10 height 22
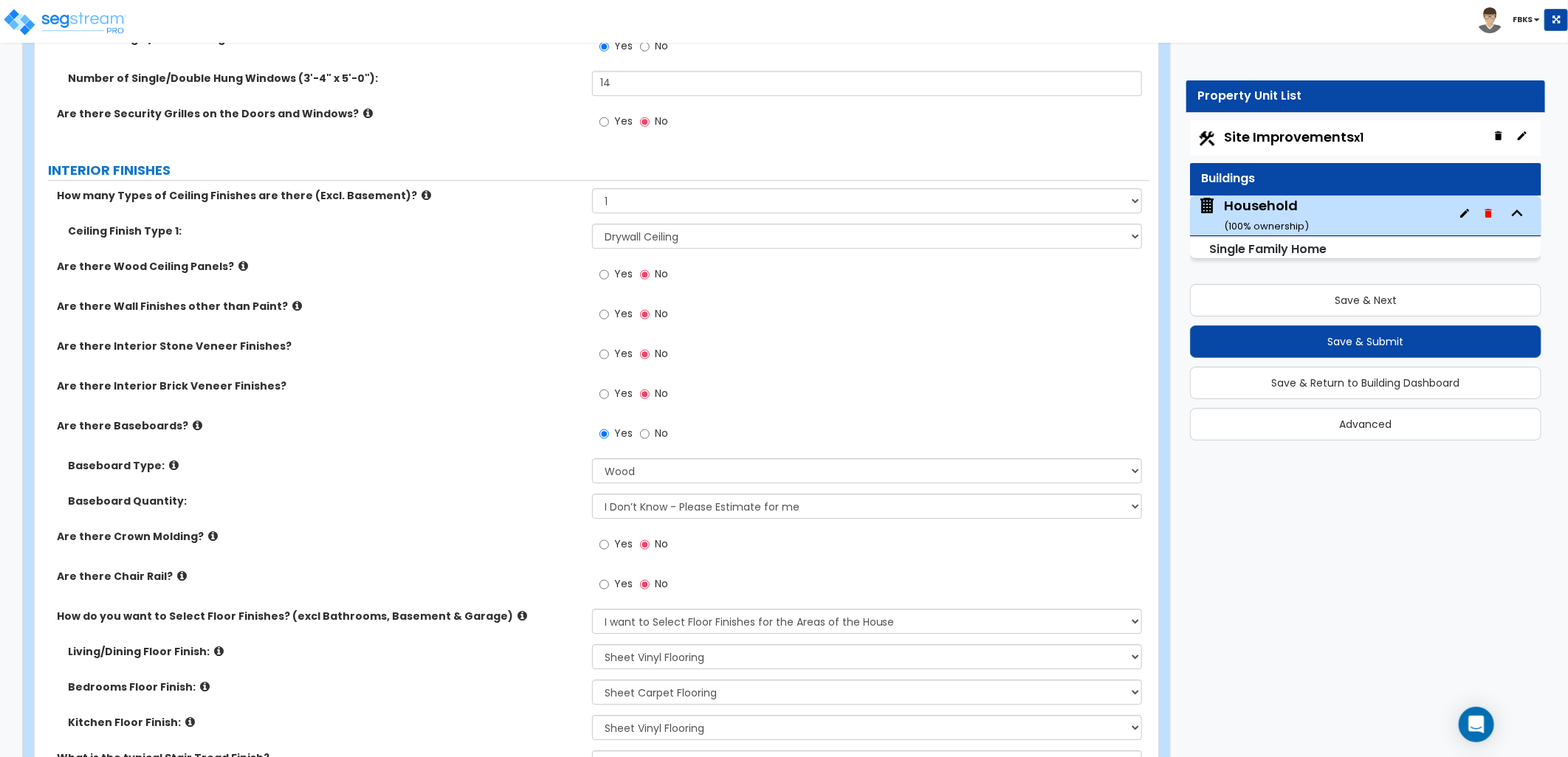
scroll to position [2705, 0]
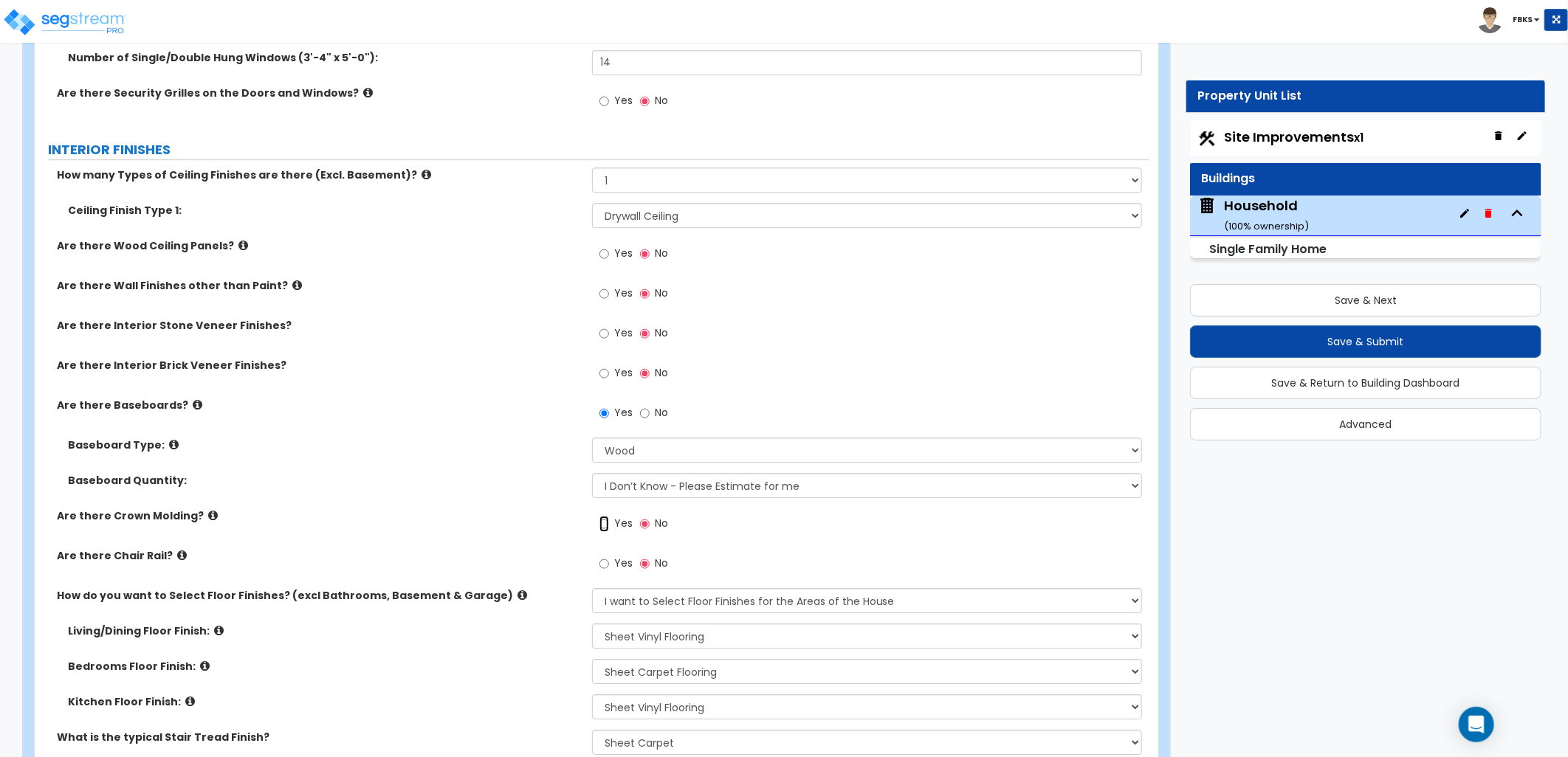
click at [602, 521] on input "Yes" at bounding box center [604, 524] width 10 height 17
radio input "true"
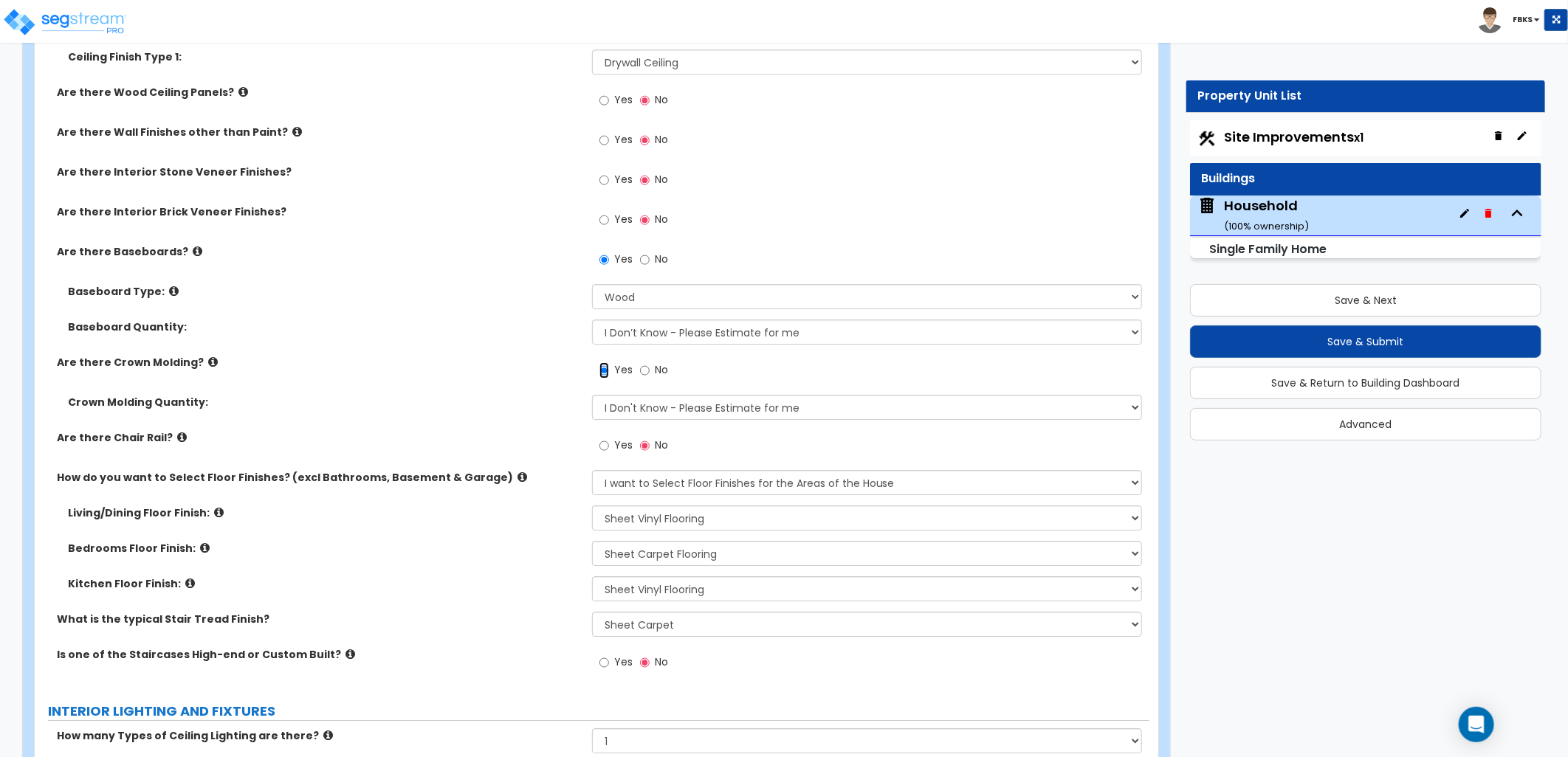
scroll to position [2870, 0]
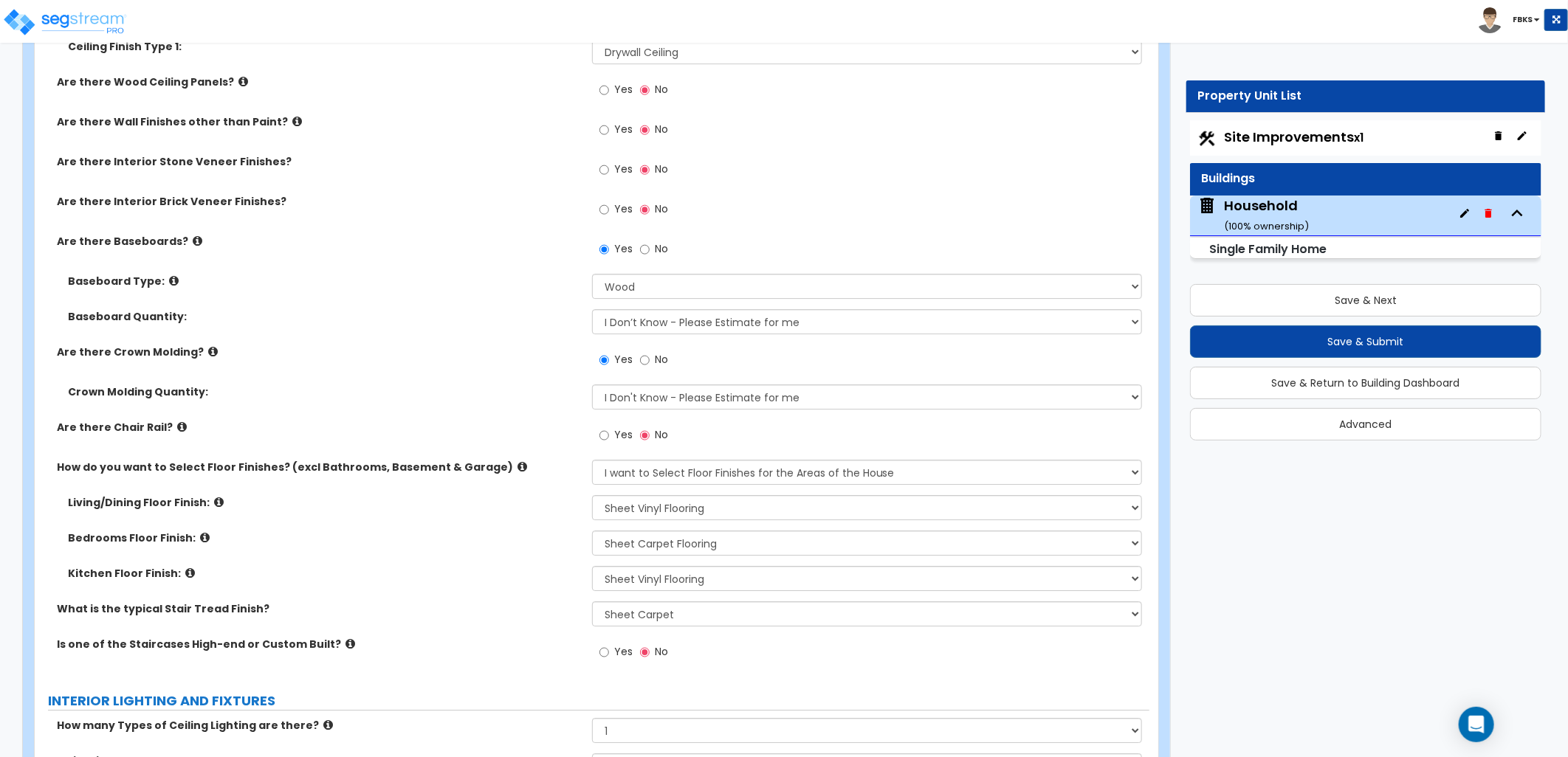
click at [208, 350] on icon at bounding box center [212, 351] width 10 height 11
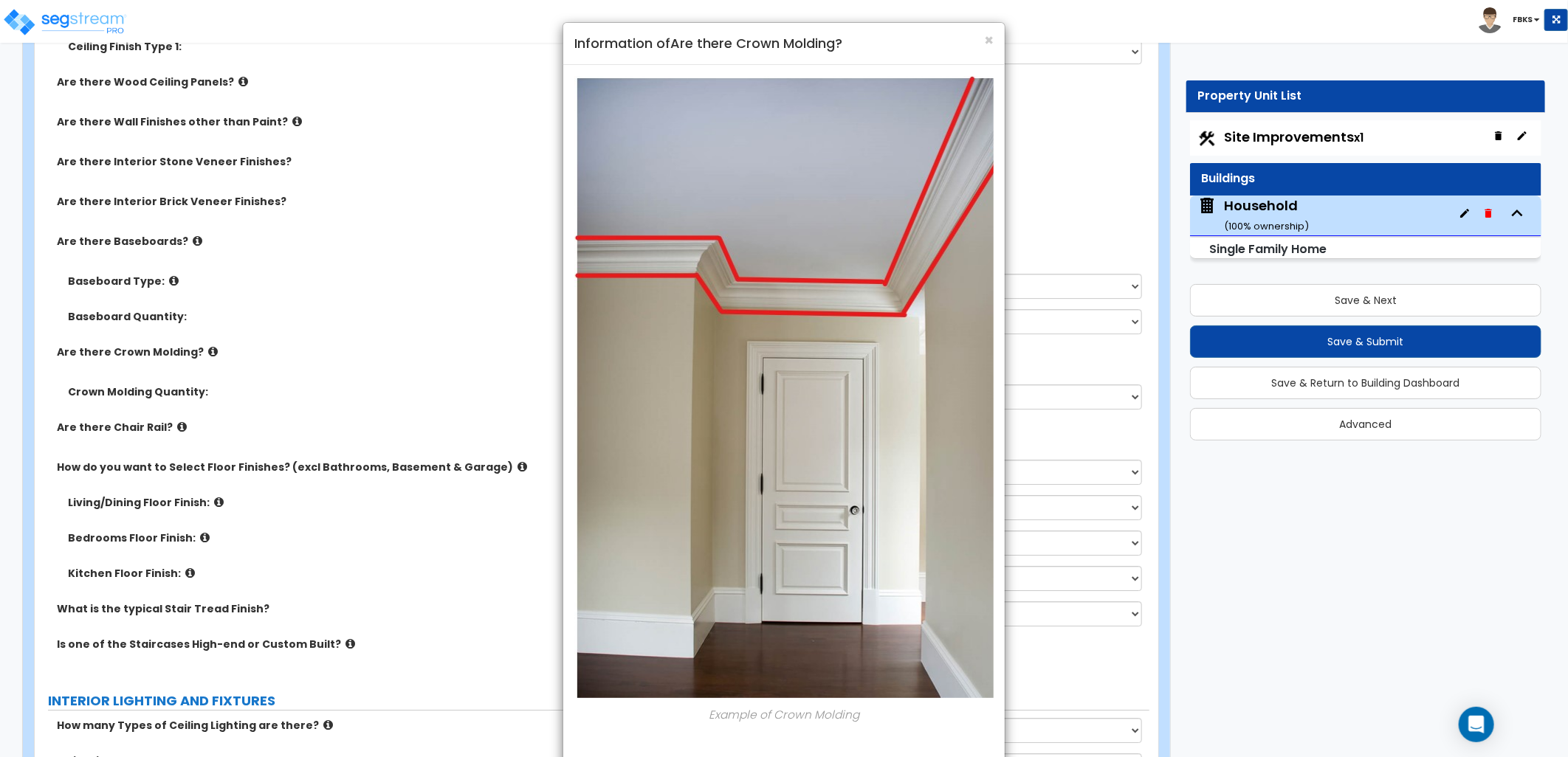
click at [203, 350] on div "× Information of Are there Crown Molding? Example of Crown Molding Close" at bounding box center [784, 378] width 1568 height 757
click at [986, 41] on span "×" at bounding box center [989, 40] width 10 height 22
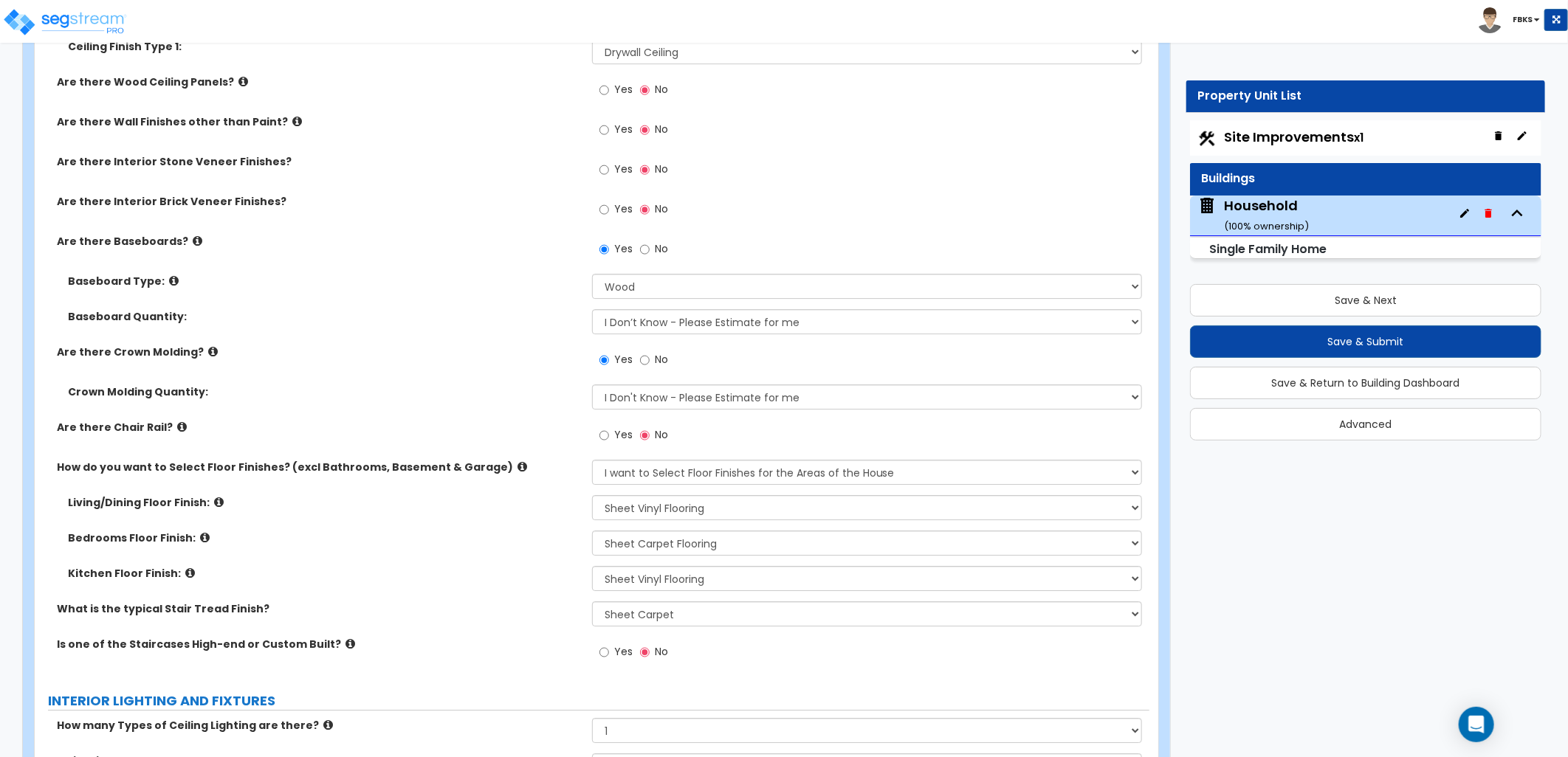
click at [345, 638] on icon at bounding box center [350, 644] width 10 height 11
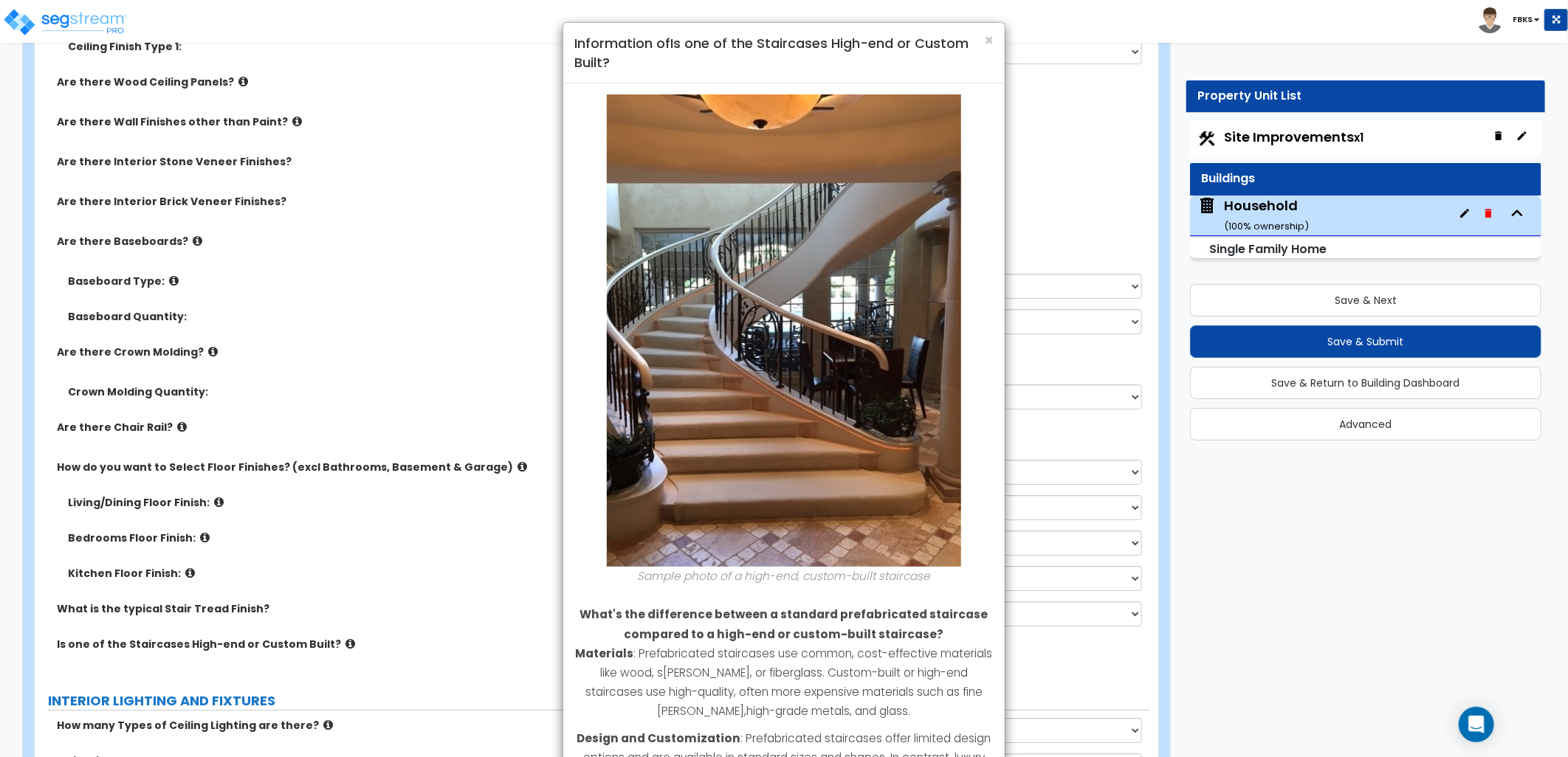
click at [330, 636] on div "× Information of Is one of the Staircases High-end or Custom Built? Sample phot…" at bounding box center [784, 378] width 1568 height 757
click at [990, 41] on div "× Information of Is one of the Staircases High-end or Custom Built?" at bounding box center [784, 53] width 441 height 61
click at [986, 41] on span "×" at bounding box center [989, 40] width 10 height 22
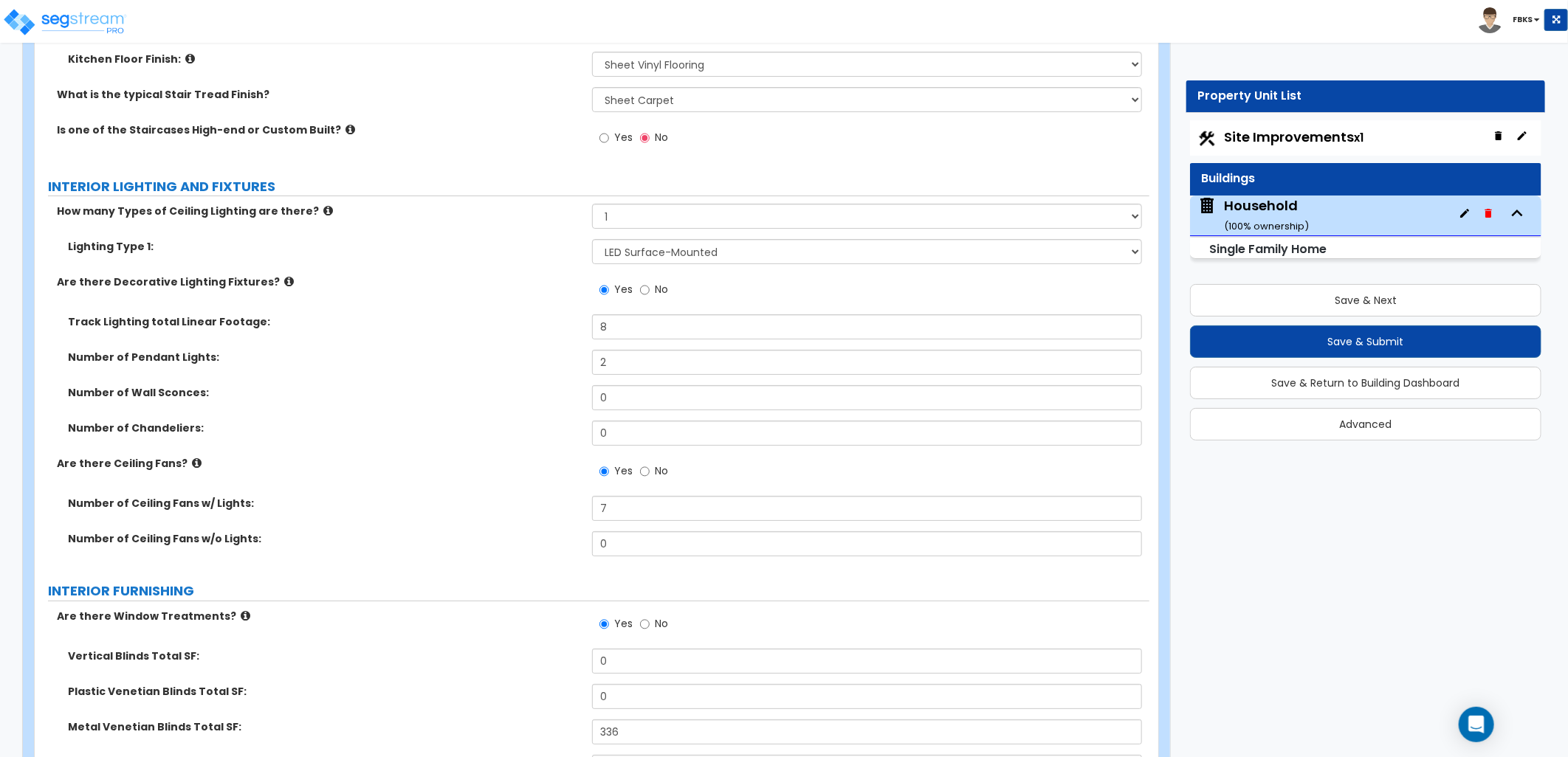
scroll to position [3384, 0]
click at [284, 278] on icon at bounding box center [289, 281] width 10 height 11
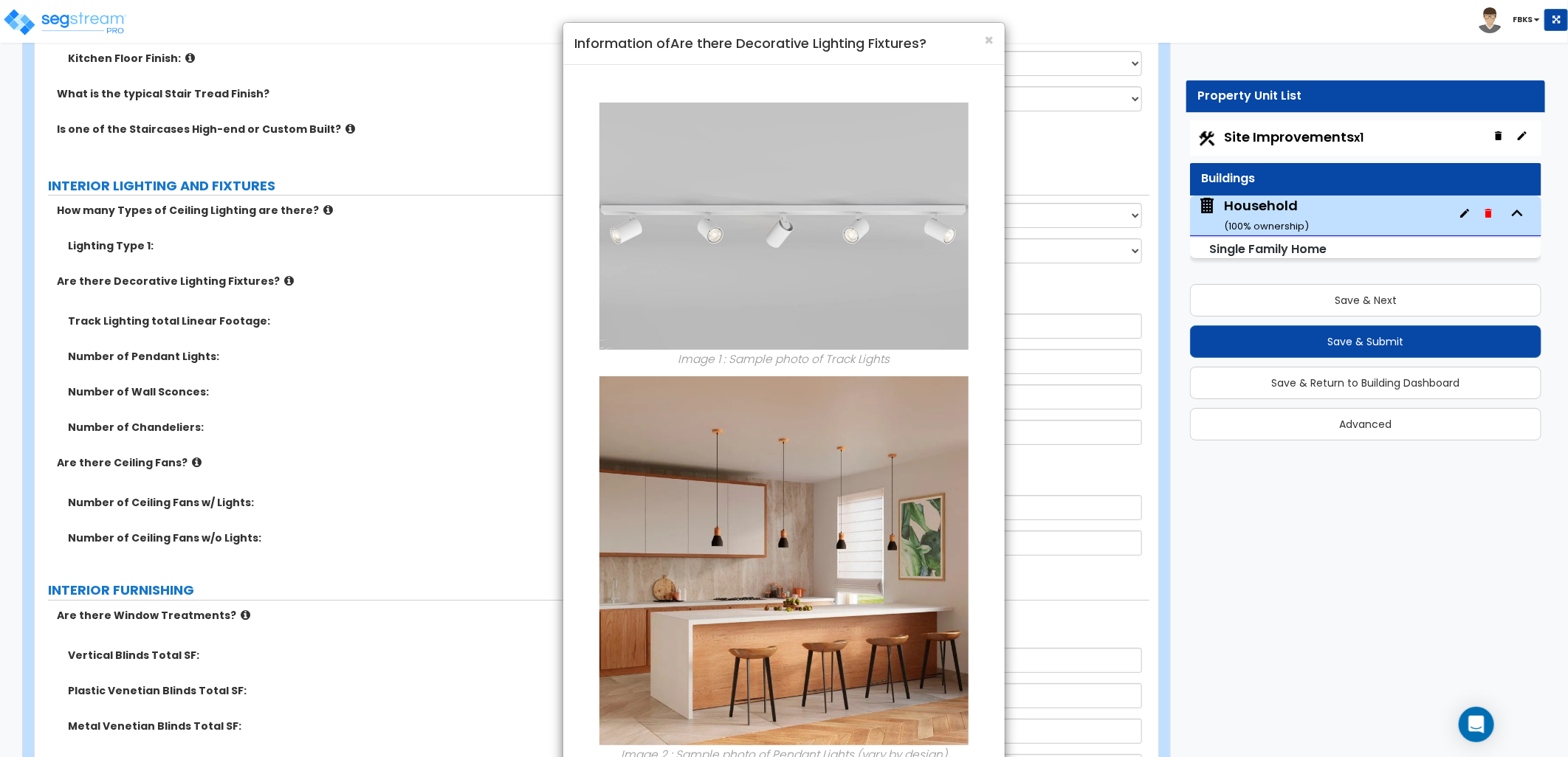
drag, startPoint x: 269, startPoint y: 278, endPoint x: 533, endPoint y: 56, distance: 344.9
click at [533, 56] on div "× Information of Are there Decorative Lighting Fixtures? Image 1 : Sample photo…" at bounding box center [784, 378] width 1568 height 757
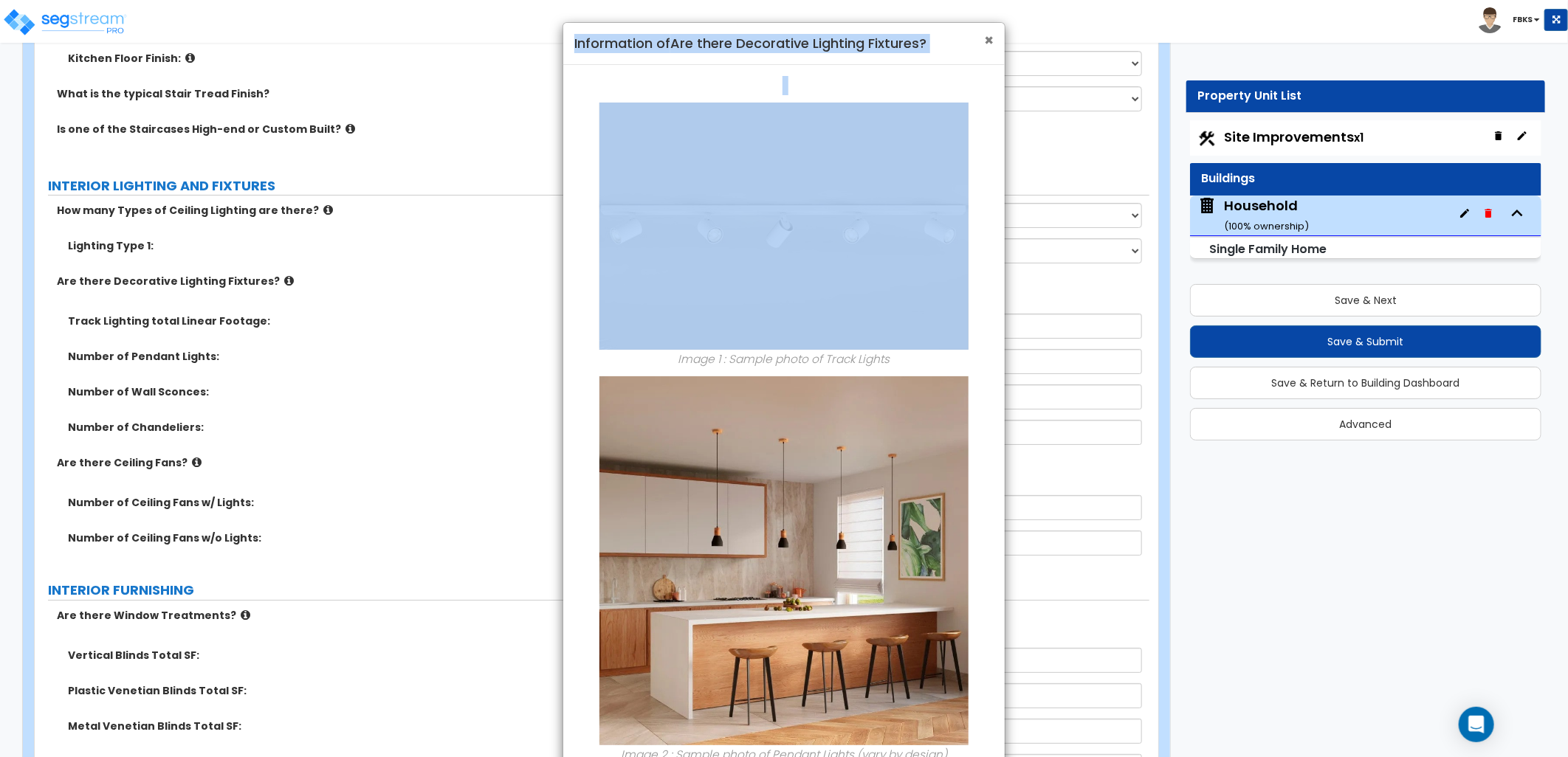
click at [990, 44] on span "×" at bounding box center [989, 40] width 10 height 22
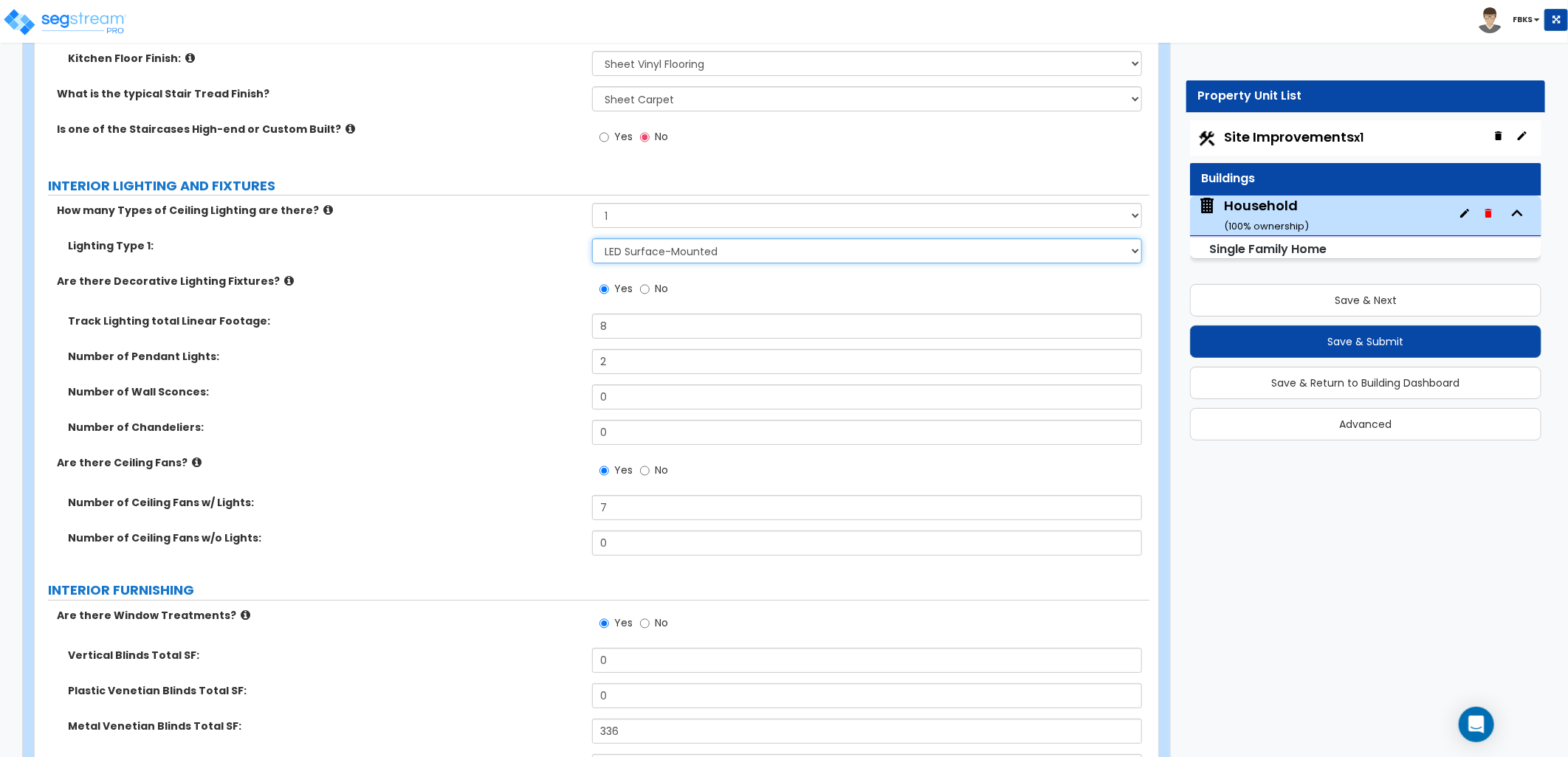
click at [630, 253] on select "Please Choose One LED Surface-Mounted LED Recessed Fluorescent Surface-Mounted …" at bounding box center [867, 251] width 550 height 25
click at [278, 281] on label "Are there Decorative Lighting Fixtures?" at bounding box center [319, 281] width 524 height 15
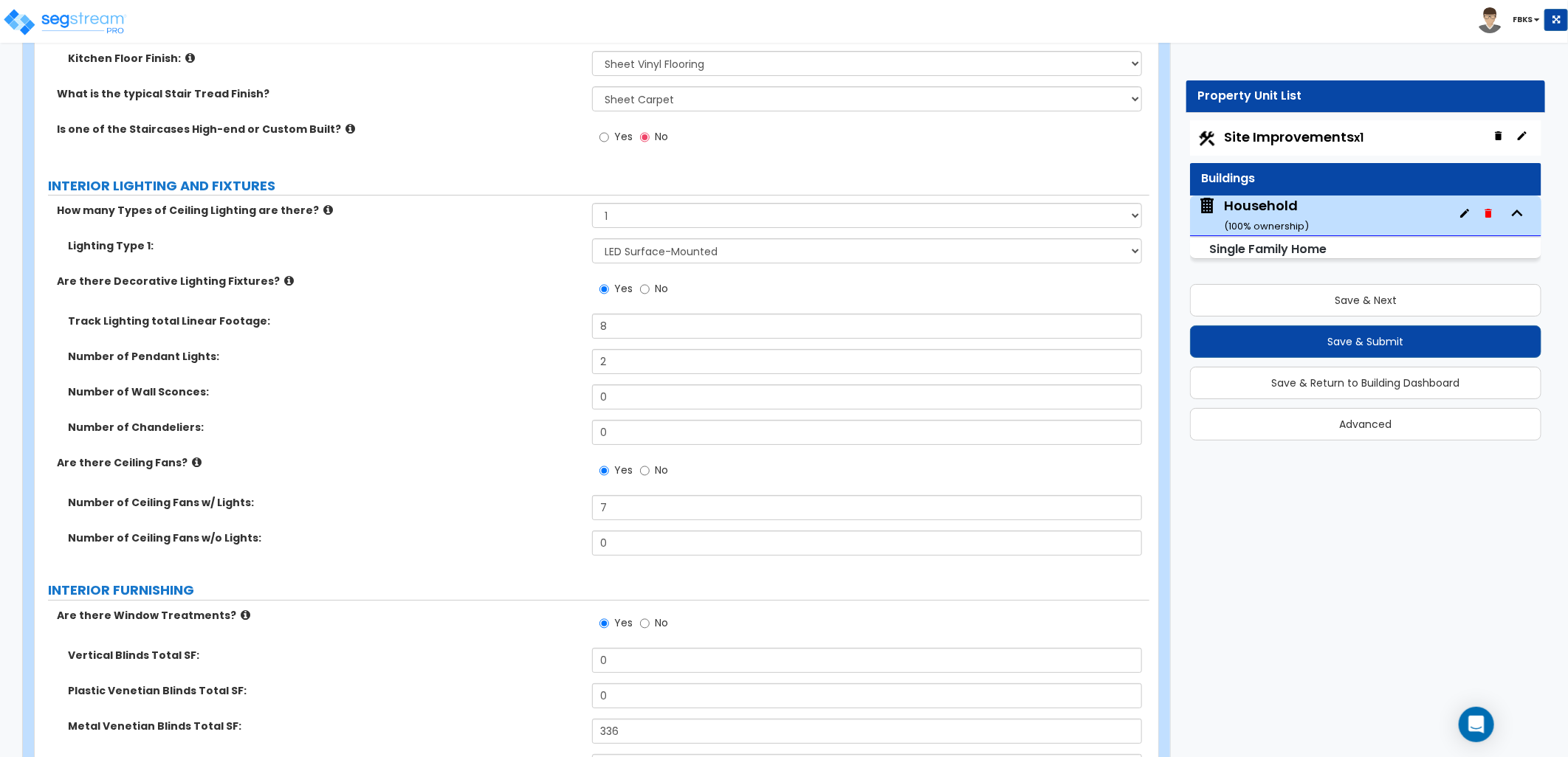
click at [284, 279] on icon at bounding box center [289, 281] width 10 height 11
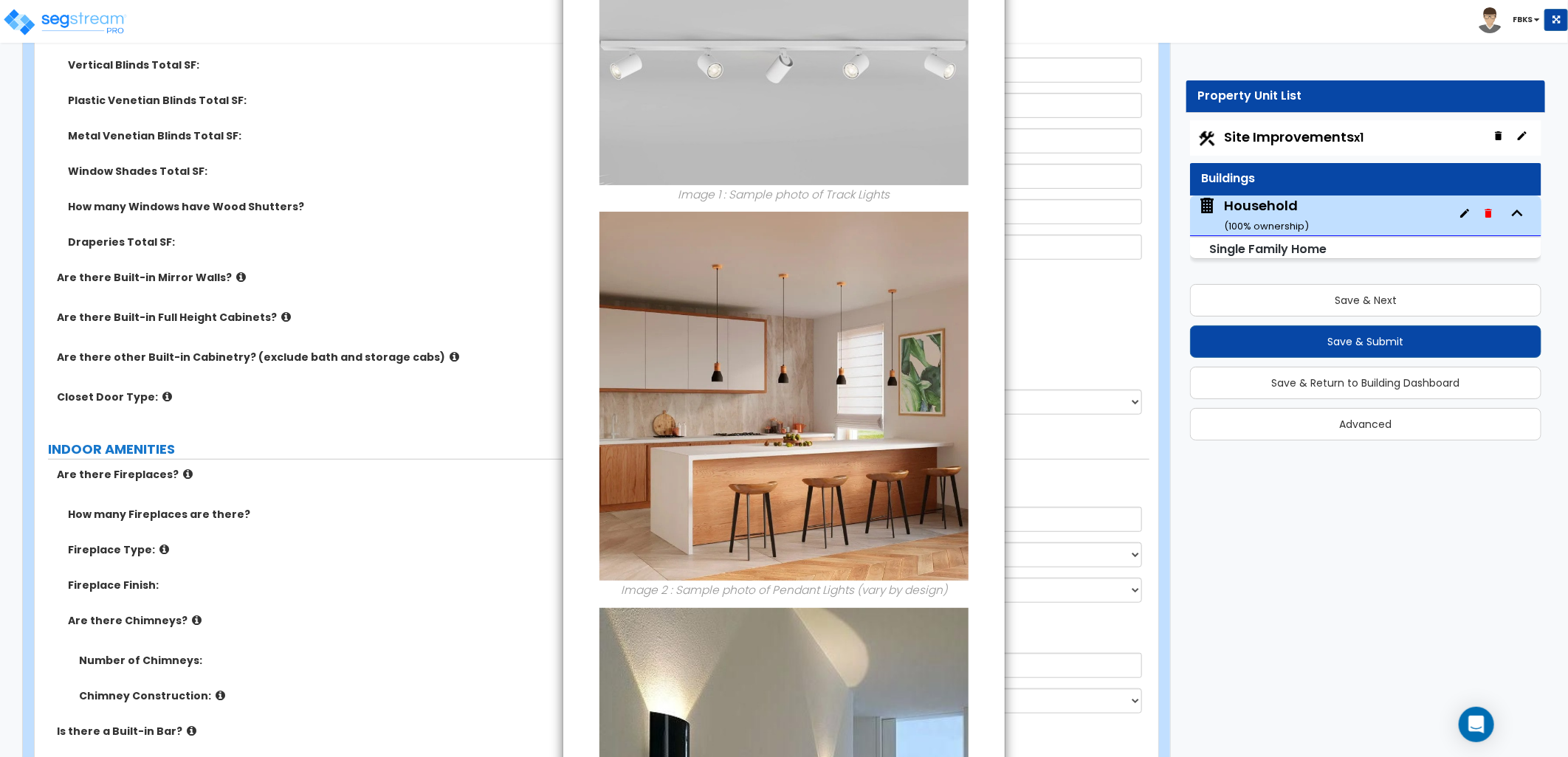
scroll to position [0, 0]
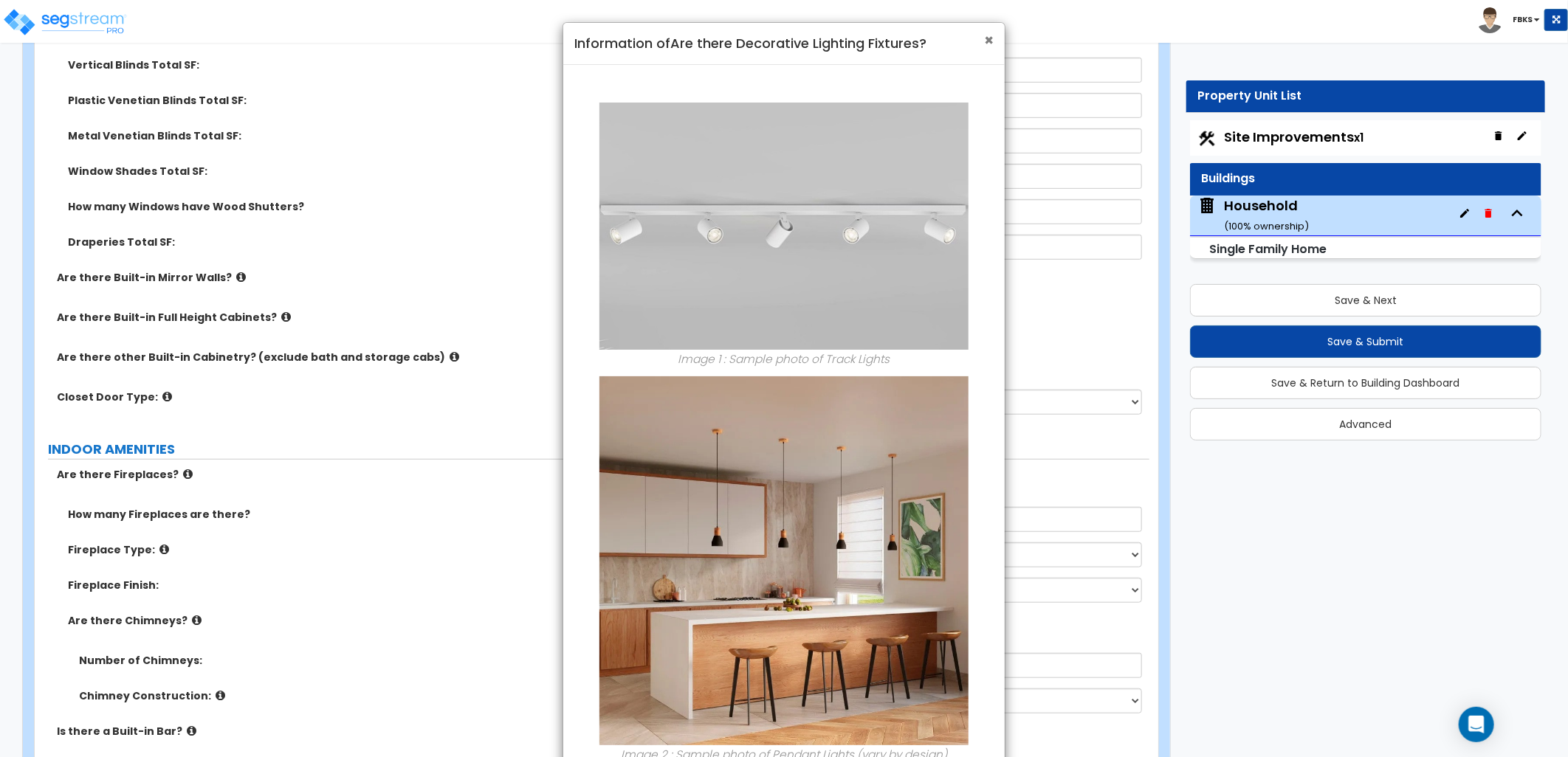
click at [993, 44] on span "×" at bounding box center [989, 40] width 10 height 22
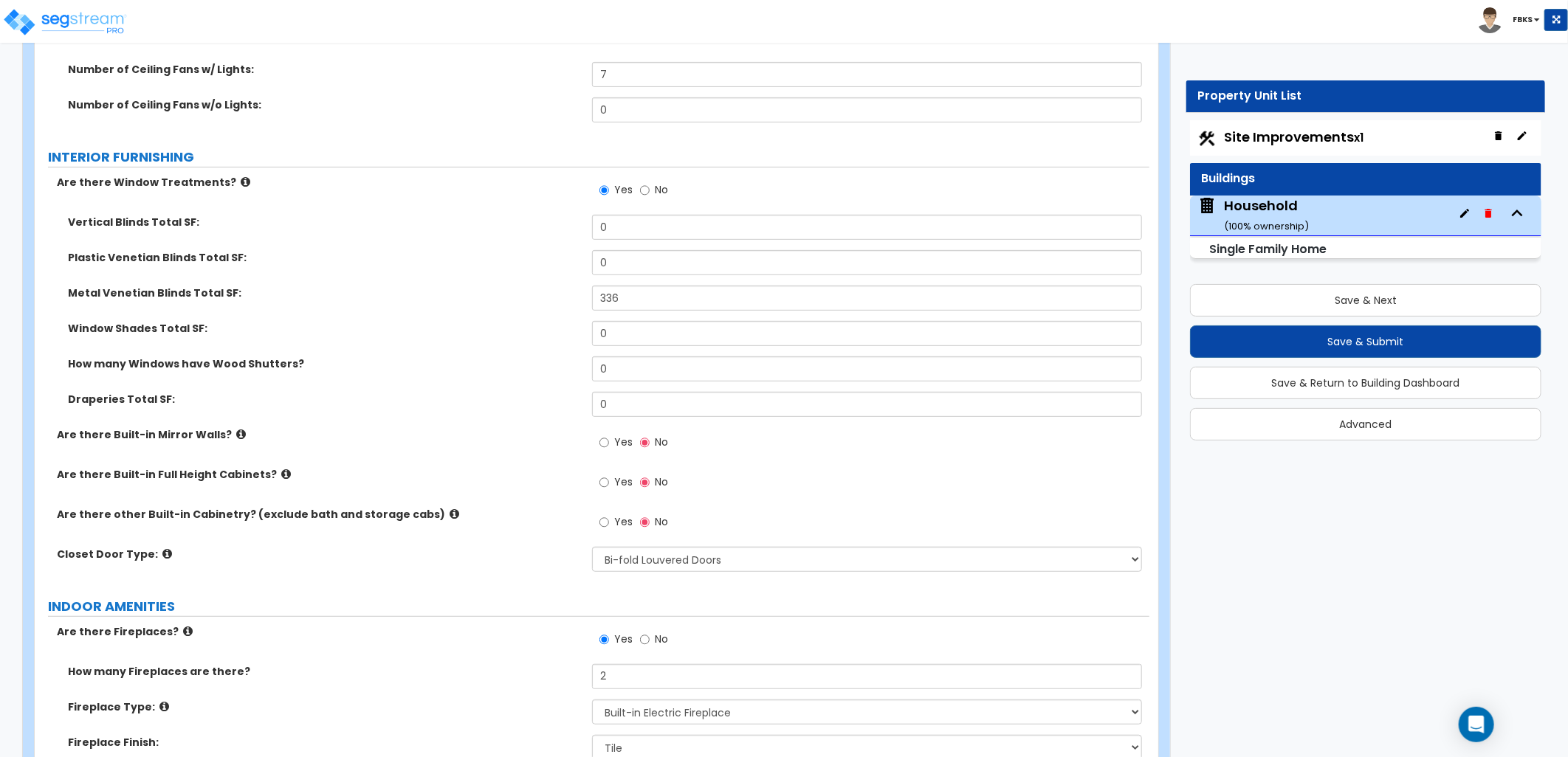
scroll to position [3816, 0]
drag, startPoint x: 584, startPoint y: 283, endPoint x: 418, endPoint y: 288, distance: 166.1
click at [418, 288] on label "Metal Venetian Blinds Total SF:" at bounding box center [324, 296] width 513 height 15
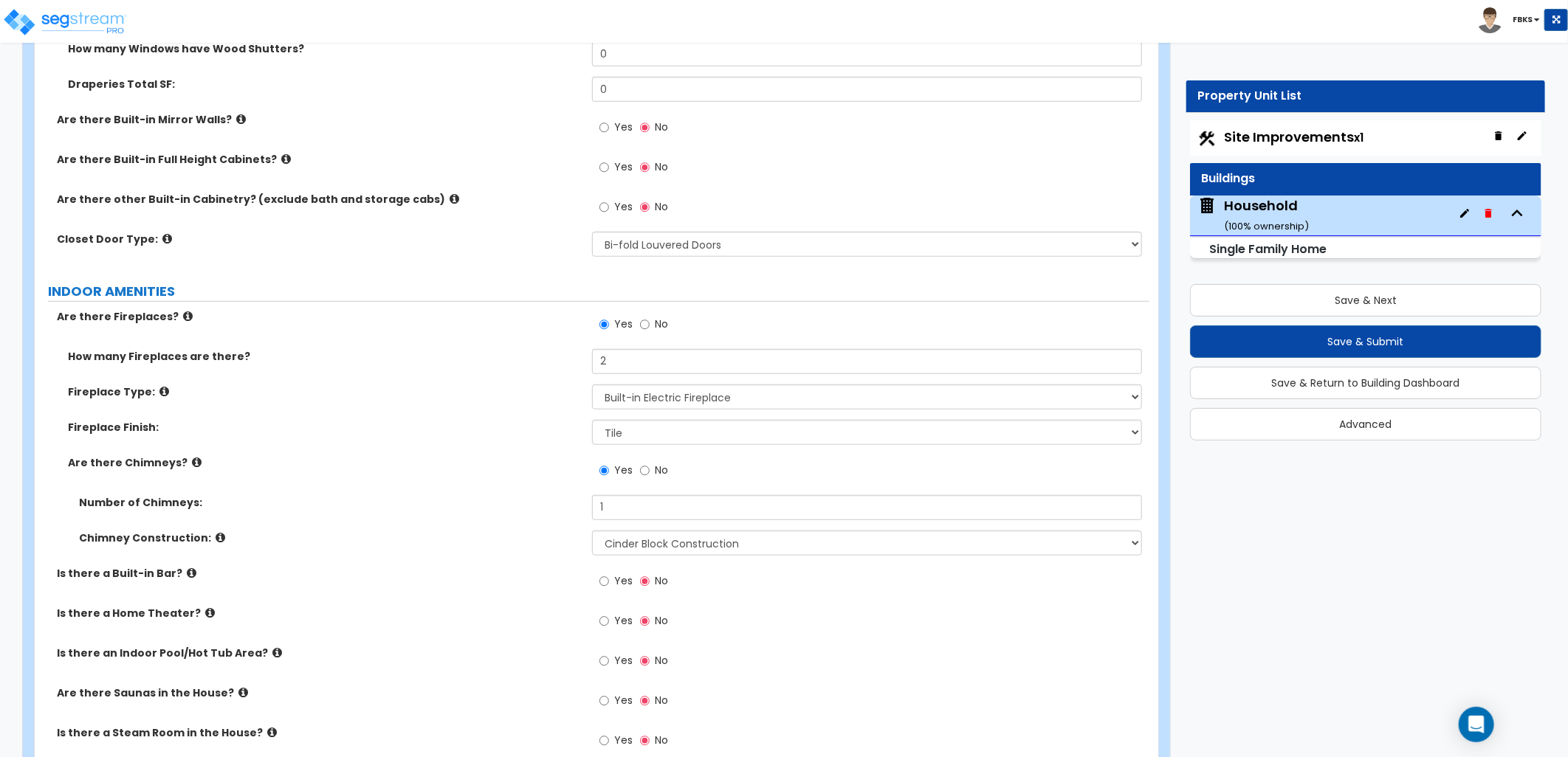
scroll to position [4134, 0]
click at [693, 395] on select "Please Choose One Built-in Electric Fireplace Built-in Gas Fireplace Built-in W…" at bounding box center [867, 396] width 550 height 25
click at [628, 397] on select "Please Choose One Built-in Electric Fireplace Built-in Gas Fireplace Built-in W…" at bounding box center [867, 396] width 550 height 25
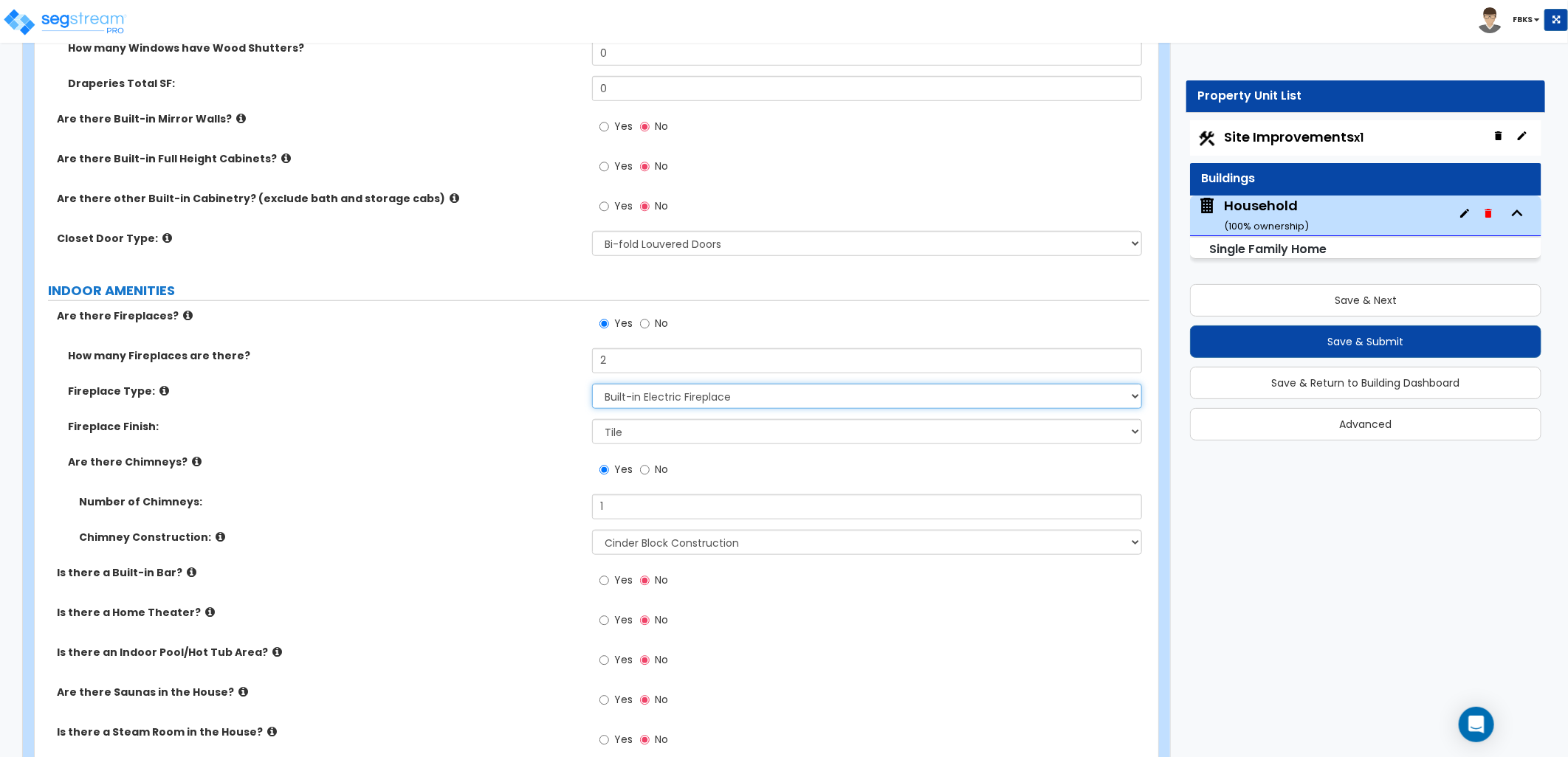
click at [669, 404] on select "Please Choose One Built-in Electric Fireplace Built-in Gas Fireplace Built-in W…" at bounding box center [867, 396] width 550 height 25
select select "3"
click at [592, 384] on select "Please Choose One Built-in Electric Fireplace Built-in Gas Fireplace Built-in W…" at bounding box center [867, 396] width 550 height 25
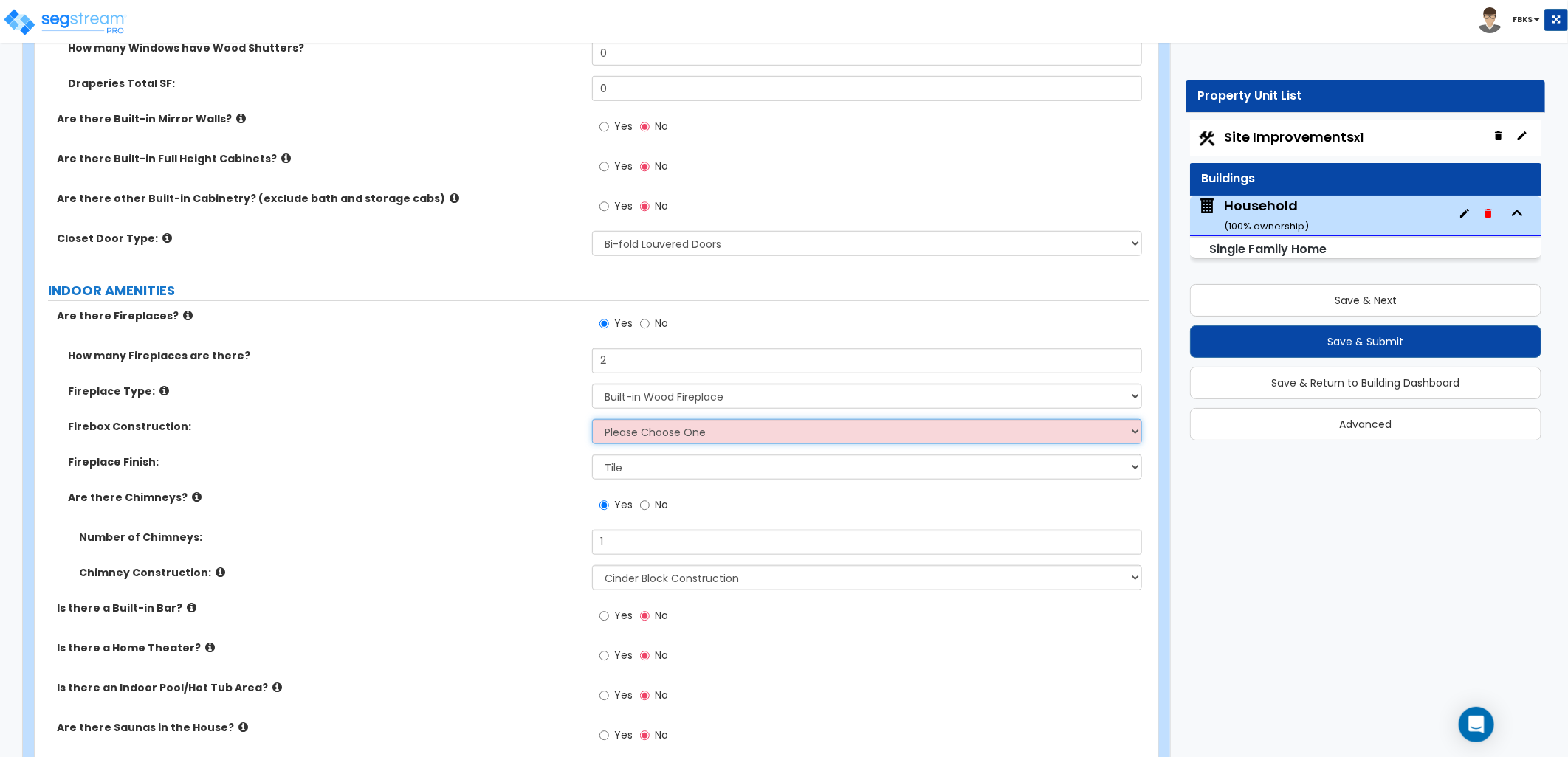
click at [659, 421] on select "Please Choose One Brick Stone I Don't Know, Please Choose for me" at bounding box center [867, 431] width 550 height 25
select select "1"
click at [592, 419] on select "Please Choose One Brick Stone I Don't Know, Please Choose for me" at bounding box center [867, 431] width 550 height 25
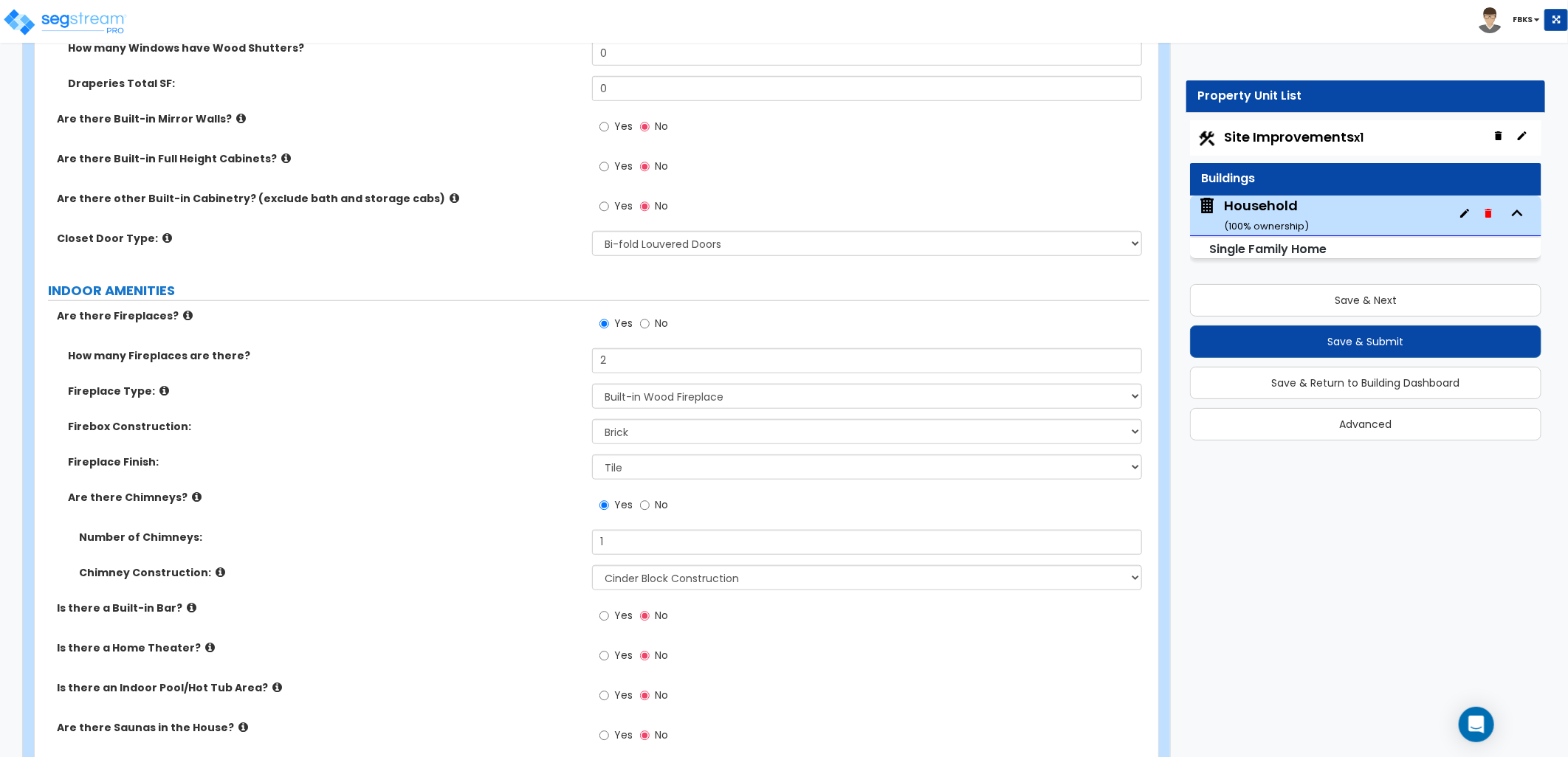
click at [676, 443] on div "Firebox Construction: Please Choose One Brick Stone I Don't Know, Please Choose…" at bounding box center [591, 437] width 1115 height 35
click at [624, 431] on select "Please Choose One Brick Stone I Don't Know, Please Choose for me" at bounding box center [867, 431] width 550 height 25
click at [438, 465] on label "Fireplace Finish:" at bounding box center [324, 462] width 513 height 15
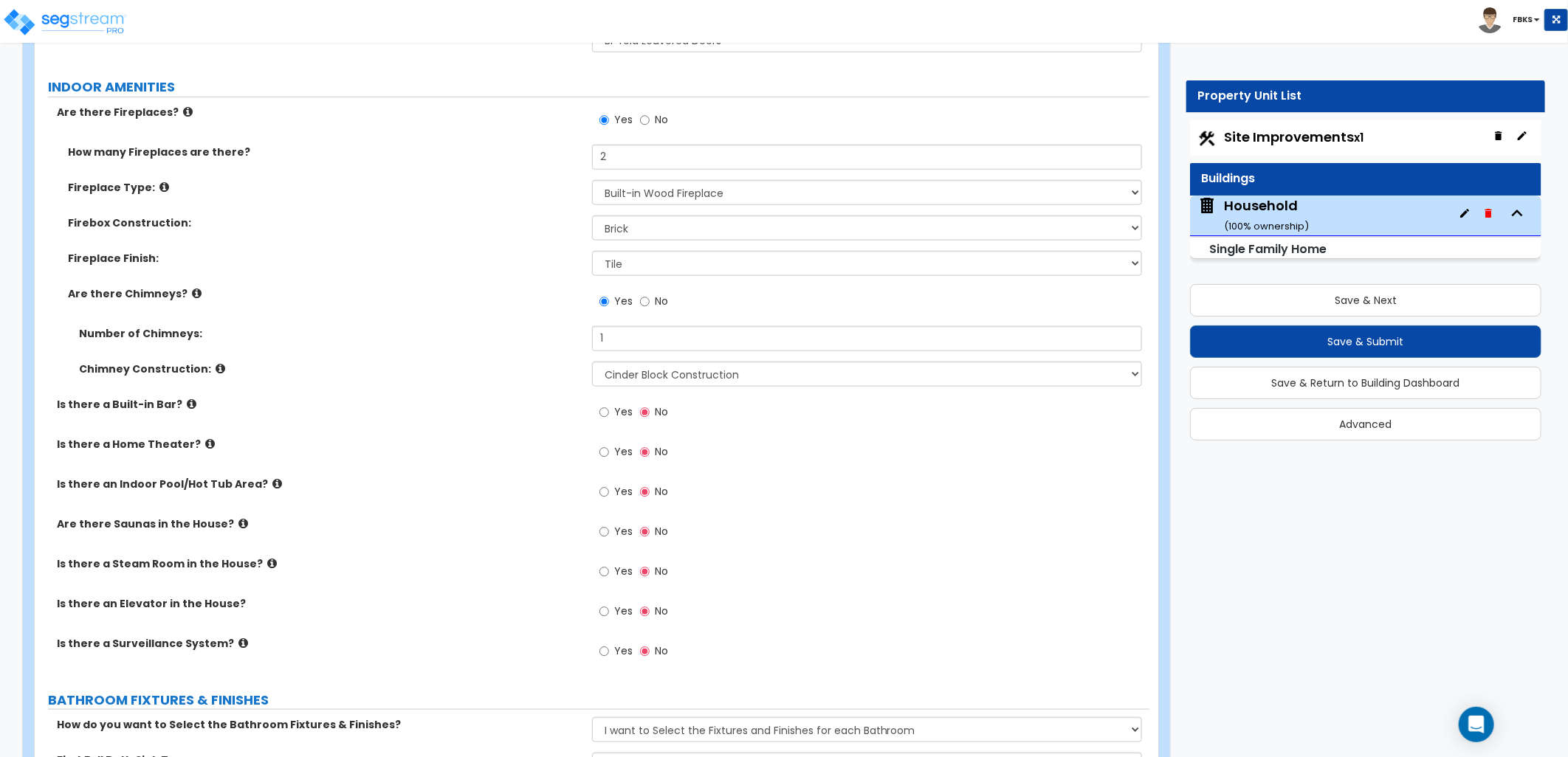
scroll to position [4354, 0]
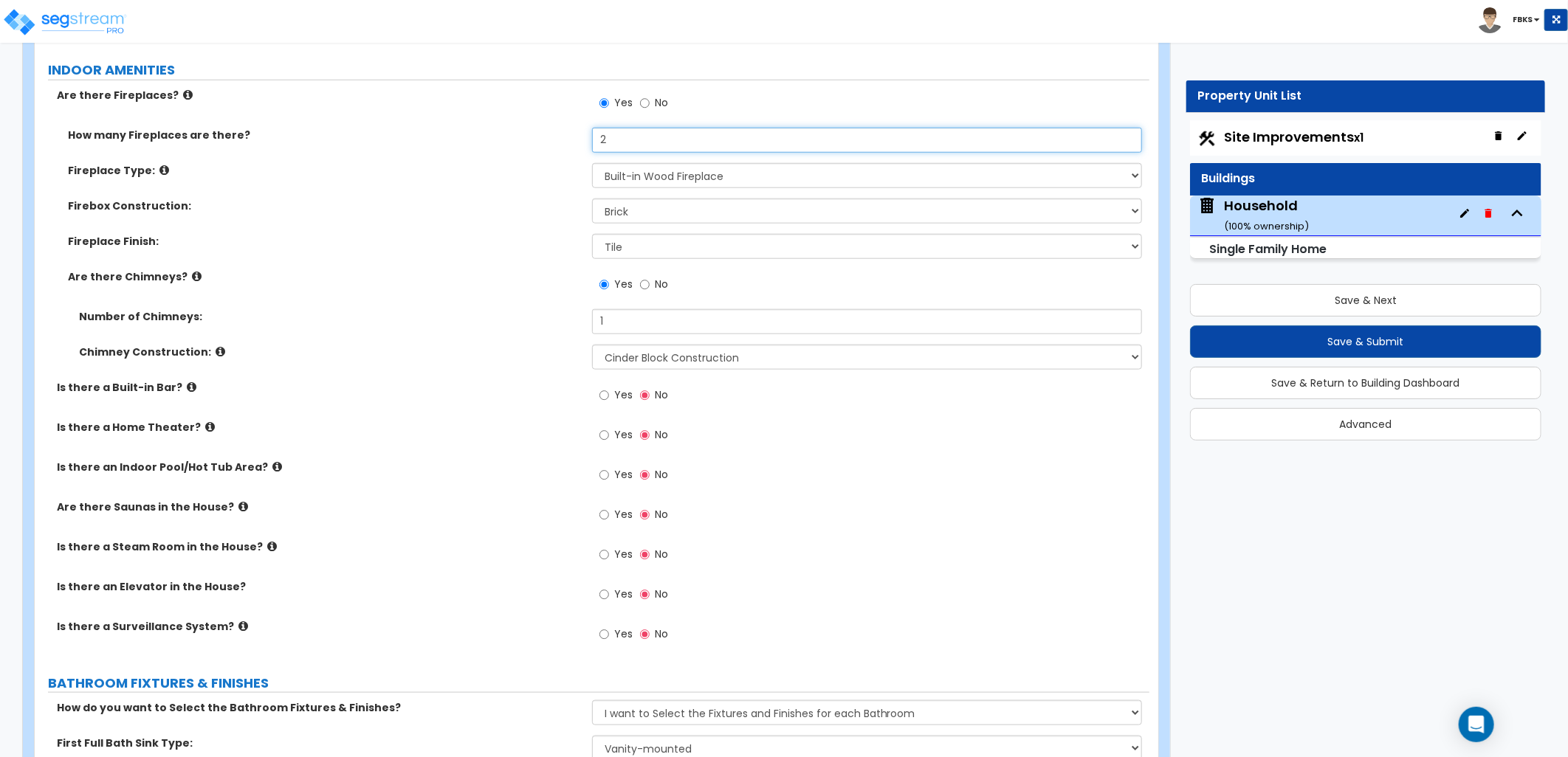
click at [632, 144] on input "2" at bounding box center [867, 140] width 550 height 25
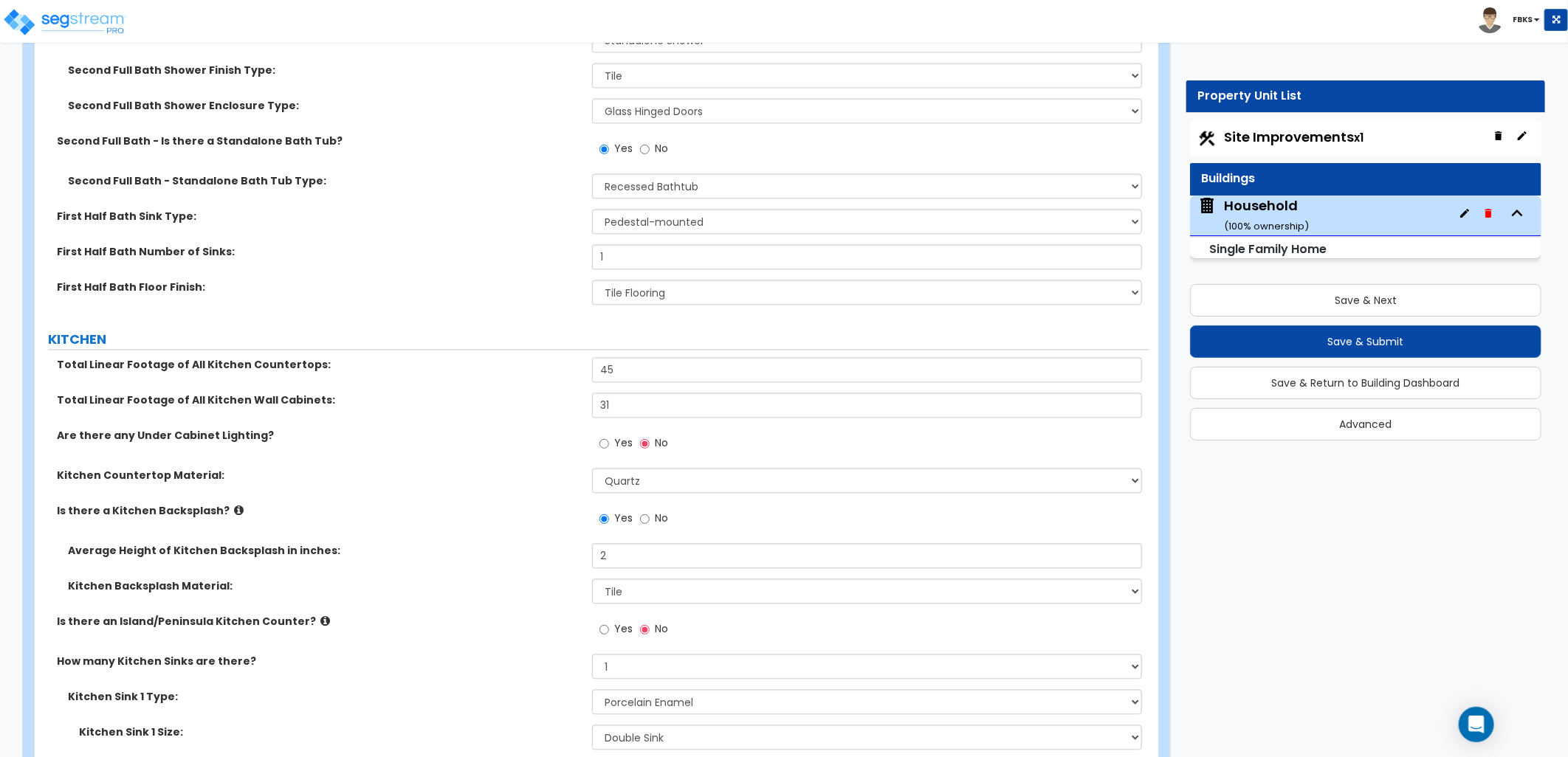
scroll to position [5420, 0]
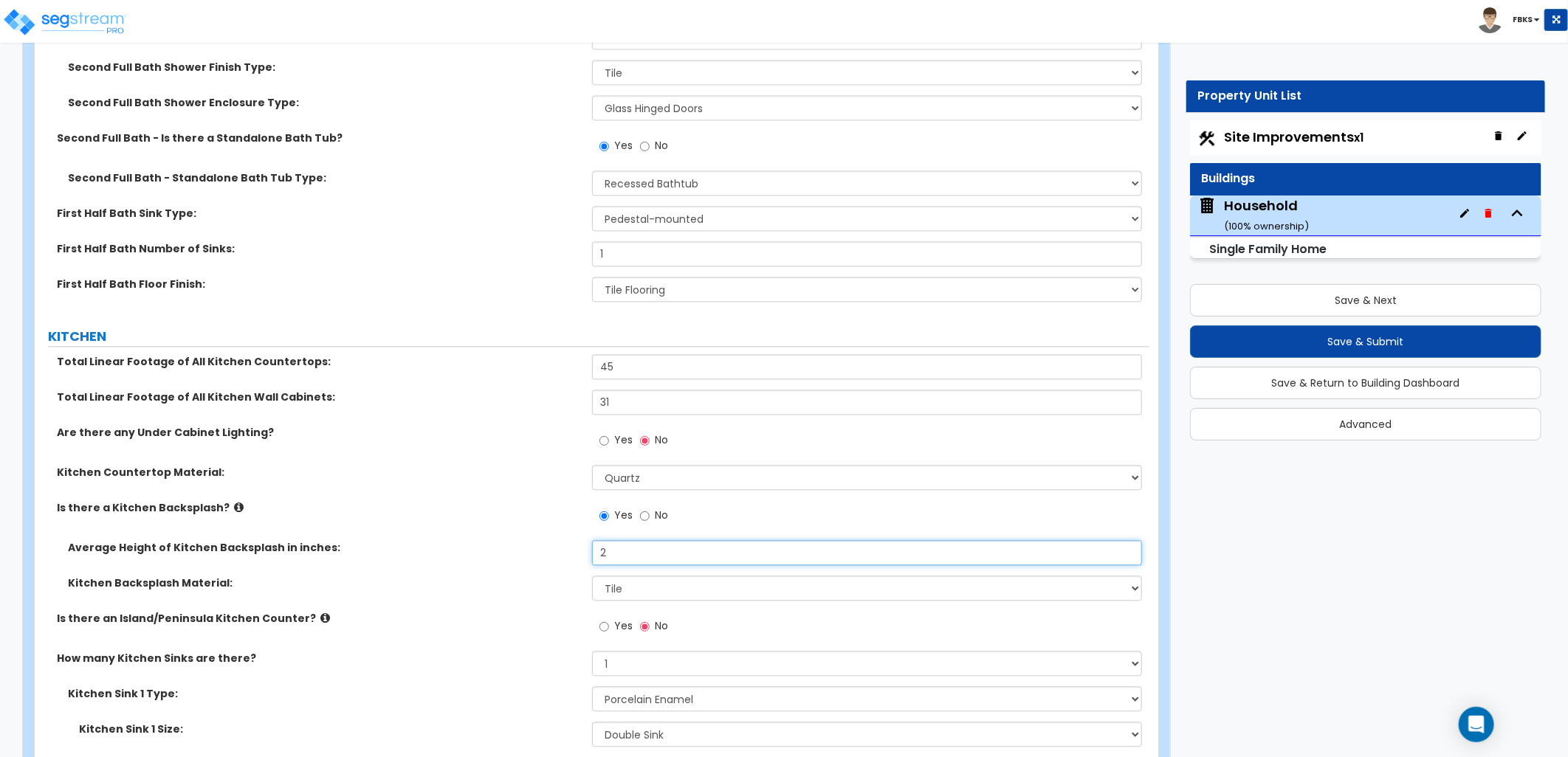
drag, startPoint x: 616, startPoint y: 554, endPoint x: 567, endPoint y: 539, distance: 51.2
click at [570, 541] on div "Average Height of Kitchen Backsplash in inches: 2" at bounding box center [591, 557] width 1115 height 35
type input "2"
type input "18"
click at [517, 554] on div "Average Height of Kitchen Backsplash in inches: 18" at bounding box center [591, 557] width 1115 height 35
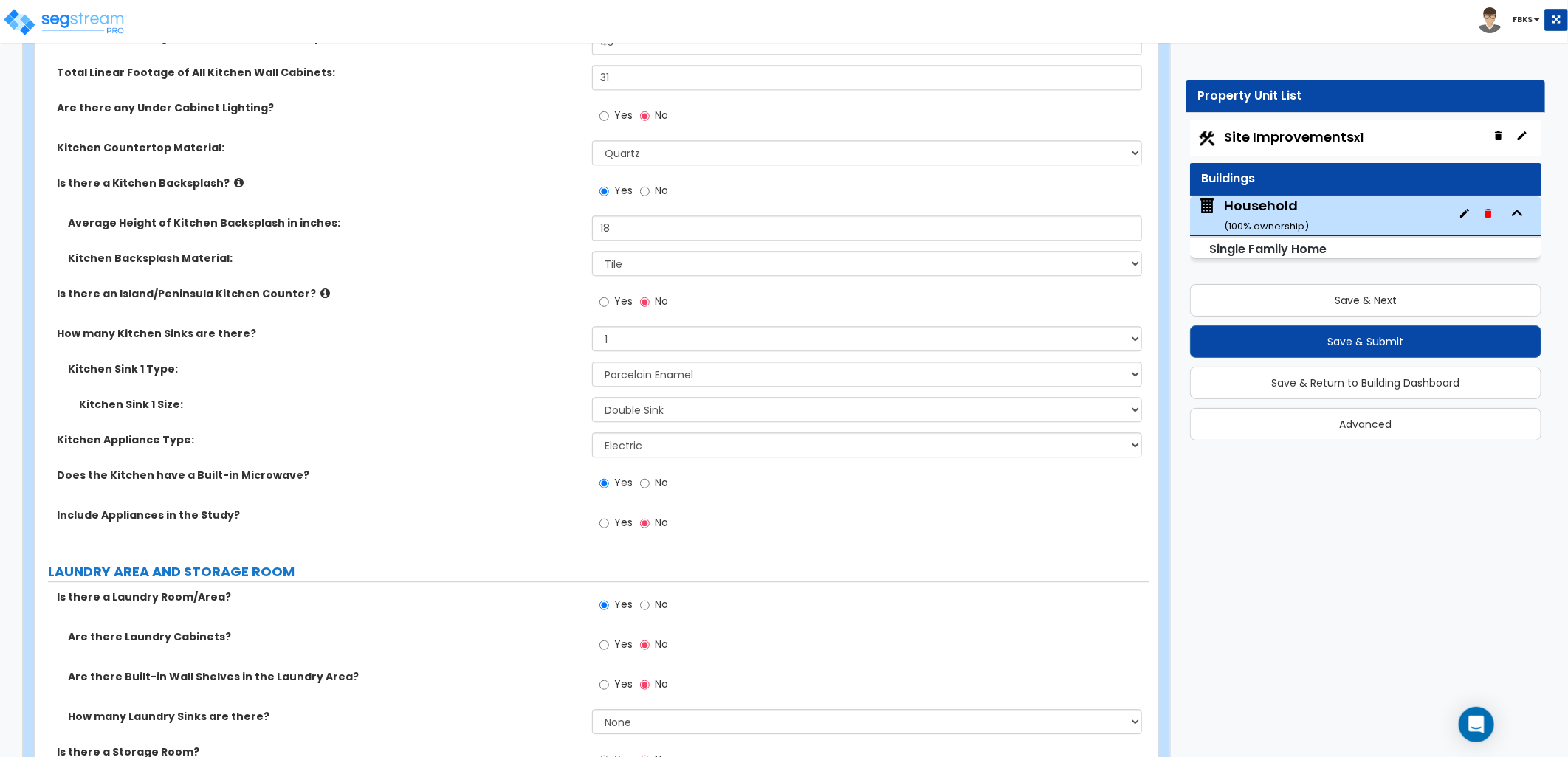
scroll to position [5748, 0]
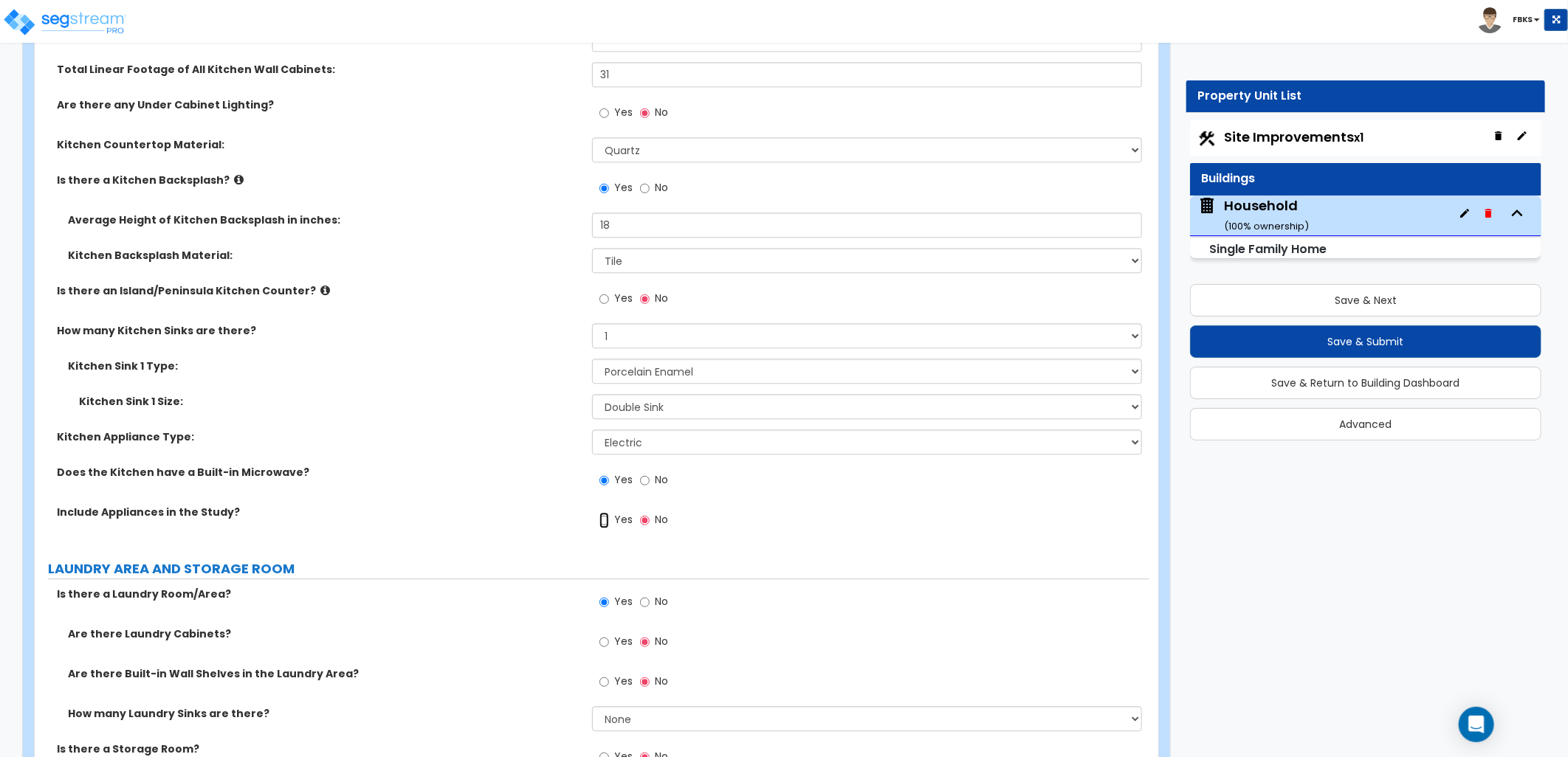
click at [606, 513] on input "Yes" at bounding box center [604, 521] width 10 height 17
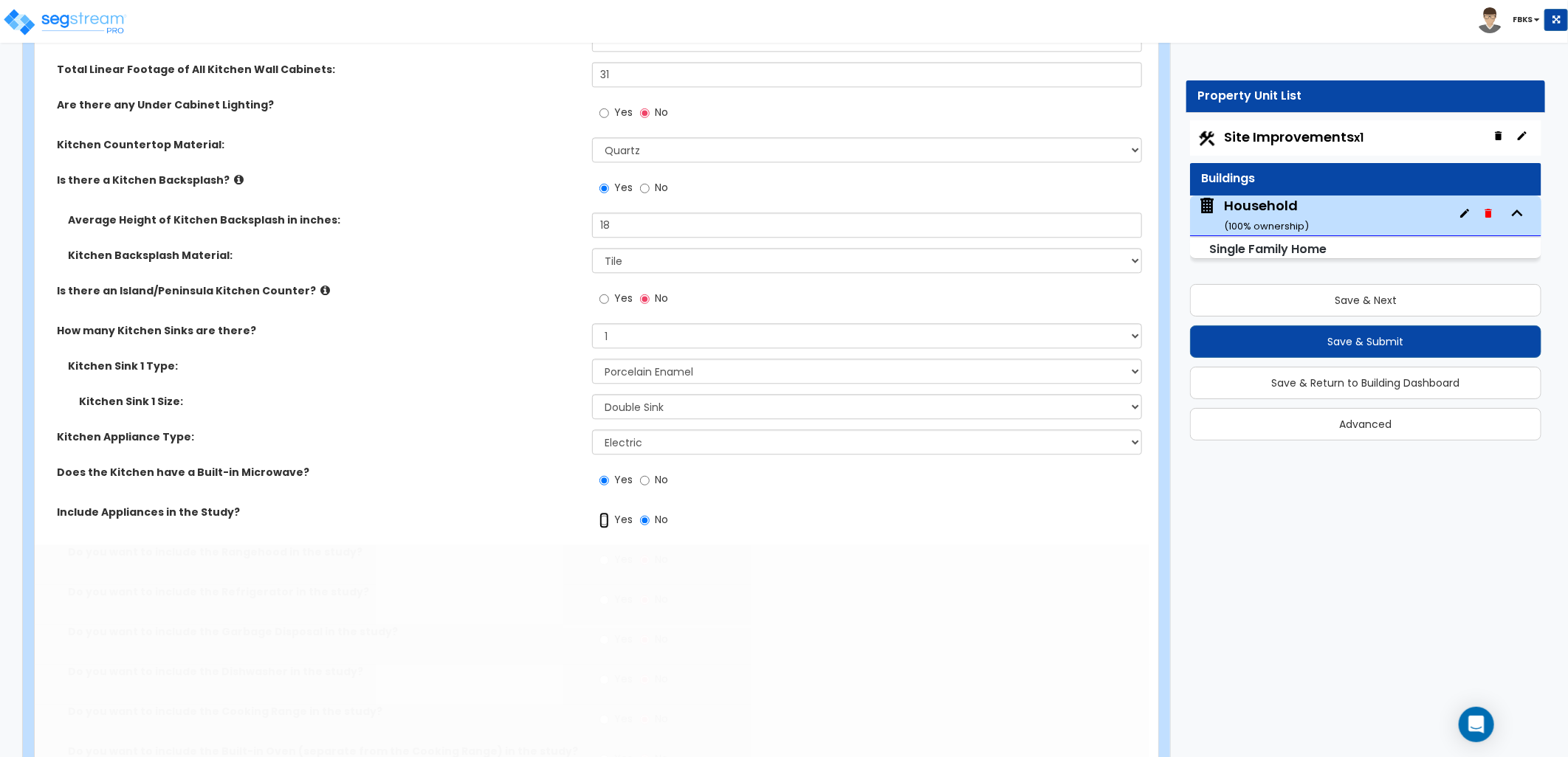
radio input "true"
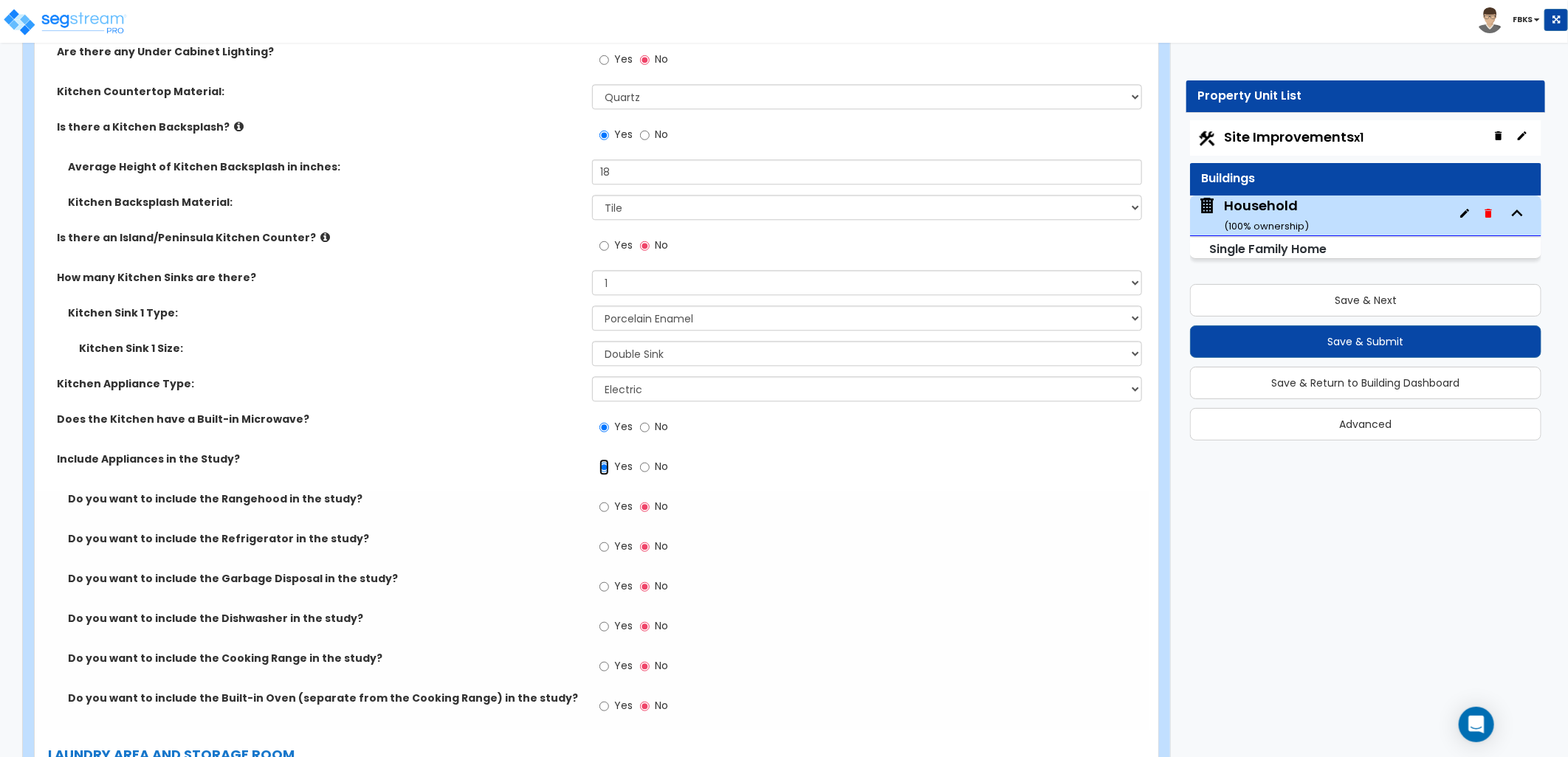
scroll to position [5830, 0]
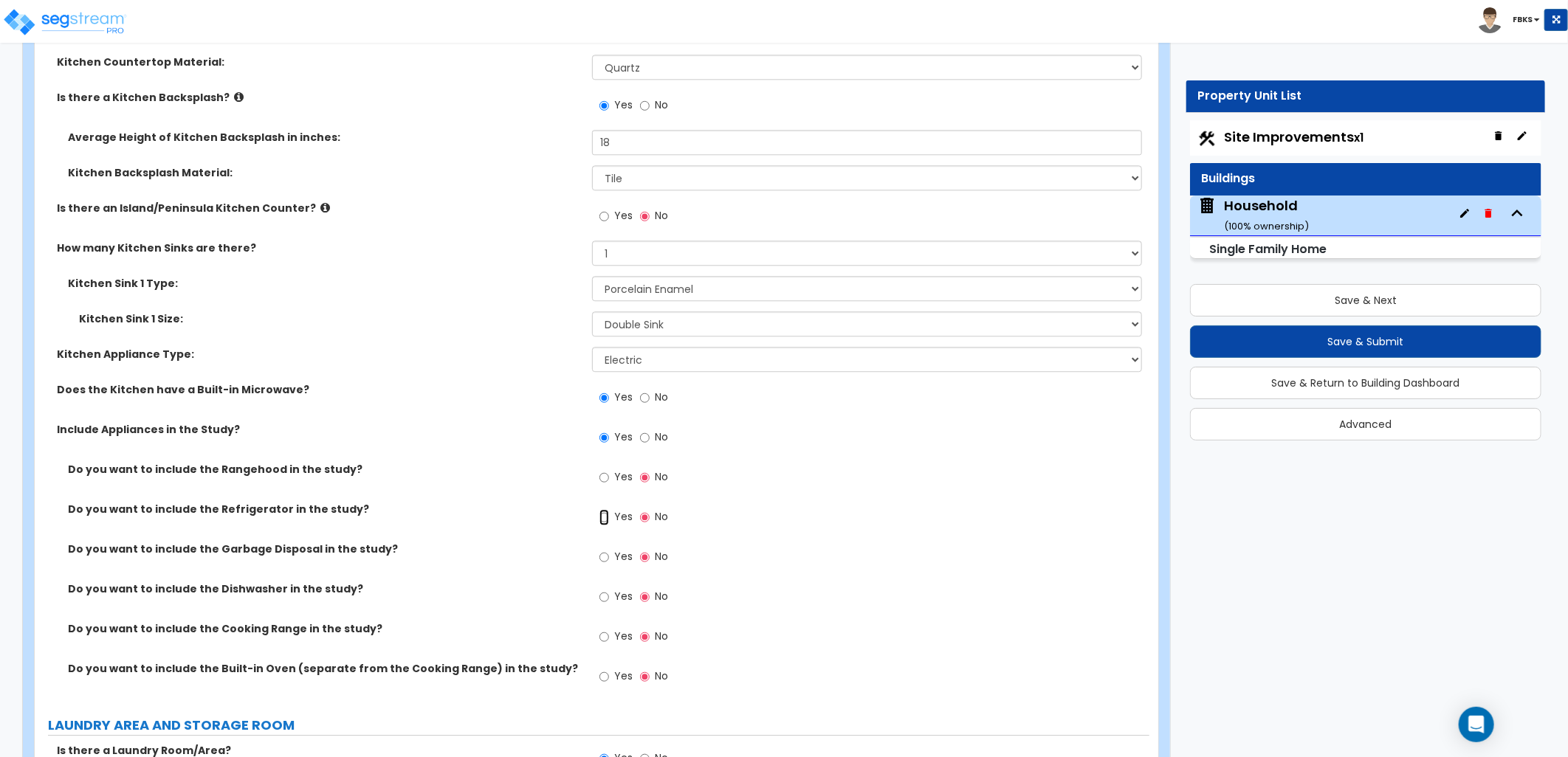
click at [604, 513] on input "Yes" at bounding box center [604, 518] width 10 height 17
radio input "true"
click at [603, 551] on input "Yes" at bounding box center [604, 557] width 10 height 17
radio input "true"
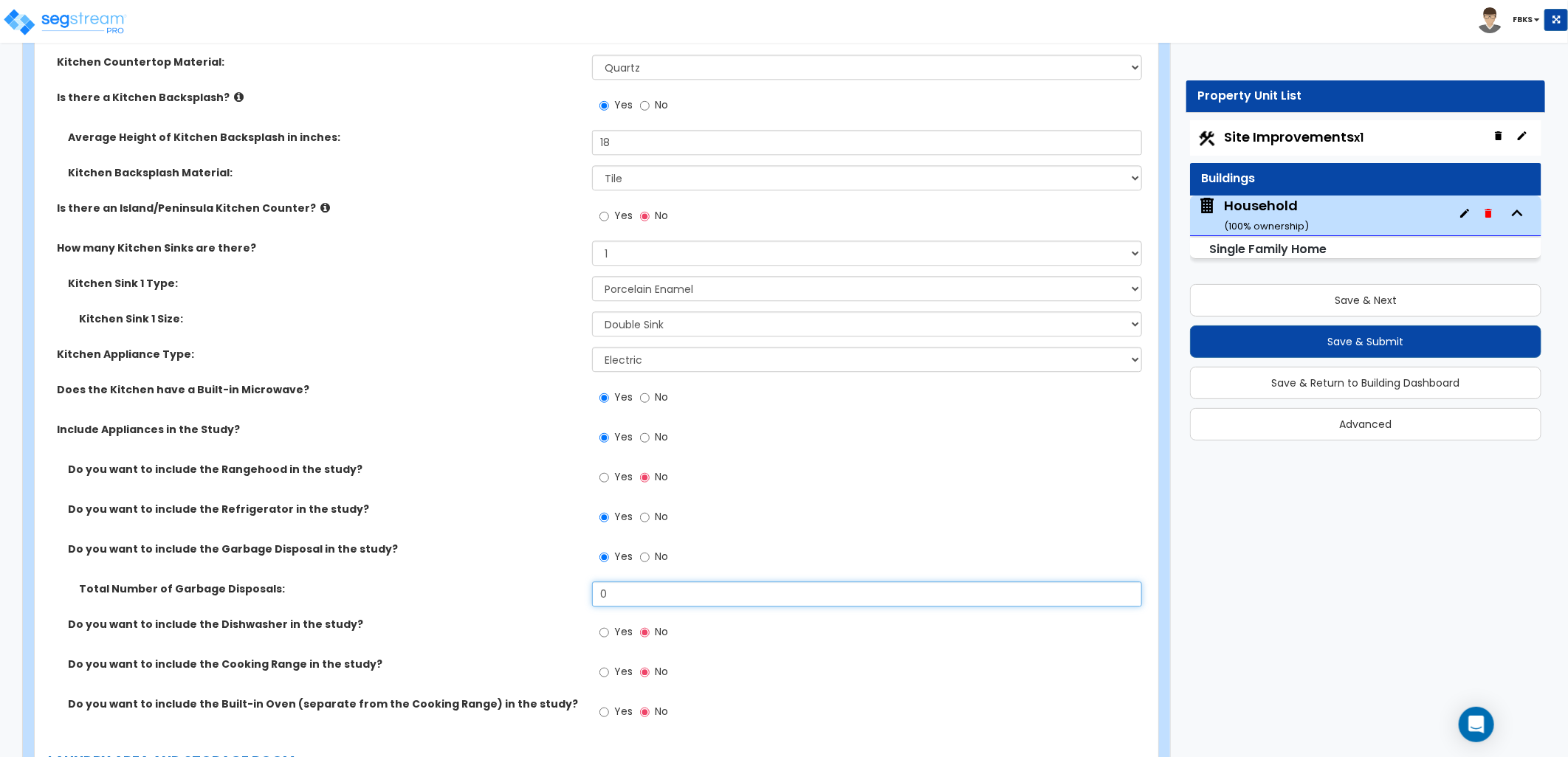
drag, startPoint x: 615, startPoint y: 584, endPoint x: 540, endPoint y: 596, distance: 76.0
click at [540, 596] on div "Total Number of Garbage Disposals: 0" at bounding box center [591, 599] width 1115 height 35
type input "1"
click at [603, 629] on input "Yes" at bounding box center [604, 632] width 10 height 17
radio input "true"
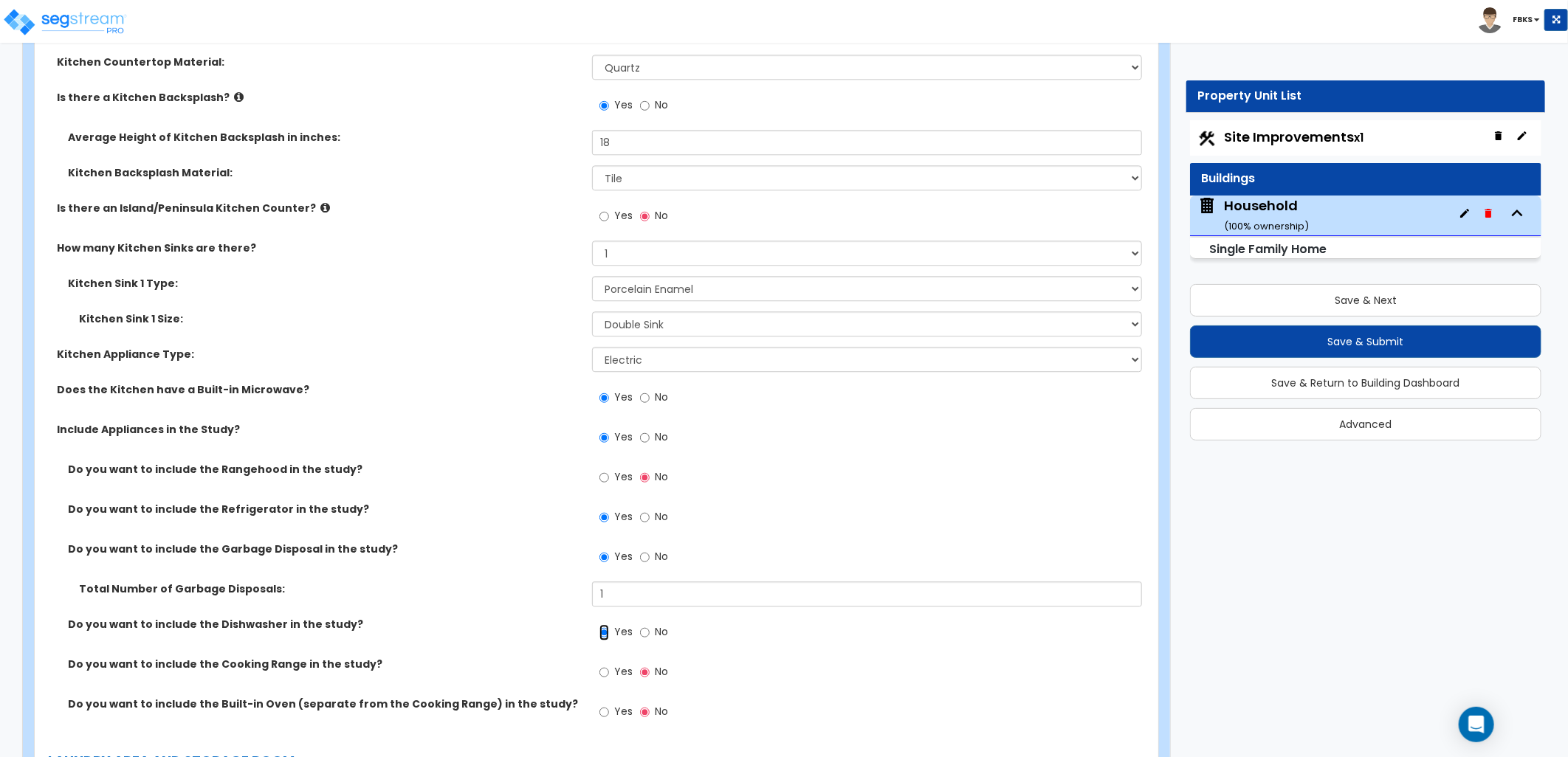
scroll to position [5912, 0]
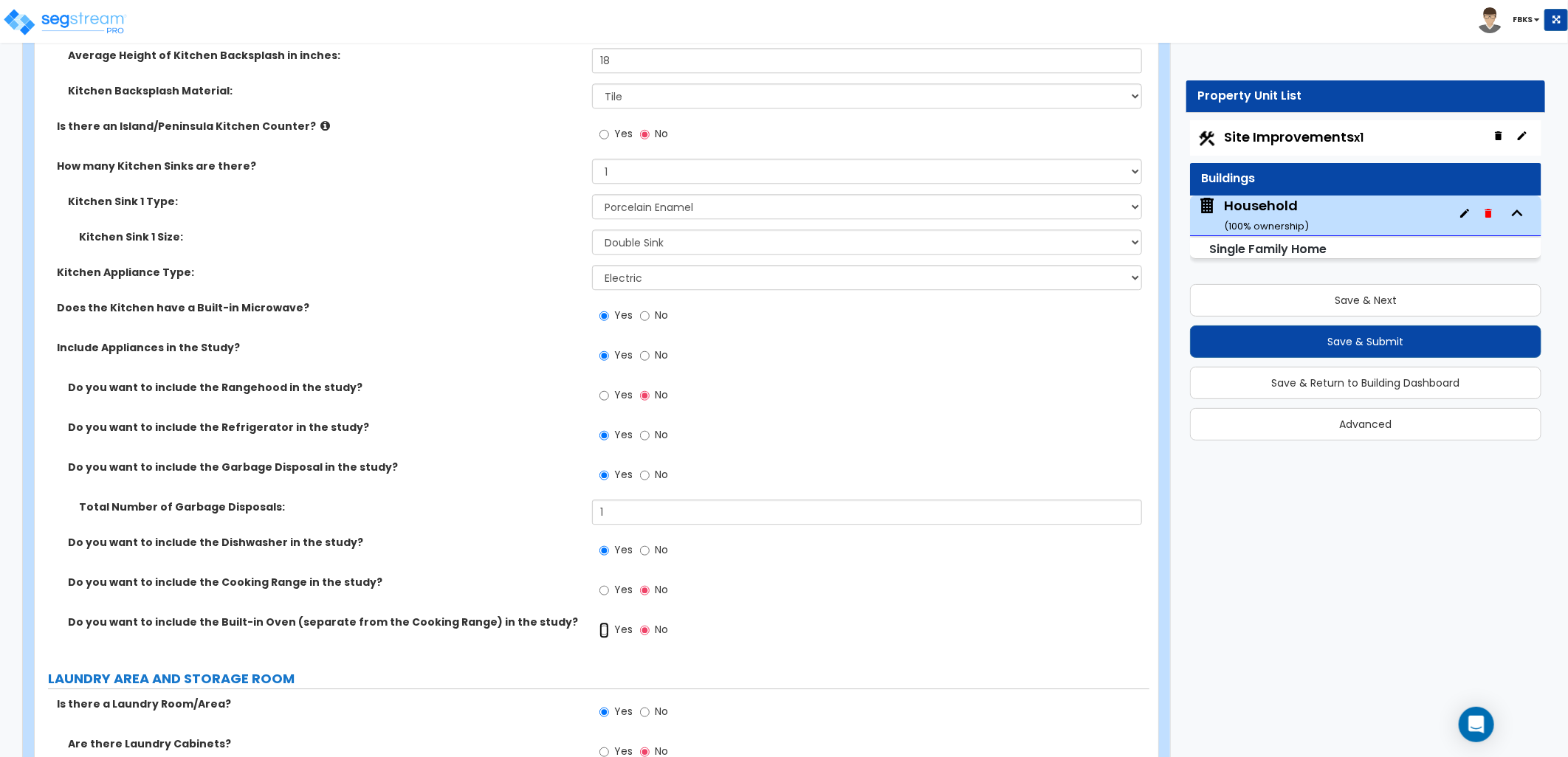
click at [609, 626] on input "Yes" at bounding box center [604, 630] width 10 height 17
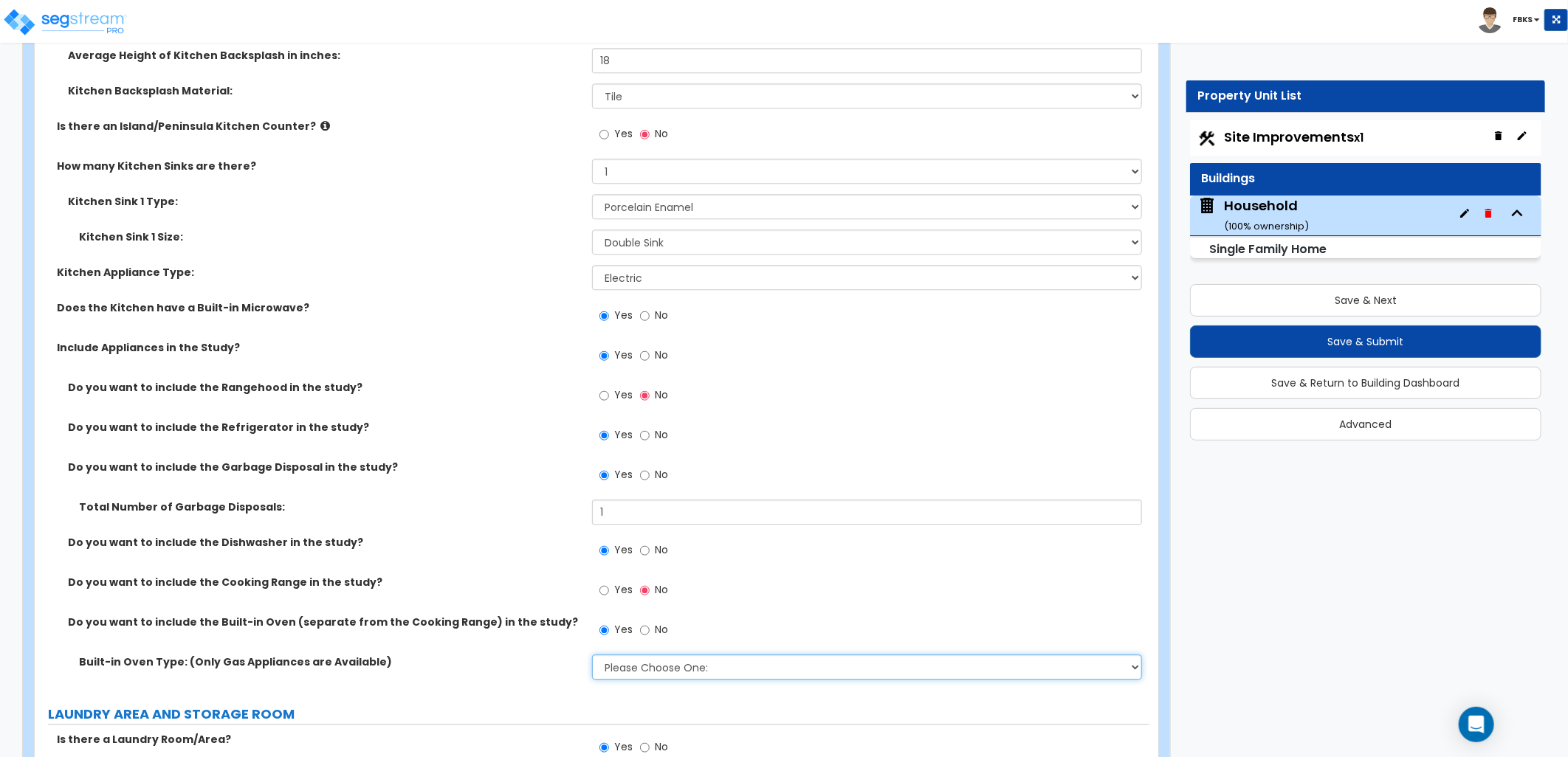
click at [663, 667] on select "Please Choose One: Single Double" at bounding box center [867, 667] width 550 height 25
click at [646, 624] on input "No" at bounding box center [645, 630] width 10 height 17
radio input "false"
radio input "true"
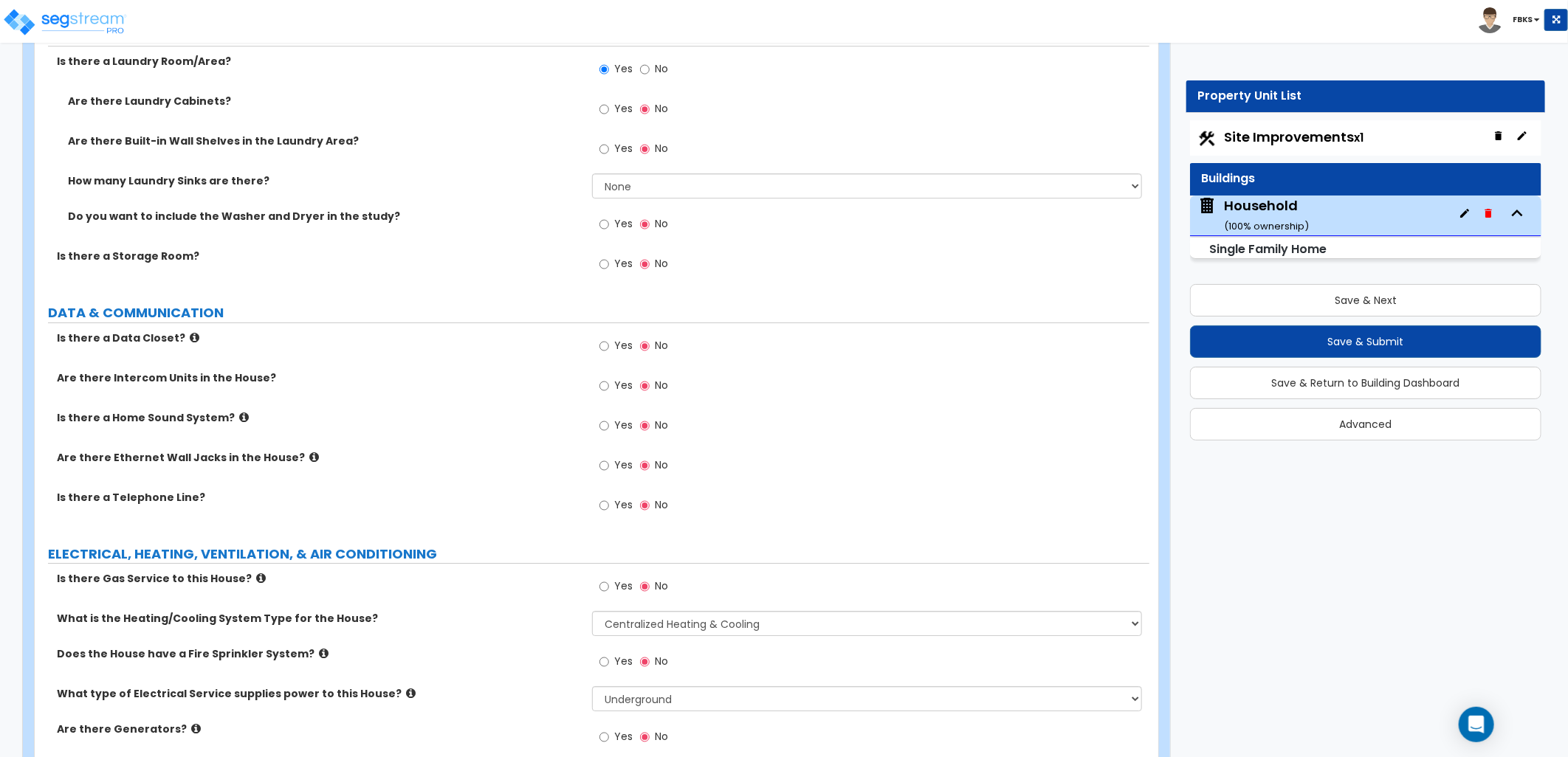
scroll to position [6568, 0]
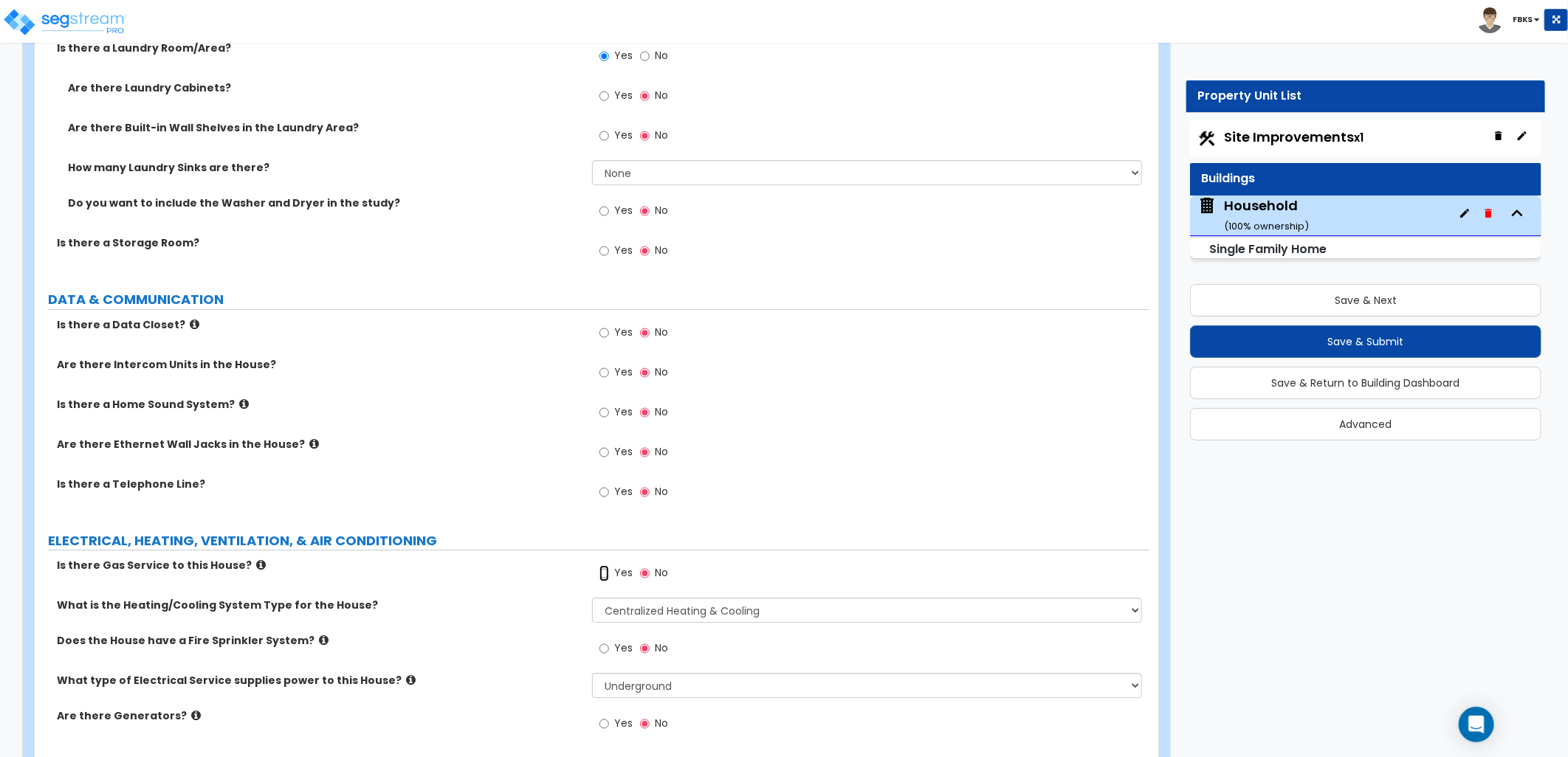
click at [603, 569] on input "Yes" at bounding box center [604, 573] width 10 height 17
radio input "true"
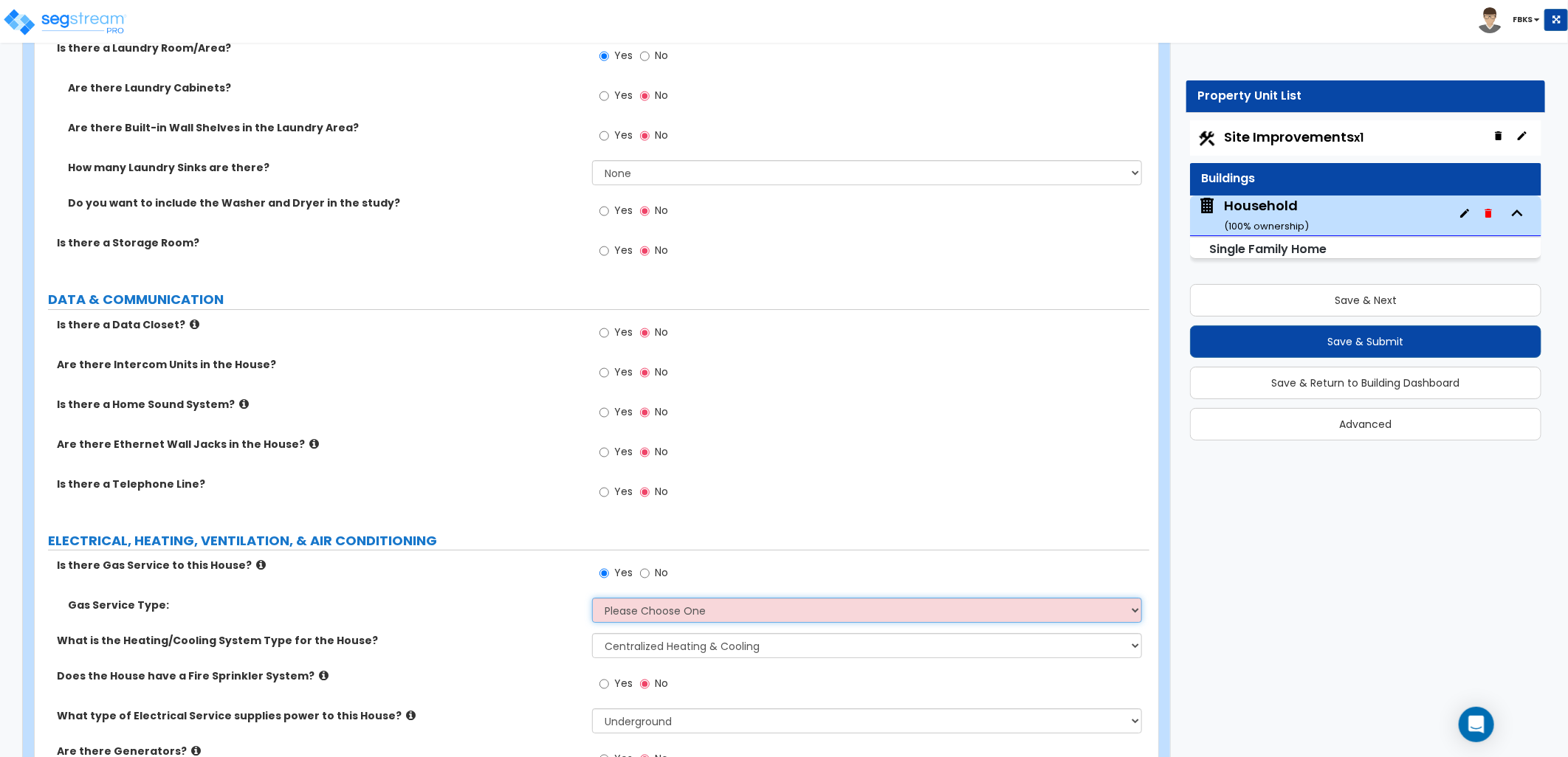
click at [658, 602] on select "Please Choose One Natural Gas Service Propane Tank On-site" at bounding box center [867, 610] width 550 height 25
select select "1"
click at [592, 598] on select "Please Choose One Natural Gas Service Propane Tank On-site" at bounding box center [867, 610] width 550 height 25
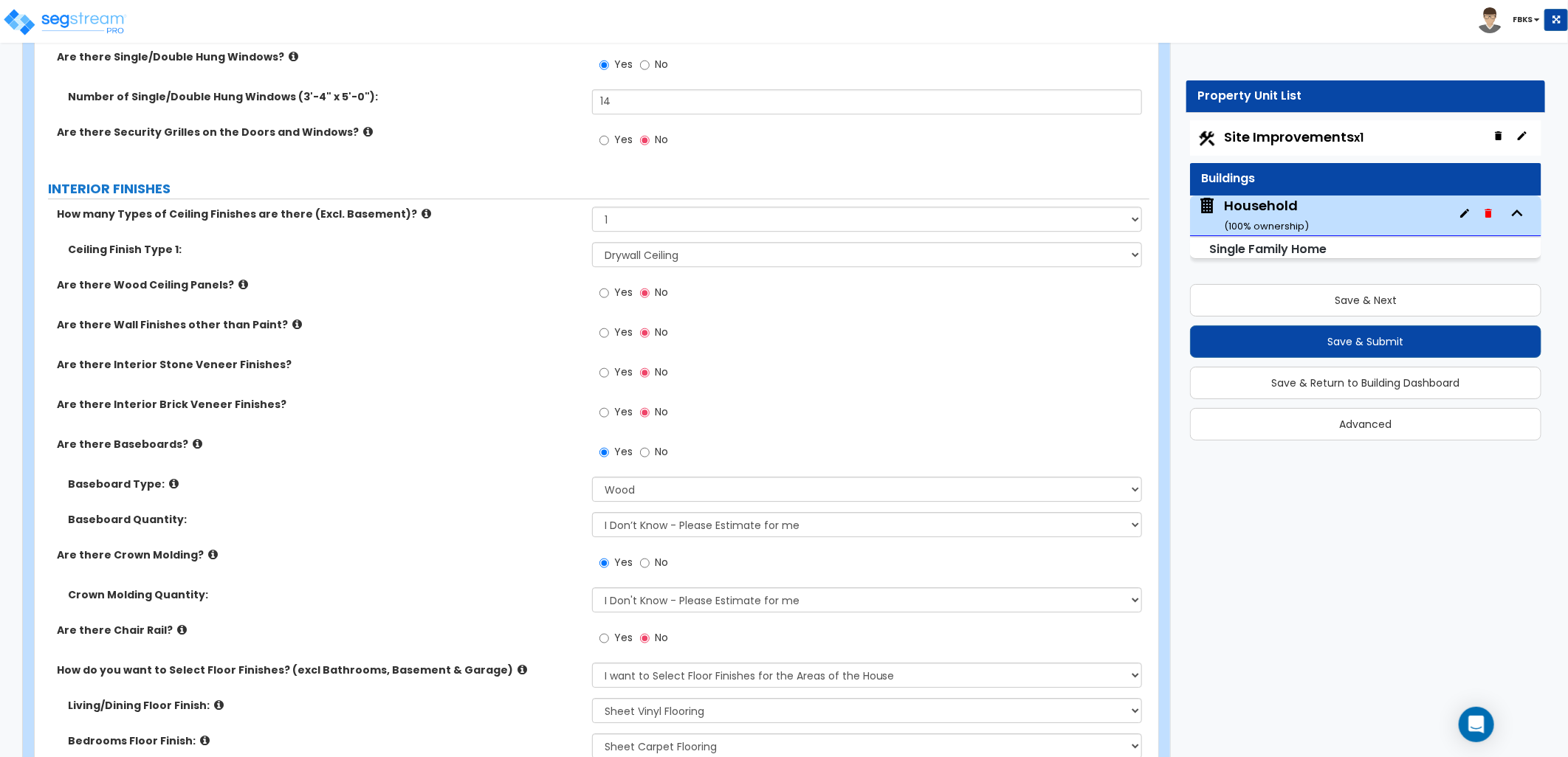
scroll to position [2705, 0]
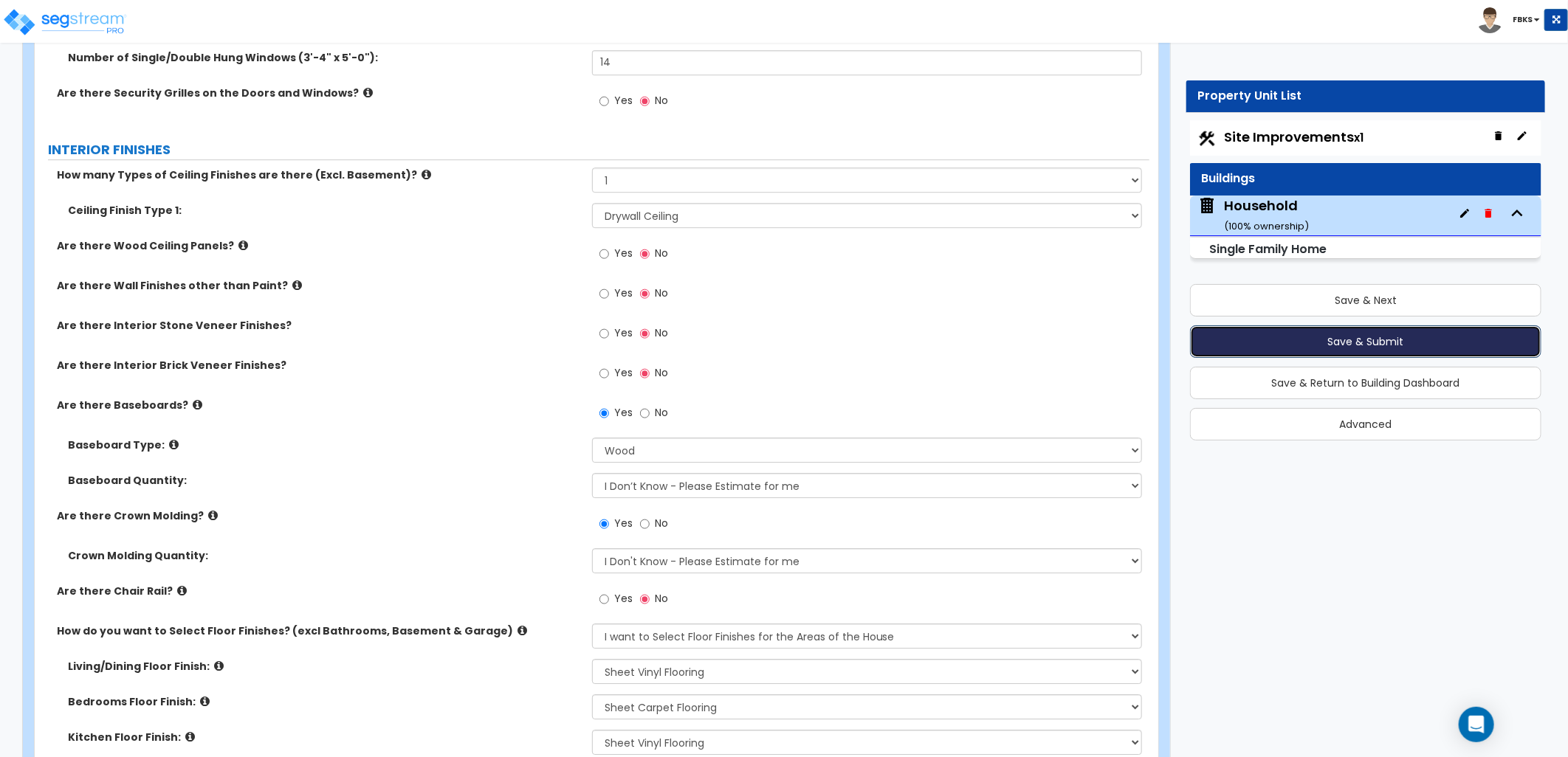
click at [1352, 338] on button "Save & Submit" at bounding box center [1366, 341] width 351 height 32
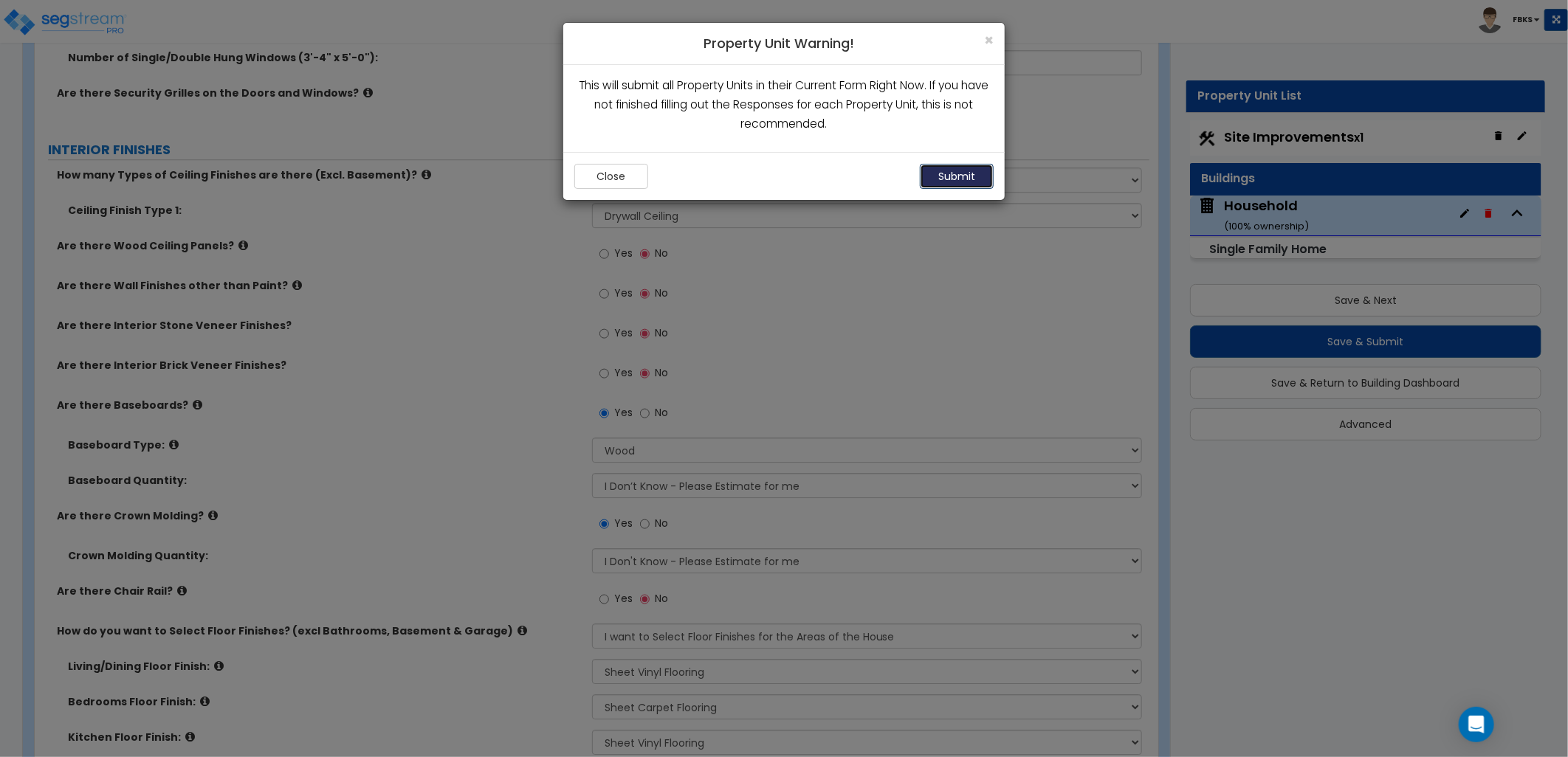
click at [982, 176] on button "Submit" at bounding box center [957, 176] width 74 height 25
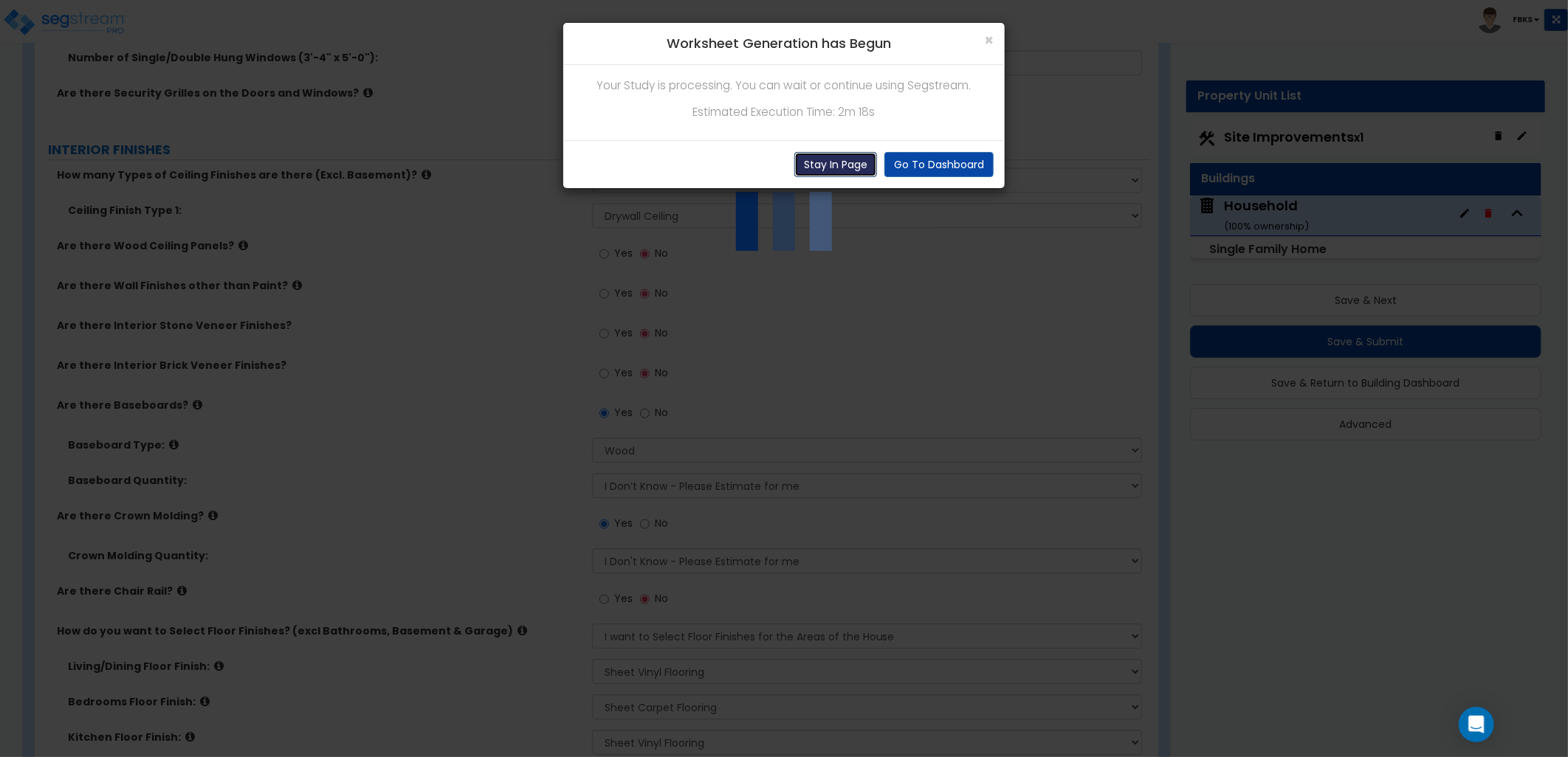
click at [821, 167] on button "Stay In Page" at bounding box center [835, 164] width 83 height 25
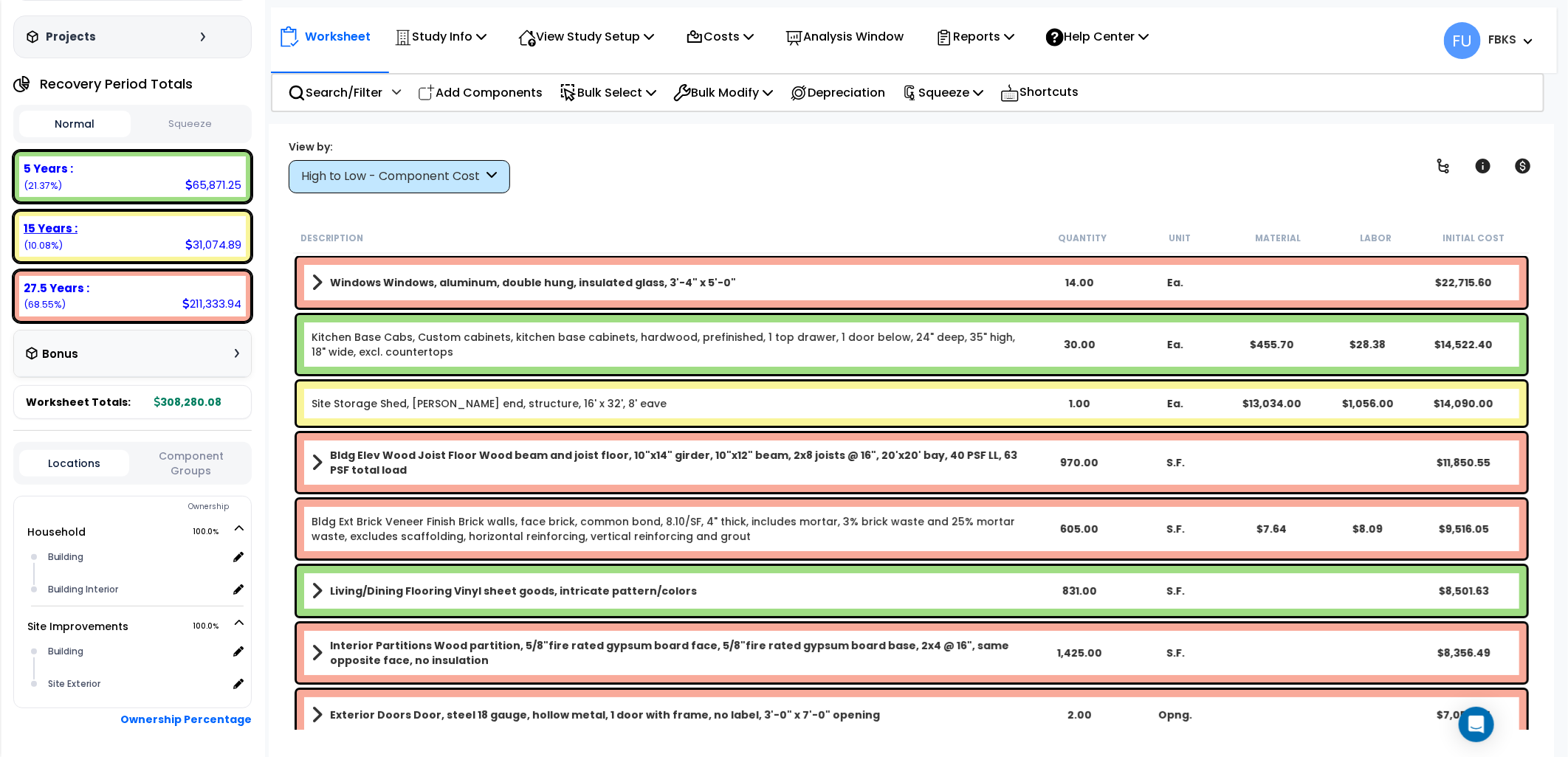
scroll to position [135, 0]
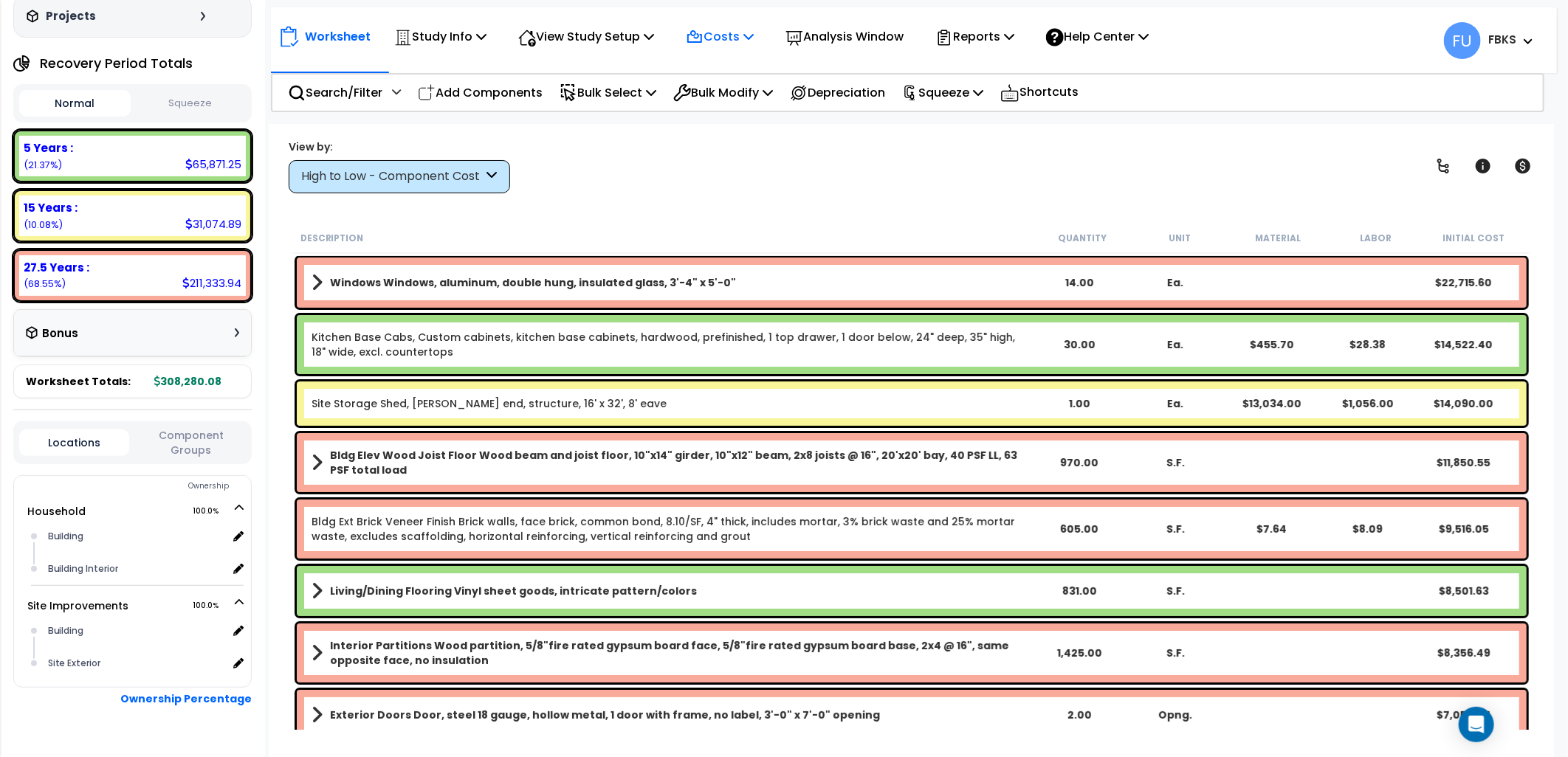
click at [733, 37] on p "Costs" at bounding box center [720, 36] width 68 height 20
click at [456, 38] on p "Study Info" at bounding box center [440, 36] width 92 height 20
click at [939, 86] on p "Squeeze" at bounding box center [943, 92] width 81 height 20
click at [862, 92] on p "Depreciation" at bounding box center [838, 92] width 95 height 20
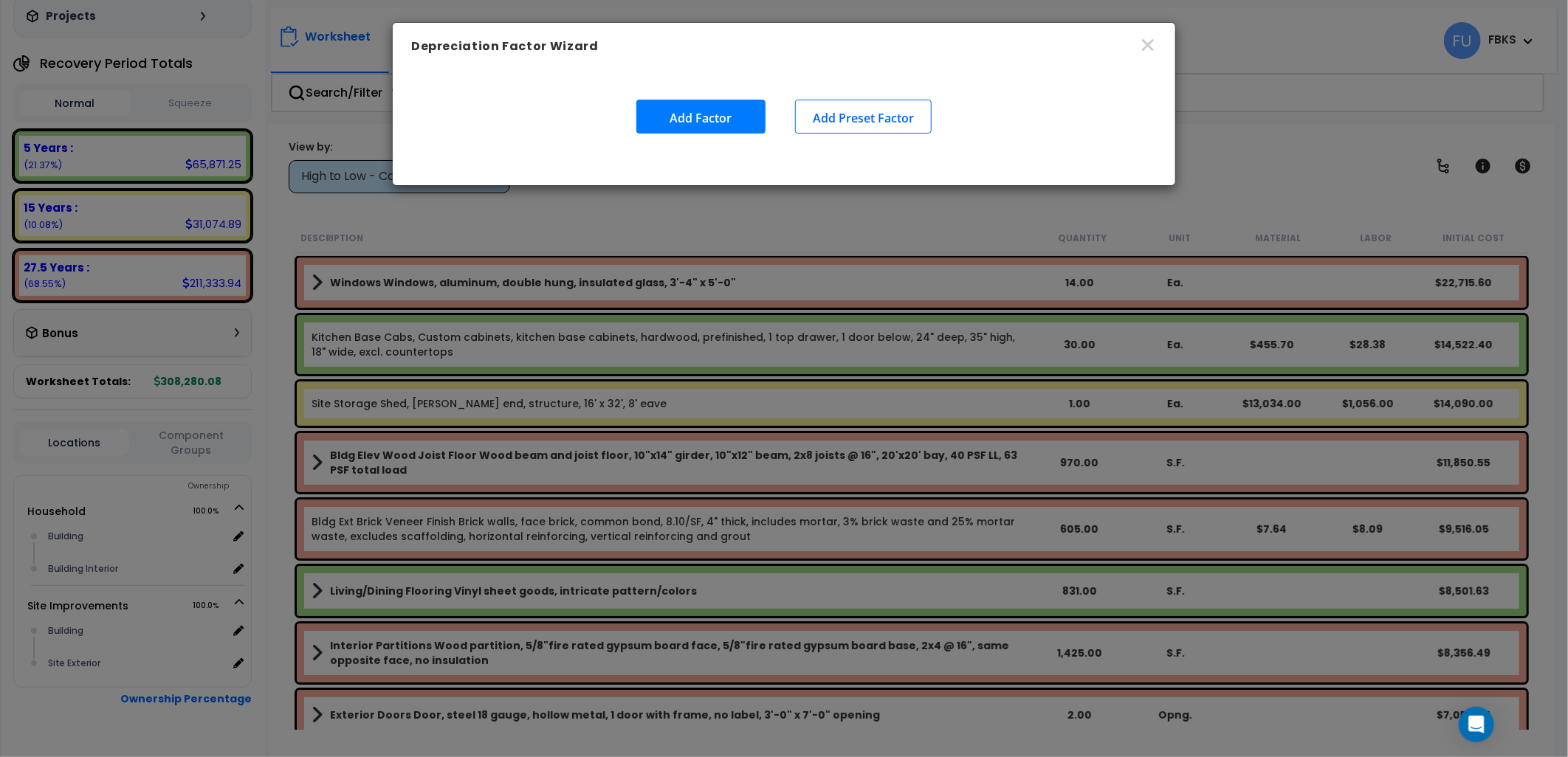
click at [758, 105] on button "Add Factor" at bounding box center [701, 116] width 129 height 34
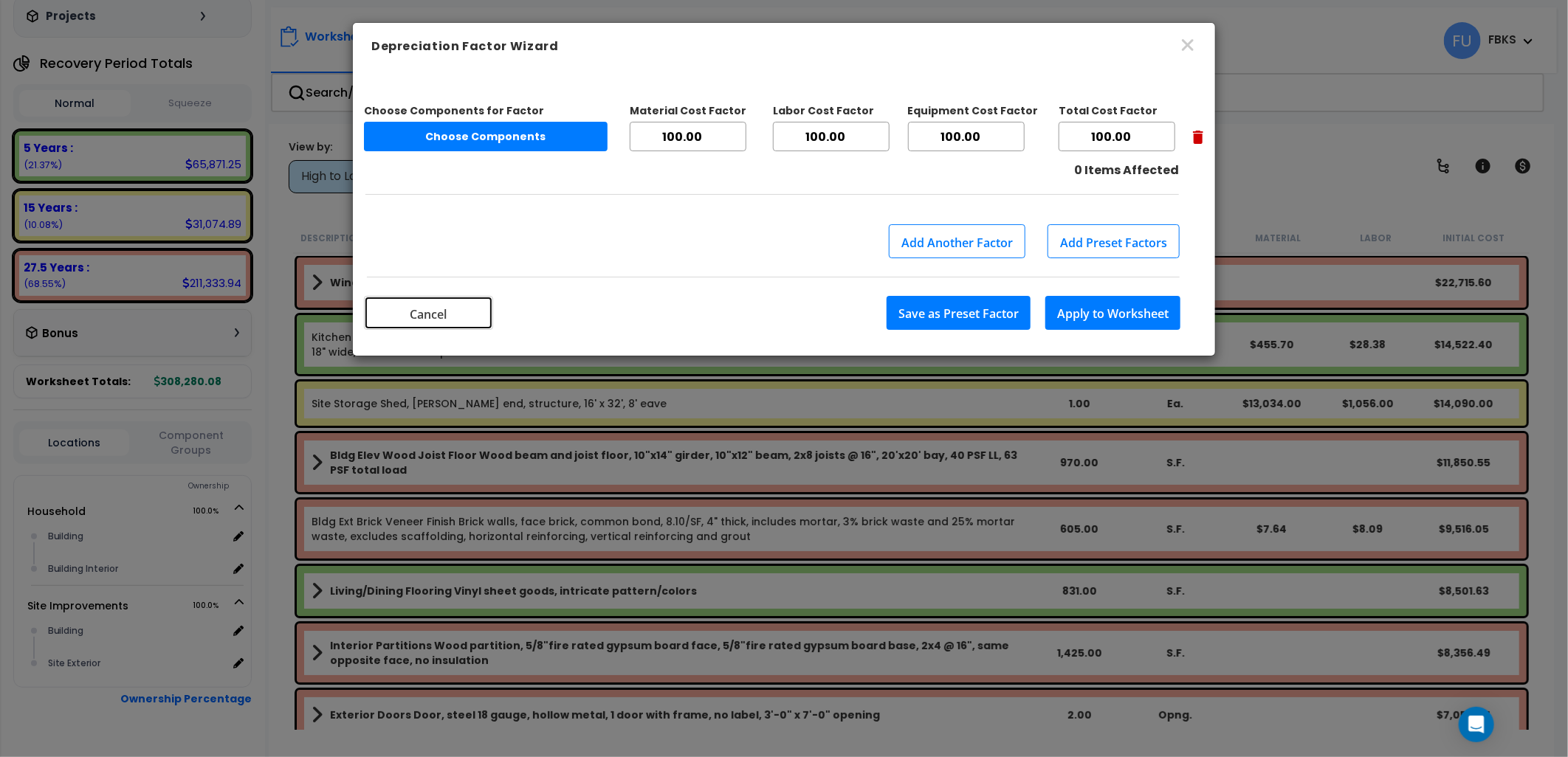
click at [444, 311] on button "Cancel" at bounding box center [429, 312] width 129 height 34
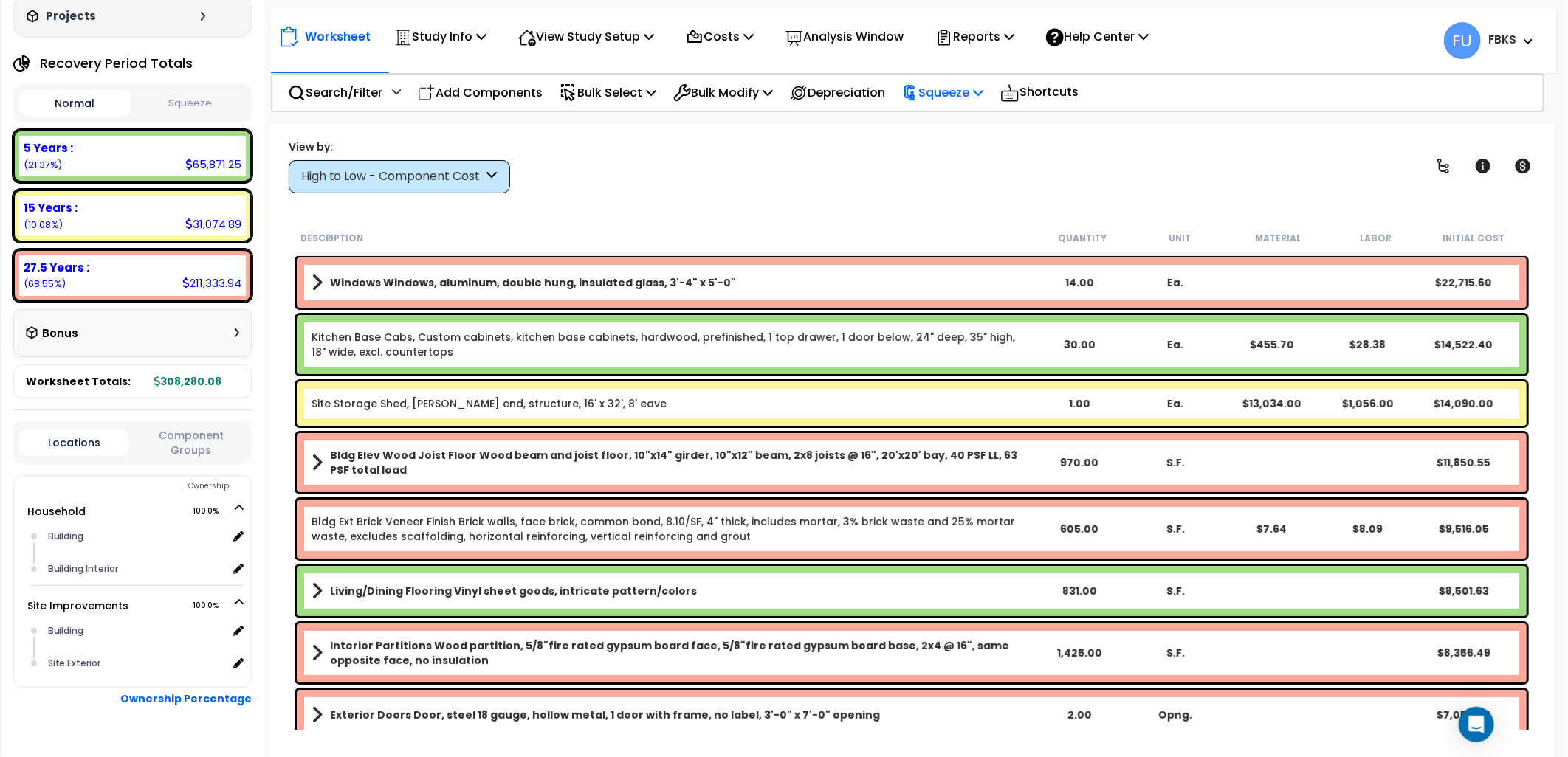
click at [961, 98] on p "Squeeze" at bounding box center [943, 92] width 81 height 20
click at [944, 128] on link "Squeeze" at bounding box center [968, 125] width 146 height 29
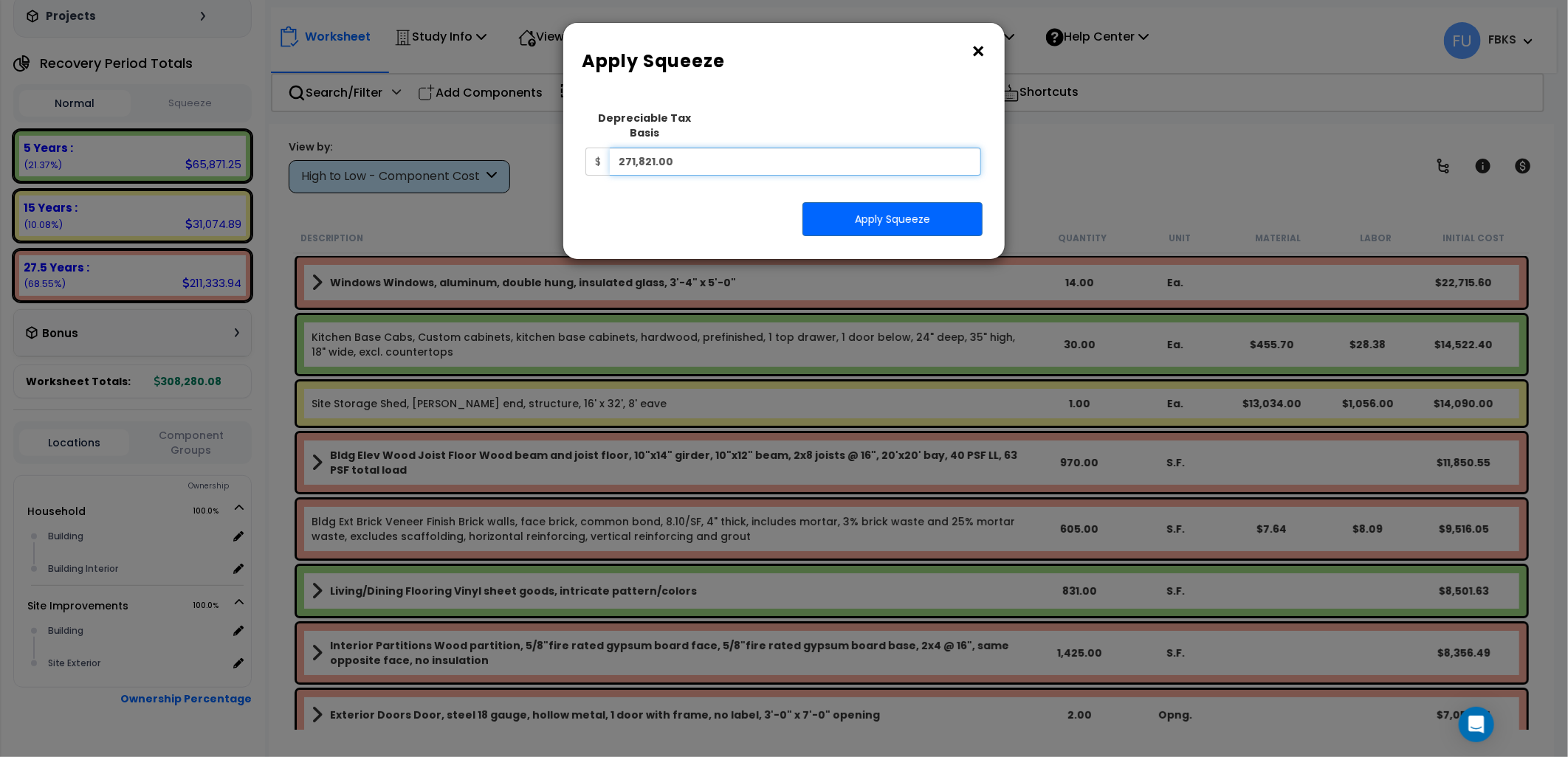
drag, startPoint x: 718, startPoint y: 154, endPoint x: 772, endPoint y: 193, distance: 66.6
click at [474, 138] on div "× Apply Squeeze Squeeze Type Select 1. Squeeze Entire Worksheet 2. Squeeze by […" at bounding box center [784, 378] width 1568 height 757
click at [979, 53] on button "×" at bounding box center [979, 51] width 17 height 23
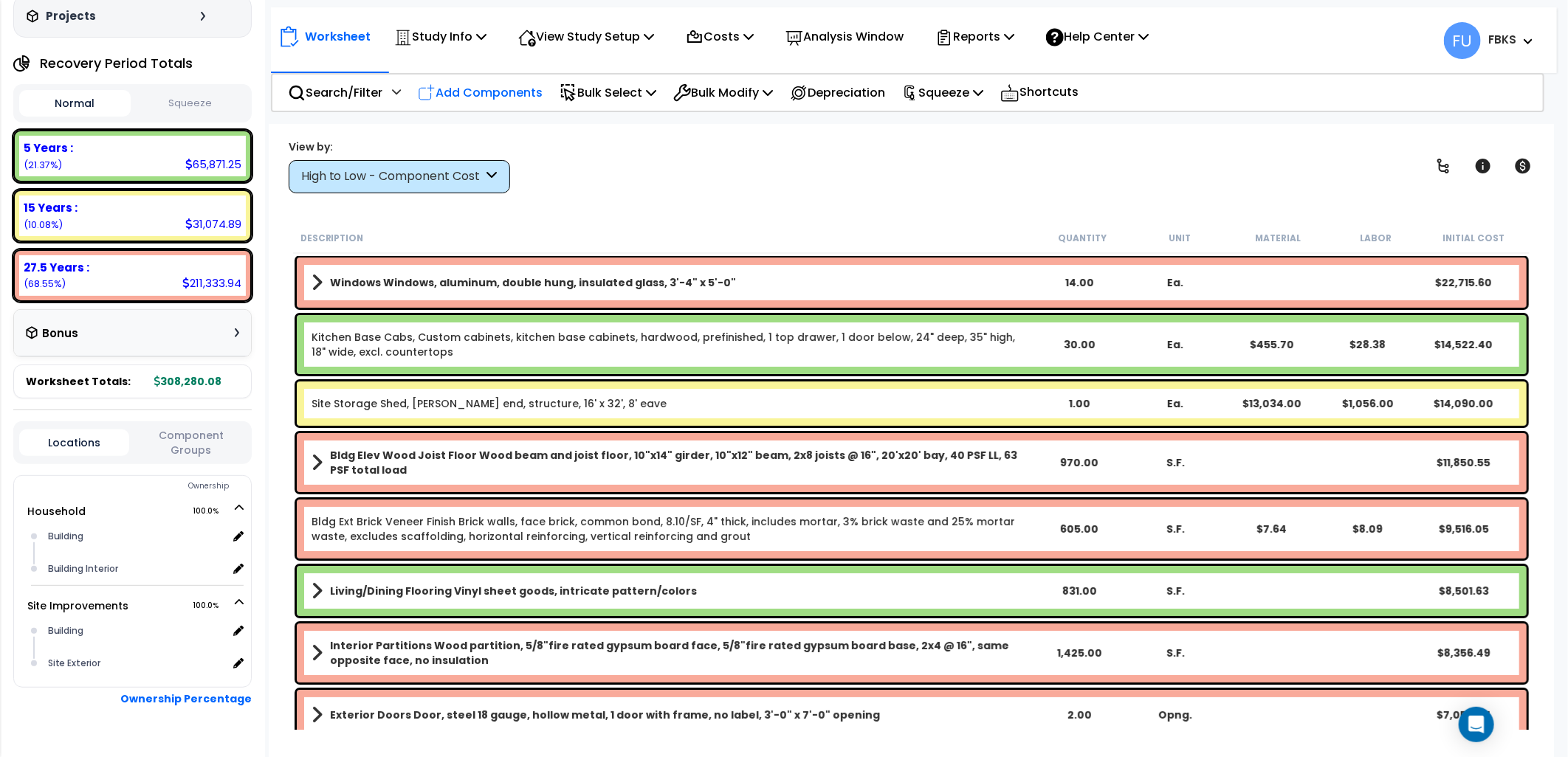
click at [475, 84] on p "Add Components" at bounding box center [480, 92] width 125 height 20
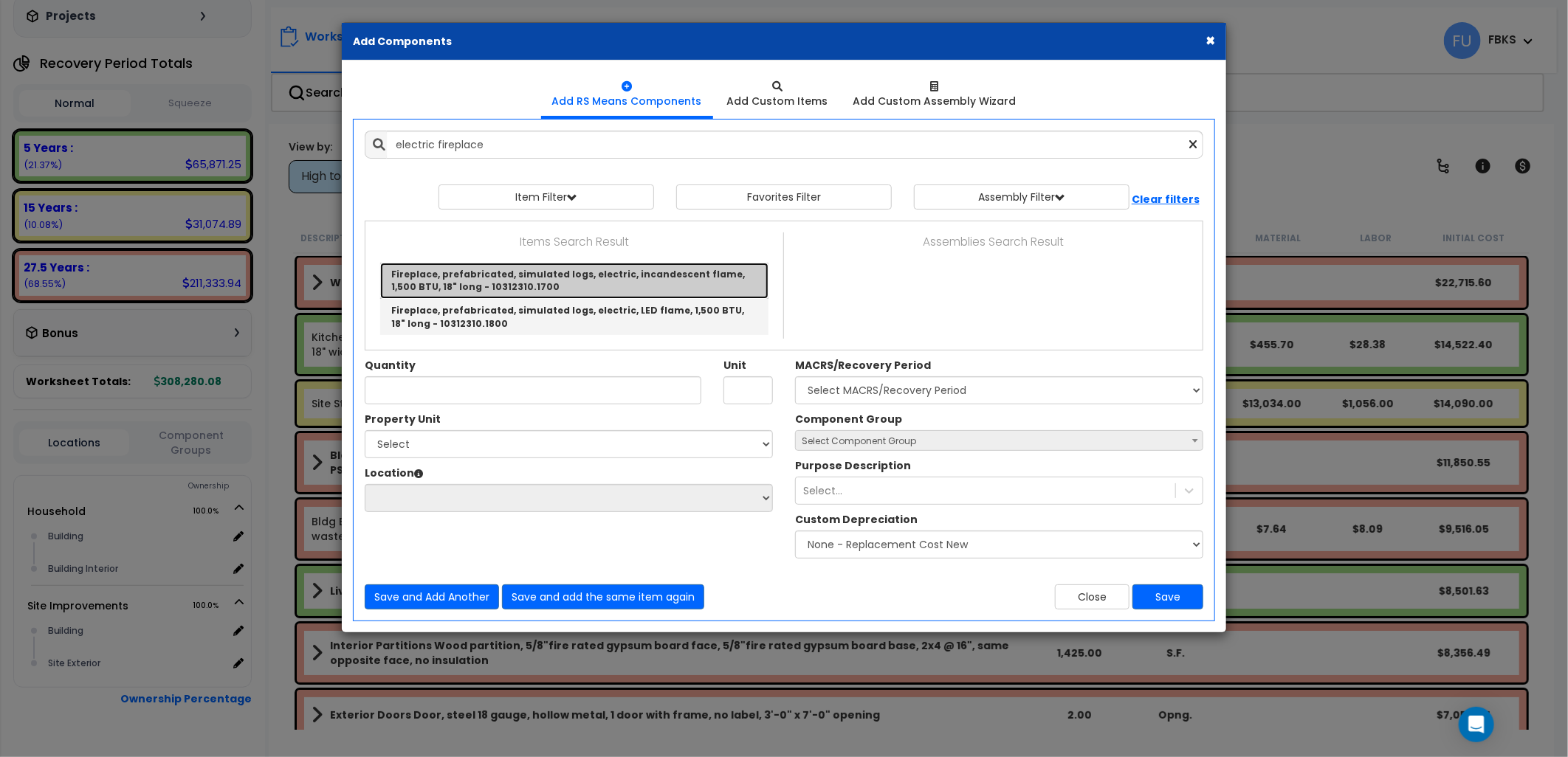
click at [491, 277] on link "Fireplace, prefabricated, simulated logs, electric, incandescent flame, 1,500 B…" at bounding box center [574, 281] width 388 height 36
type input "Fireplace, prefabricated, simulated logs, electric, incandescent flame, 1,500 B…"
type input "Set"
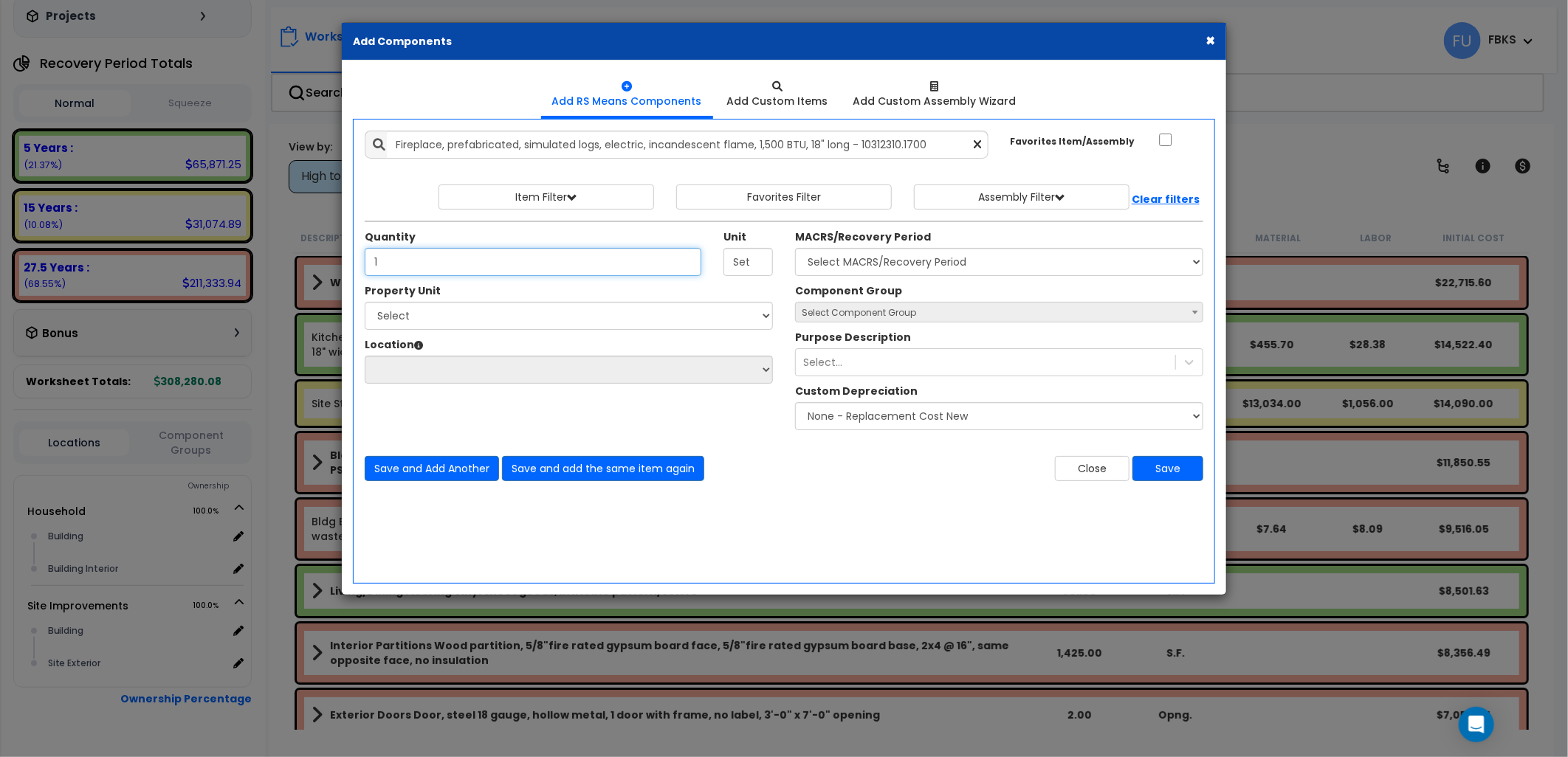
type input "1"
click at [877, 573] on div "Add Items Add Assemblies Both" at bounding box center [784, 351] width 862 height 465
click at [712, 308] on select "Select Household Site Improvements" at bounding box center [569, 315] width 408 height 28
select select "173298"
click at [365, 302] on select "Select Household Site Improvements" at bounding box center [569, 315] width 408 height 28
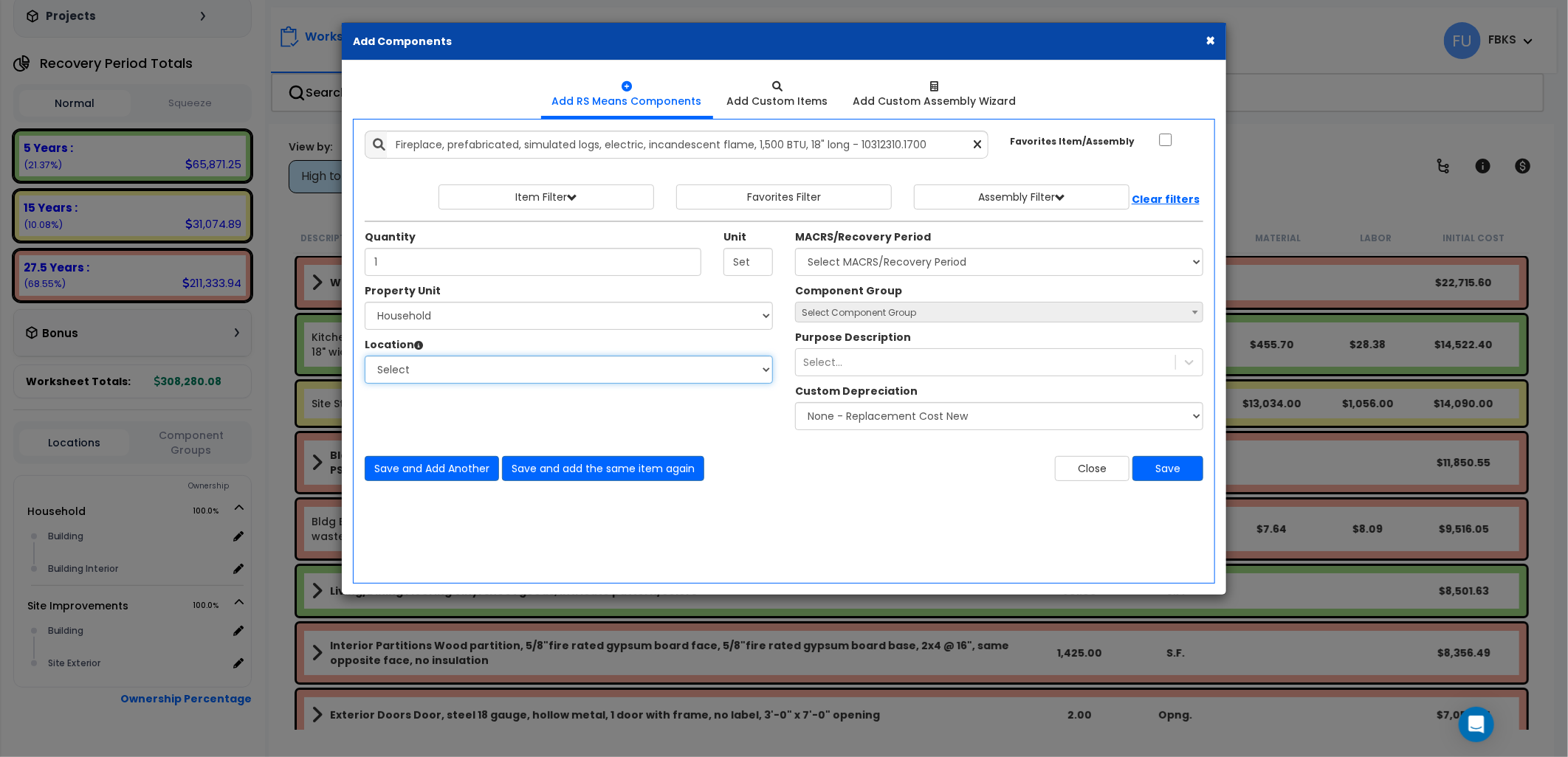
click at [606, 375] on select "Select Building Building Interior Add Additional Location" at bounding box center [569, 369] width 408 height 28
click at [365, 356] on select "Select Building Building Interior Add Additional Location" at bounding box center [569, 369] width 408 height 28
click at [525, 365] on select "Select Building Building Interior Add Additional Location" at bounding box center [569, 369] width 408 height 28
select select "461"
click at [365, 356] on select "Select Building Building Interior Add Additional Location" at bounding box center [569, 369] width 408 height 28
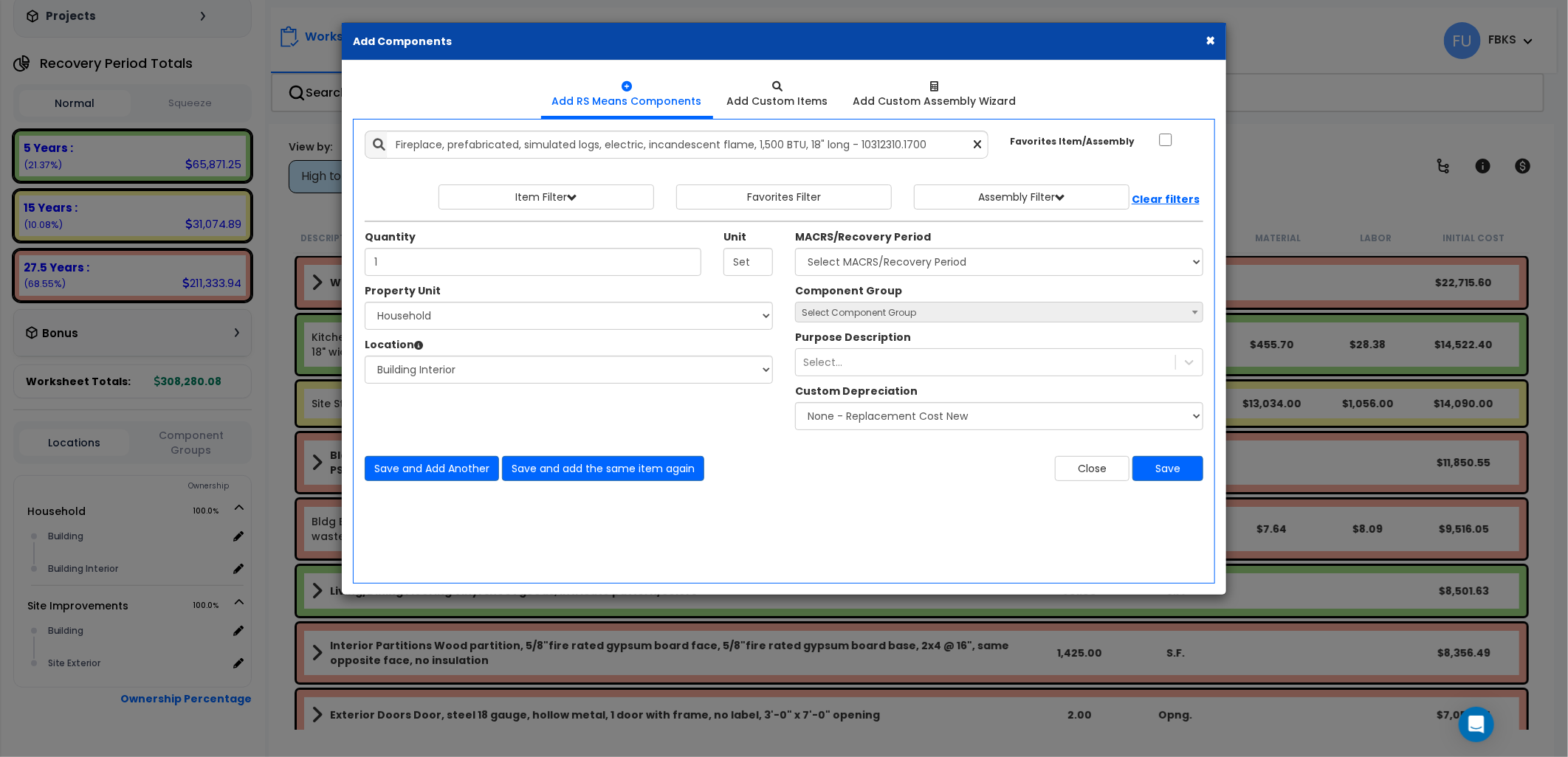
click at [904, 488] on div "Add Items Add Assemblies Both 9441759 Select 1" at bounding box center [784, 305] width 861 height 373
click at [865, 350] on div "Select..." at bounding box center [986, 362] width 380 height 23
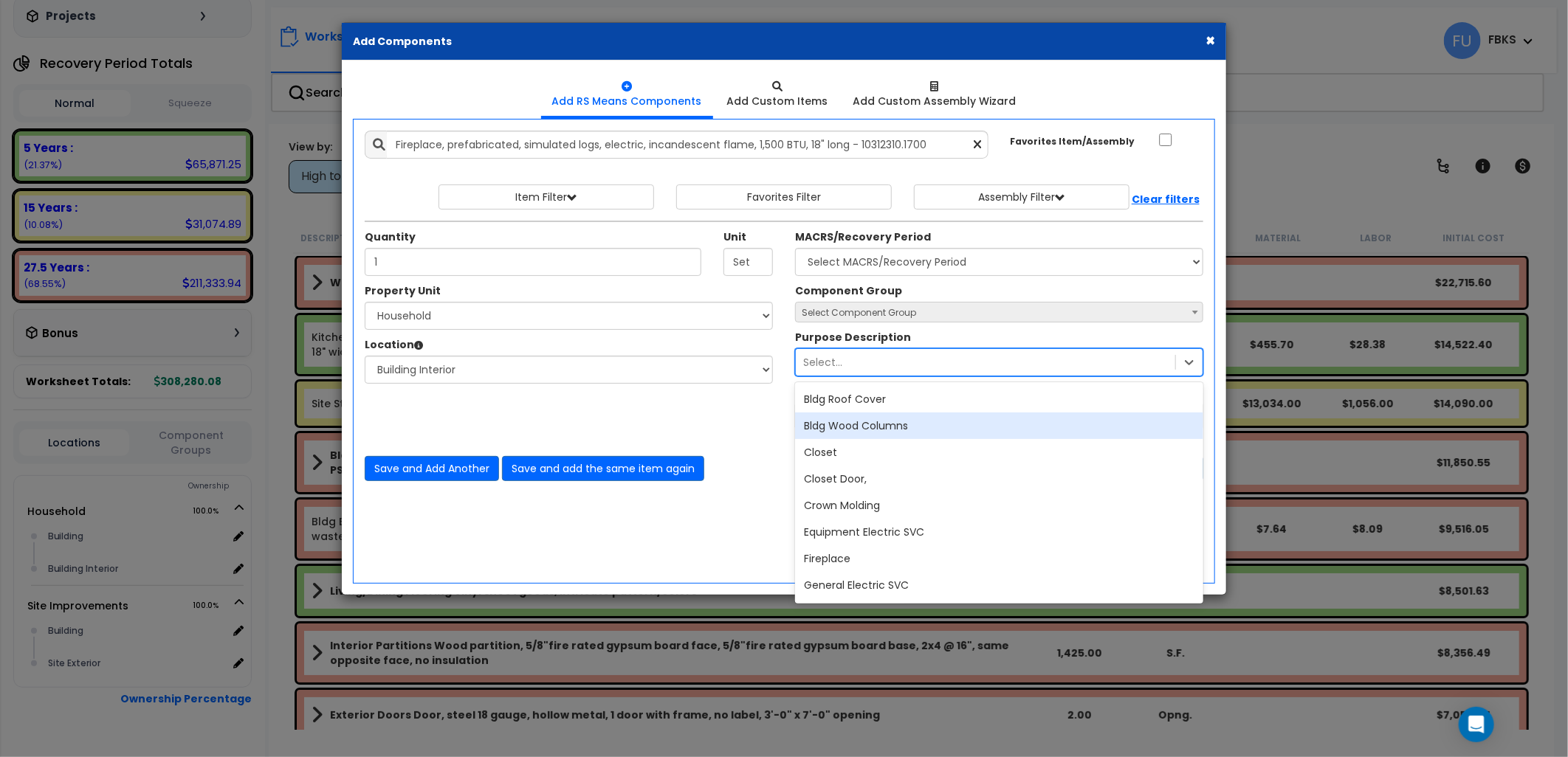
scroll to position [421, 0]
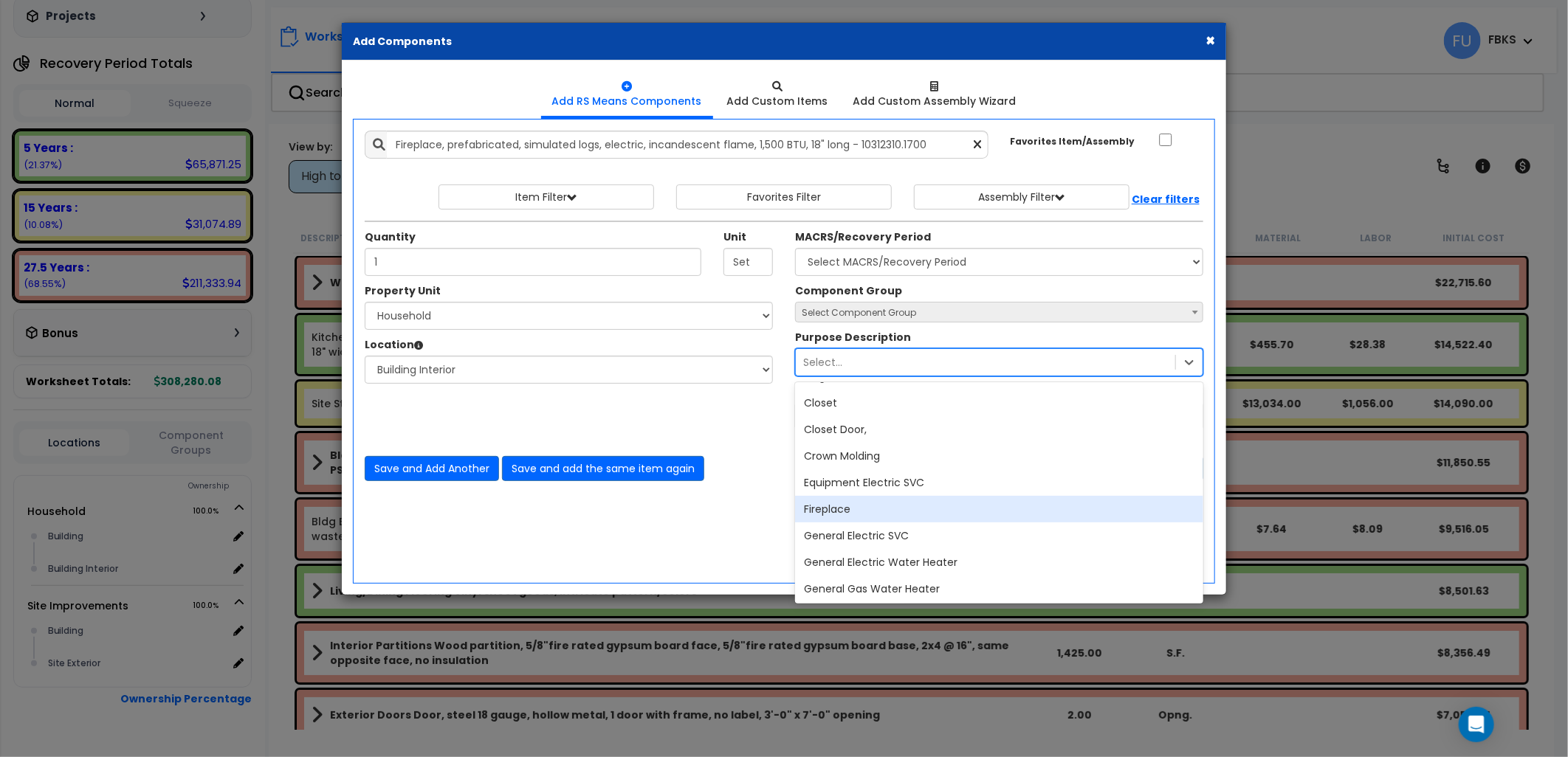
click at [859, 503] on div "Fireplace" at bounding box center [999, 509] width 408 height 26
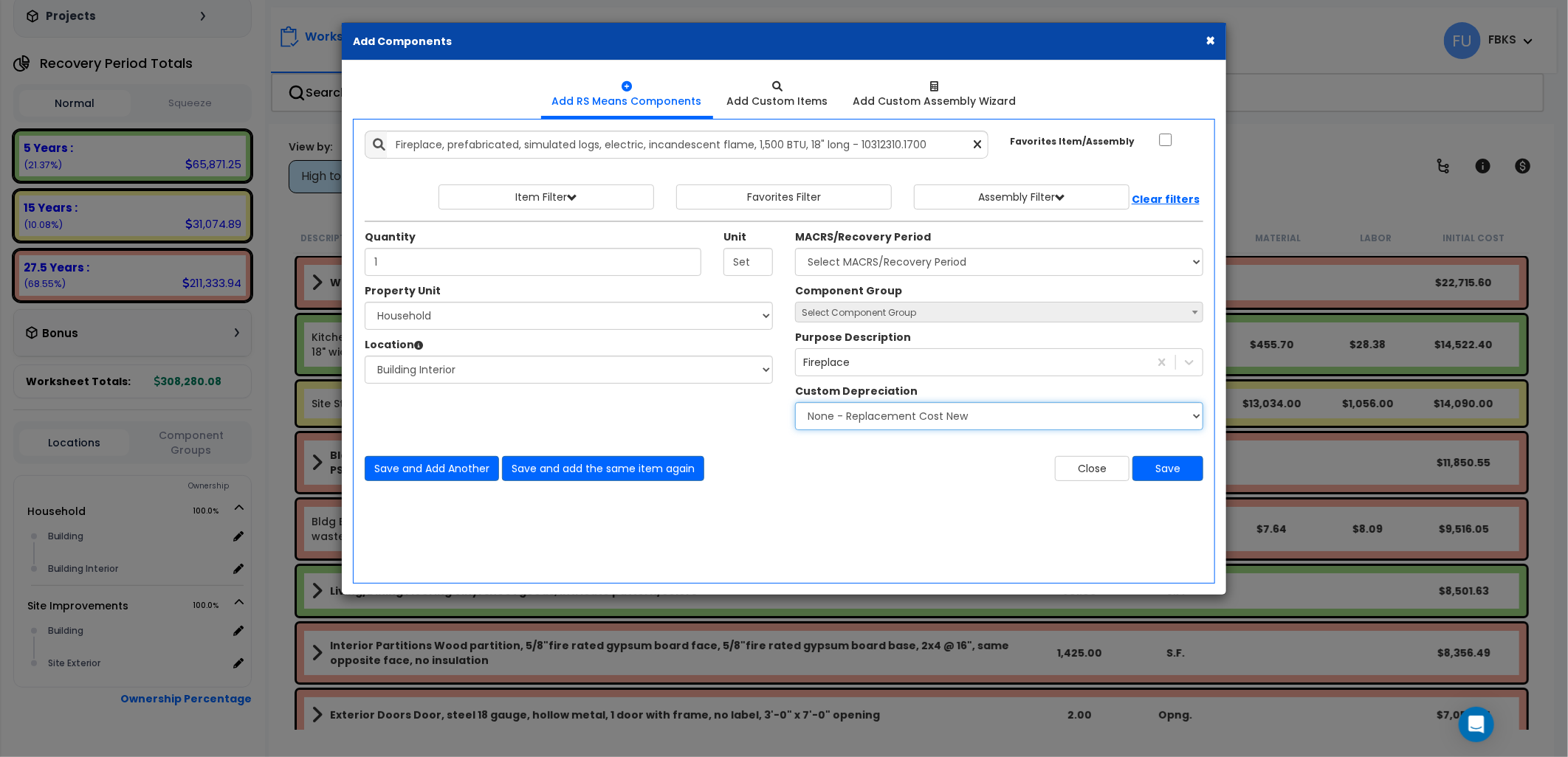
click at [860, 422] on select "None - Replacement Cost New Excellent - 90% Good - 75% Fair - 50% Bad - 25% Rep…" at bounding box center [999, 416] width 408 height 28
click at [795, 402] on select "None - Replacement Cost New Excellent - 90% Good - 75% Fair - 50% Bad - 25% Rep…" at bounding box center [999, 416] width 408 height 28
click at [849, 318] on span "Select Component Group" at bounding box center [859, 312] width 114 height 13
click at [865, 407] on select "None - Replacement Cost New Excellent - 90% Good - 75% Fair - 50% Bad - 25% Rep…" at bounding box center [999, 416] width 408 height 28
select select "0.9"
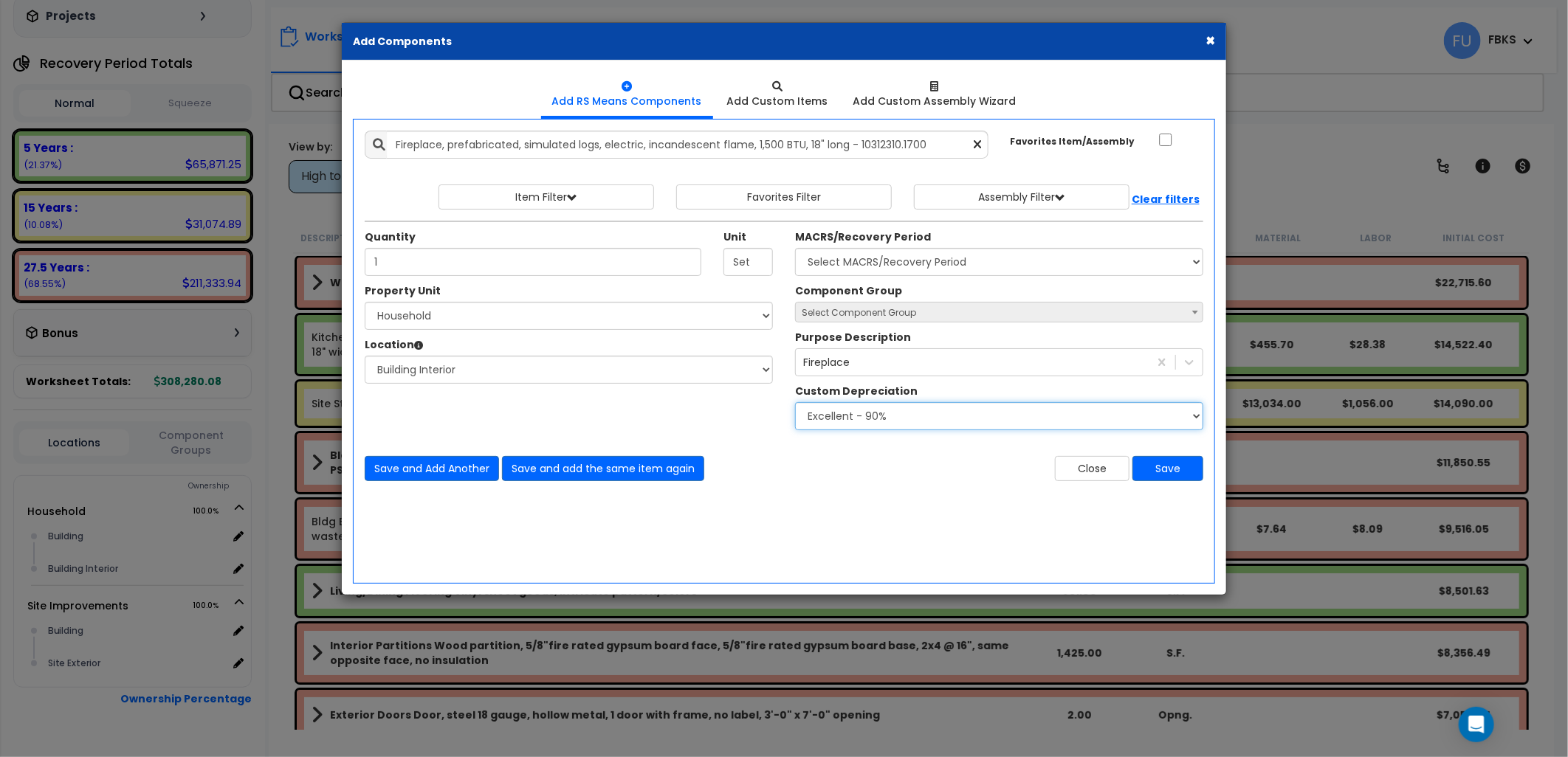
click at [795, 402] on select "None - Replacement Cost New Excellent - 90% Good - 75% Fair - 50% Bad - 25% Rep…" at bounding box center [999, 416] width 408 height 28
click at [875, 271] on select "Select MACRS/Recovery Period 5 Years - 57.0 - Distributive Trades & Services 5 …" at bounding box center [999, 262] width 408 height 28
click at [763, 484] on div "Add Items Add Assemblies Both 9441759 Select 1" at bounding box center [784, 305] width 861 height 373
click at [934, 260] on select "Select MACRS/Recovery Period 5 Years - 57.0 - Distributive Trades & Services 5 …" at bounding box center [999, 262] width 408 height 28
select select "3667"
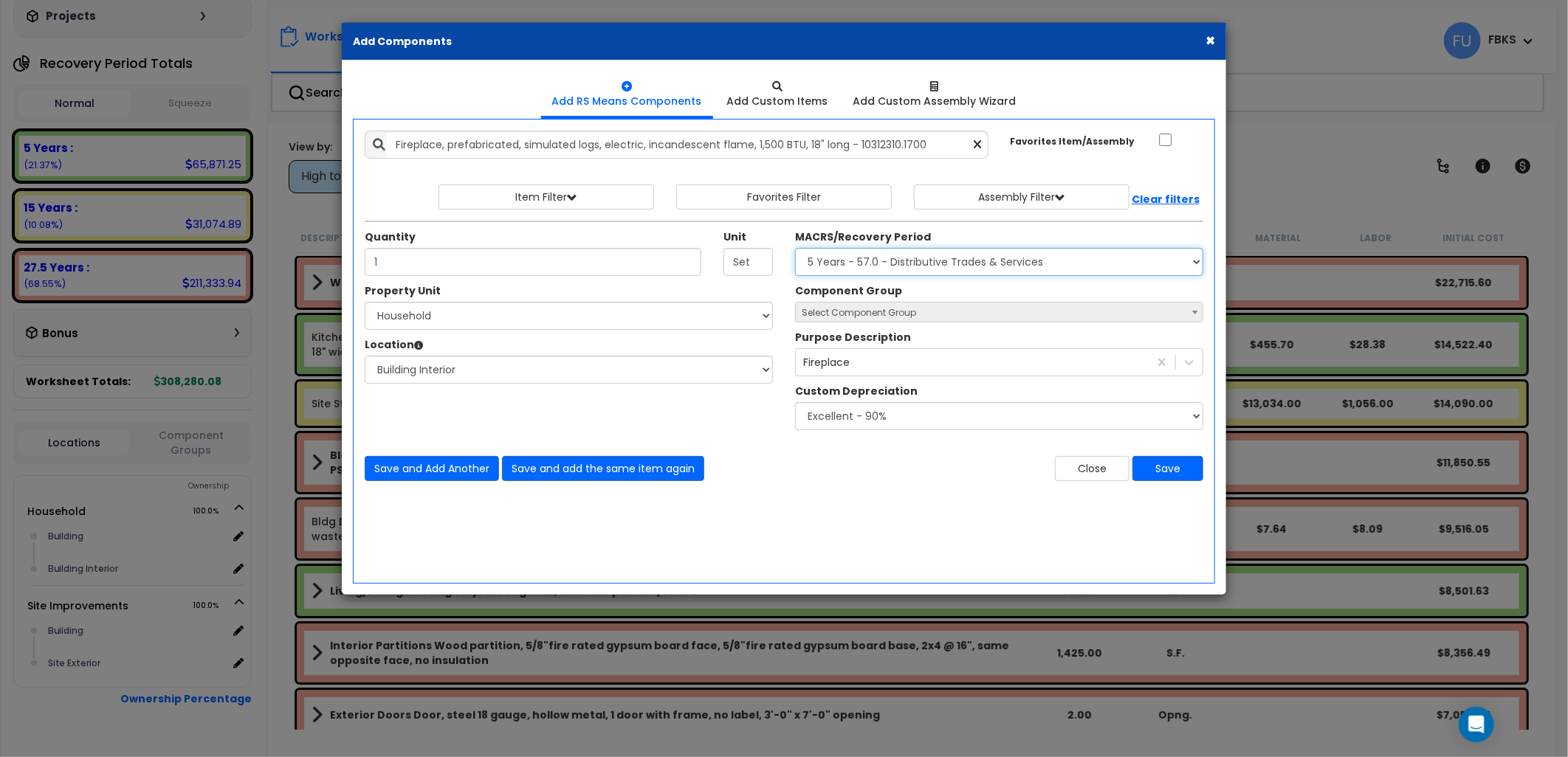
click at [795, 248] on select "Select MACRS/Recovery Period 5 Years - 57.0 - Distributive Trades & Services 5 …" at bounding box center [999, 262] width 408 height 28
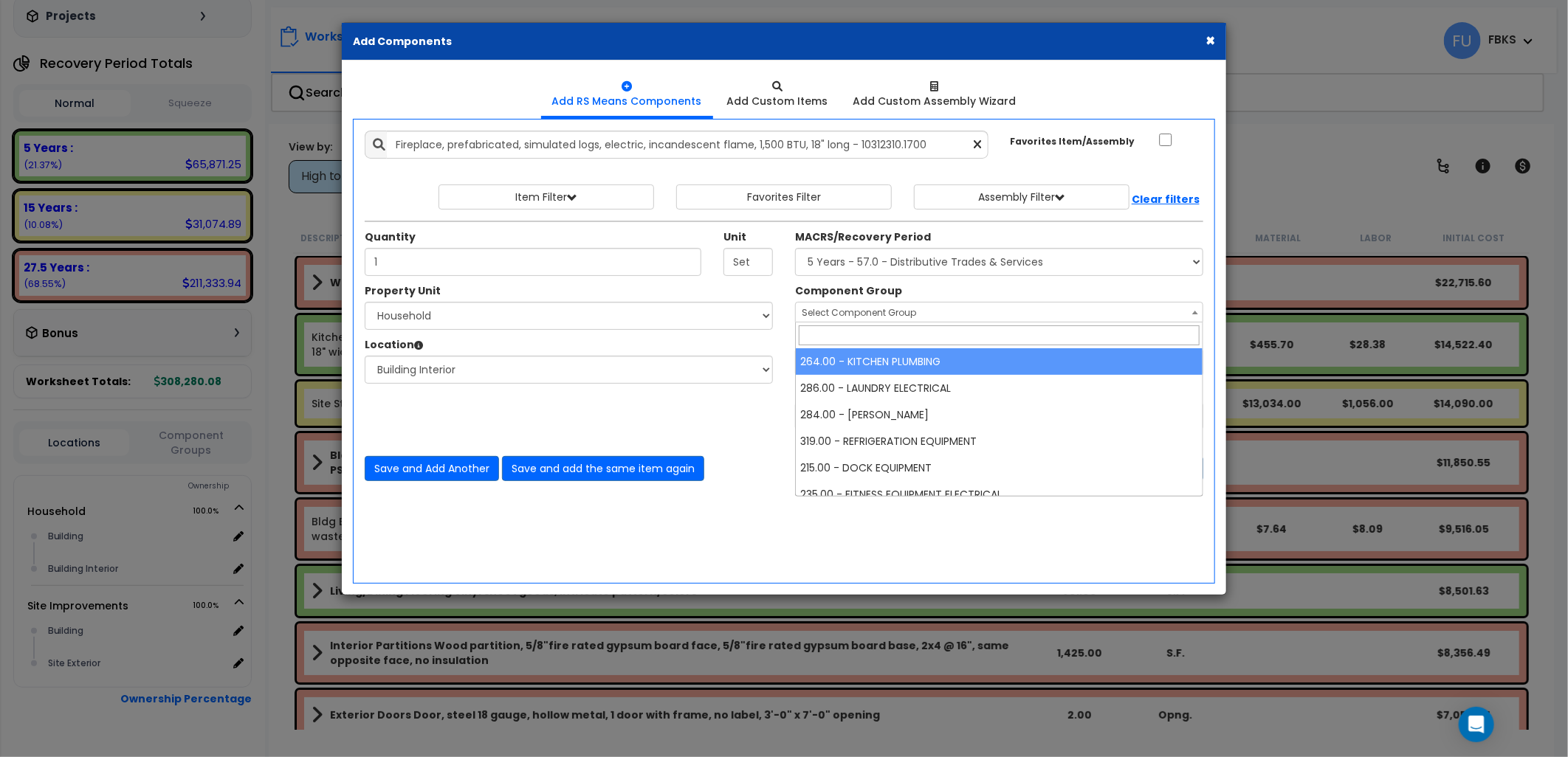
click at [953, 314] on span "Select Component Group" at bounding box center [999, 313] width 407 height 21
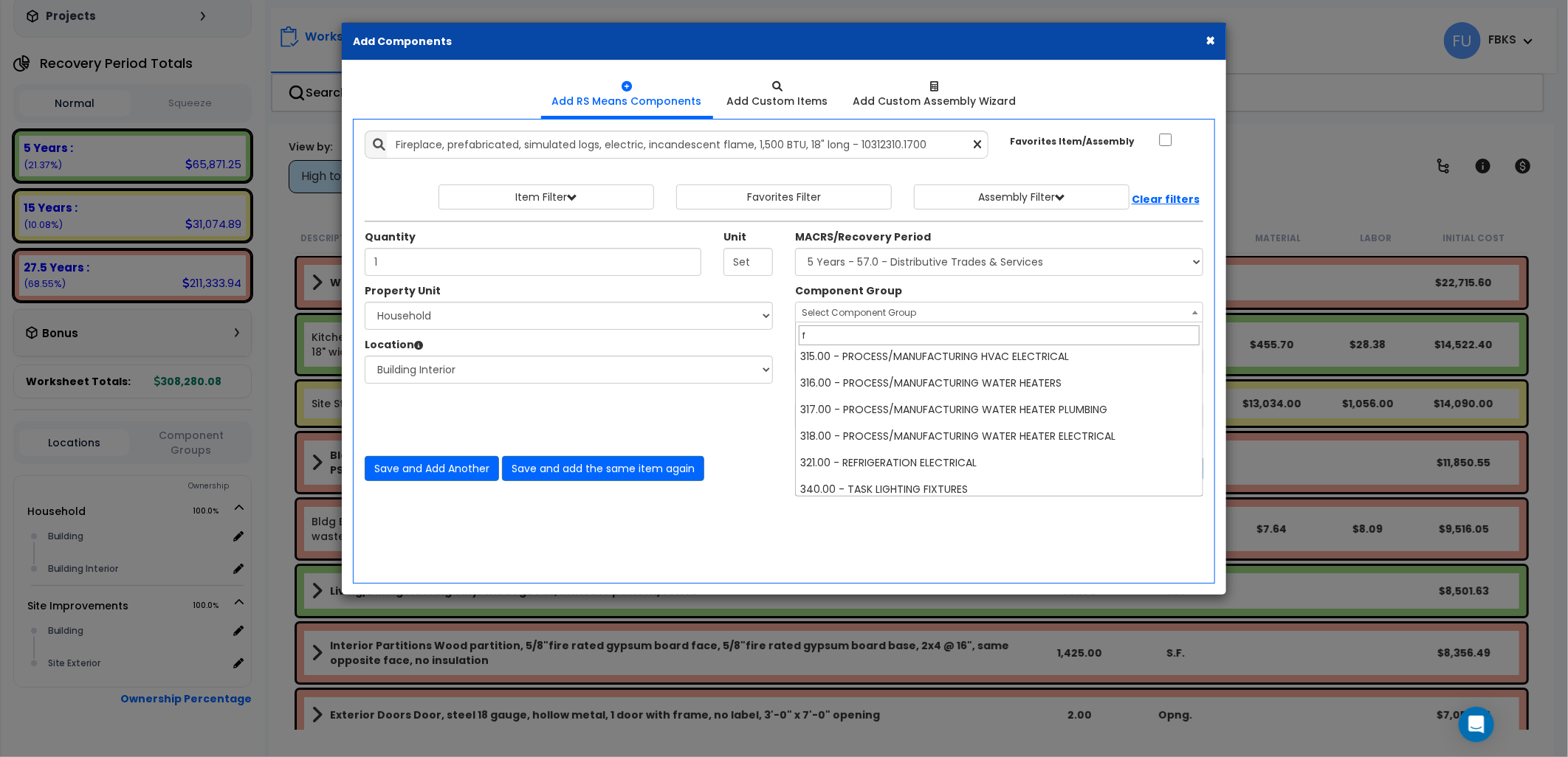
scroll to position [0, 0]
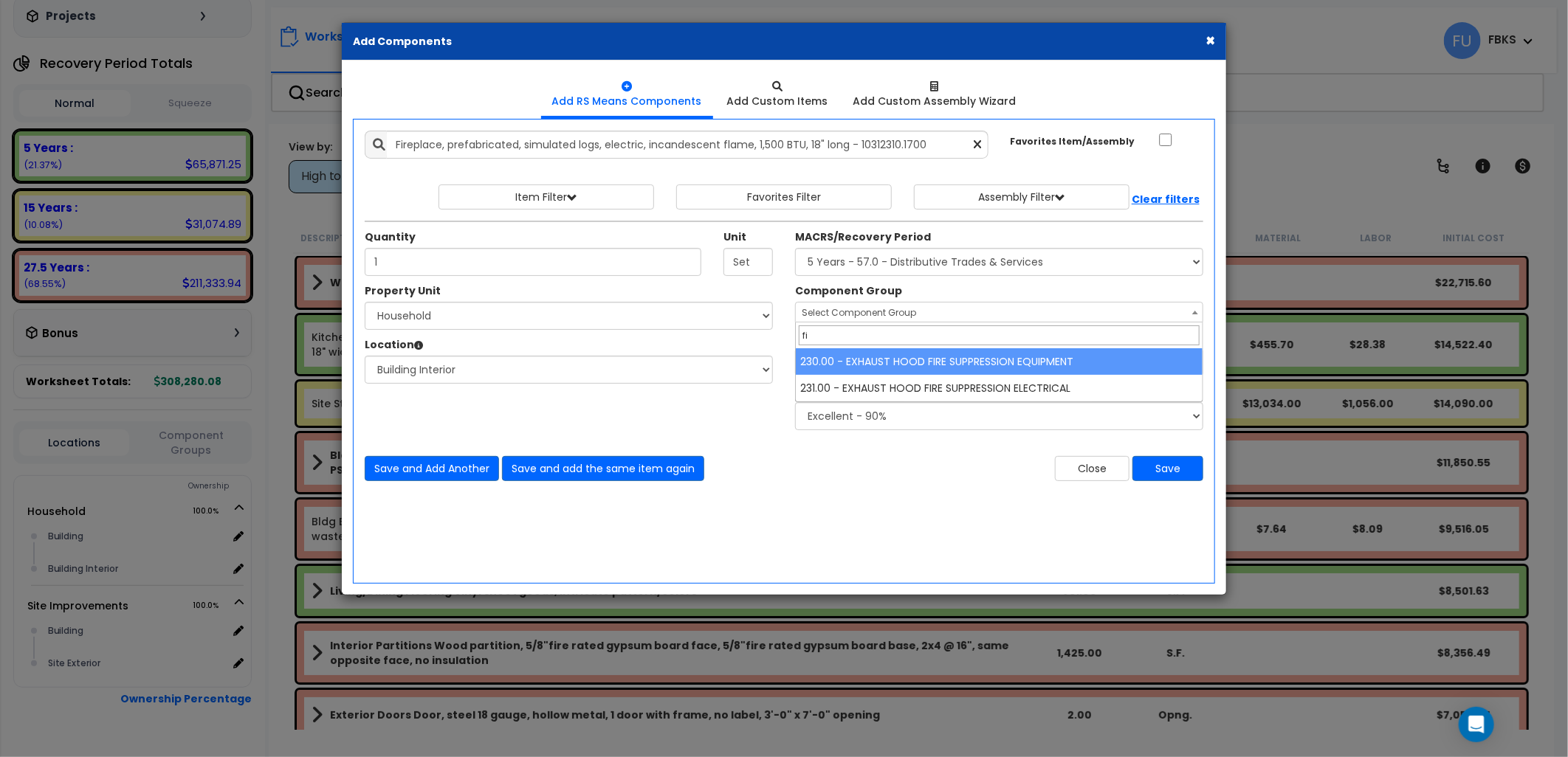
type input "f"
type input "t"
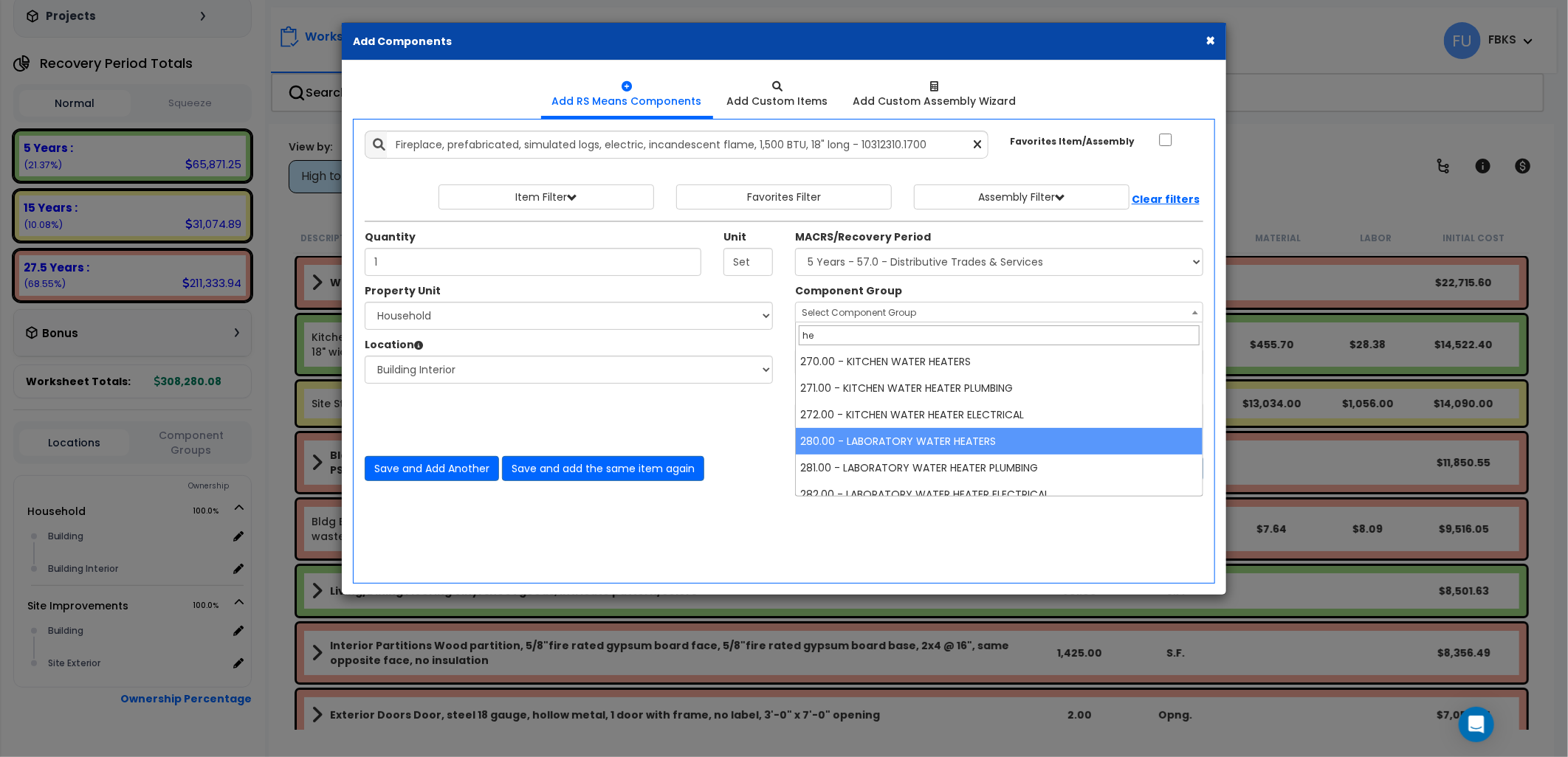
type input "h"
type input "i"
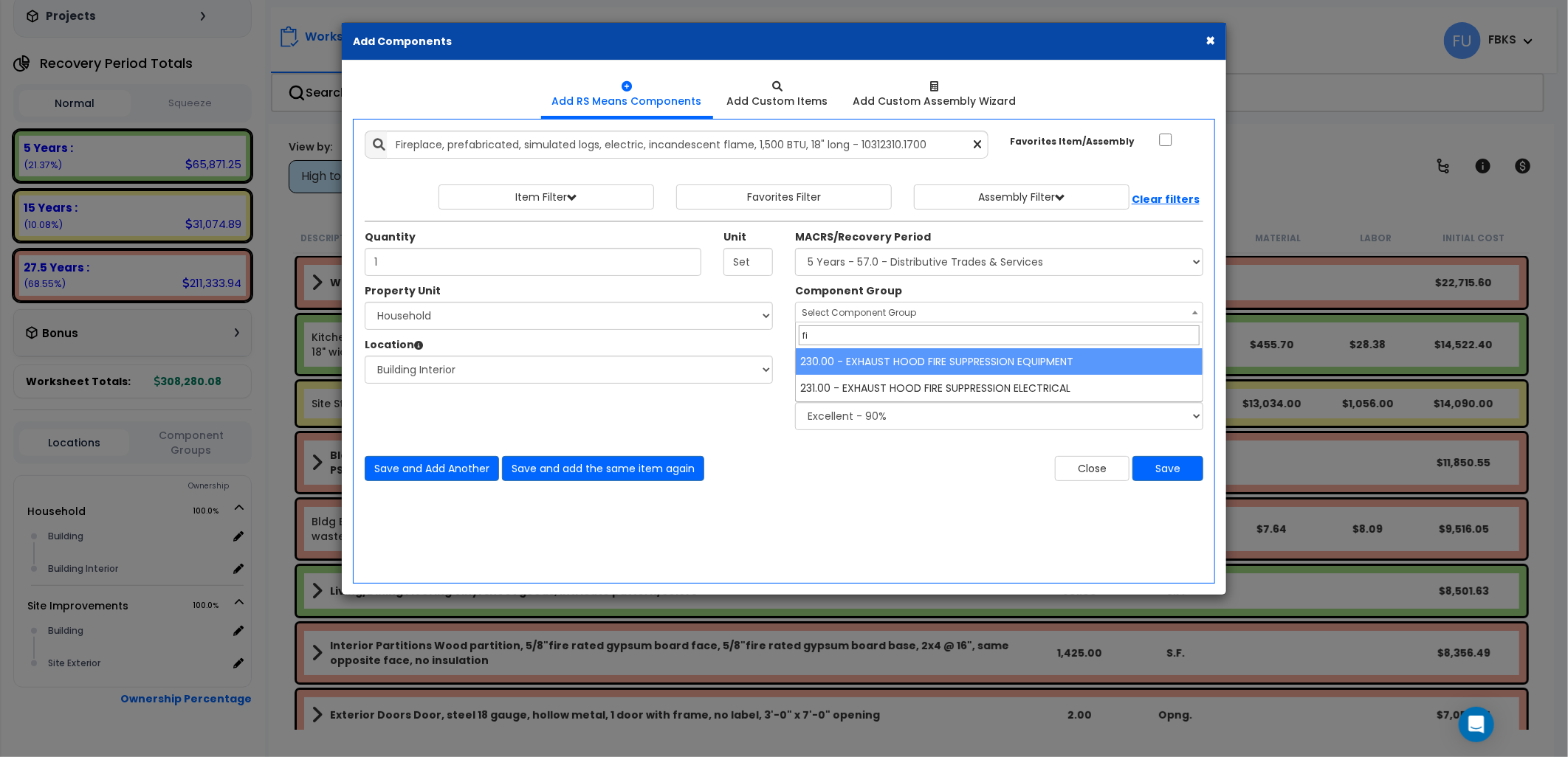
type input "f"
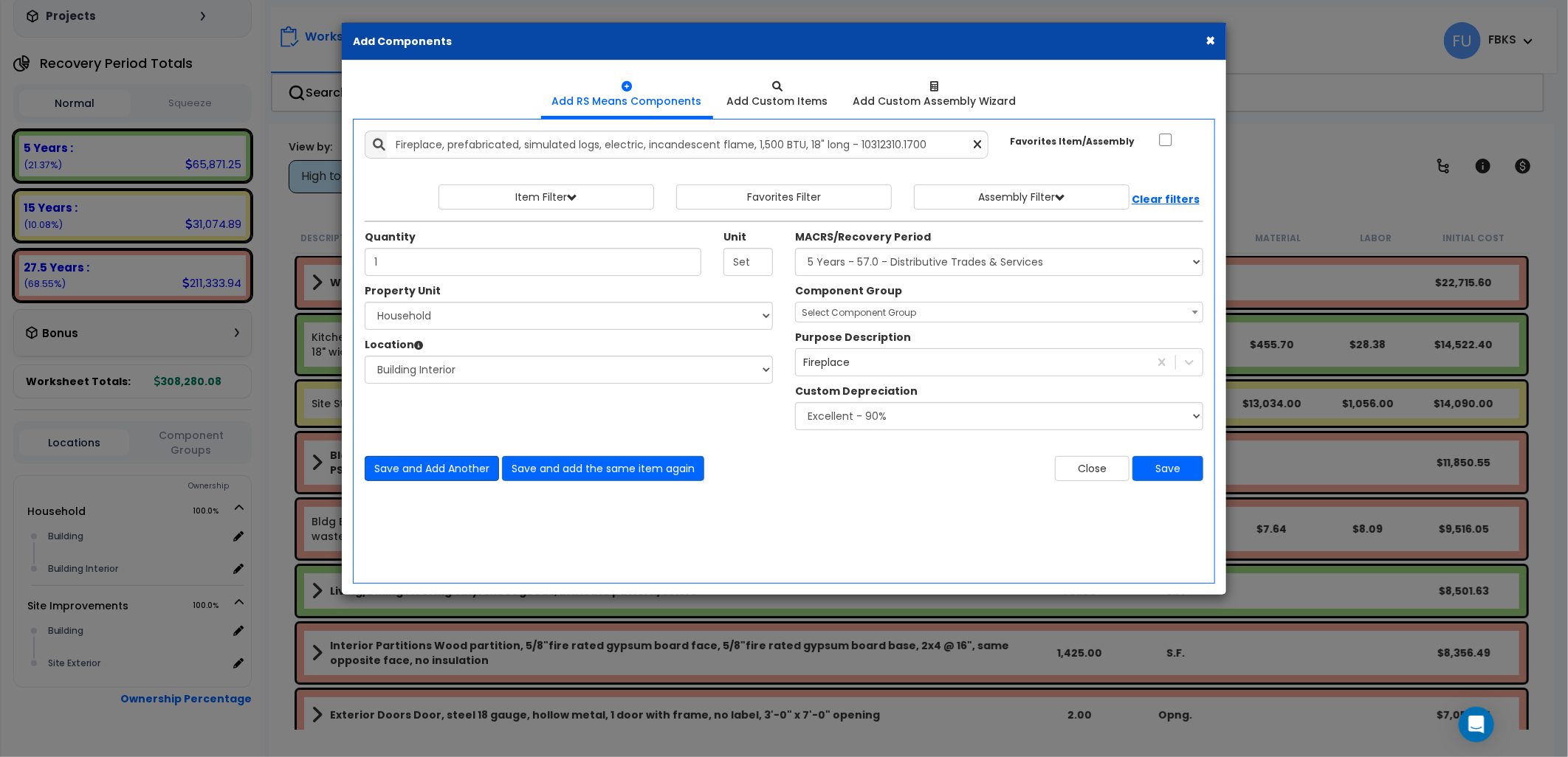
click at [436, 470] on button "Save and Add Another" at bounding box center [432, 468] width 134 height 25
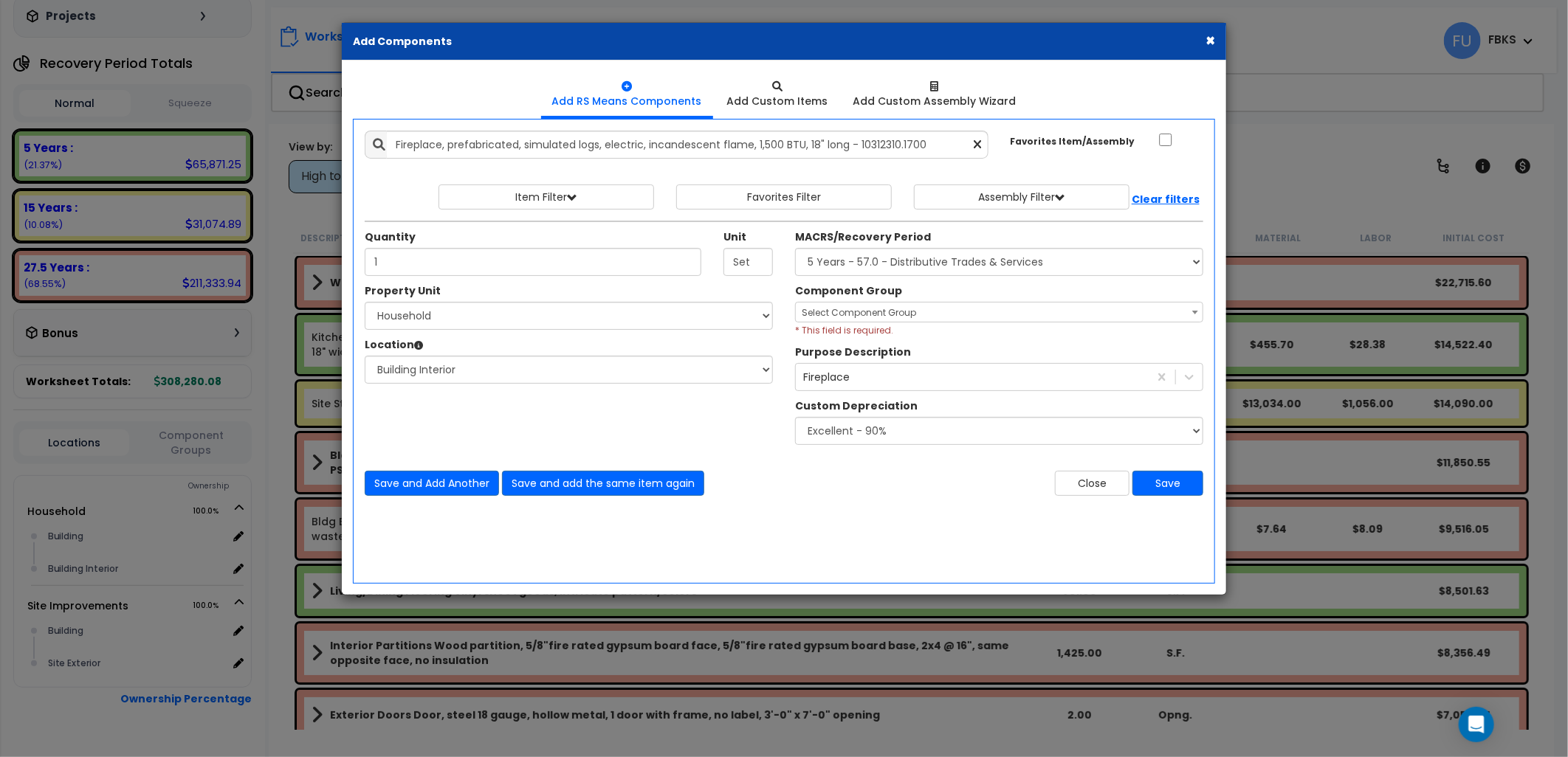
click at [974, 143] on icon at bounding box center [978, 145] width 8 height 13
click at [751, 140] on input "text" at bounding box center [688, 144] width 602 height 28
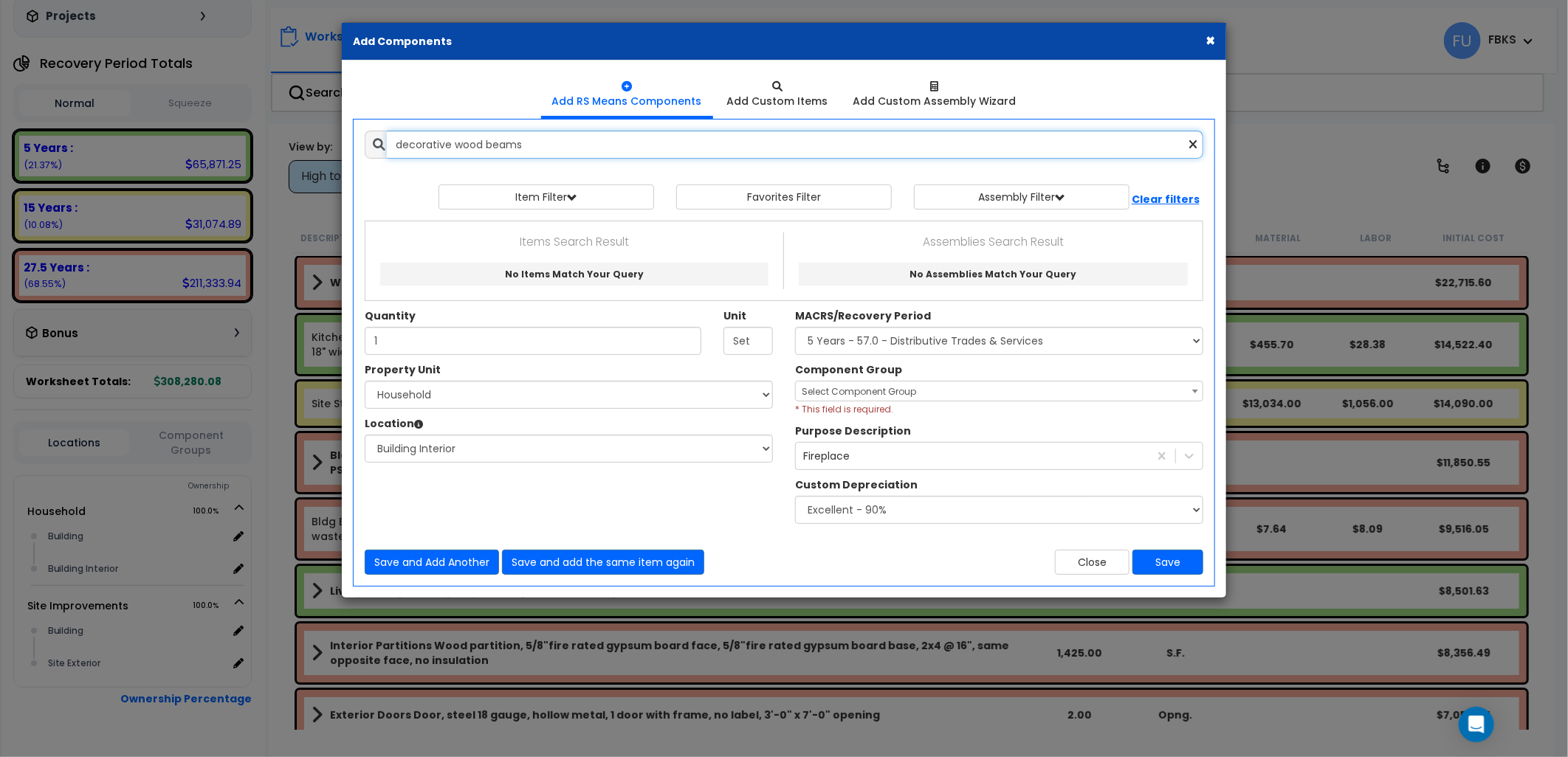
click at [513, 145] on input "decorative wood beams" at bounding box center [795, 144] width 817 height 28
drag, startPoint x: 525, startPoint y: 145, endPoint x: 277, endPoint y: 116, distance: 249.7
click at [277, 116] on div "× Add Components Add RS Means Components Add Custom Items Add Items" at bounding box center [784, 378] width 1568 height 757
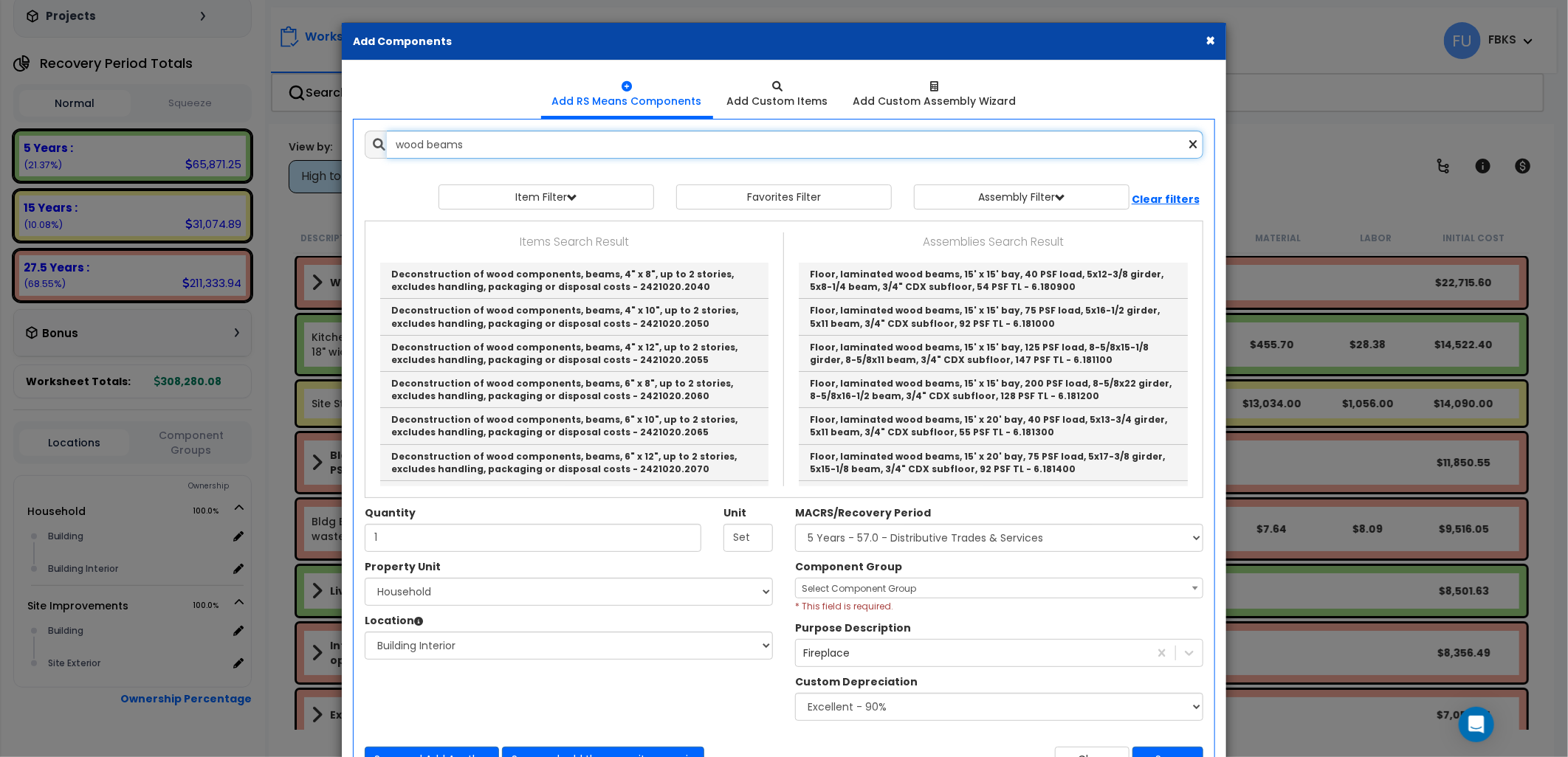
type input "wood beams"
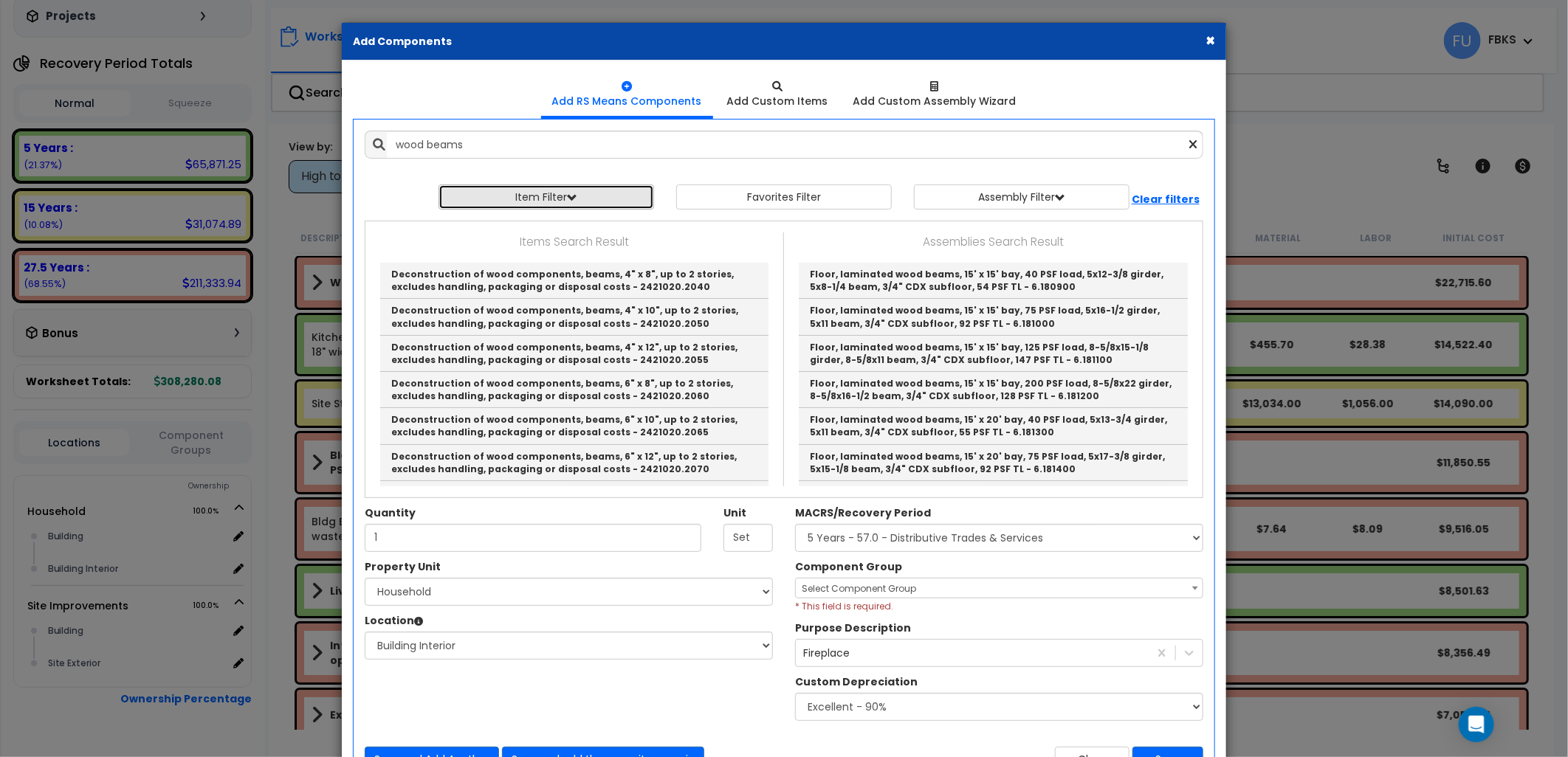
click at [560, 201] on button "Item Filter" at bounding box center [546, 197] width 215 height 25
click at [485, 230] on select "Select 0. Custom Item 1. General Requirements 2. Existing Conditions 3. Concret…" at bounding box center [557, 231] width 221 height 28
click at [447, 218] on select "Select 0. Custom Item 1. General Requirements 2. Existing Conditions 3. Concret…" at bounding box center [557, 231] width 221 height 28
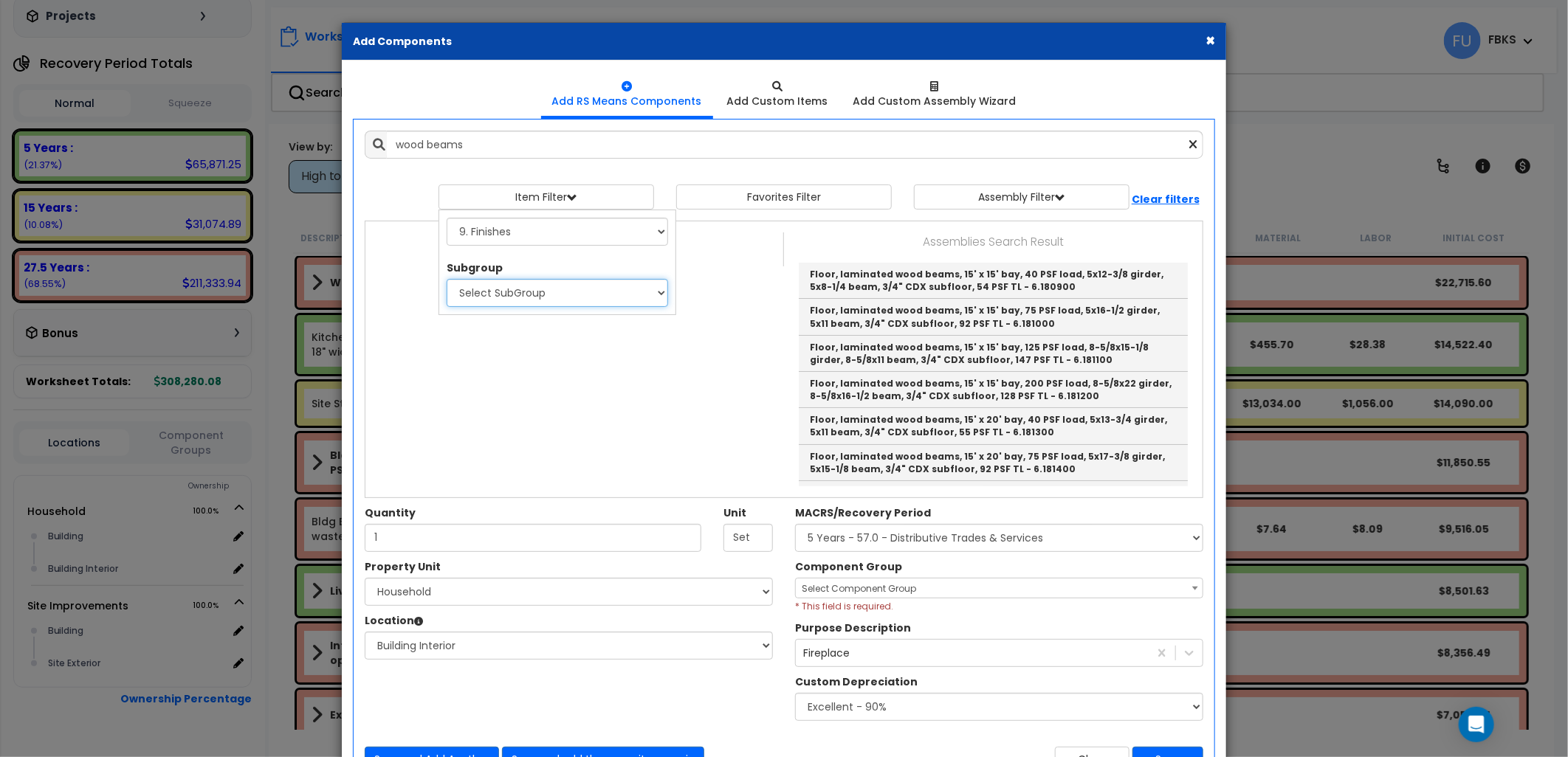
click at [532, 293] on select "Select SubGroup 1. Carpet Maintenance (9016010) 2. Gypsum Wallboard Repairs (90…" at bounding box center [557, 293] width 221 height 28
click at [549, 239] on select "Select 0. Custom Item 1. General Requirements 2. Existing Conditions 3. Concret…" at bounding box center [557, 231] width 221 height 28
select select "10000000"
click at [447, 218] on select "Select 0. Custom Item 1. General Requirements 2. Existing Conditions 3. Concret…" at bounding box center [557, 231] width 221 height 28
click at [515, 293] on select "Select SubGroup 1. Selective Demolition, Specialties (10050510) 2. Fixed Chalkb…" at bounding box center [557, 293] width 221 height 28
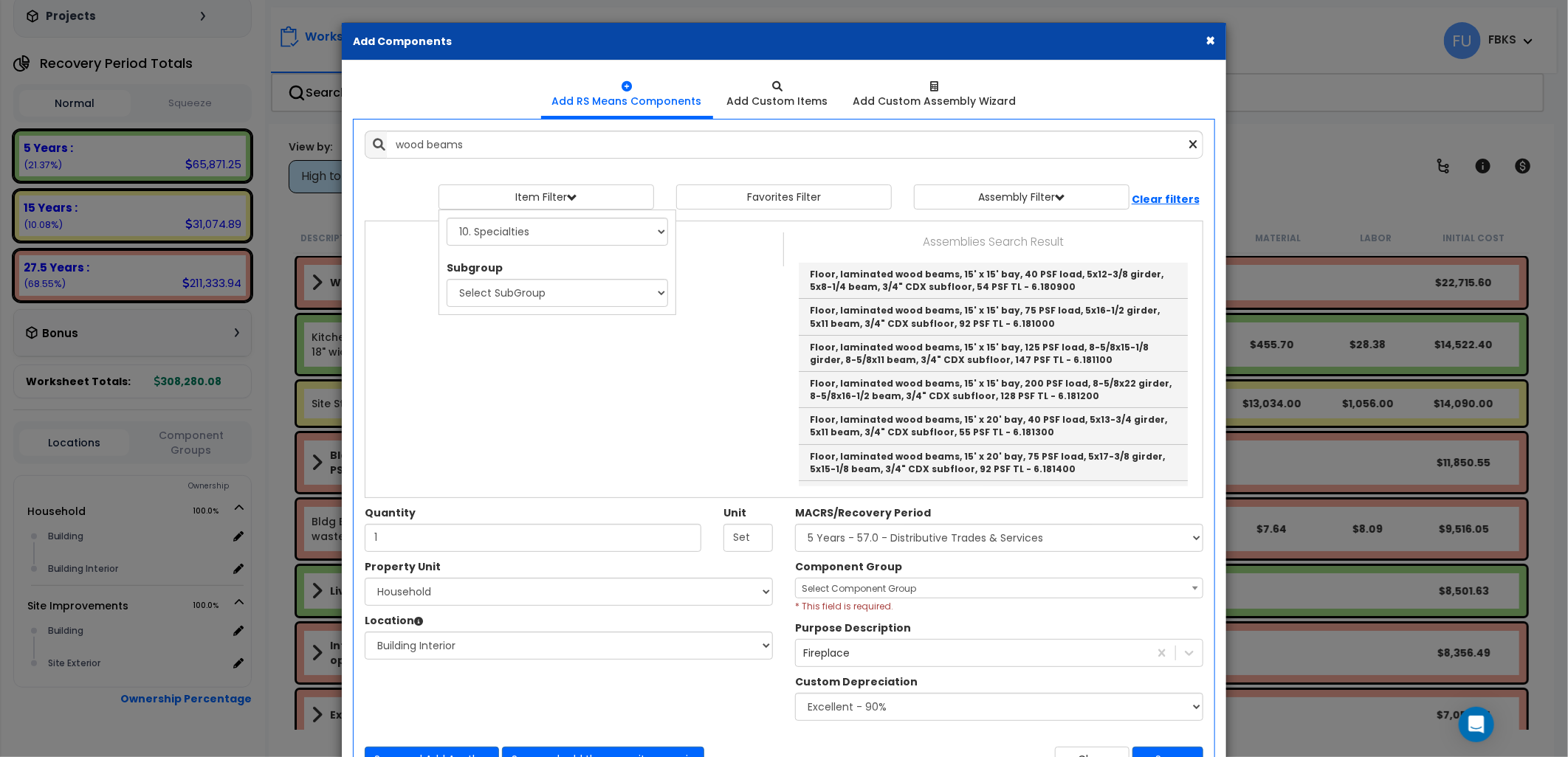
click at [385, 191] on div "Item Filter Select 0. Custom Item 1. General Requirements 3. Concrete" at bounding box center [784, 197] width 861 height 25
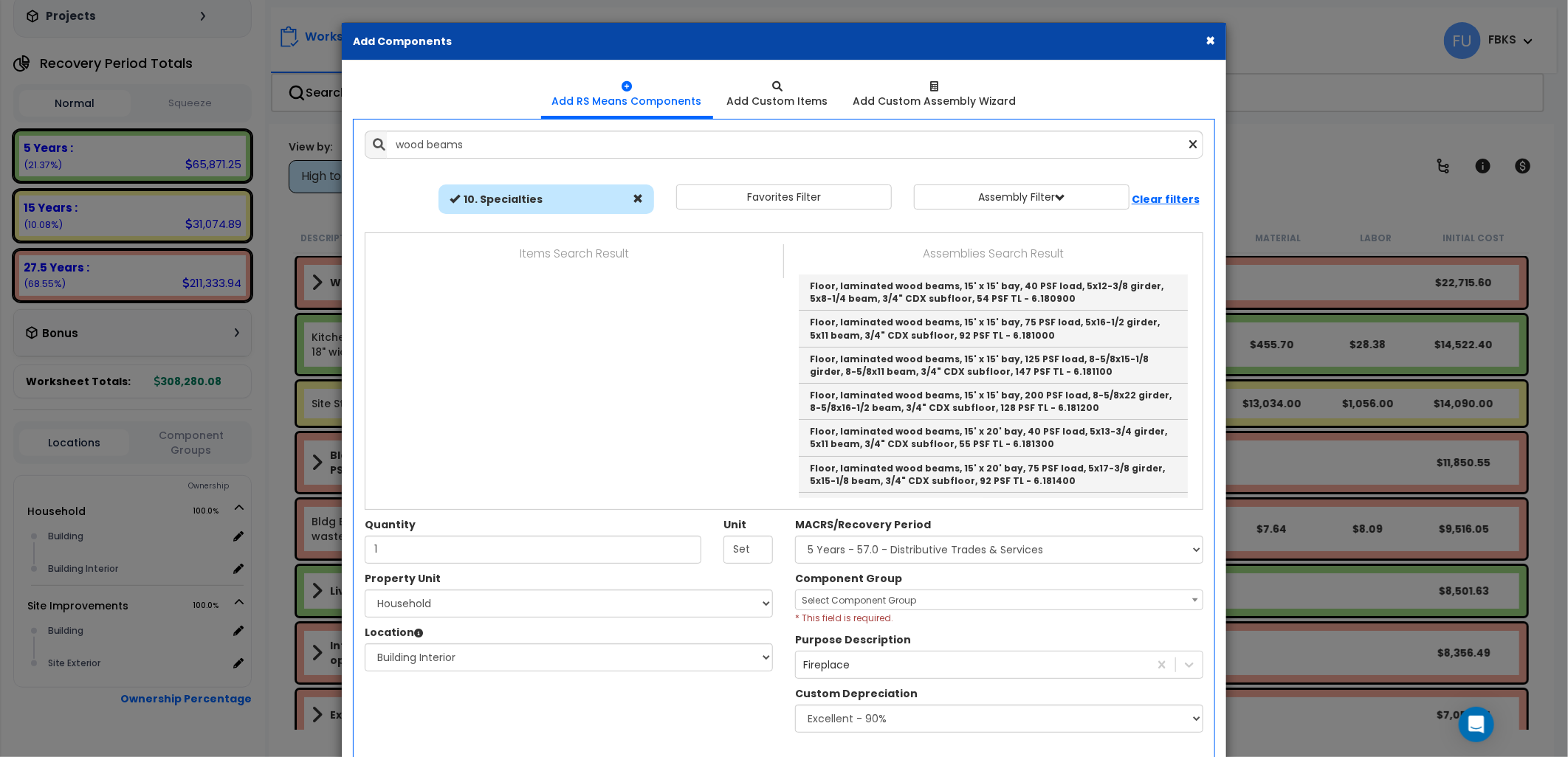
click at [640, 197] on span at bounding box center [638, 199] width 11 height 11
select select
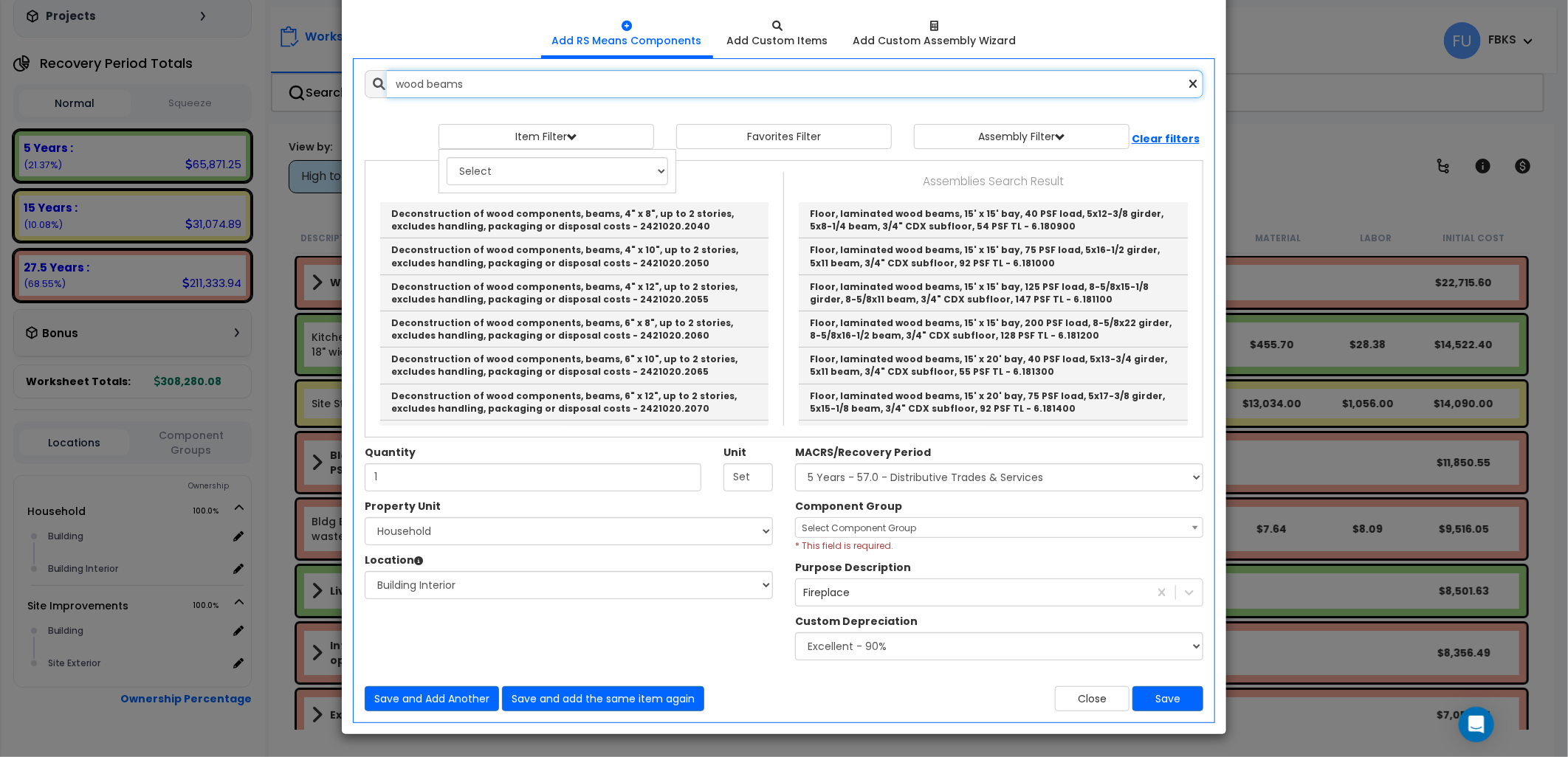
click at [423, 83] on input "wood beams" at bounding box center [795, 83] width 817 height 28
click at [402, 82] on input "wood beams" at bounding box center [795, 83] width 817 height 28
click at [396, 84] on input "wood beams" at bounding box center [795, 83] width 817 height 28
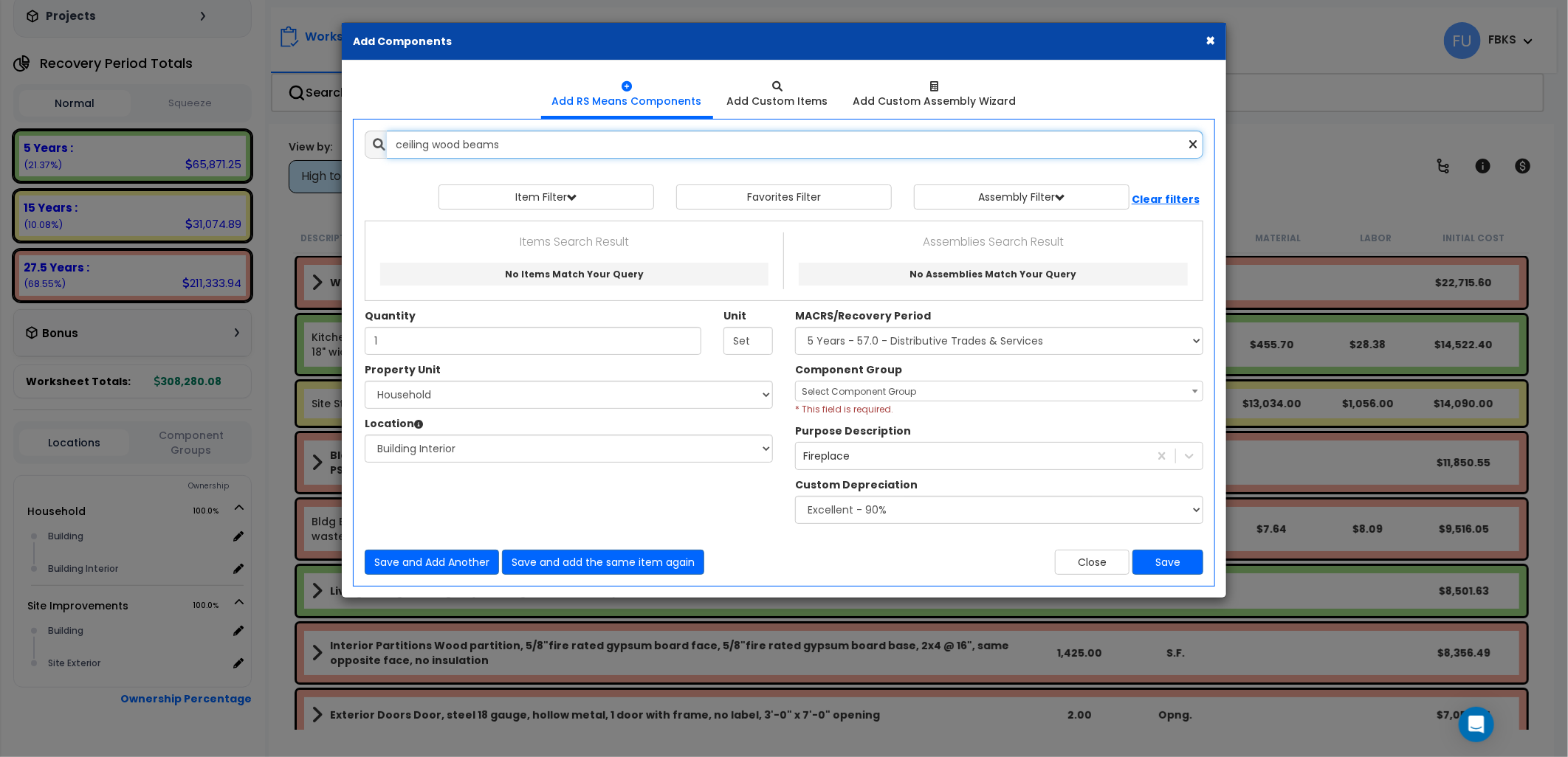
drag, startPoint x: 514, startPoint y: 140, endPoint x: 432, endPoint y: 149, distance: 82.5
click at [432, 149] on input "ceiling wood beams" at bounding box center [795, 144] width 817 height 28
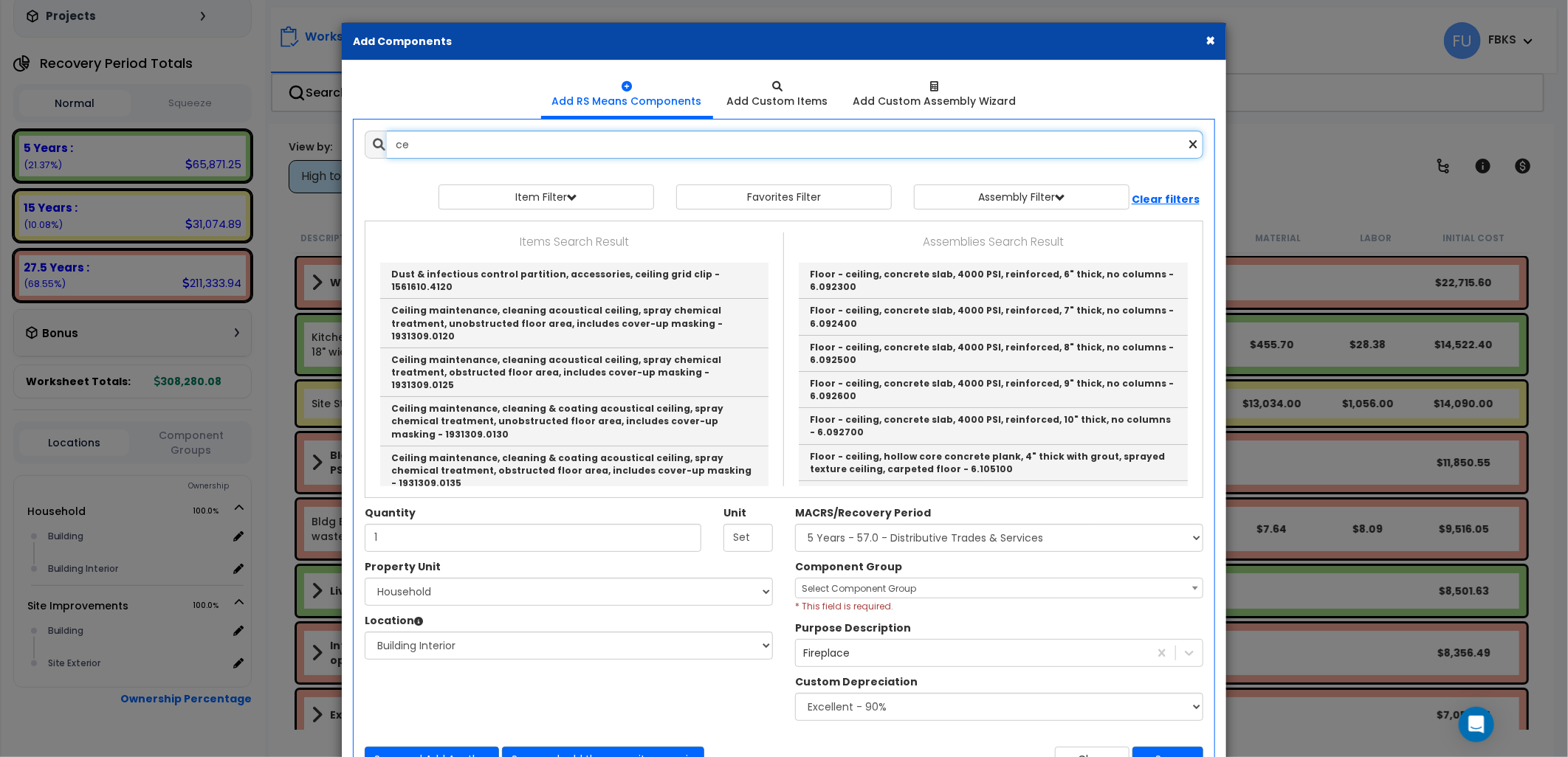
type input "c"
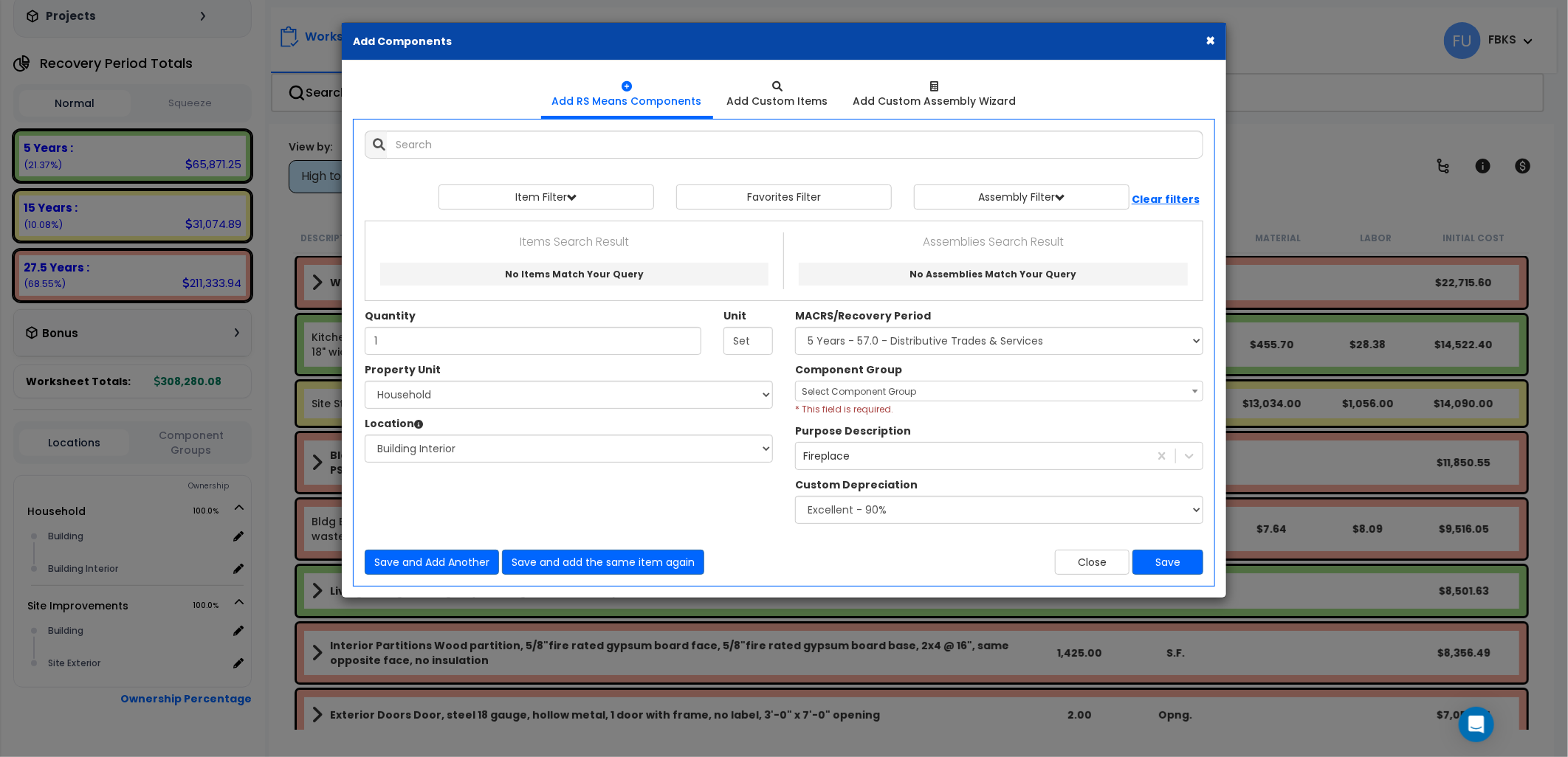
drag, startPoint x: 1205, startPoint y: 41, endPoint x: 1111, endPoint y: 113, distance: 118.4
click at [1205, 40] on button "×" at bounding box center [1210, 40] width 10 height 16
